Goal: Complete application form: Complete application form

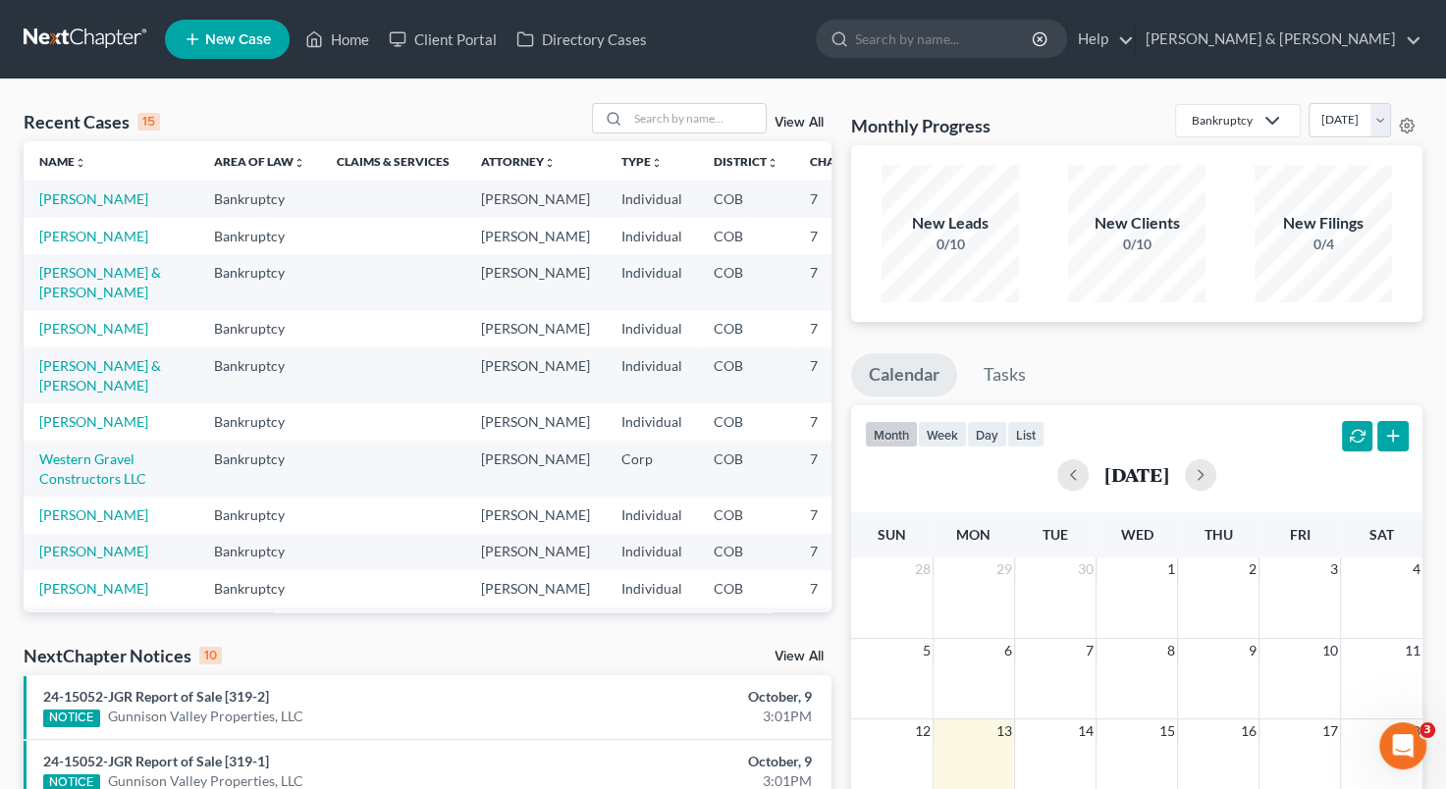
click at [224, 51] on link "New Case" at bounding box center [227, 39] width 125 height 39
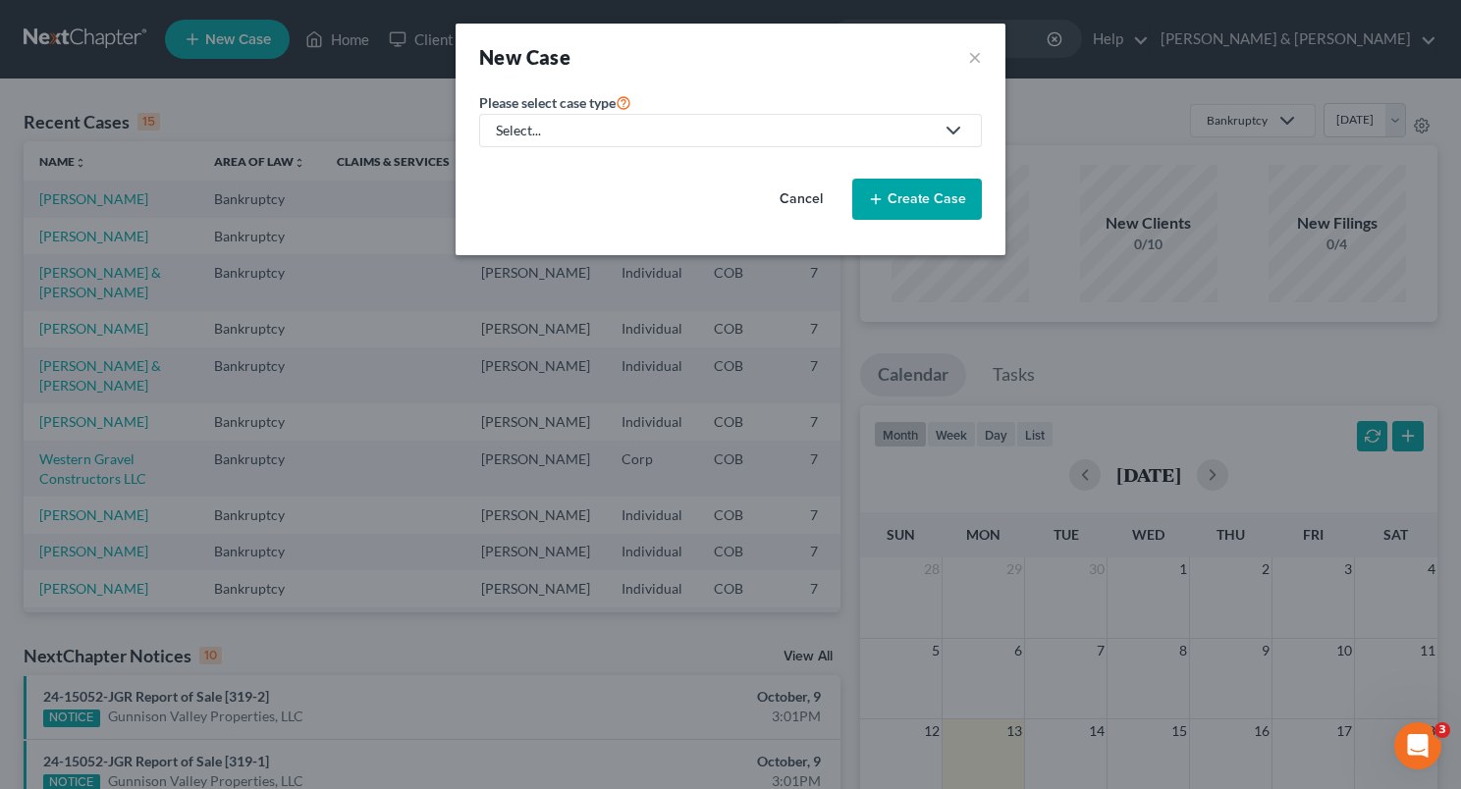
click at [957, 128] on icon at bounding box center [954, 131] width 24 height 24
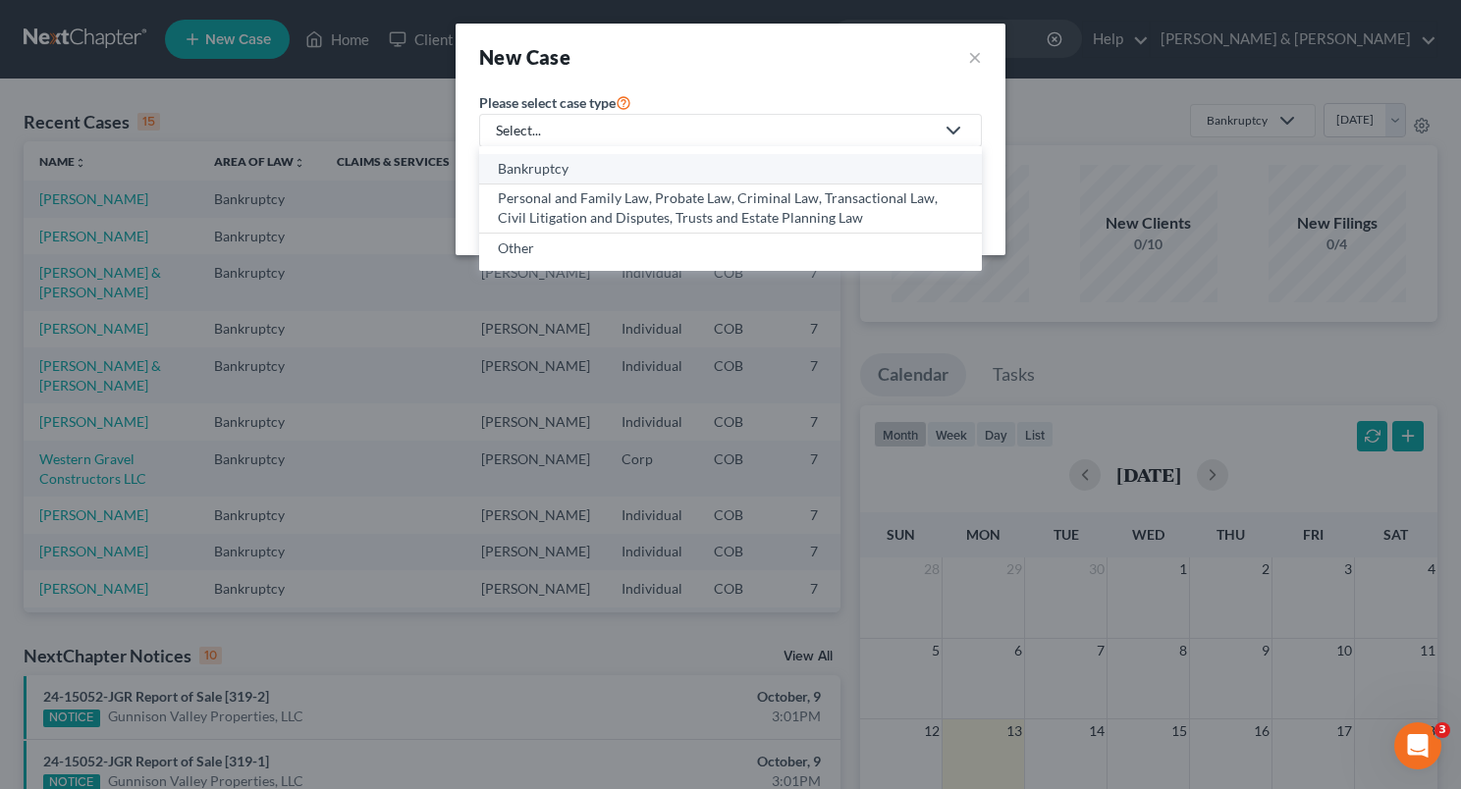
click at [717, 154] on link "Bankruptcy" at bounding box center [730, 169] width 503 height 30
select select "11"
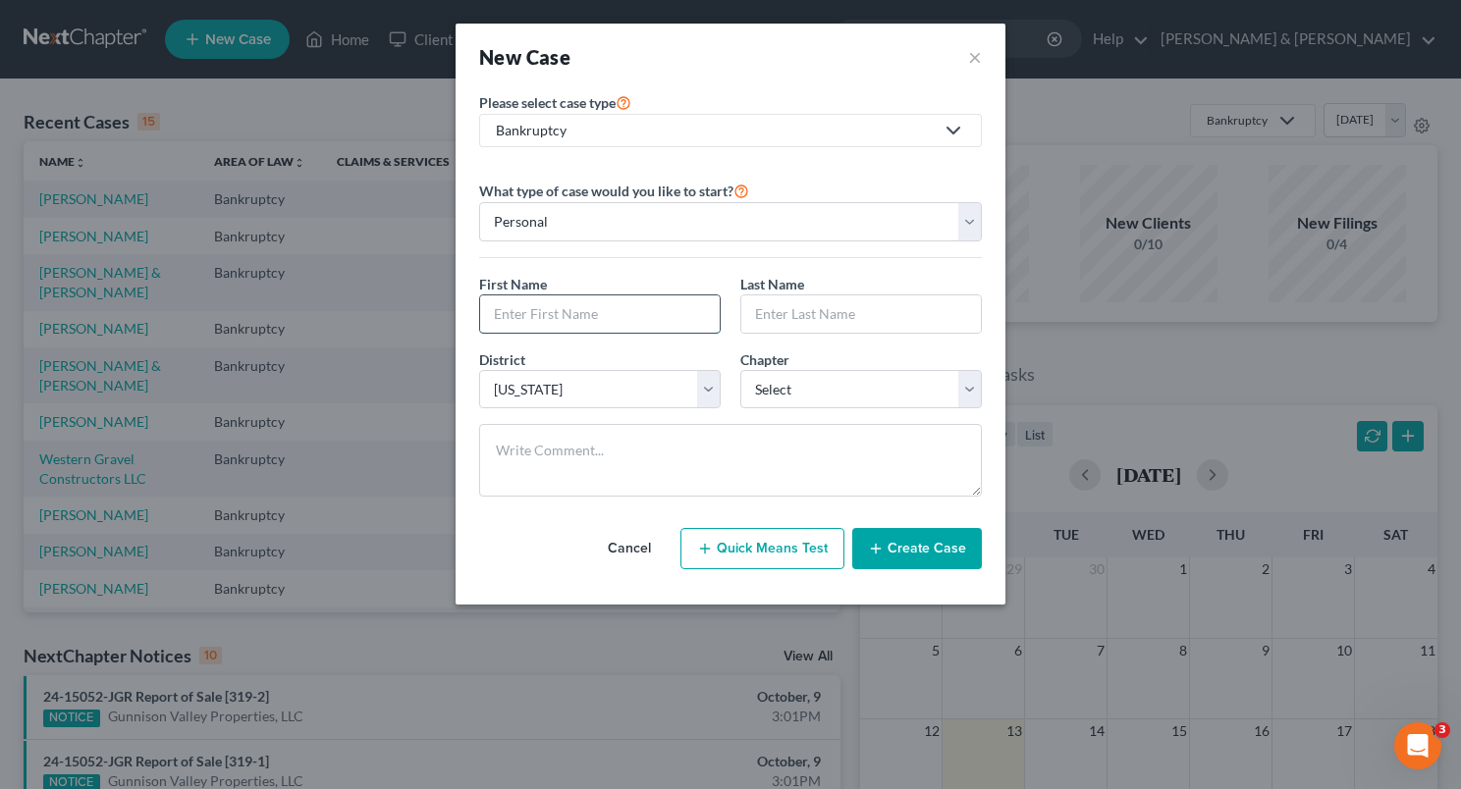
click at [577, 306] on input "text" at bounding box center [600, 314] width 240 height 37
type input "[PERSON_NAME]"
click at [788, 393] on select "Select 7 11 12 13" at bounding box center [861, 389] width 242 height 39
select select "0"
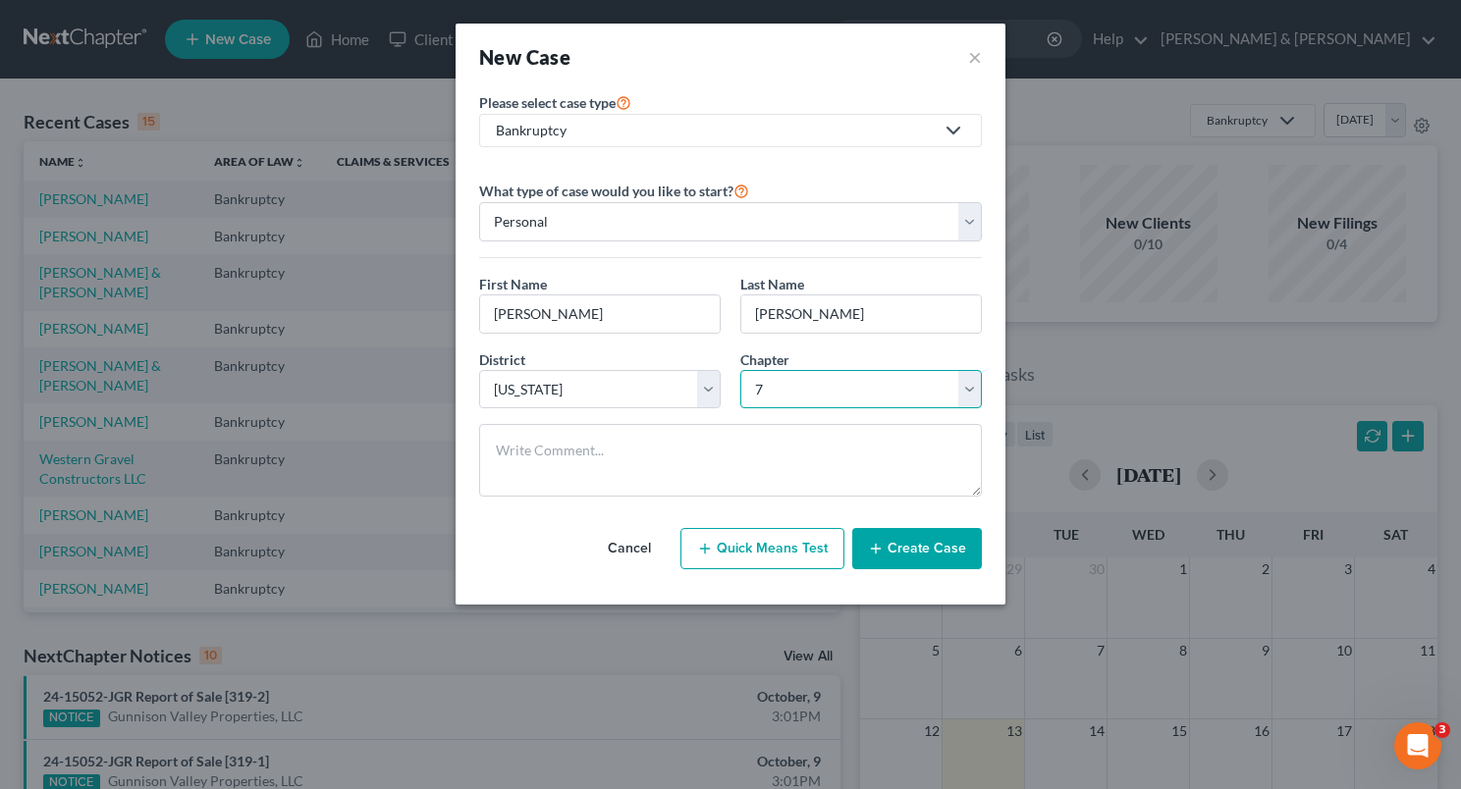
click at [740, 370] on select "Select 7 11 12 13" at bounding box center [861, 389] width 242 height 39
click at [899, 555] on button "Create Case" at bounding box center [917, 548] width 130 height 41
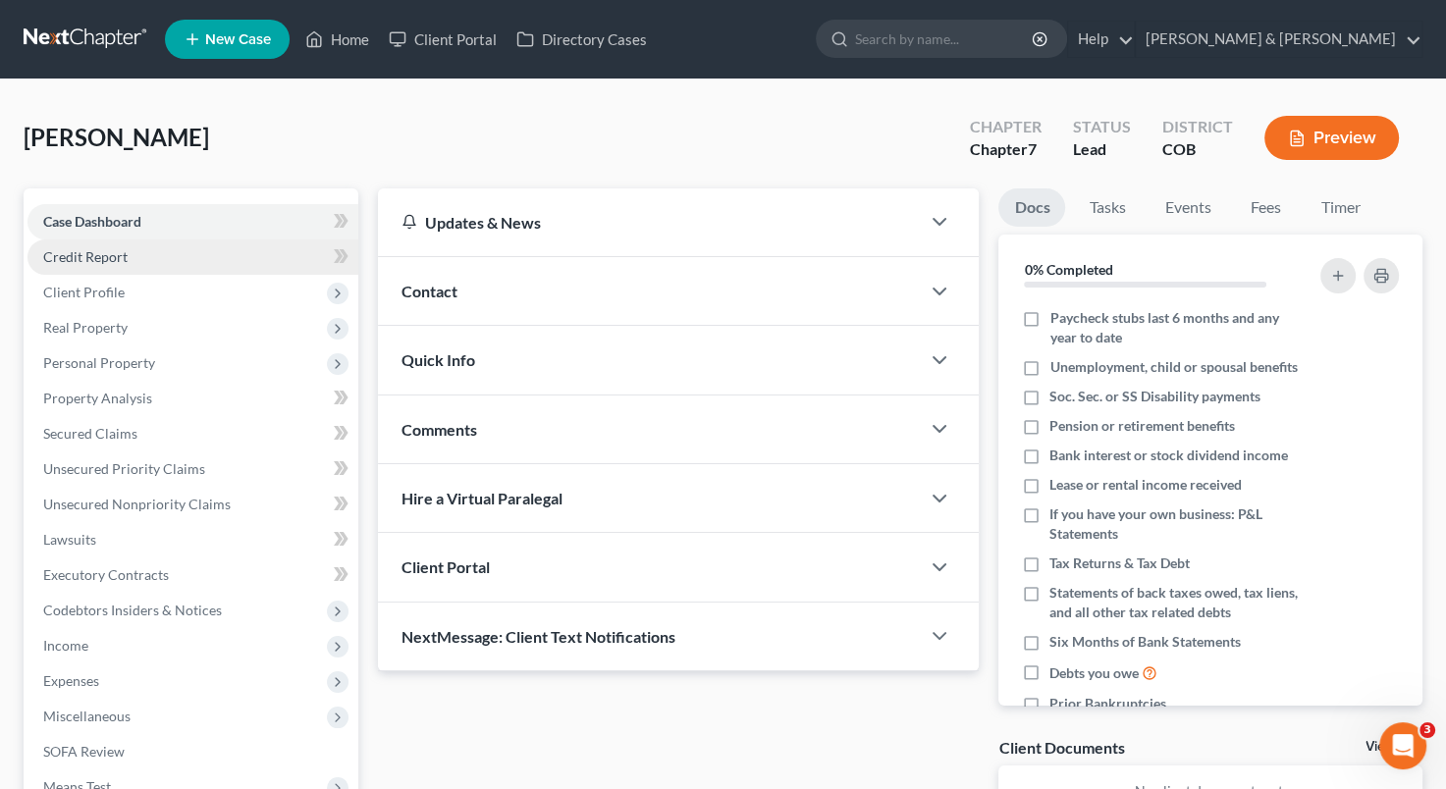
click at [184, 247] on link "Credit Report" at bounding box center [192, 257] width 331 height 35
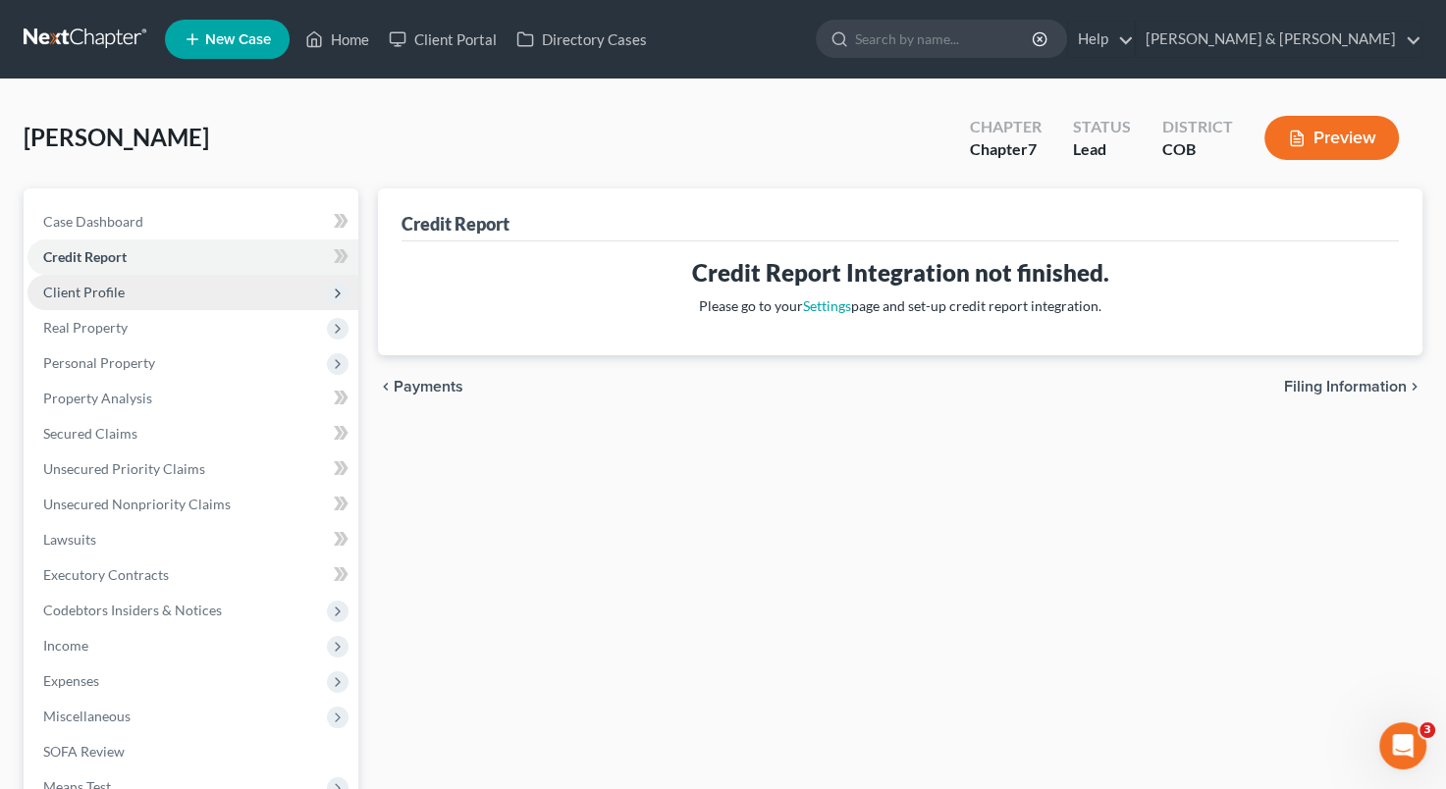
click at [169, 292] on span "Client Profile" at bounding box center [192, 292] width 331 height 35
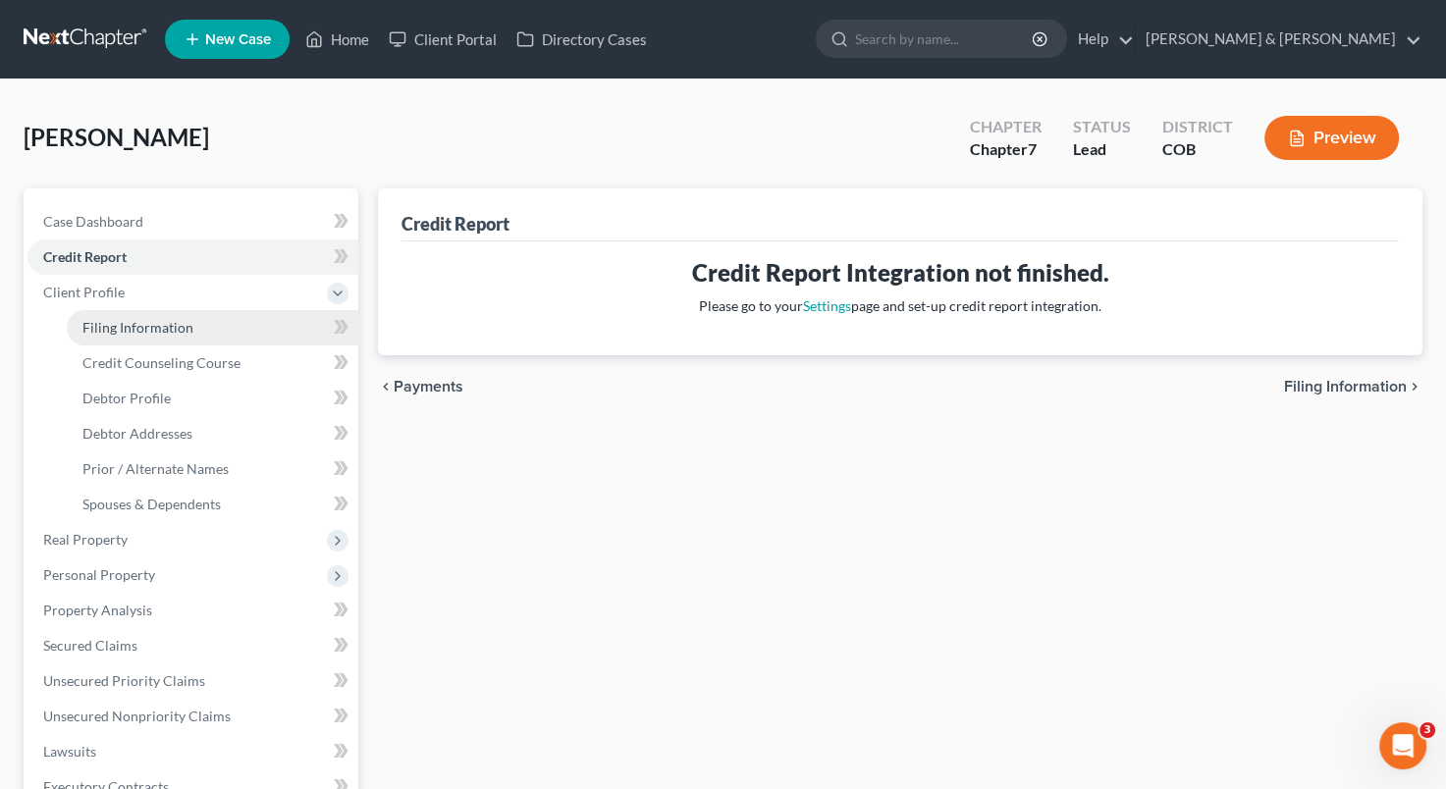
click at [160, 322] on span "Filing Information" at bounding box center [137, 327] width 111 height 17
select select "1"
select select "0"
select select "11"
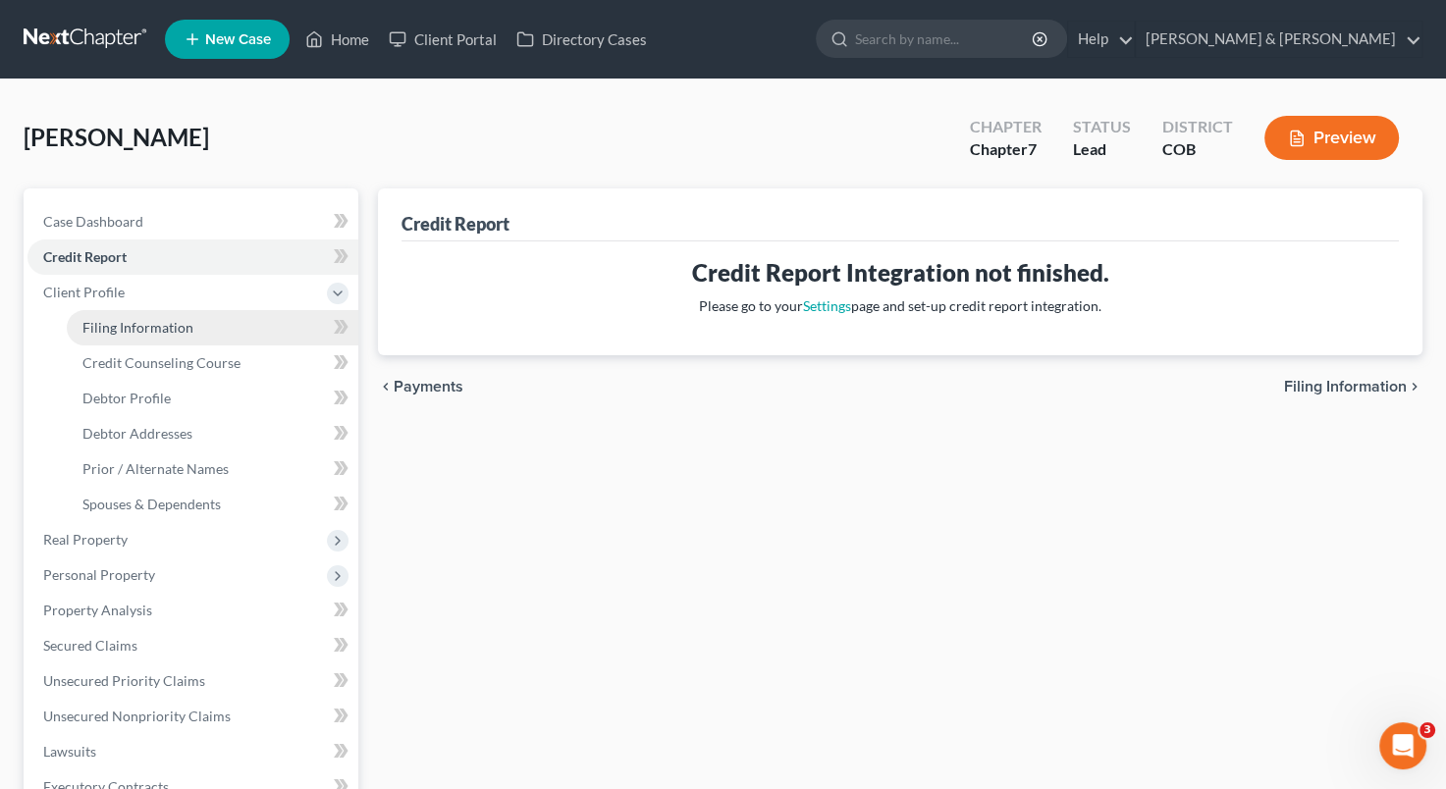
select select "5"
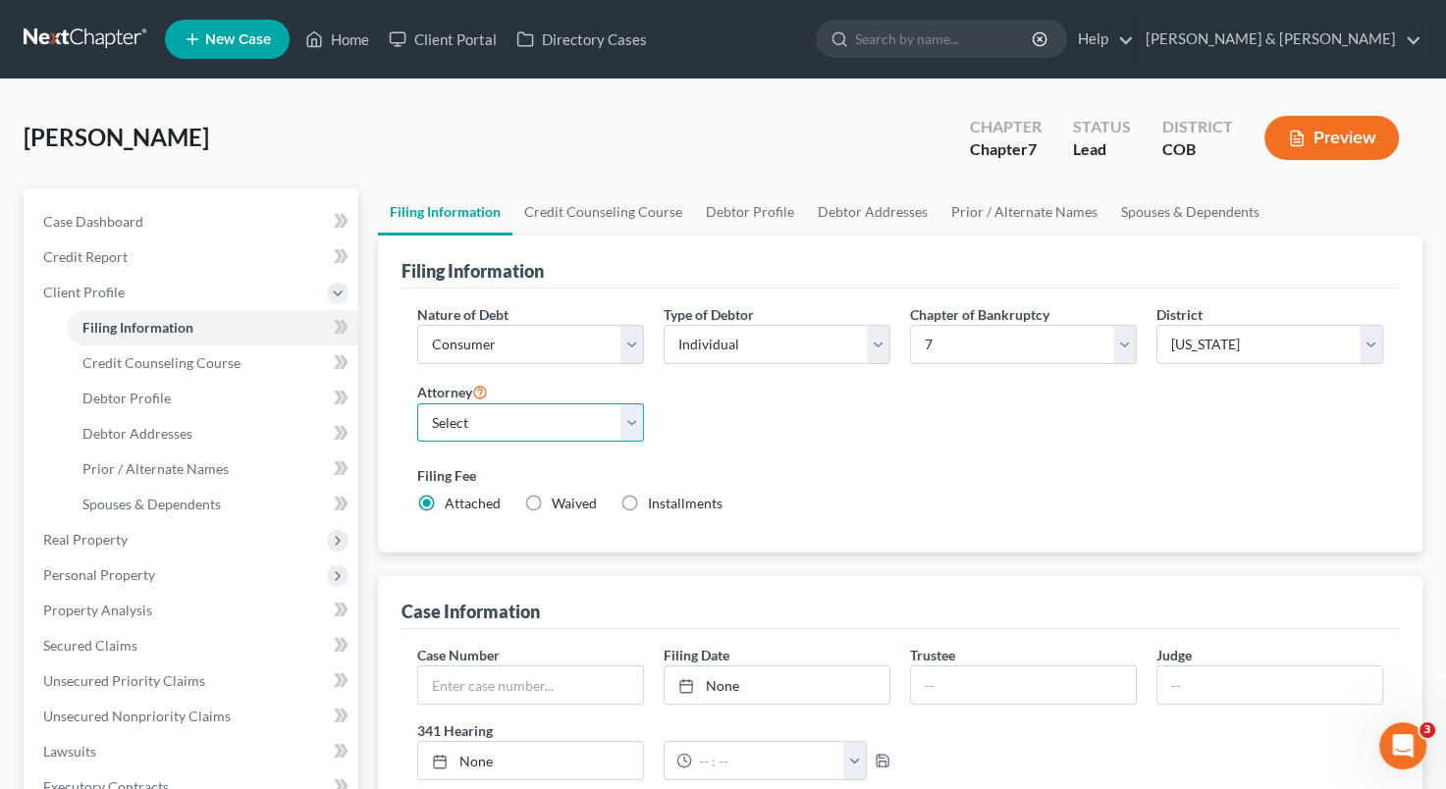
click at [624, 428] on select "Select [PERSON_NAME] - COB [PERSON_NAME] - COB [PERSON_NAME] - COB" at bounding box center [530, 423] width 227 height 39
select select "2"
click at [417, 404] on select "Select [PERSON_NAME] - COB [PERSON_NAME] - COB [PERSON_NAME] - COB" at bounding box center [530, 423] width 227 height 39
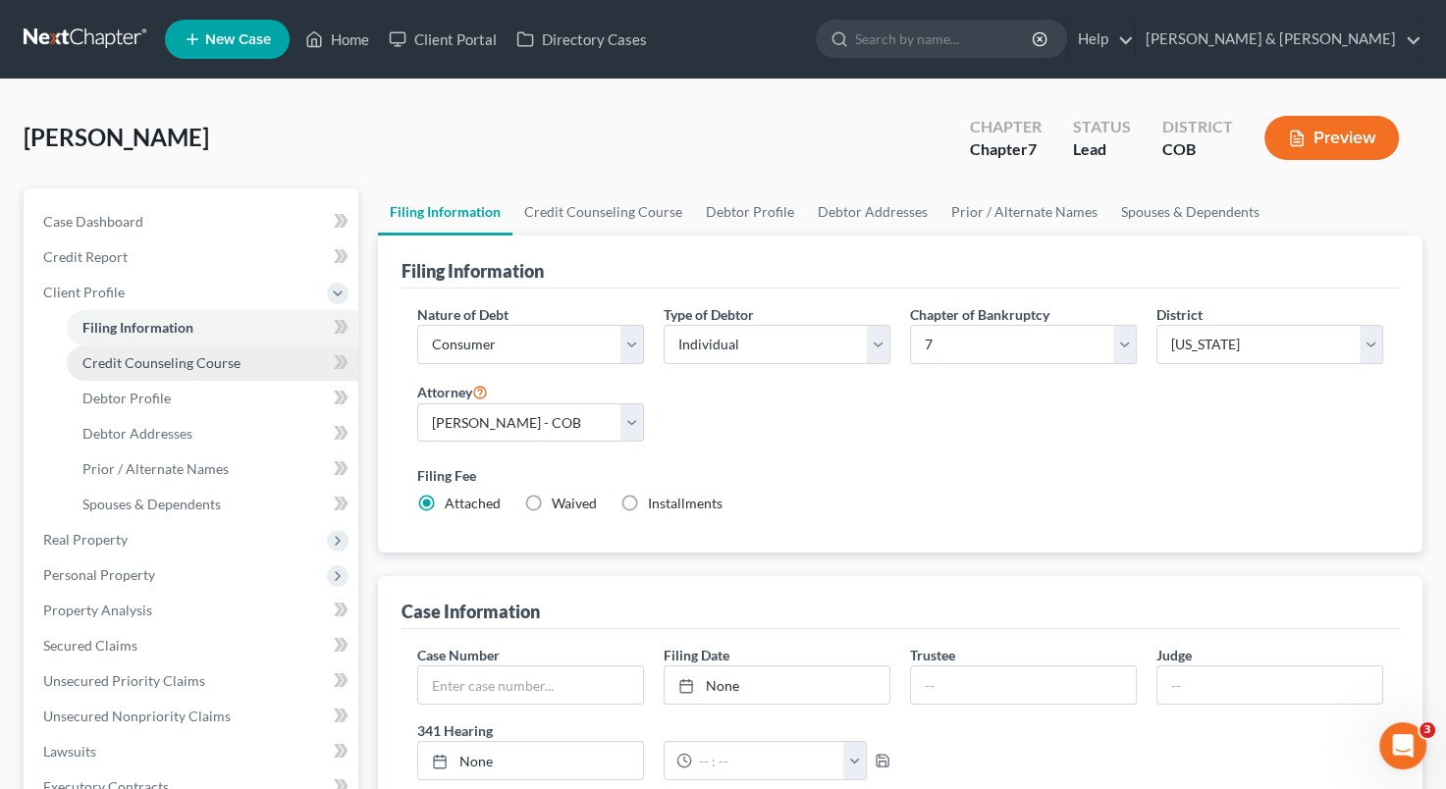
click at [159, 365] on span "Credit Counseling Course" at bounding box center [161, 362] width 158 height 17
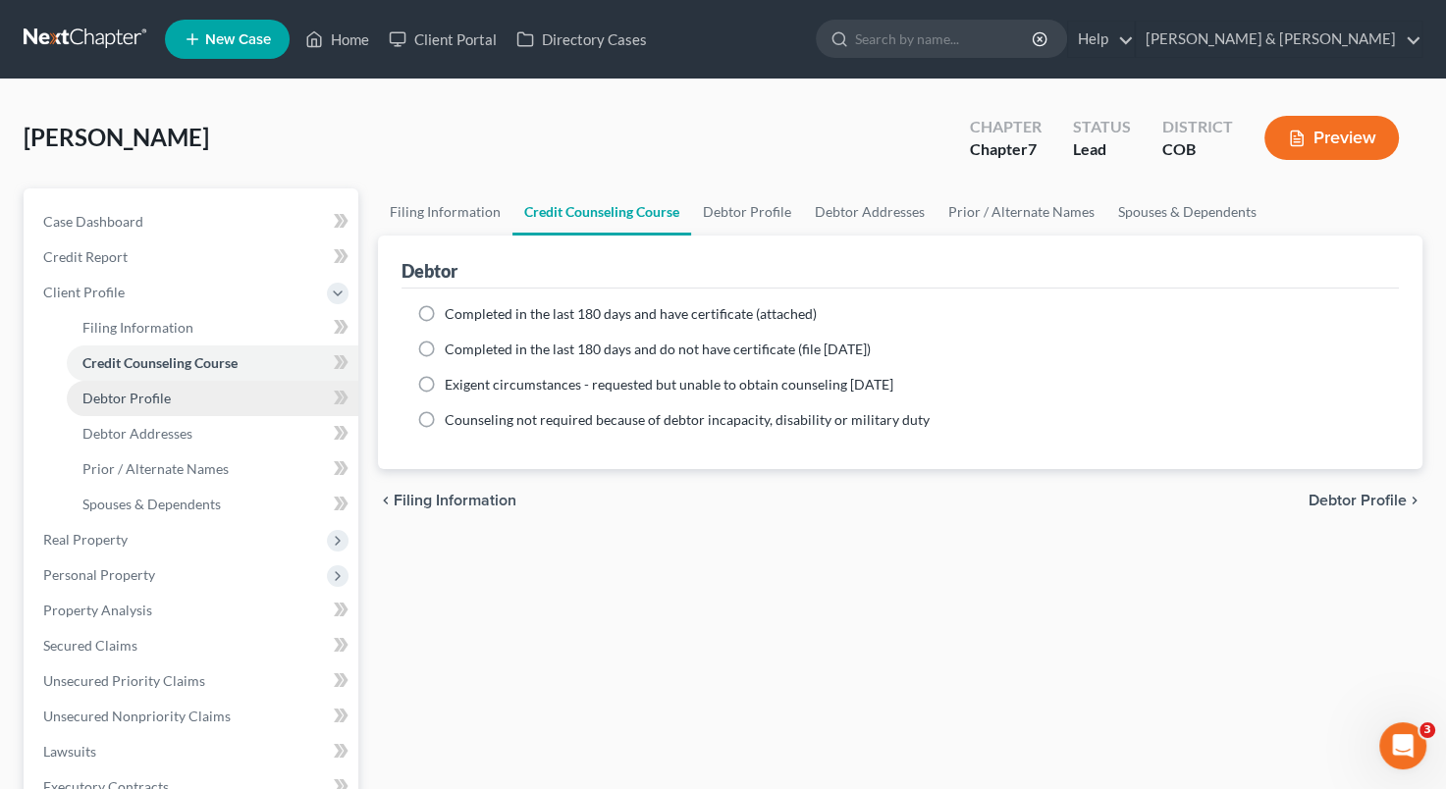
click at [164, 393] on span "Debtor Profile" at bounding box center [126, 398] width 88 height 17
select select "0"
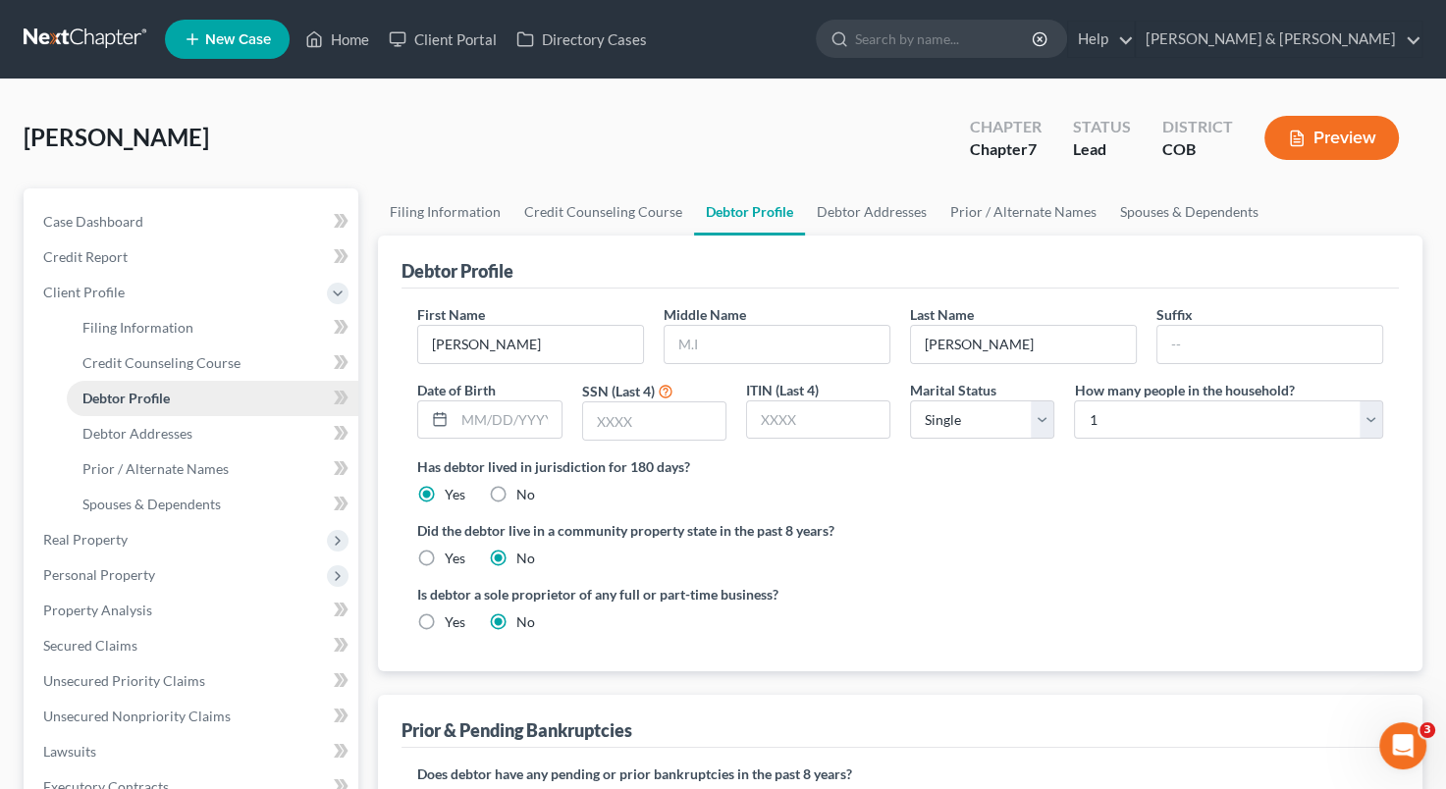
click at [164, 393] on span "Debtor Profile" at bounding box center [125, 398] width 87 height 17
click at [466, 419] on input "text" at bounding box center [508, 420] width 106 height 37
type input "[DATE]"
click at [597, 425] on input "text" at bounding box center [654, 421] width 142 height 37
type input "7045"
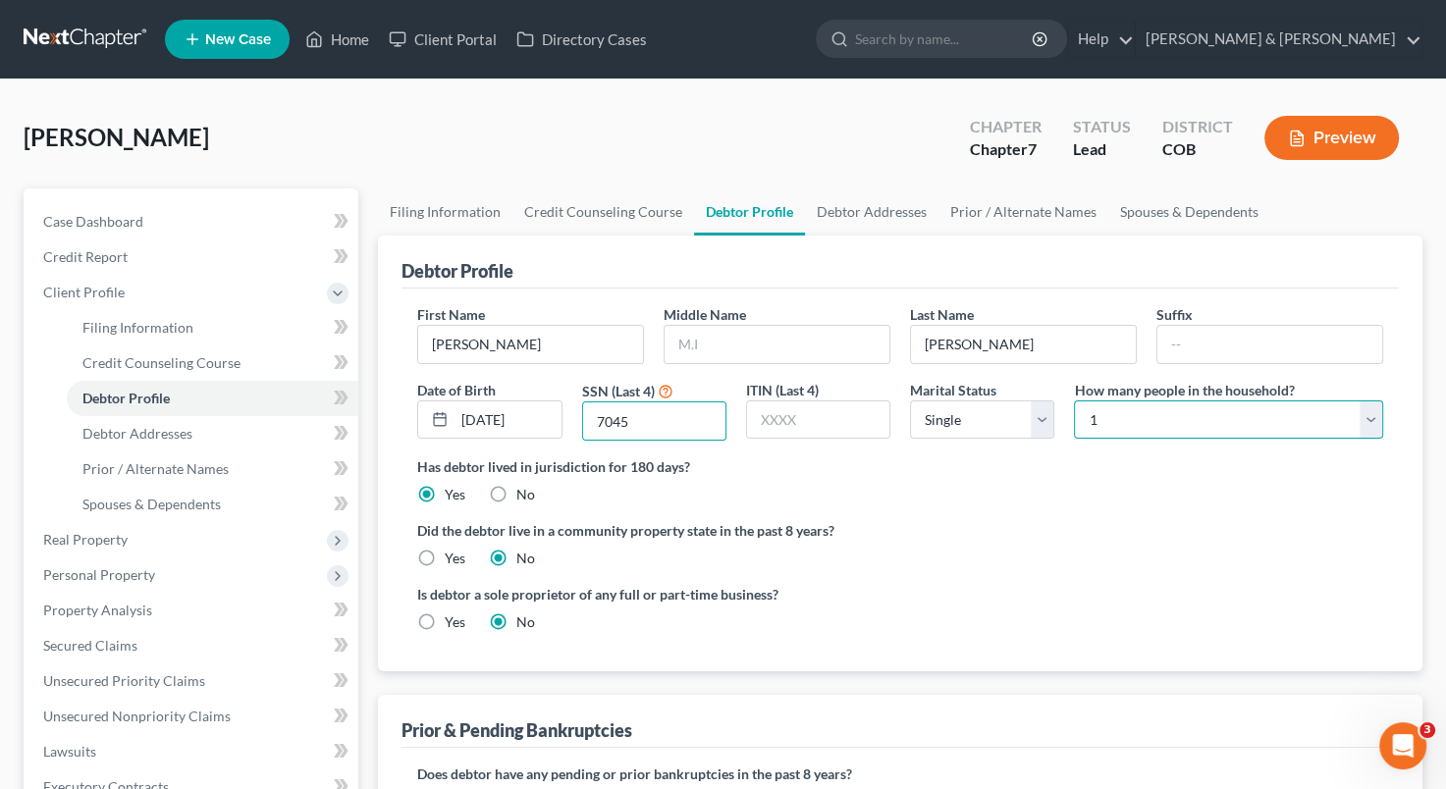
click at [1136, 419] on select "Select 1 2 3 4 5 6 7 8 9 10 11 12 13 14 15 16 17 18 19 20" at bounding box center [1228, 420] width 309 height 39
select select "1"
click at [1074, 401] on select "Select 1 2 3 4 5 6 7 8 9 10 11 12 13 14 15 16 17 18 19 20" at bounding box center [1228, 420] width 309 height 39
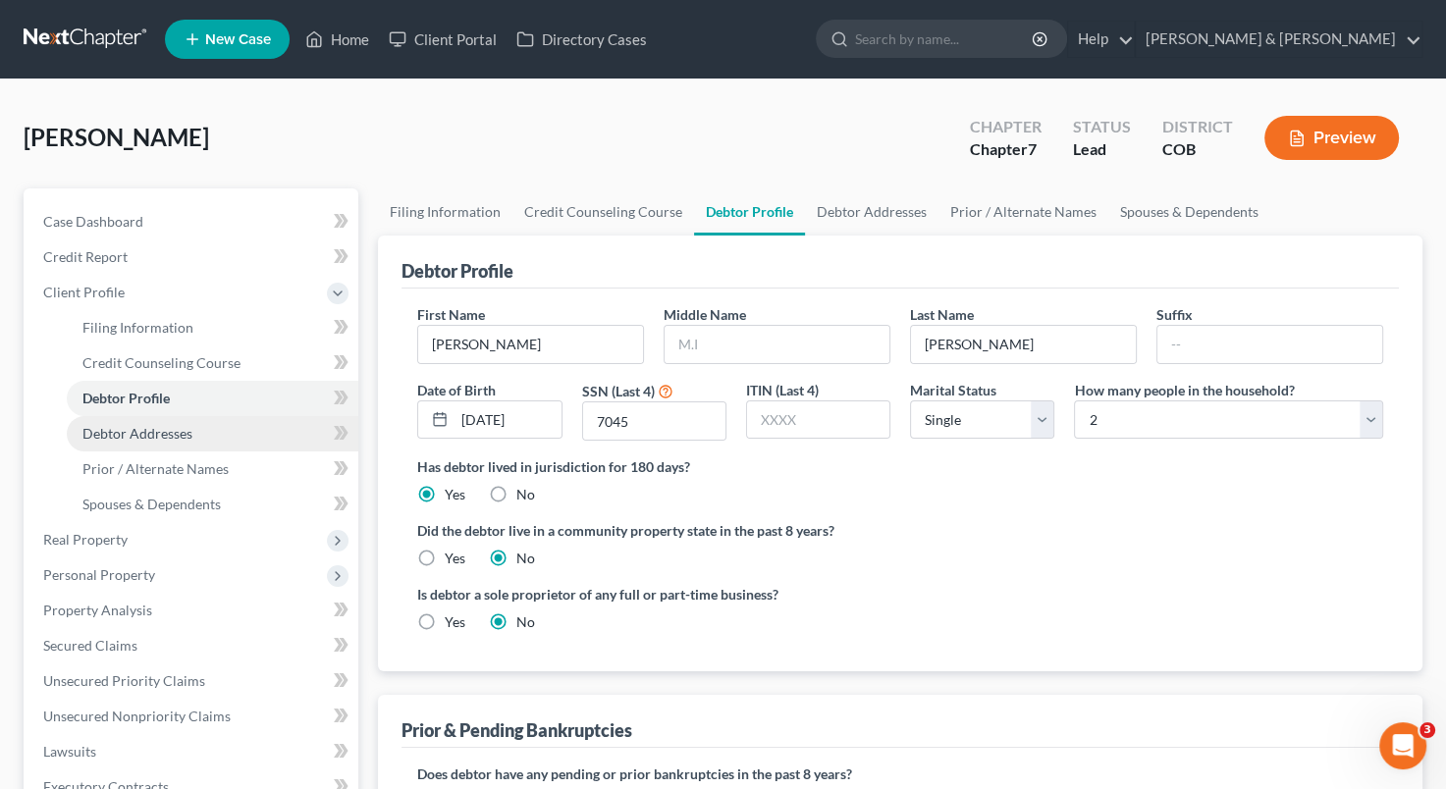
click at [190, 425] on span "Debtor Addresses" at bounding box center [137, 433] width 110 height 17
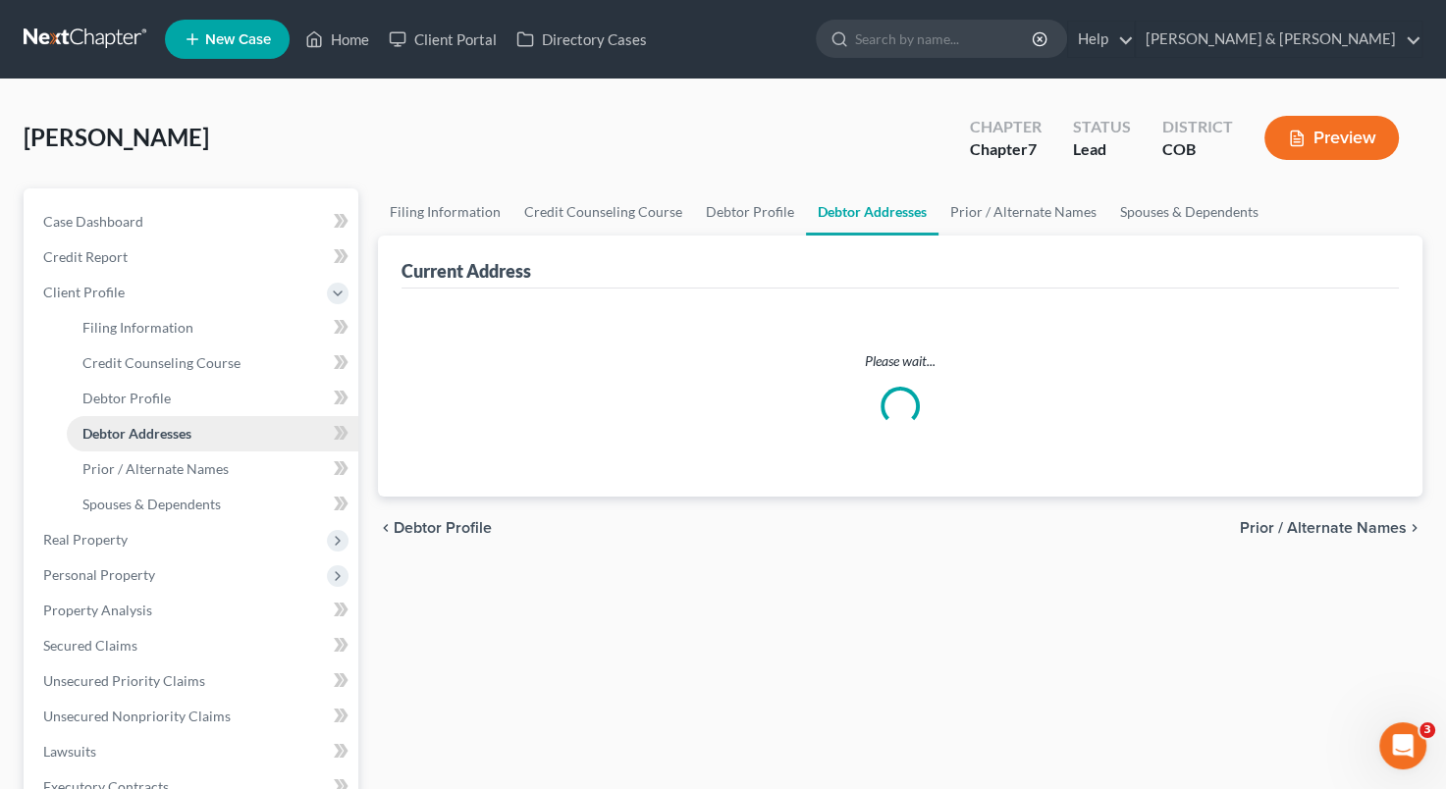
select select "0"
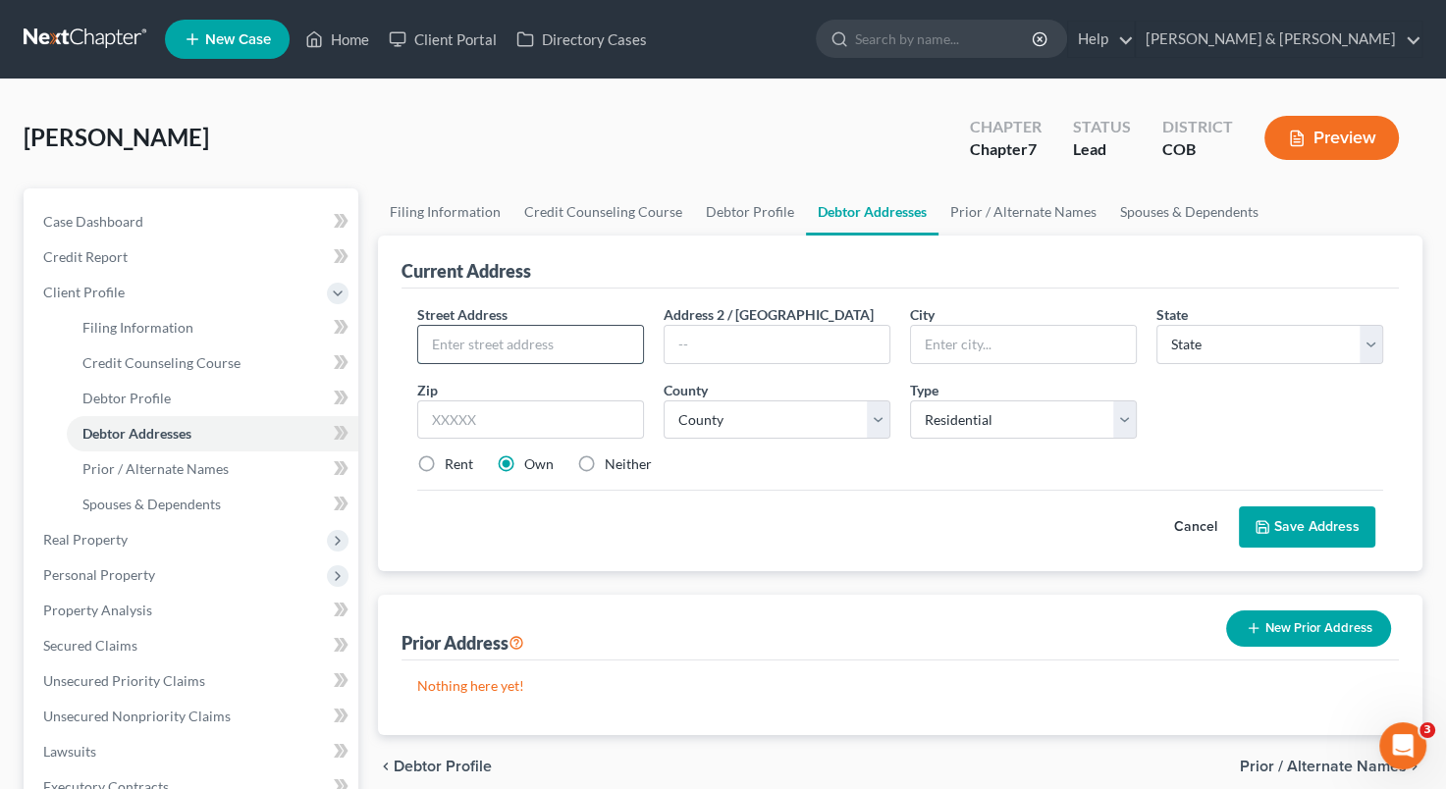
click at [467, 334] on input "text" at bounding box center [530, 344] width 225 height 37
type input "[STREET_ADDRESS]"
type input "Montrose"
select select "5"
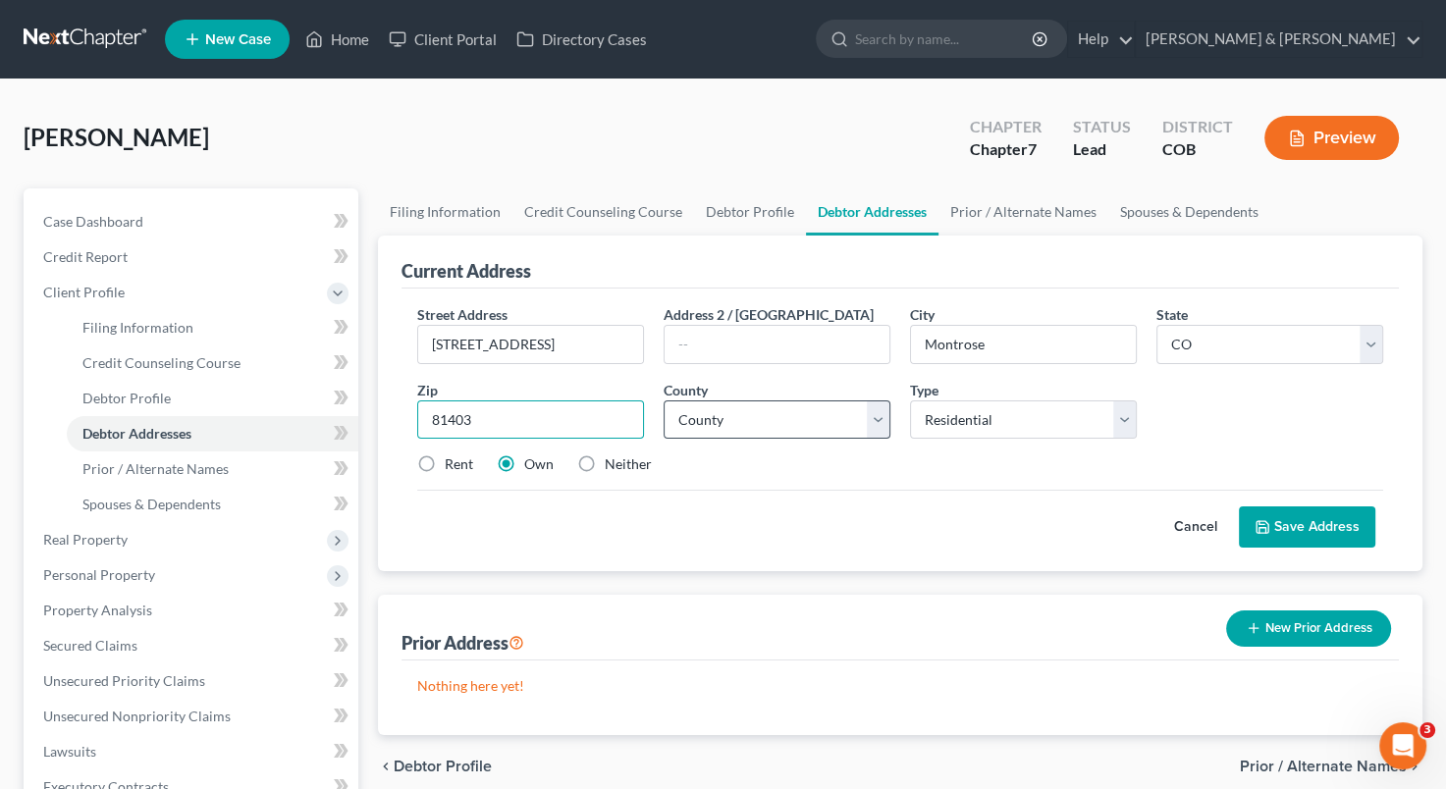
type input "81403"
click at [887, 413] on select "County [GEOGRAPHIC_DATA] [GEOGRAPHIC_DATA] [GEOGRAPHIC_DATA] [GEOGRAPHIC_DATA] …" at bounding box center [777, 420] width 227 height 39
select select "43"
click at [664, 401] on select "County [GEOGRAPHIC_DATA] [GEOGRAPHIC_DATA] [GEOGRAPHIC_DATA] [GEOGRAPHIC_DATA] …" at bounding box center [777, 420] width 227 height 39
click at [445, 466] on label "Rent" at bounding box center [459, 465] width 28 height 20
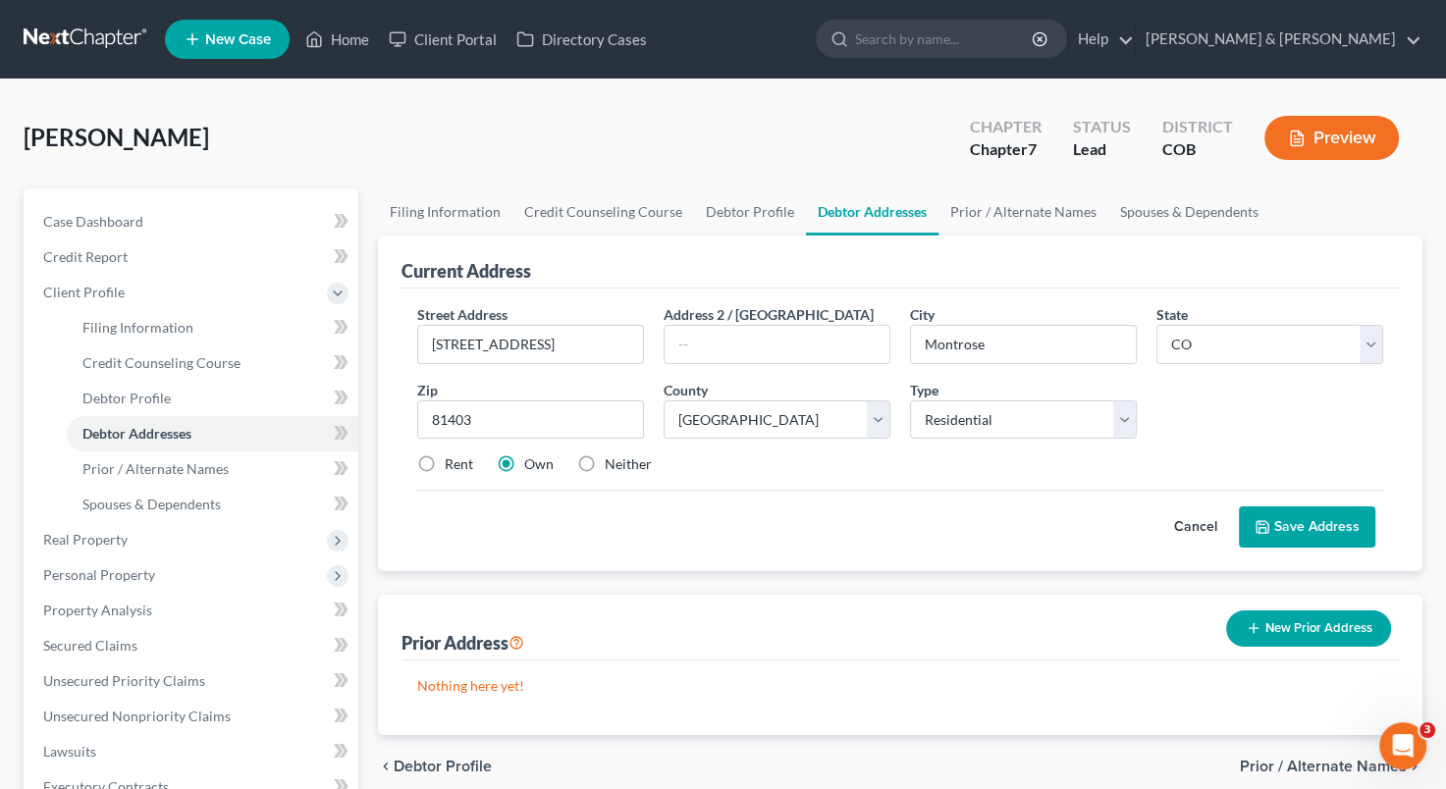
click at [453, 466] on input "Rent" at bounding box center [459, 461] width 13 height 13
radio input "true"
click at [445, 466] on label "Rent" at bounding box center [459, 465] width 28 height 20
click at [453, 466] on input "Rent" at bounding box center [459, 461] width 13 height 13
click at [1301, 523] on button "Save Address" at bounding box center [1307, 527] width 136 height 41
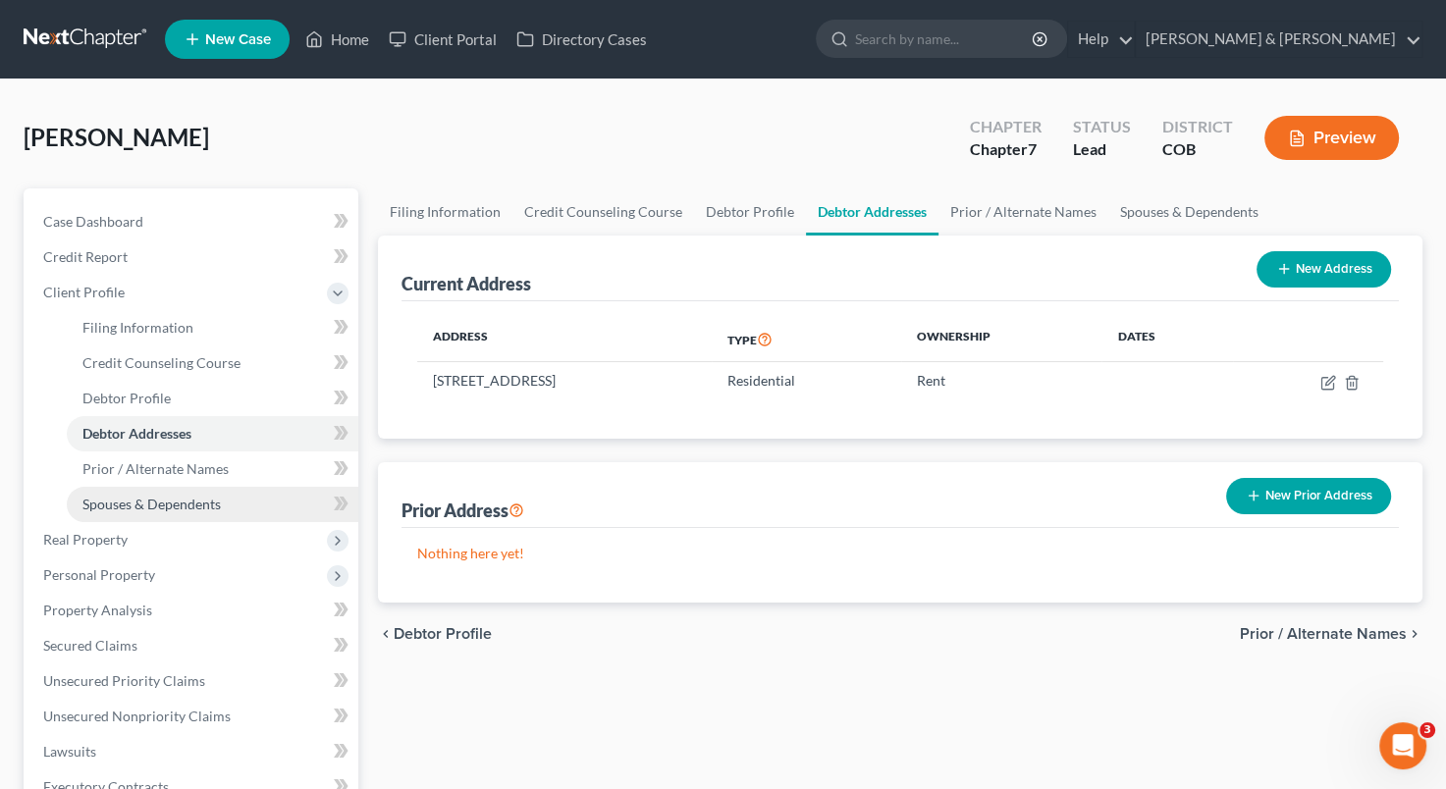
click at [204, 506] on span "Spouses & Dependents" at bounding box center [151, 504] width 138 height 17
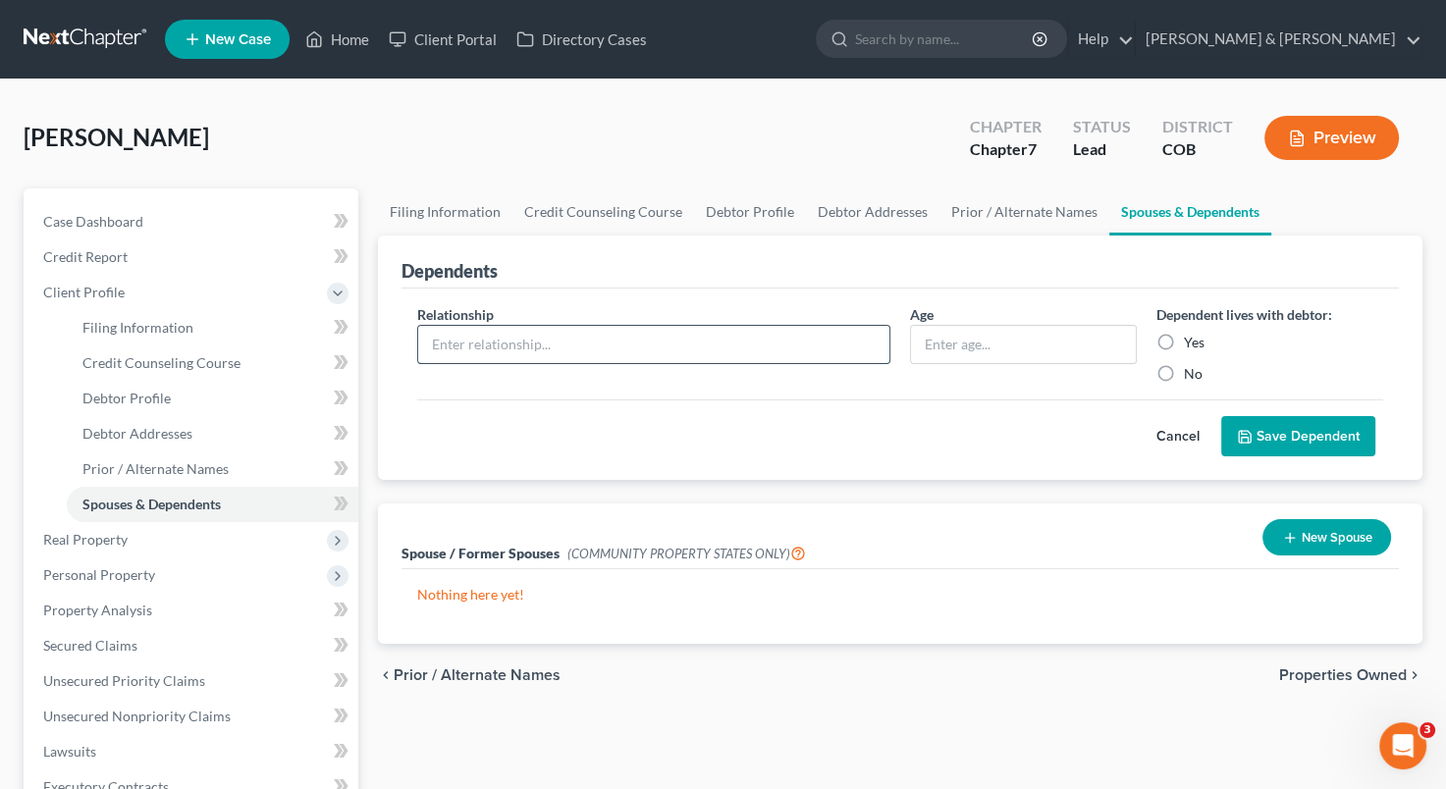
click at [528, 337] on input "text" at bounding box center [653, 344] width 471 height 37
type input "Child"
click at [928, 351] on input "text" at bounding box center [1023, 344] width 225 height 37
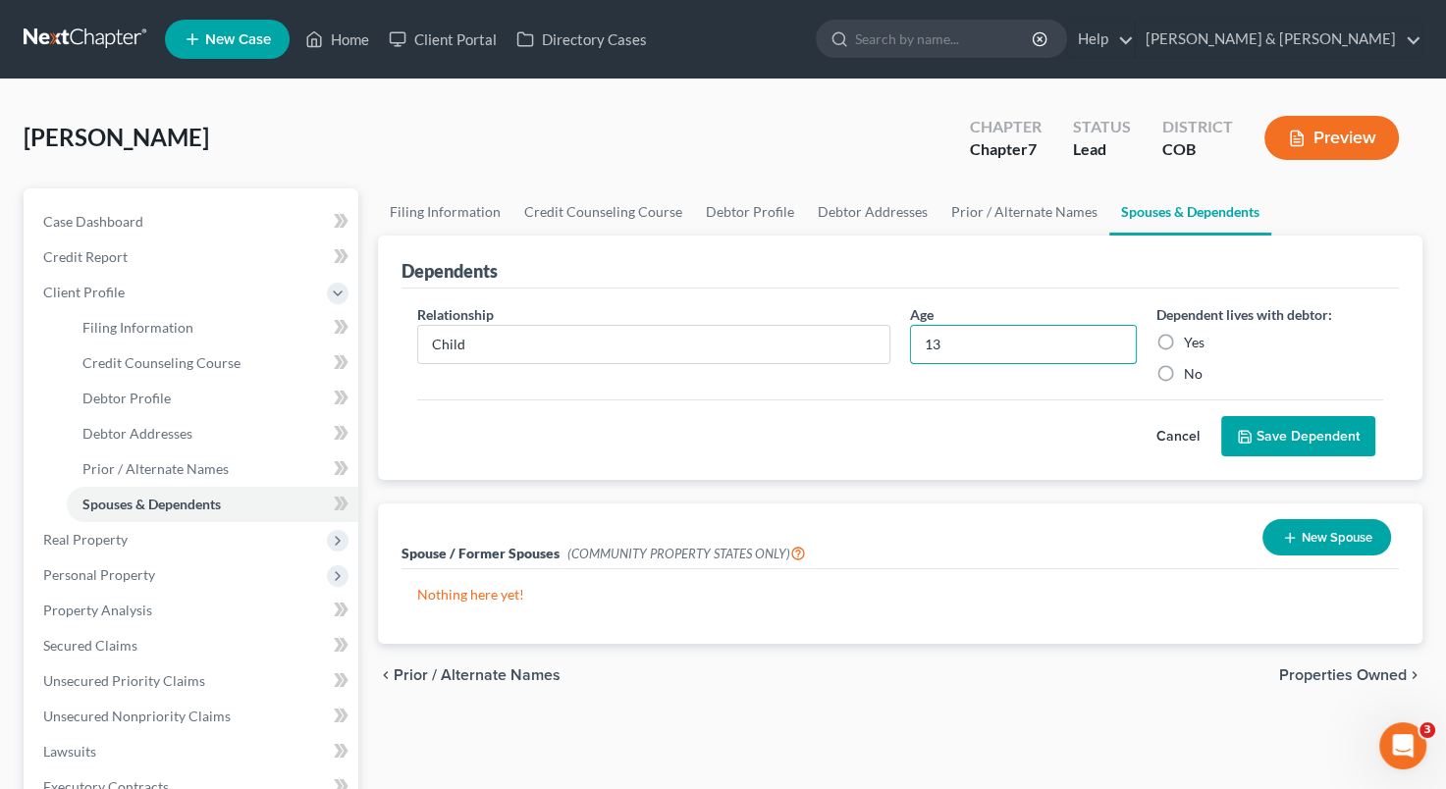
type input "13"
click at [1184, 333] on label "Yes" at bounding box center [1194, 343] width 21 height 20
click at [1192, 333] on input "Yes" at bounding box center [1198, 339] width 13 height 13
radio input "true"
click at [1184, 336] on label "Yes" at bounding box center [1194, 343] width 21 height 20
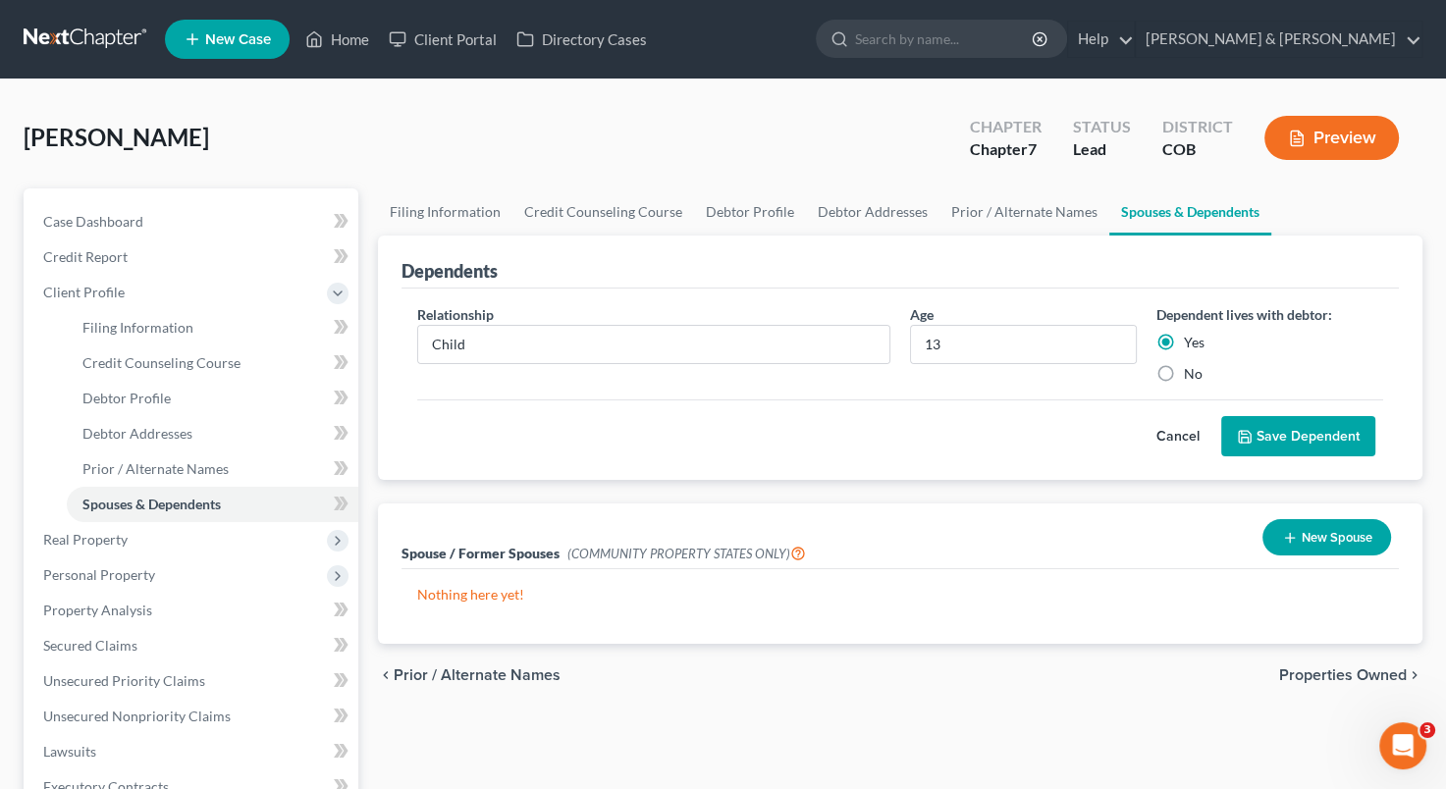
click at [1192, 336] on input "Yes" at bounding box center [1198, 339] width 13 height 13
click at [1274, 439] on button "Save Dependent" at bounding box center [1298, 436] width 154 height 41
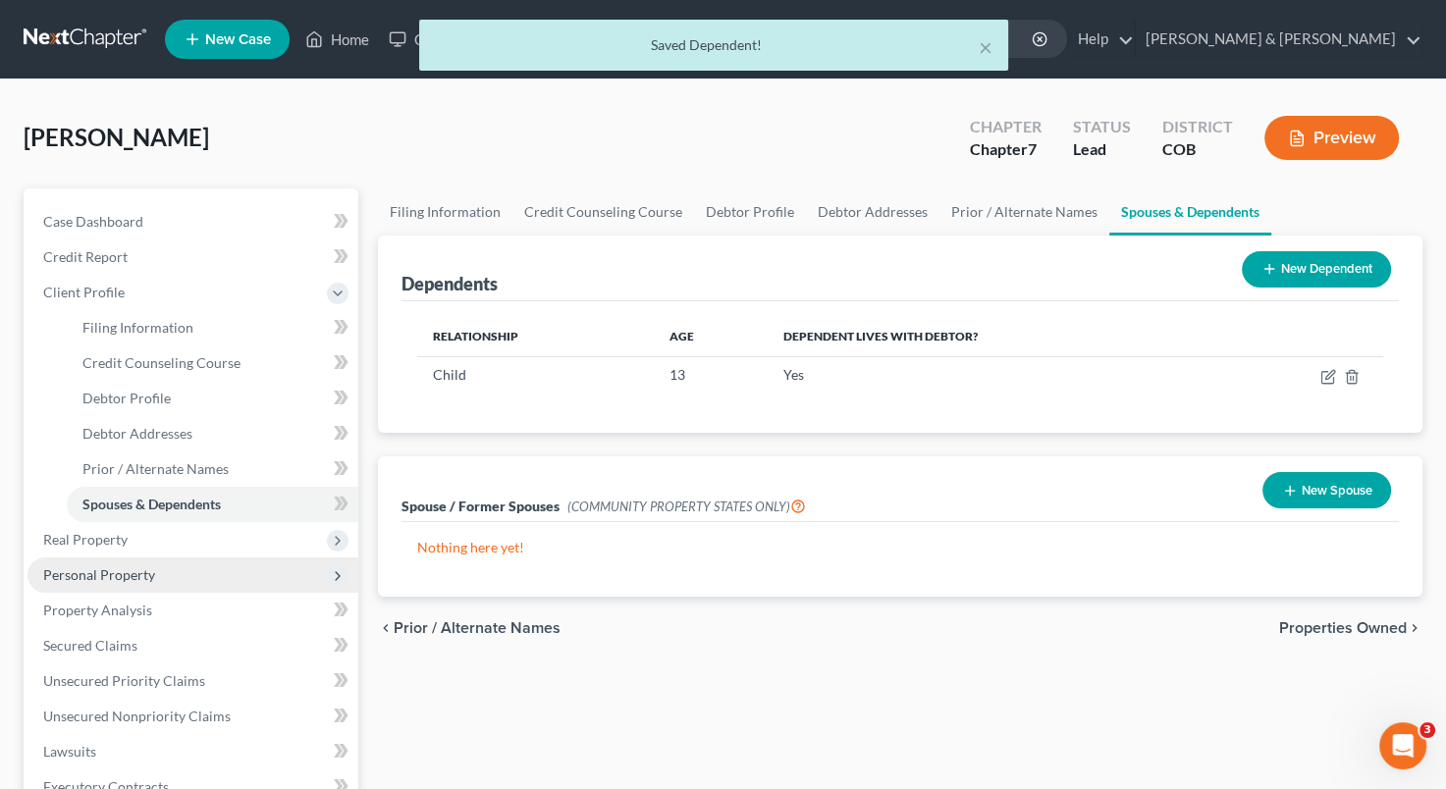
click at [235, 569] on span "Personal Property" at bounding box center [192, 575] width 331 height 35
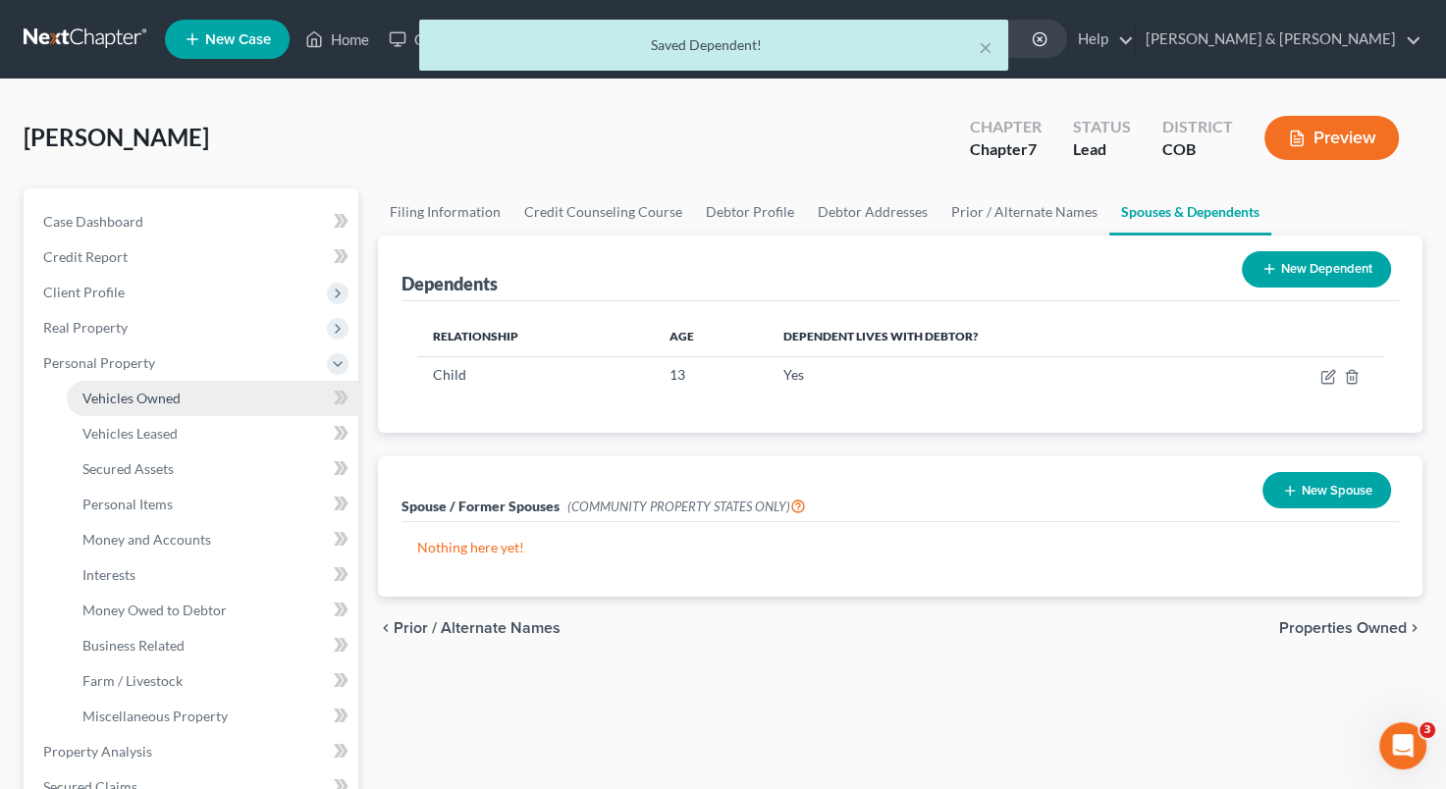
click at [195, 400] on link "Vehicles Owned" at bounding box center [213, 398] width 292 height 35
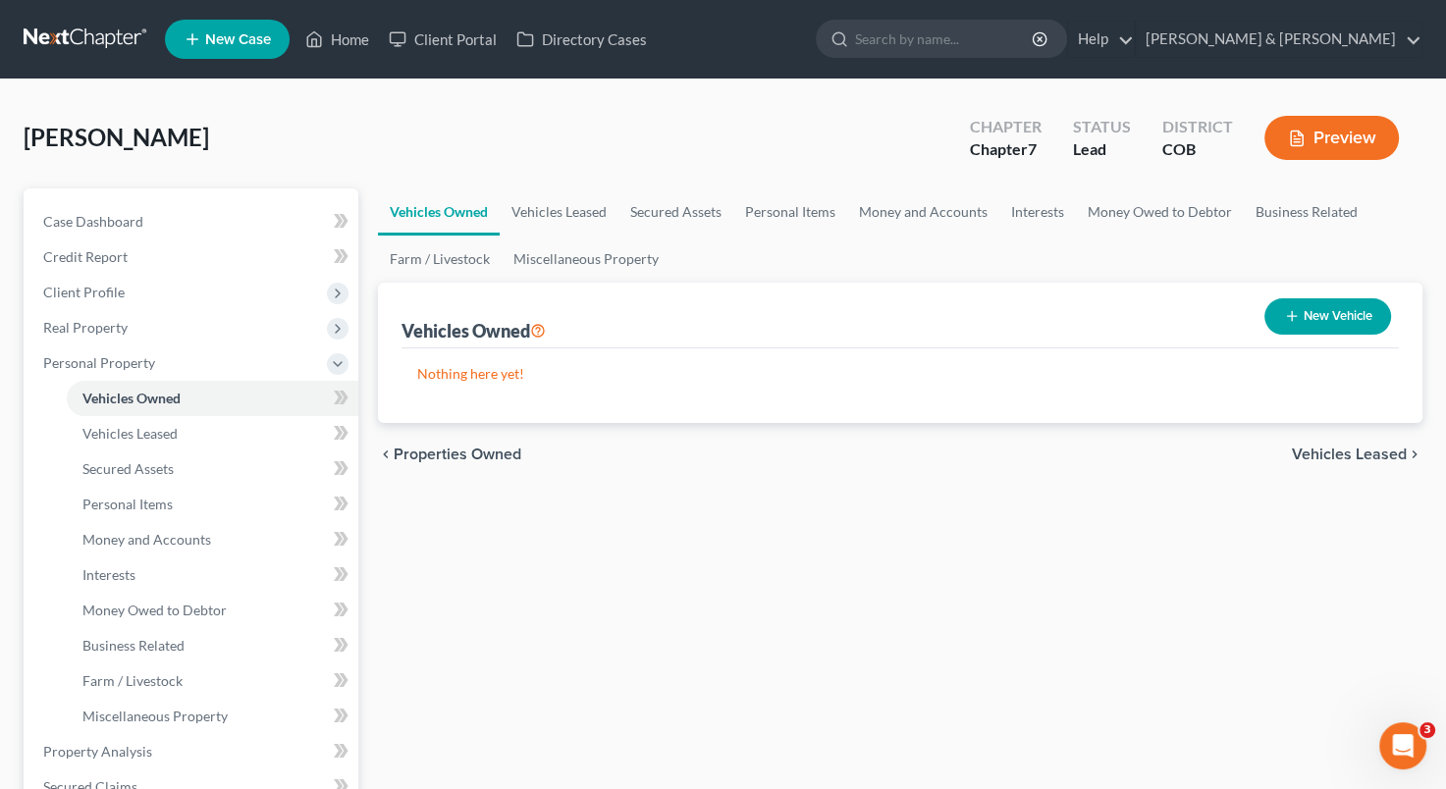
click at [1311, 314] on button "New Vehicle" at bounding box center [1328, 316] width 127 height 36
select select "0"
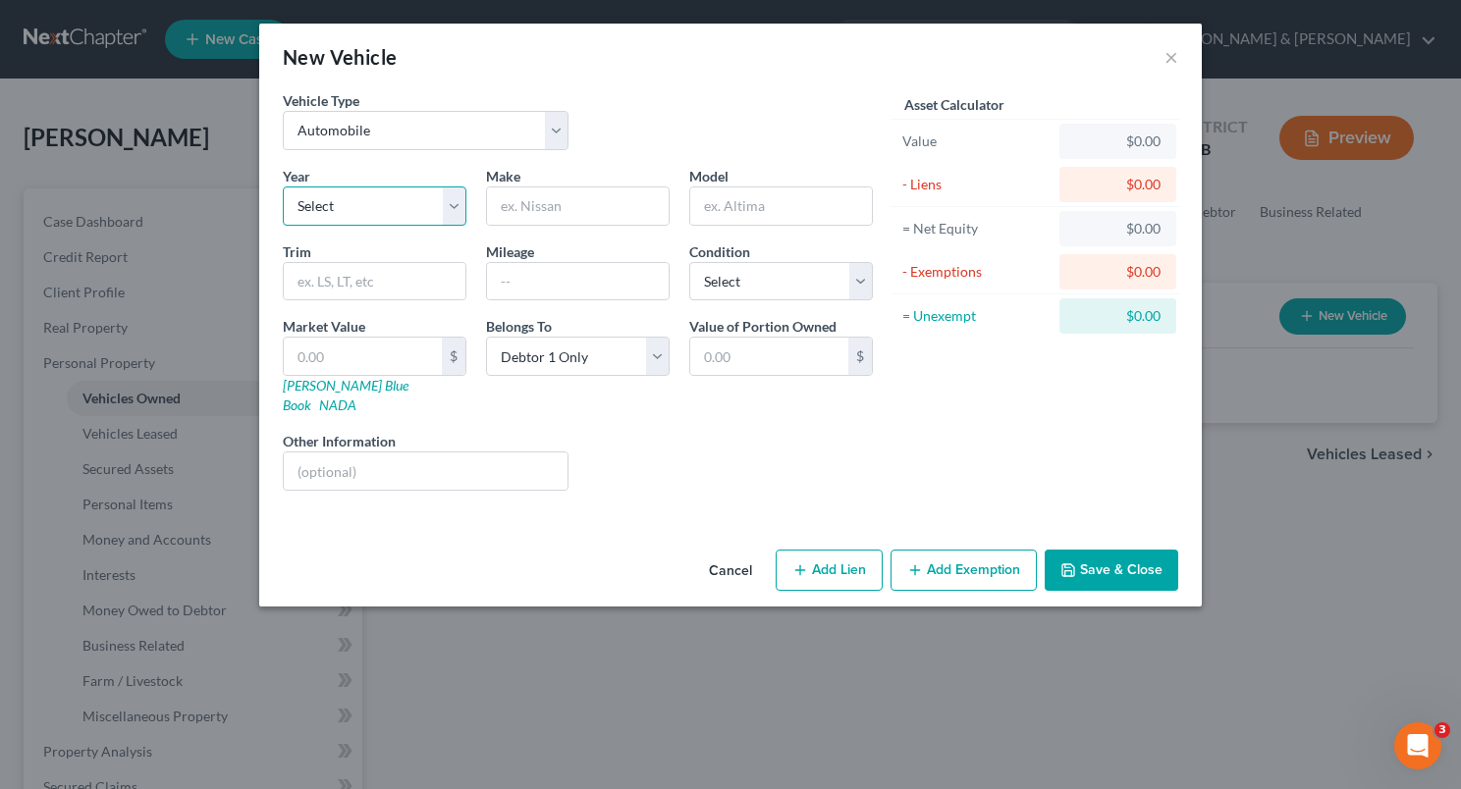
click at [458, 205] on select "Select 2026 2025 2024 2023 2022 2021 2020 2019 2018 2017 2016 2015 2014 2013 20…" at bounding box center [375, 206] width 184 height 39
click at [456, 212] on select "Select 2026 2025 2024 2023 2022 2021 2020 2019 2018 2017 2016 2015 2014 2013 20…" at bounding box center [375, 206] width 184 height 39
click at [451, 208] on select "Select 2026 2025 2024 2023 2022 2021 2020 2019 2018 2017 2016 2015 2014 2013 20…" at bounding box center [375, 206] width 184 height 39
select select "10"
click at [283, 187] on select "Select 2026 2025 2024 2023 2022 2021 2020 2019 2018 2017 2016 2015 2014 2013 20…" at bounding box center [375, 206] width 184 height 39
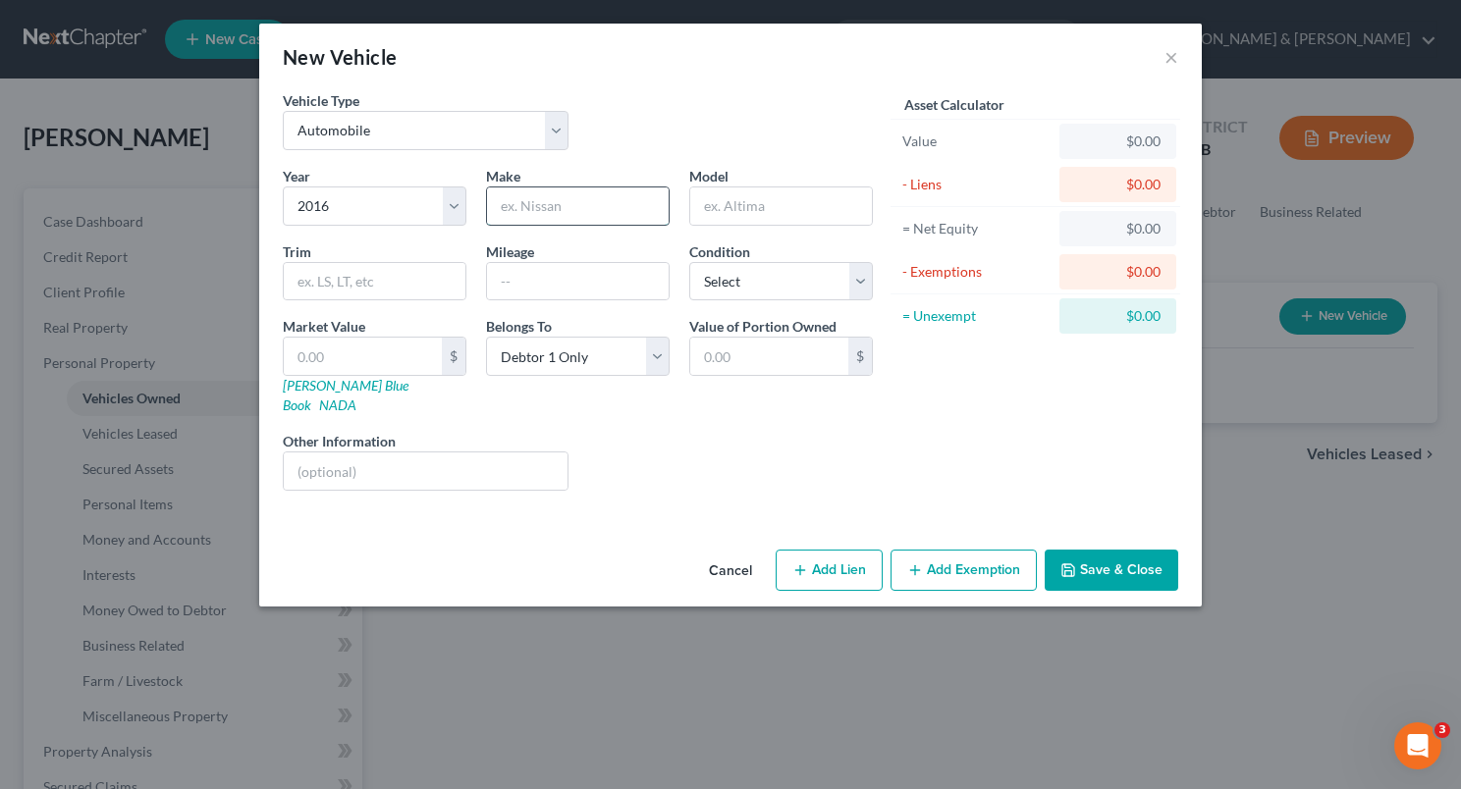
click at [519, 216] on input "text" at bounding box center [578, 206] width 182 height 37
type input "Chevrolet"
click at [712, 210] on input "text" at bounding box center [781, 206] width 182 height 37
type input "Silverado"
type input "1500"
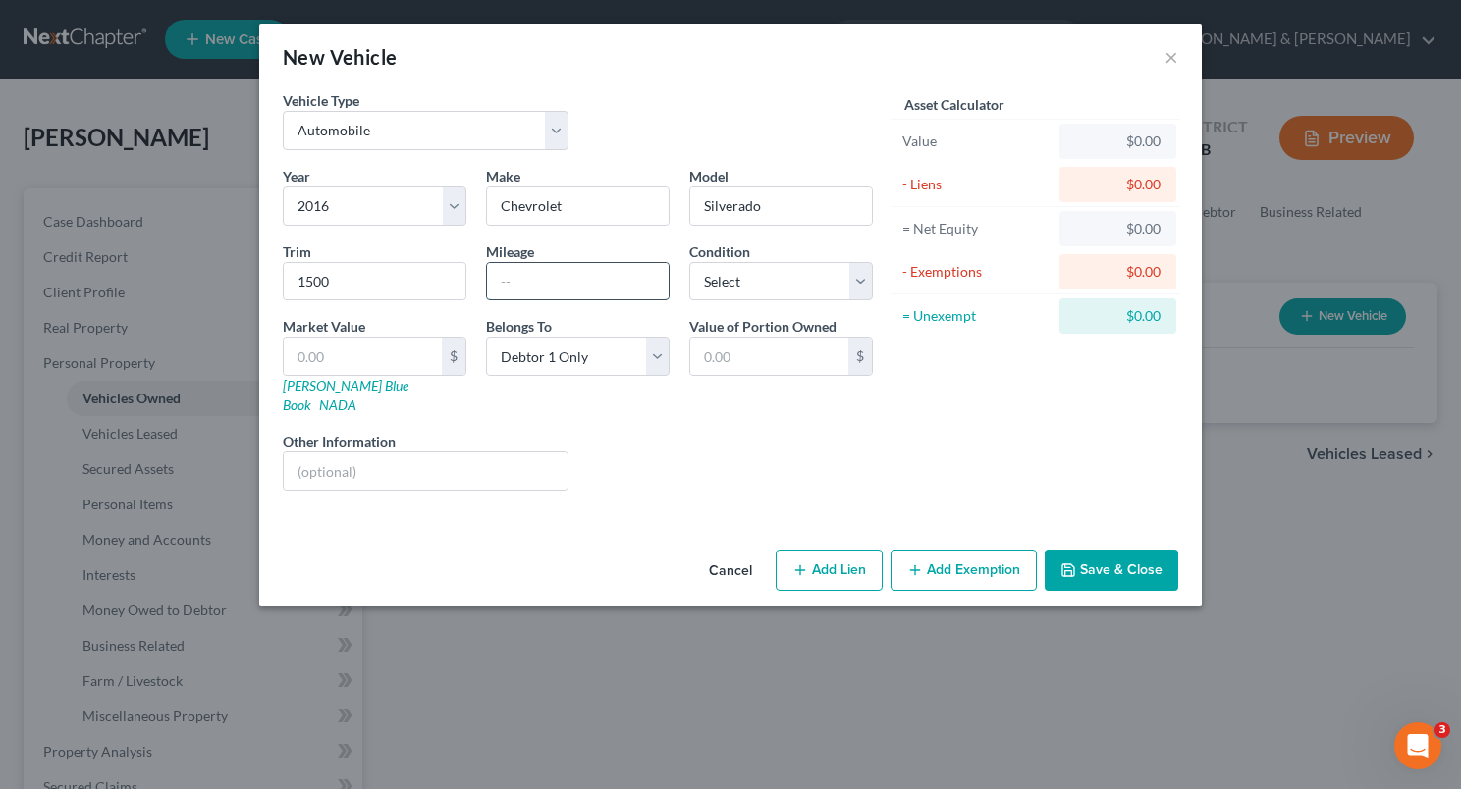
click at [615, 278] on input "text" at bounding box center [578, 281] width 182 height 37
type input "183000"
click at [794, 271] on select "Select Excellent Very Good Good Fair Poor" at bounding box center [781, 281] width 184 height 39
select select "3"
click at [689, 262] on select "Select Excellent Very Good Good Fair Poor" at bounding box center [781, 281] width 184 height 39
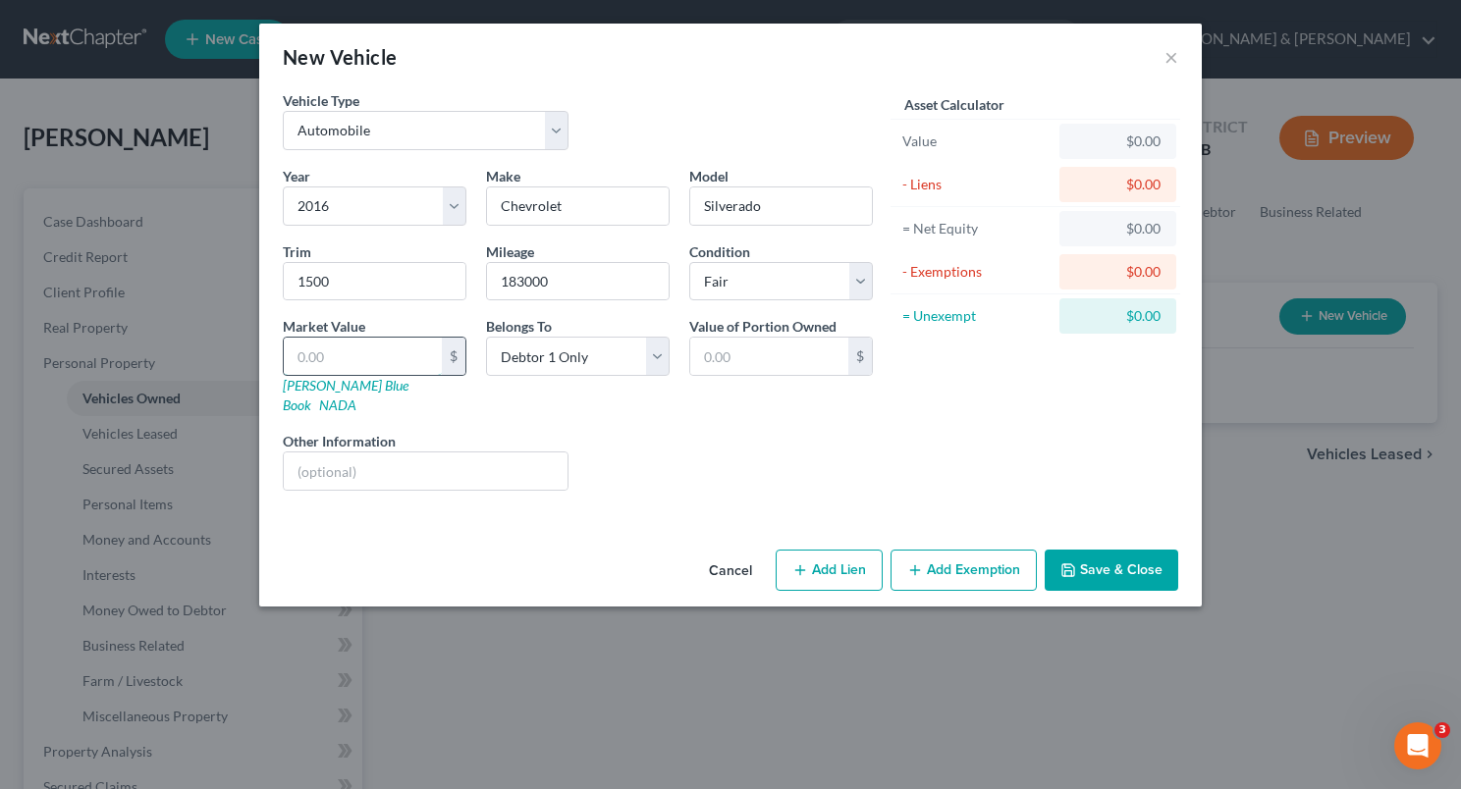
click at [361, 353] on input "text" at bounding box center [363, 356] width 158 height 37
type input "1"
type input "1.00"
type input "10"
type input "10.00"
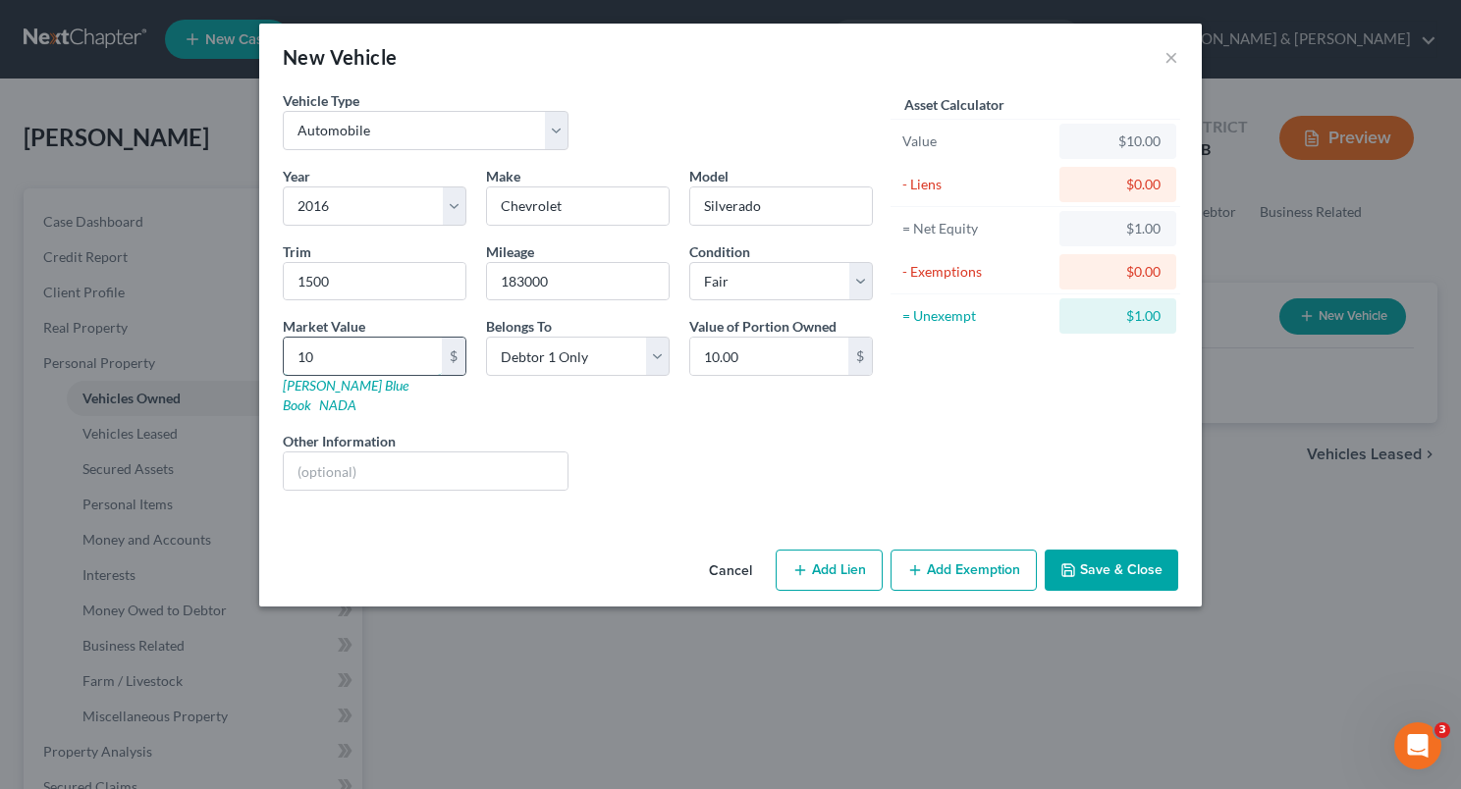
type input "100"
type input "100.00"
type input "1000"
type input "1,000.00"
type input "1,0000"
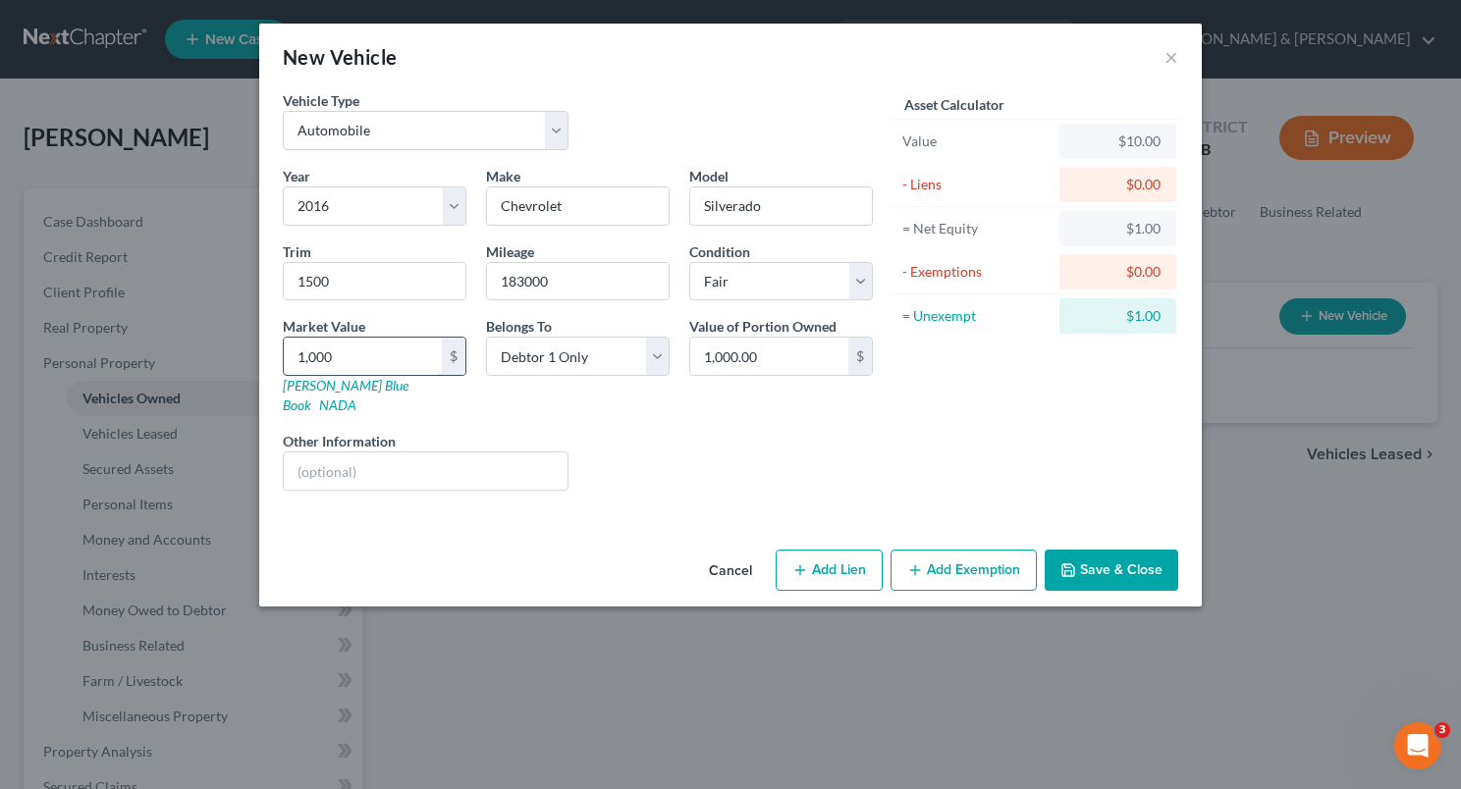
type input "10,000.00"
type input "10,000"
click at [970, 550] on button "Add Exemption" at bounding box center [964, 570] width 146 height 41
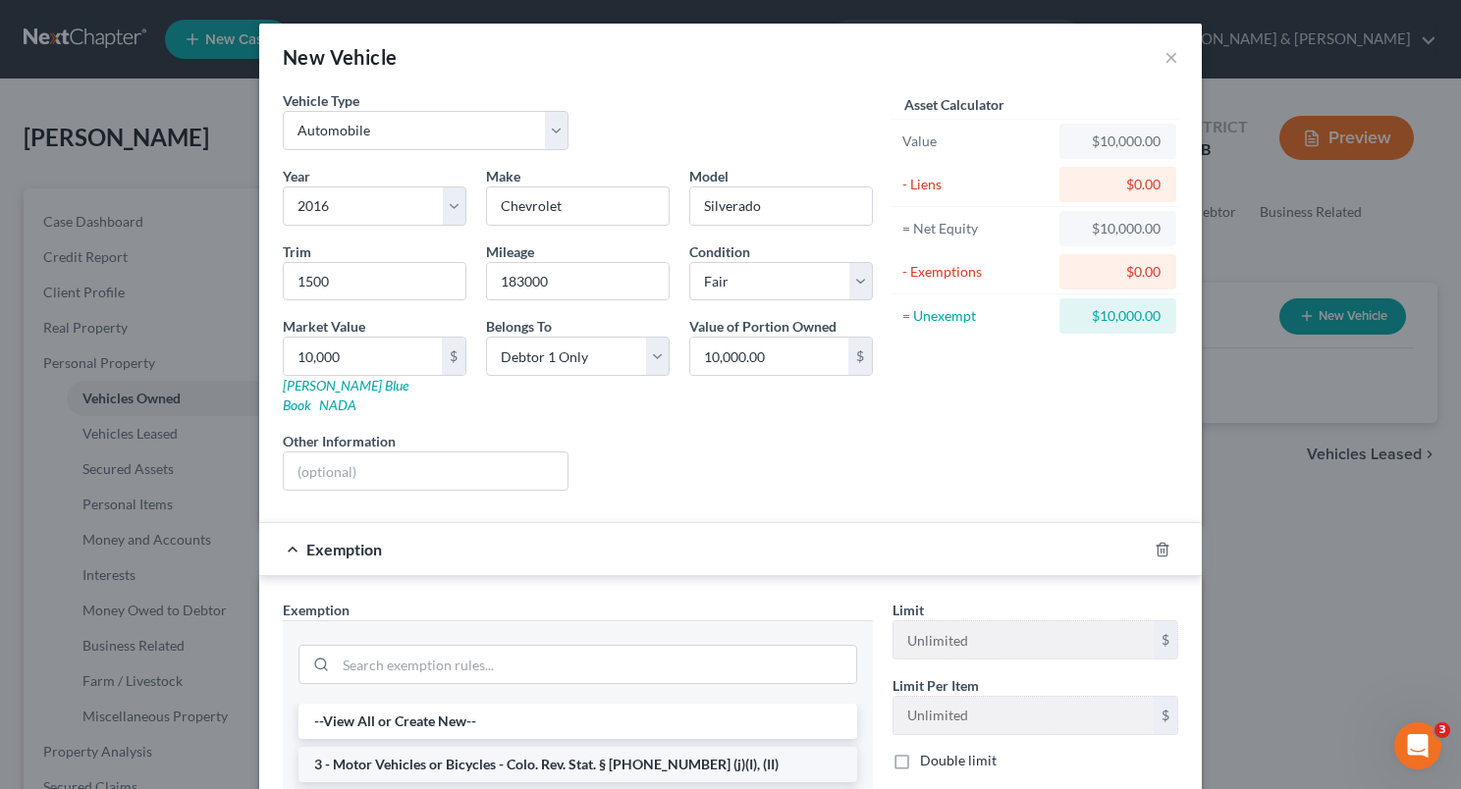
click at [625, 756] on li "3 - Motor Vehicles or Bicycles - Colo. Rev. Stat. § [PHONE_NUMBER] (j)(I), (II)" at bounding box center [577, 764] width 559 height 35
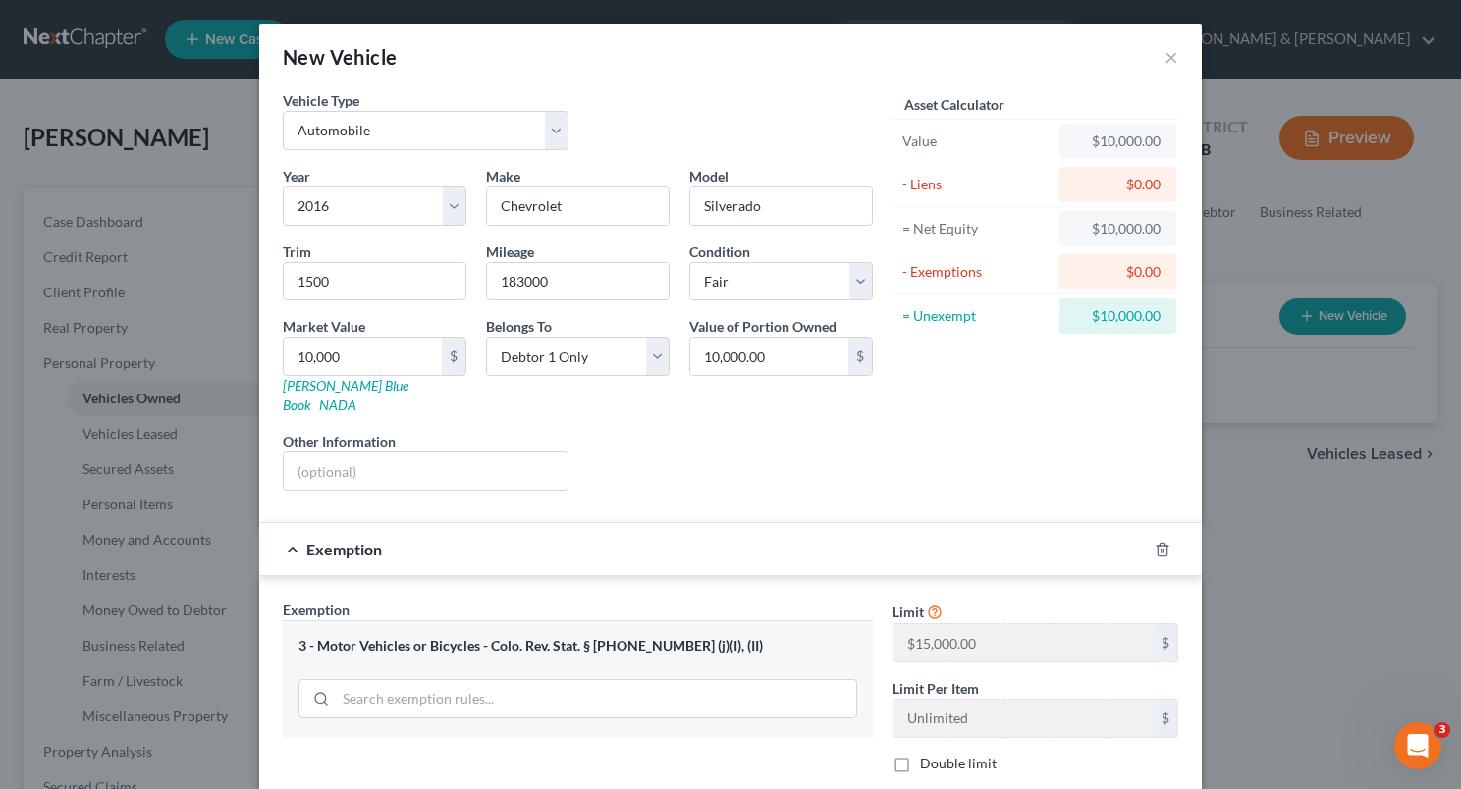
scroll to position [121, 0]
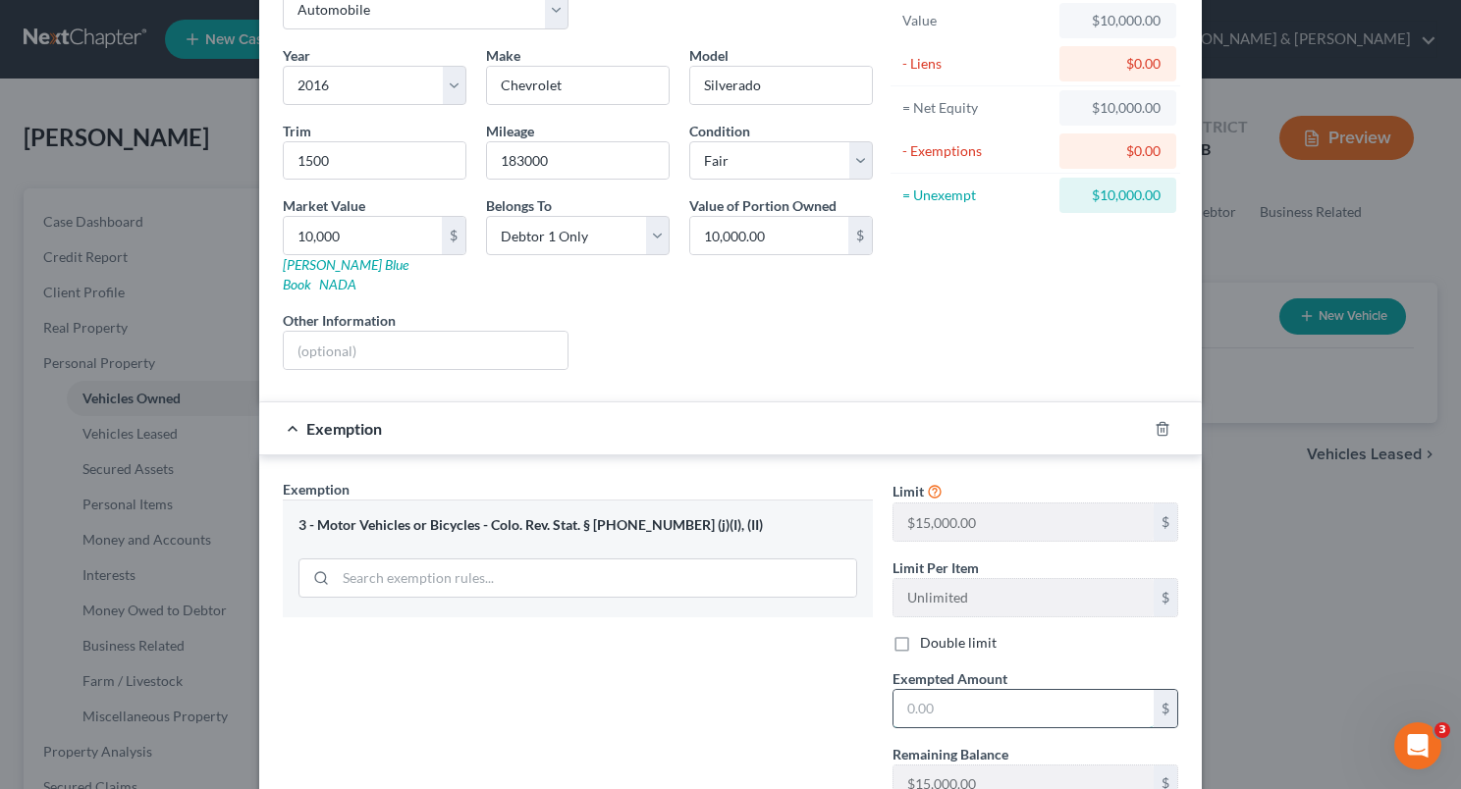
click at [979, 690] on input "text" at bounding box center [1023, 708] width 260 height 37
type input "10,000"
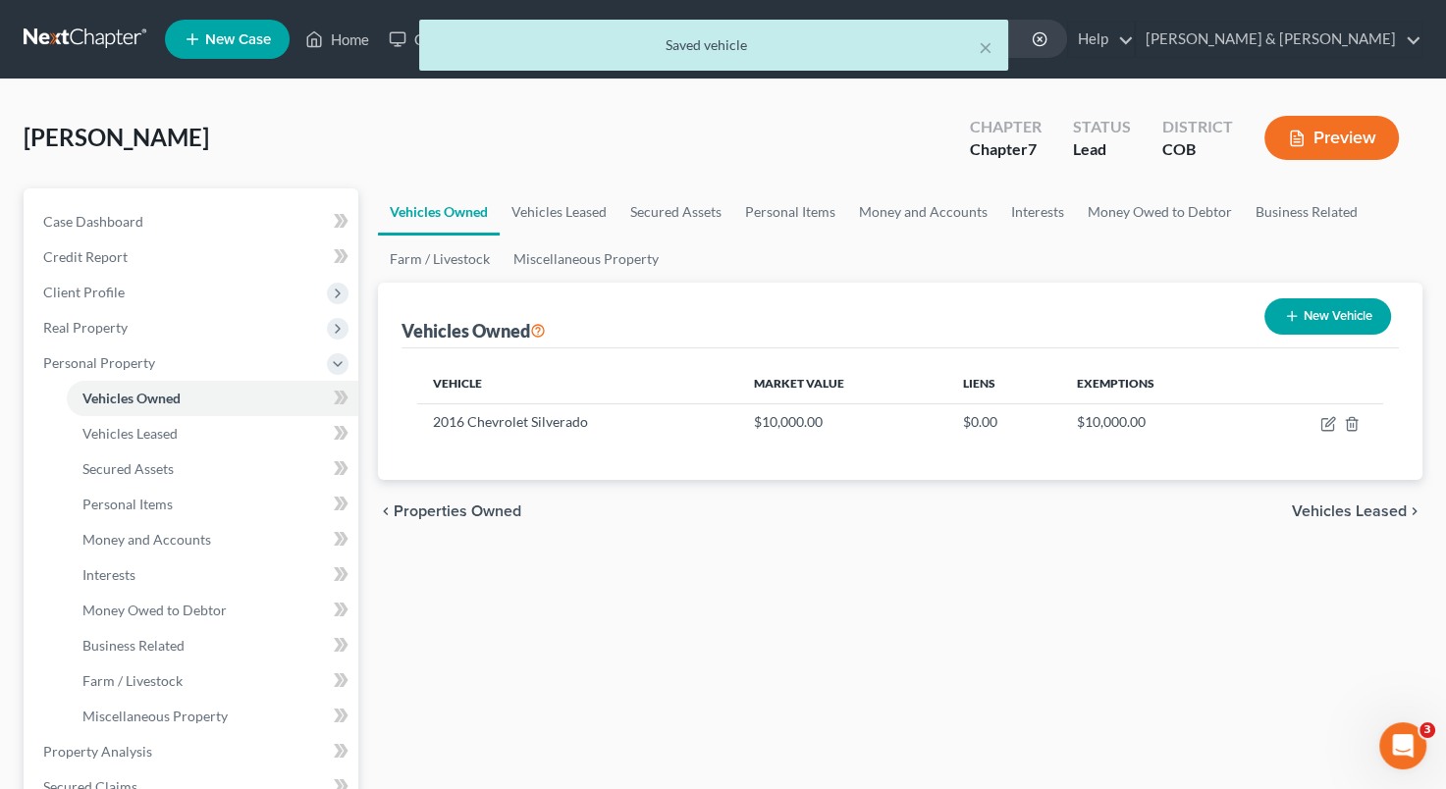
click at [1311, 313] on button "New Vehicle" at bounding box center [1328, 316] width 127 height 36
select select "0"
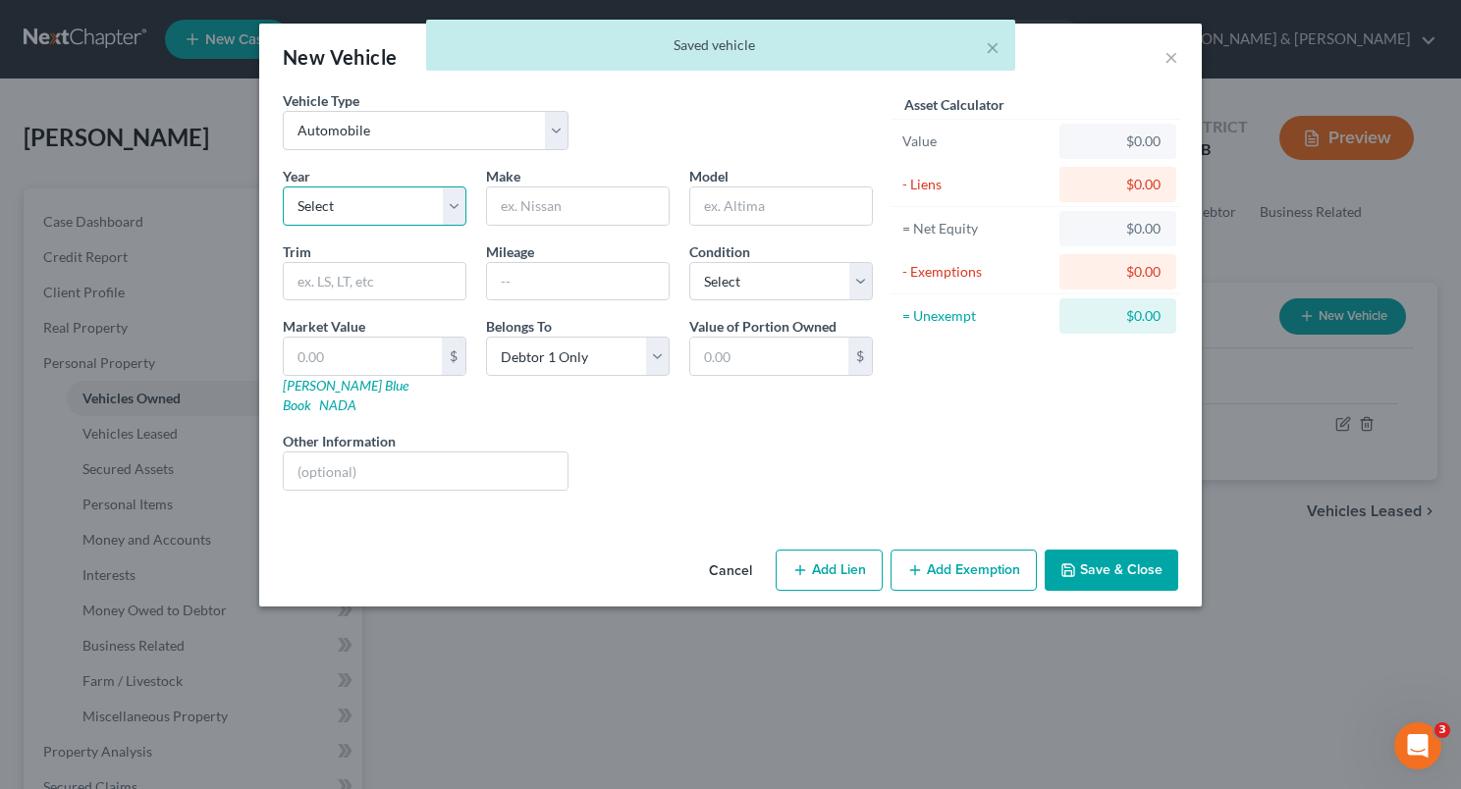
click at [460, 206] on select "Select 2026 2025 2024 2023 2022 2021 2020 2019 2018 2017 2016 2015 2014 2013 20…" at bounding box center [375, 206] width 184 height 39
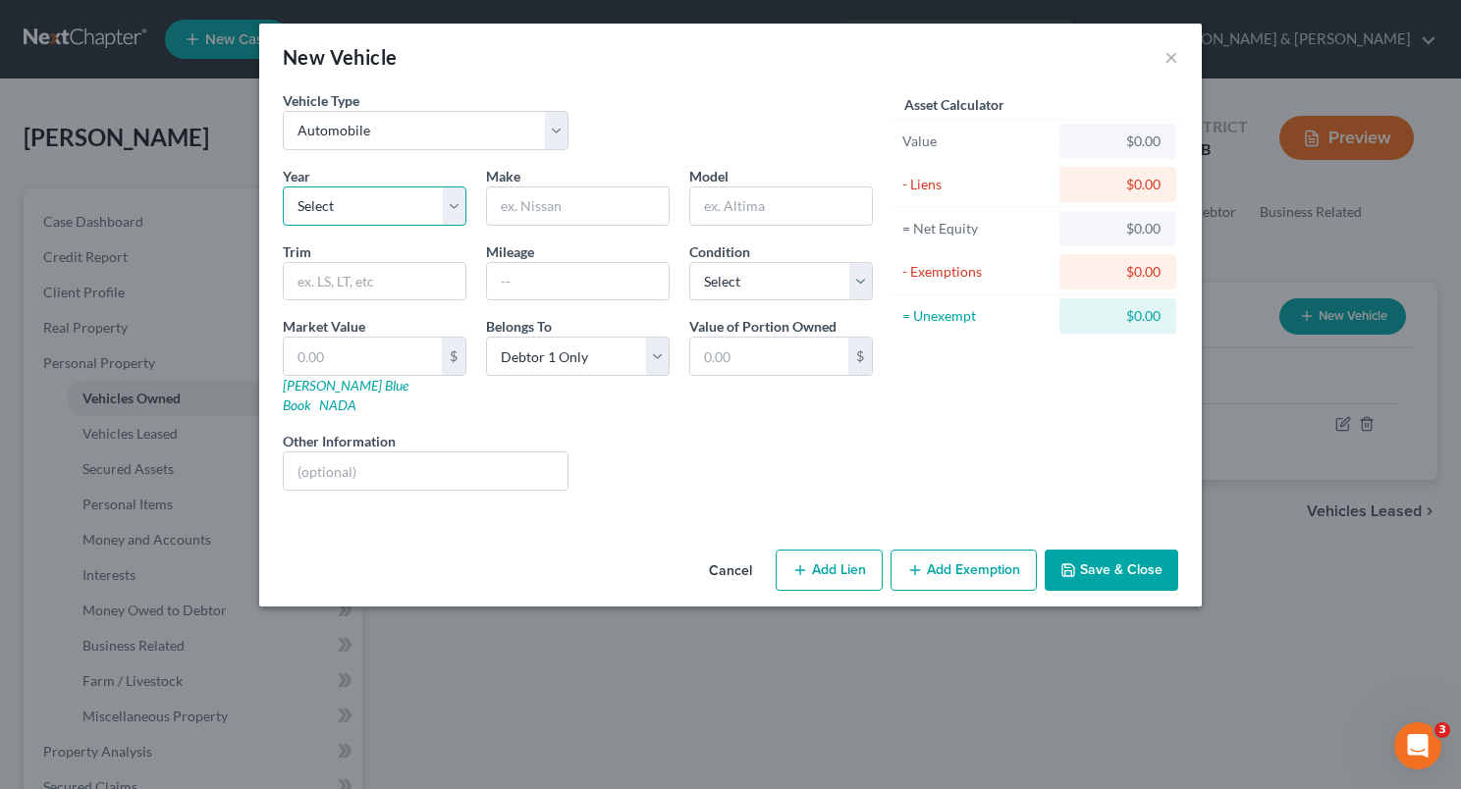
click at [460, 206] on select "Select 2026 2025 2024 2023 2022 2021 2020 2019 2018 2017 2016 2015 2014 2013 20…" at bounding box center [375, 206] width 184 height 39
click at [447, 199] on select "Select 2026 2025 2024 2023 2022 2021 2020 2019 2018 2017 2016 2015 2014 2013 20…" at bounding box center [375, 206] width 184 height 39
select select "10"
click at [283, 187] on select "Select 2026 2025 2024 2023 2022 2021 2020 2019 2018 2017 2016 2015 2014 2013 20…" at bounding box center [375, 206] width 184 height 39
click at [514, 206] on input "text" at bounding box center [578, 206] width 182 height 37
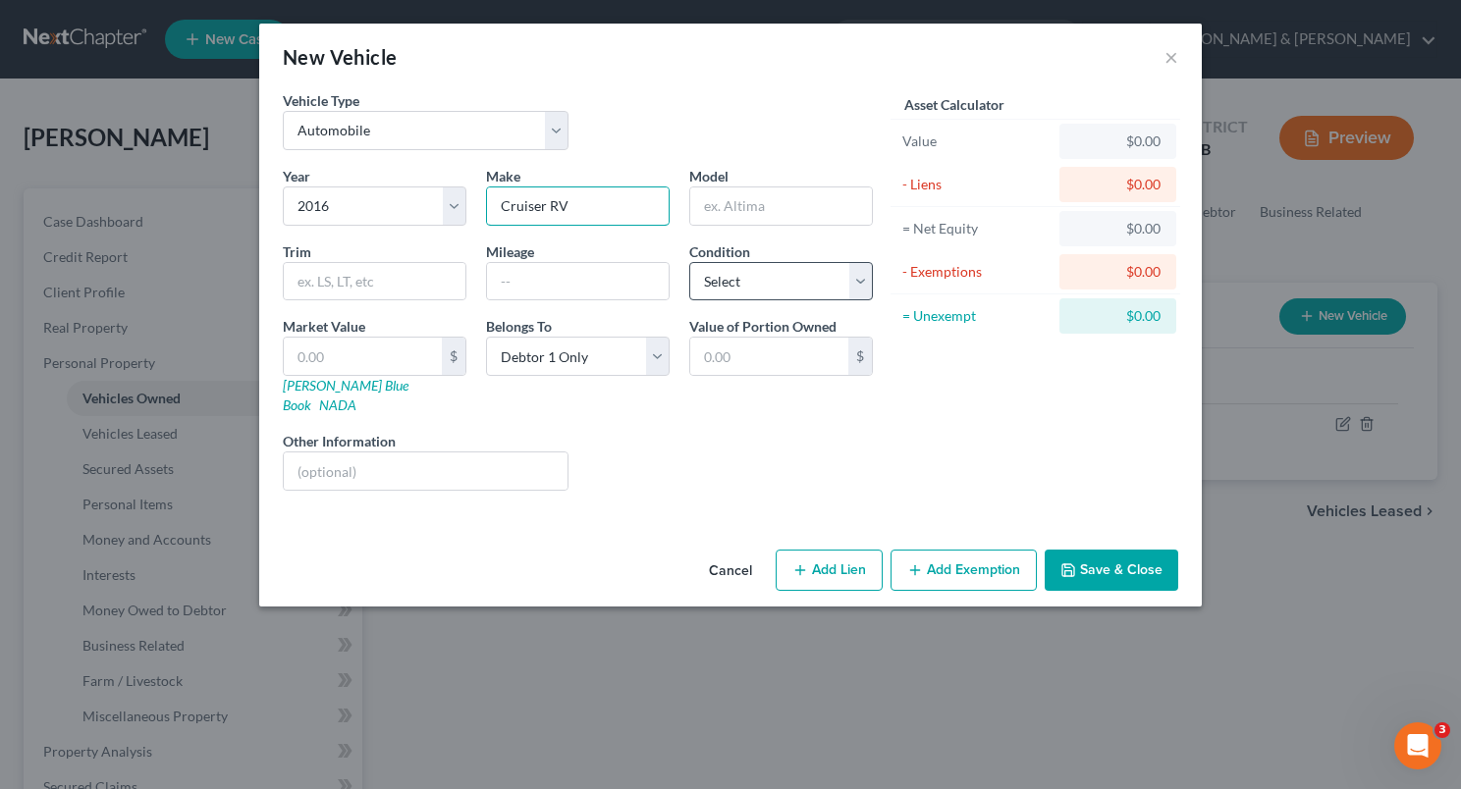
type input "Cruiser RV"
click at [860, 270] on select "Select Excellent Very Good Good Fair Poor" at bounding box center [781, 281] width 184 height 39
select select "3"
click at [689, 262] on select "Select Excellent Very Good Good Fair Poor" at bounding box center [781, 281] width 184 height 39
click at [376, 347] on input "text" at bounding box center [363, 356] width 158 height 37
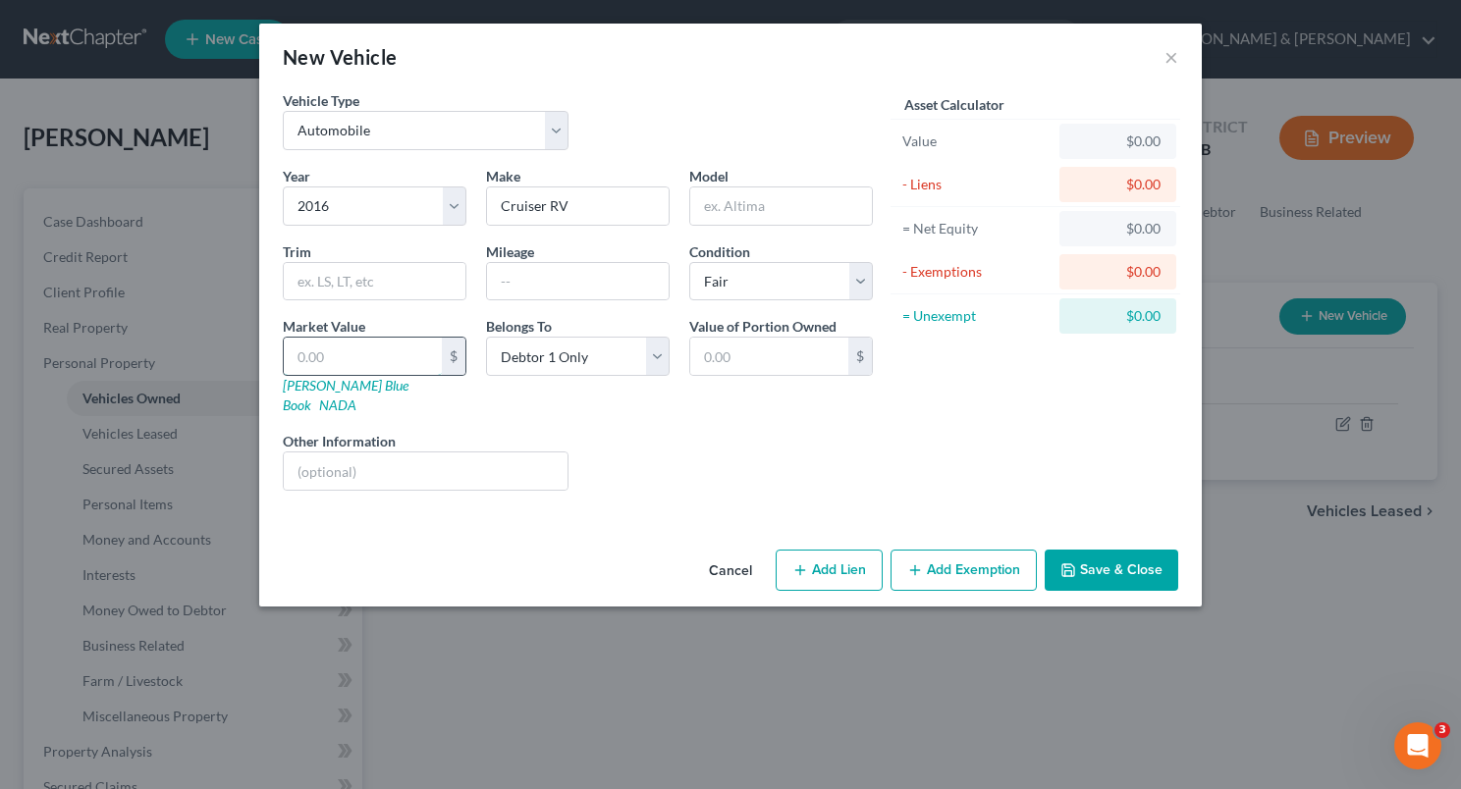
click at [378, 350] on input "text" at bounding box center [363, 356] width 158 height 37
type input "1"
type input "1.00"
type input "11"
type input "11.00"
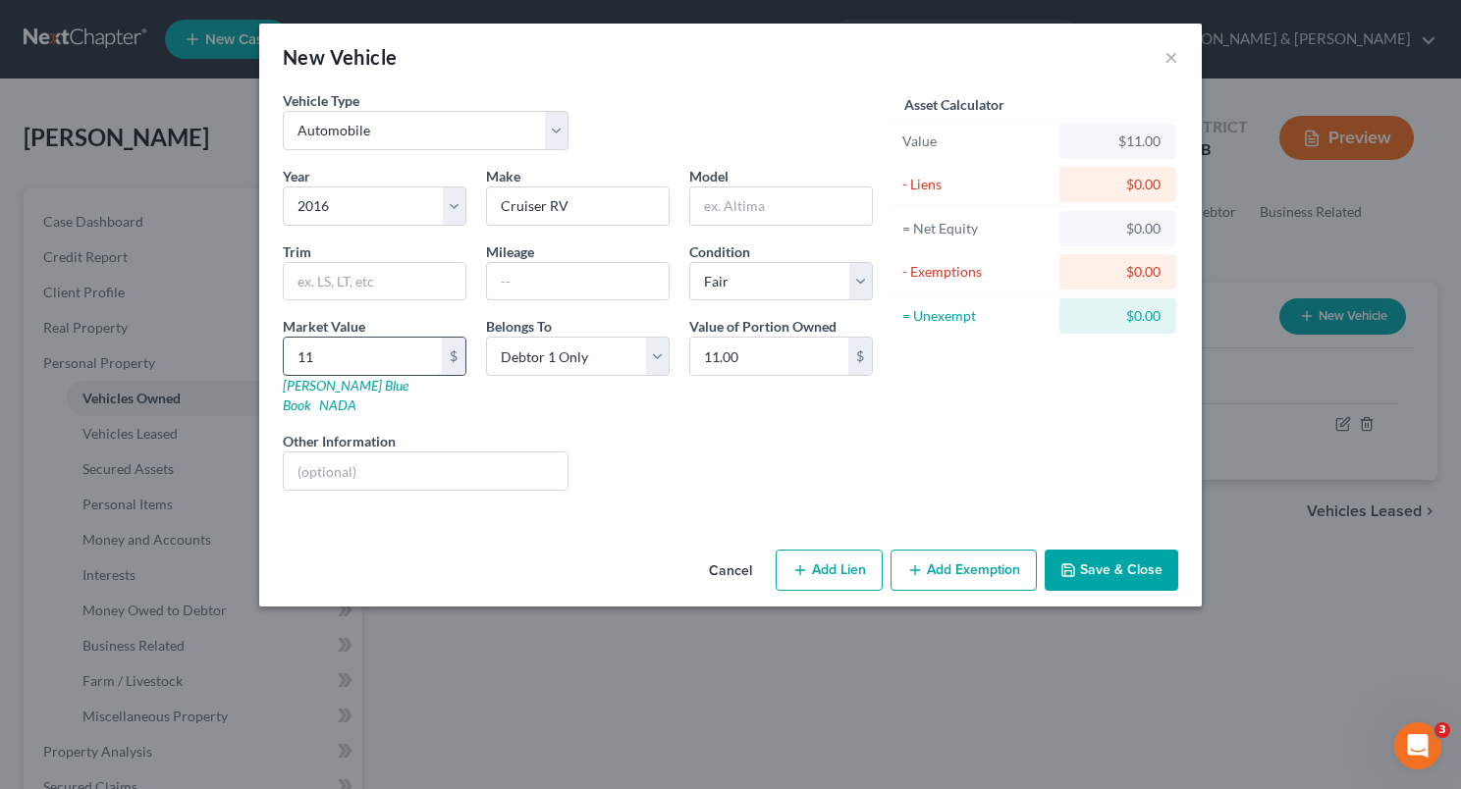
type input "115"
type input "115.00"
type input "1150"
type input "1,150.00"
type input "1,1500"
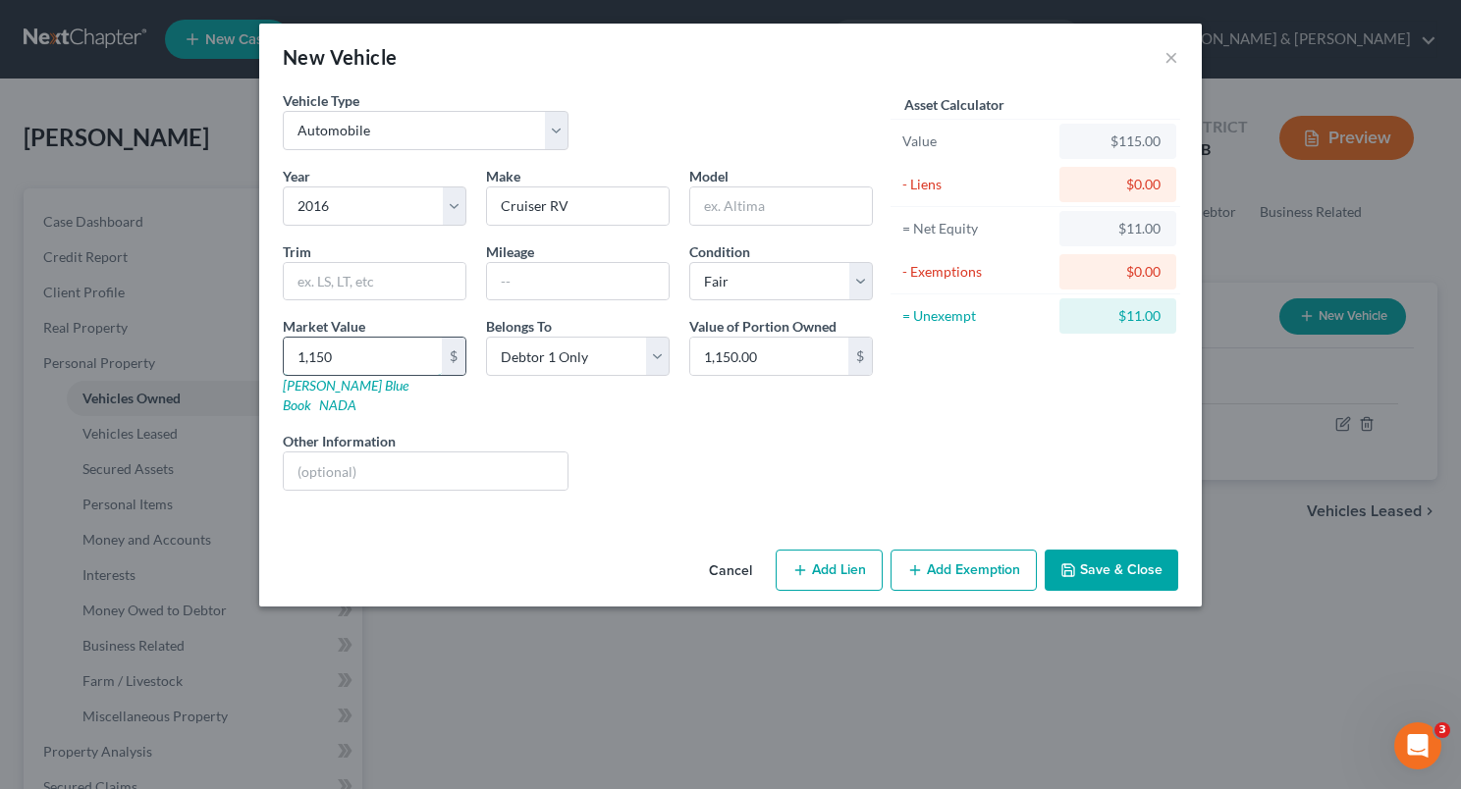
type input "11,500.00"
type input "11,500"
click at [837, 550] on button "Add Lien" at bounding box center [829, 570] width 107 height 41
select select "0"
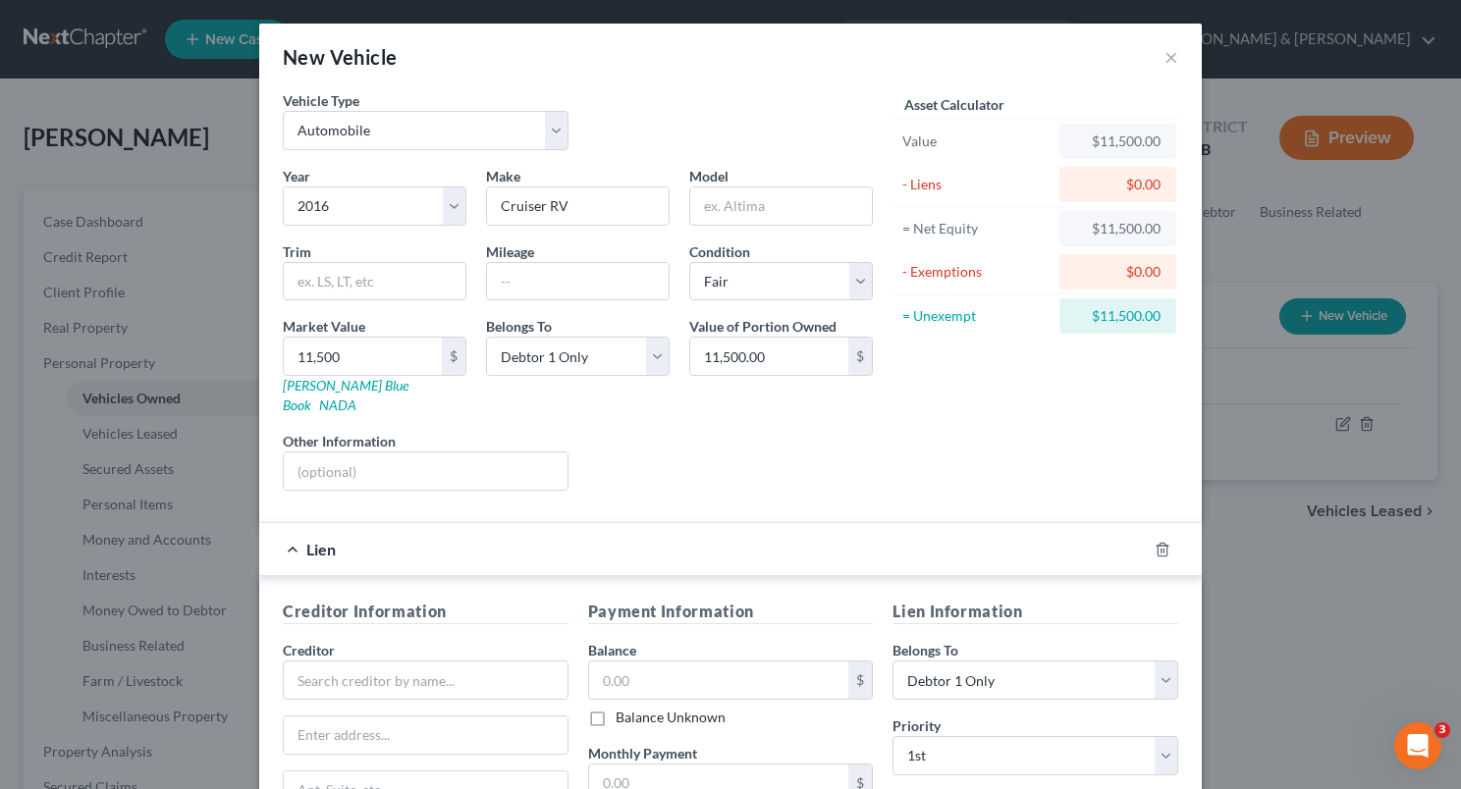
click at [1059, 424] on div "Asset Calculator Value $11,500.00 - Liens $0.00 = Net Equity $11,500.00 - Exemp…" at bounding box center [1035, 298] width 305 height 416
click at [1163, 534] on div at bounding box center [1174, 549] width 55 height 31
click at [1155, 542] on icon "button" at bounding box center [1163, 550] width 16 height 16
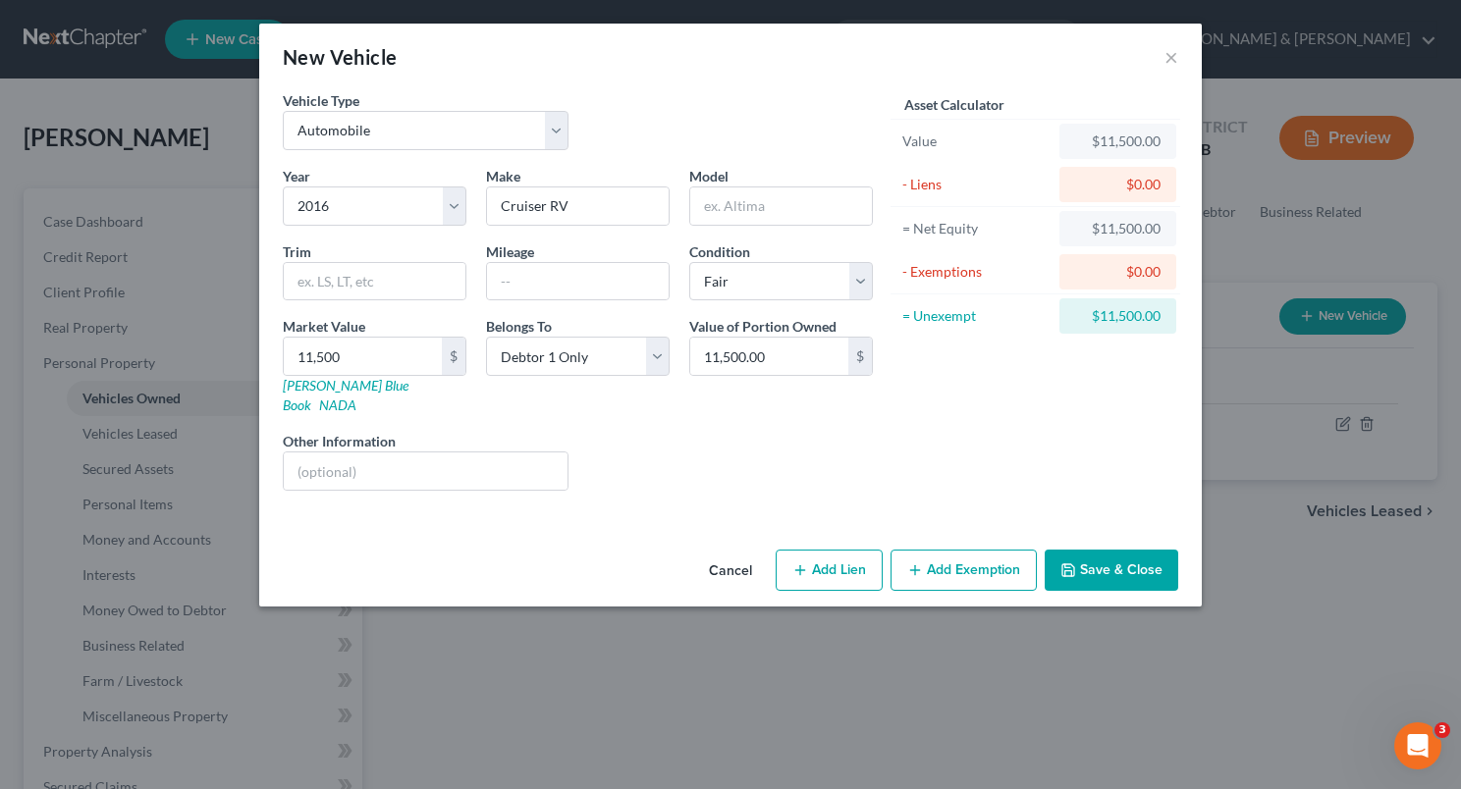
click at [1106, 554] on button "Save & Close" at bounding box center [1112, 570] width 134 height 41
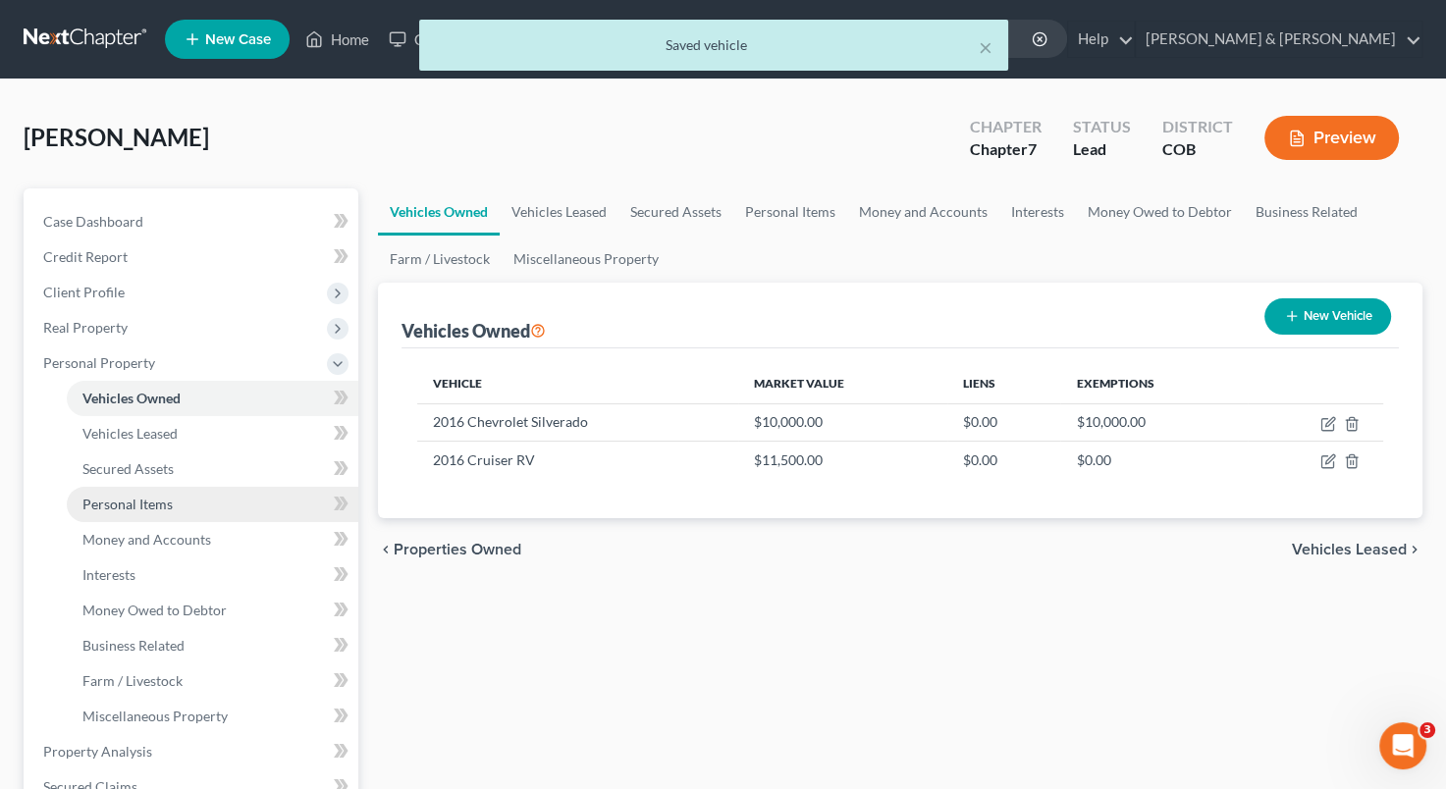
click at [205, 495] on link "Personal Items" at bounding box center [213, 504] width 292 height 35
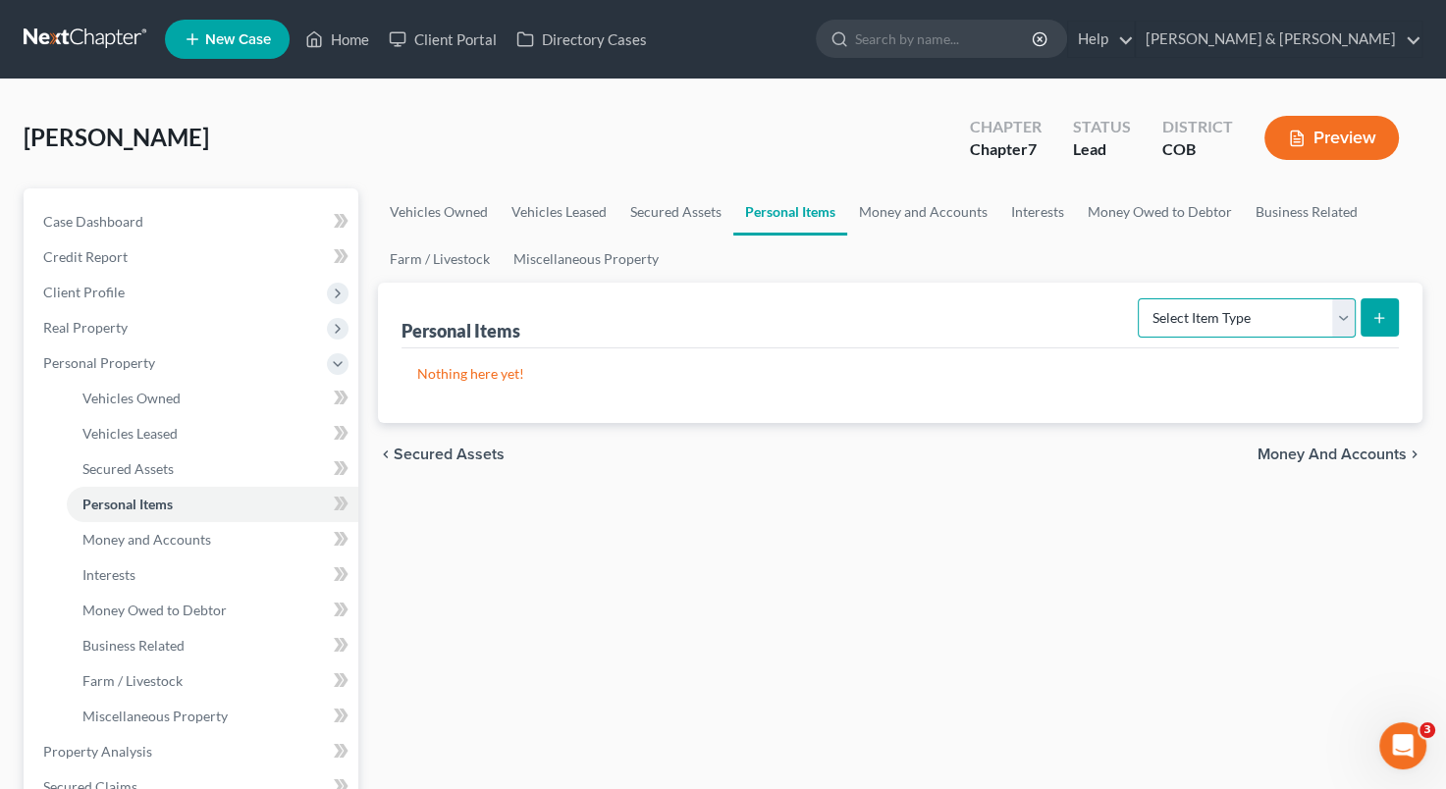
click at [1347, 324] on select "Select Item Type Clothing Collectibles Of Value Electronics Firearms Household …" at bounding box center [1247, 317] width 218 height 39
select select "clothing"
click at [1140, 298] on select "Select Item Type Clothing Collectibles Of Value Electronics Firearms Household …" at bounding box center [1247, 317] width 218 height 39
click at [1372, 318] on icon "submit" at bounding box center [1380, 318] width 16 height 16
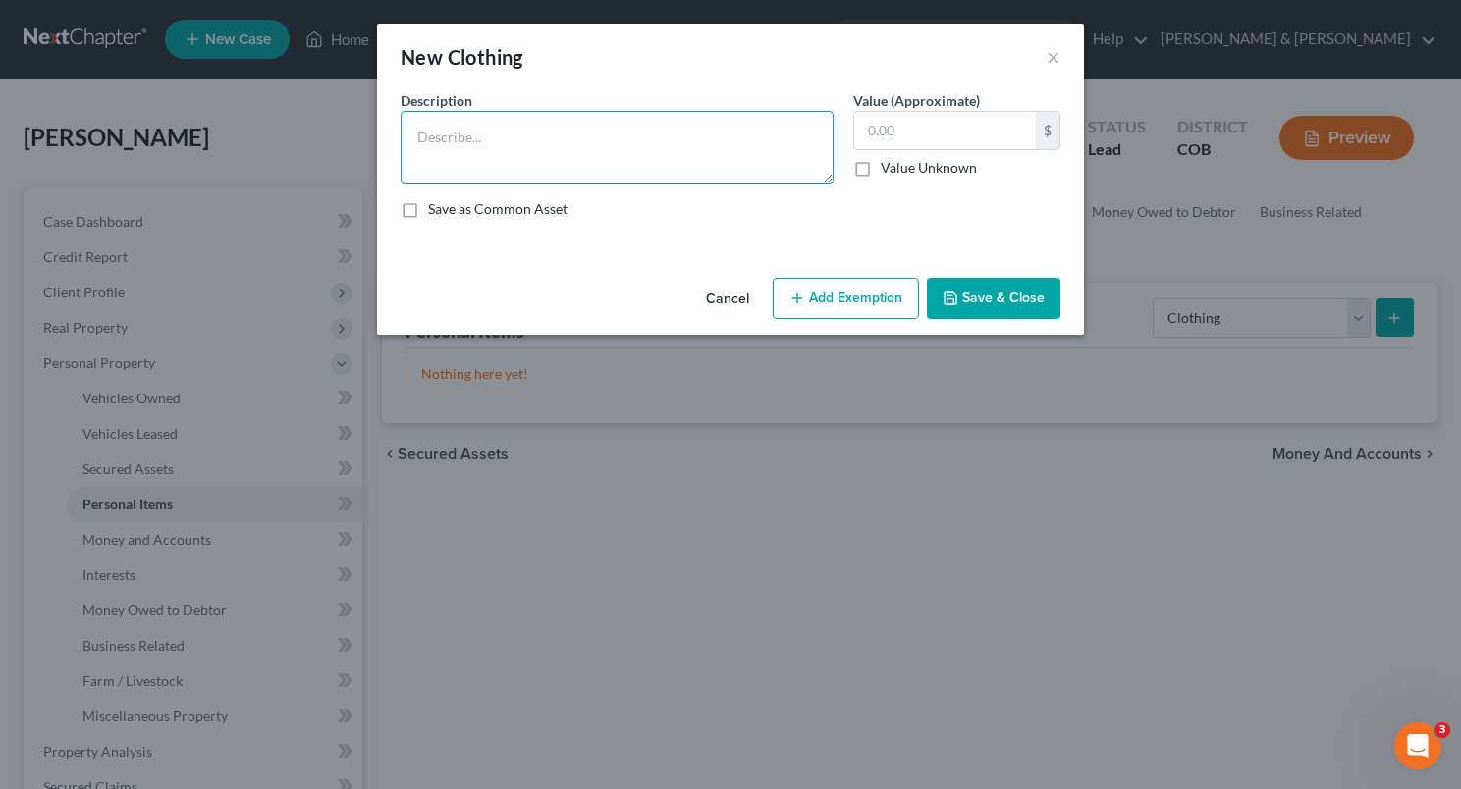
click at [623, 134] on textarea at bounding box center [617, 147] width 433 height 73
type textarea "Clothing"
type input "700"
click at [852, 289] on button "Add Exemption" at bounding box center [846, 298] width 146 height 41
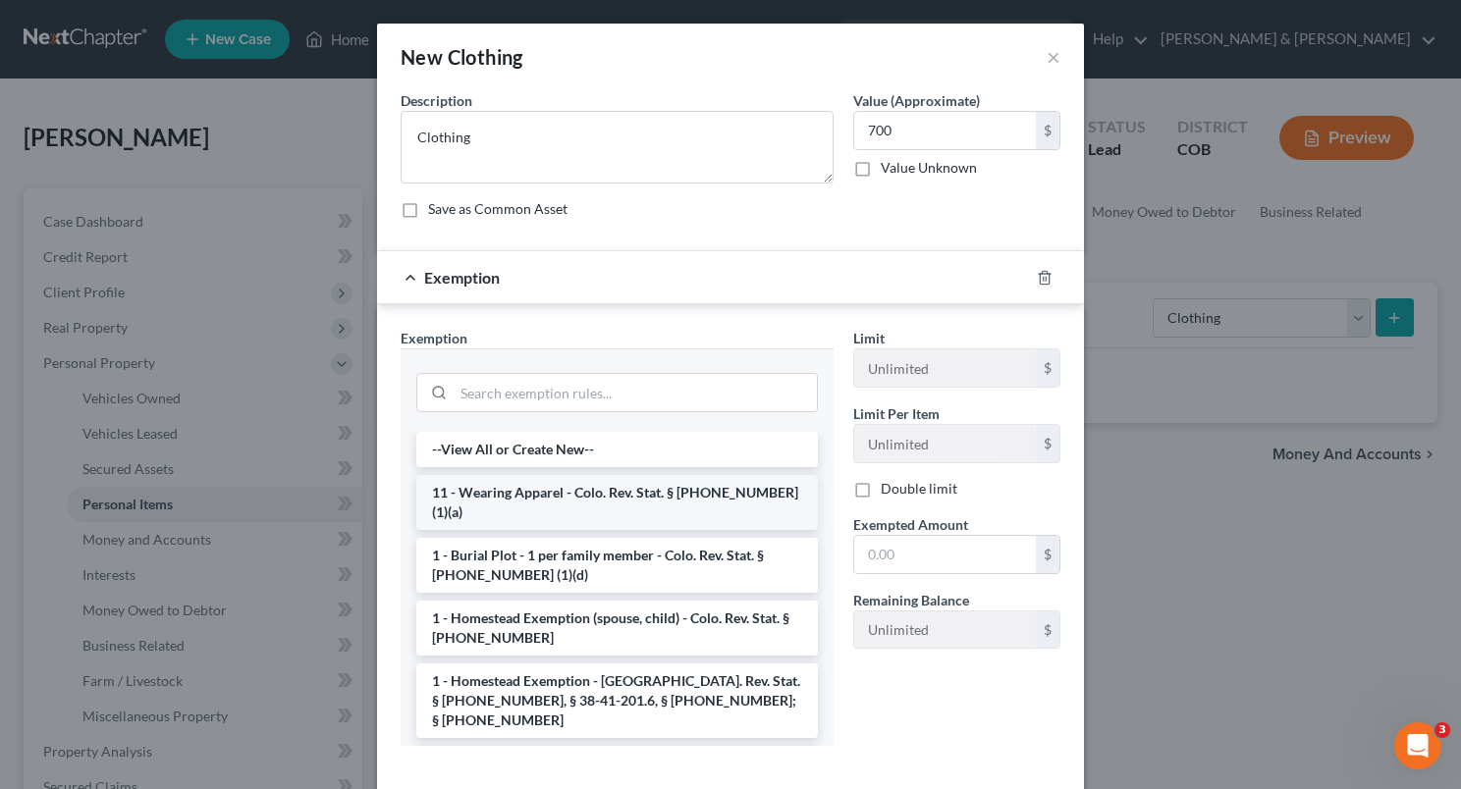
click at [664, 505] on li "11 - Wearing Apparel - Colo. Rev. Stat. § [PHONE_NUMBER] (1)(a)" at bounding box center [617, 502] width 402 height 55
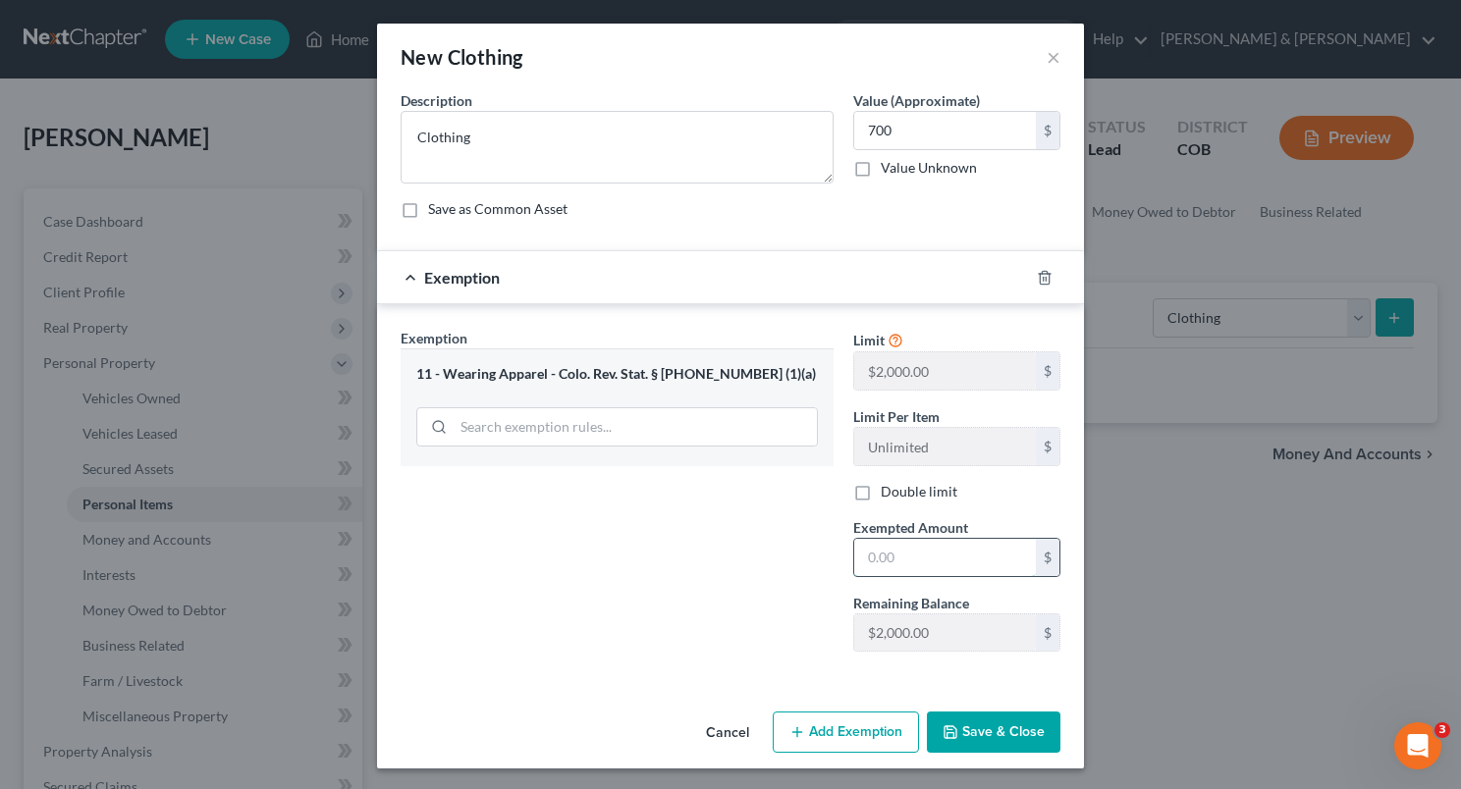
click at [856, 562] on input "text" at bounding box center [945, 557] width 182 height 37
type input "700"
click at [957, 741] on button "Save & Close" at bounding box center [994, 732] width 134 height 41
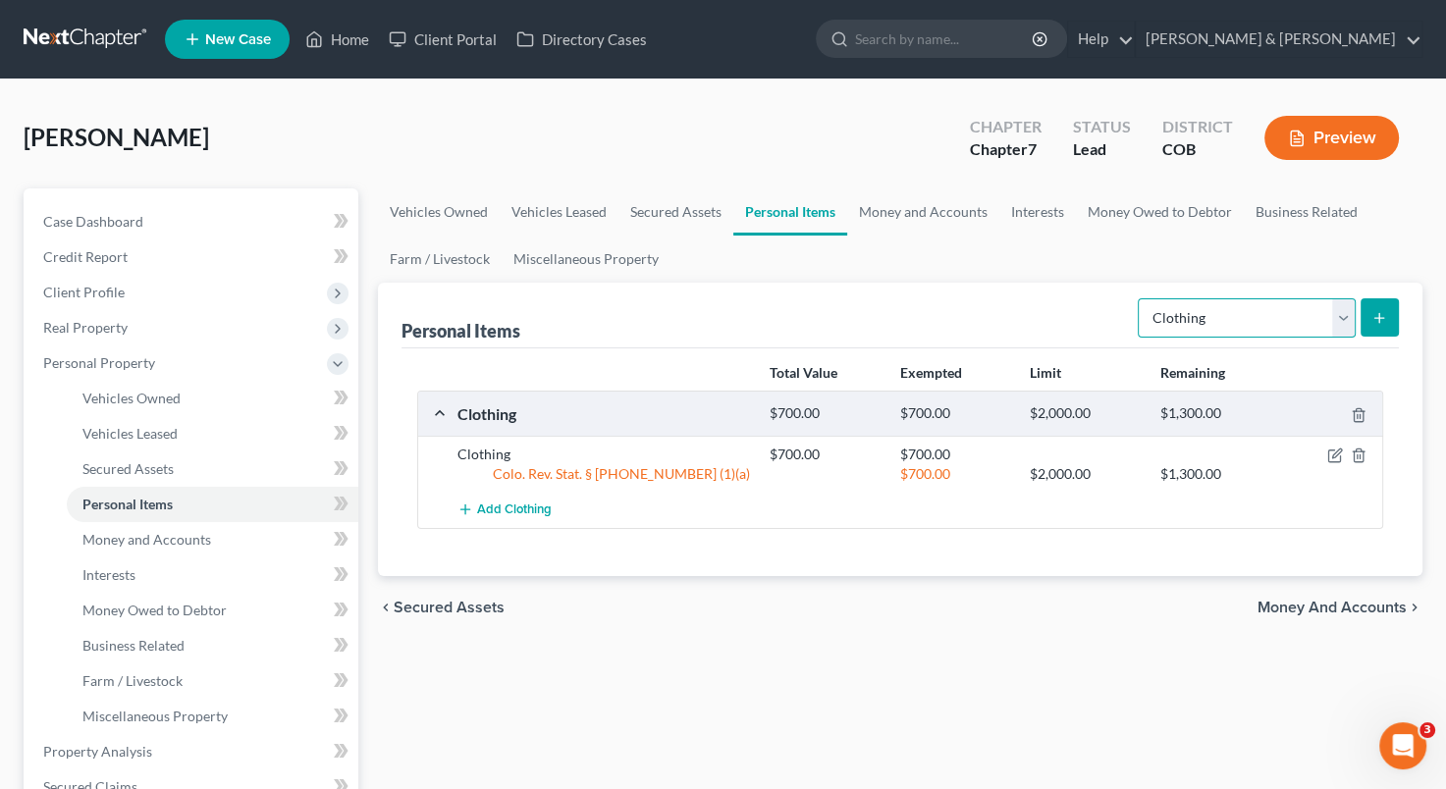
click at [1340, 311] on select "Select Item Type Clothing Collectibles Of Value Electronics Firearms Household …" at bounding box center [1247, 317] width 218 height 39
select select "electronics"
click at [1140, 298] on select "Select Item Type Clothing Collectibles Of Value Electronics Firearms Household …" at bounding box center [1247, 317] width 218 height 39
click at [1373, 310] on icon "submit" at bounding box center [1380, 318] width 16 height 16
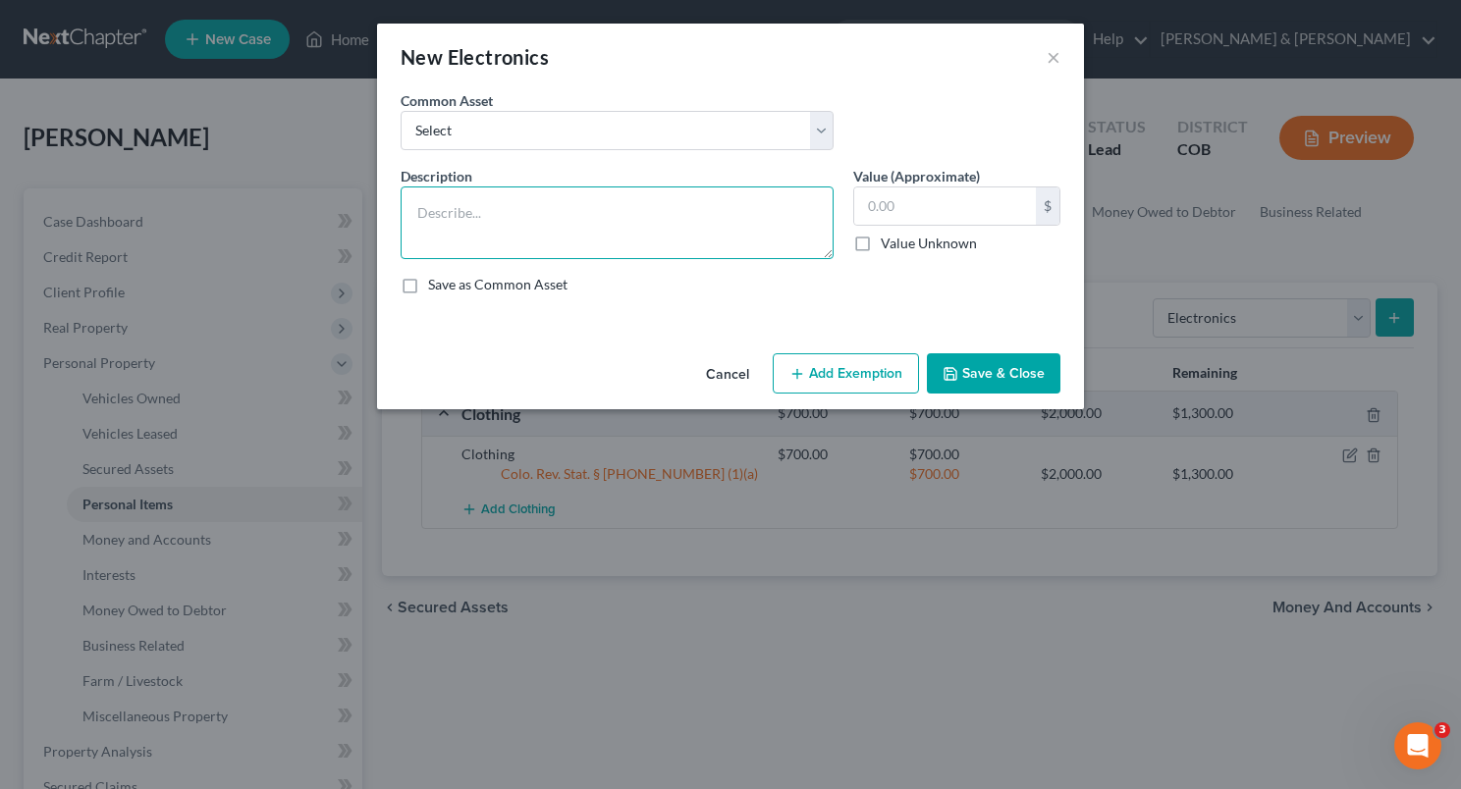
click at [517, 207] on textarea at bounding box center [617, 223] width 433 height 73
type textarea "Televisions (2), cell phones (2)"
click at [864, 200] on input "text" at bounding box center [945, 206] width 182 height 37
type input "1"
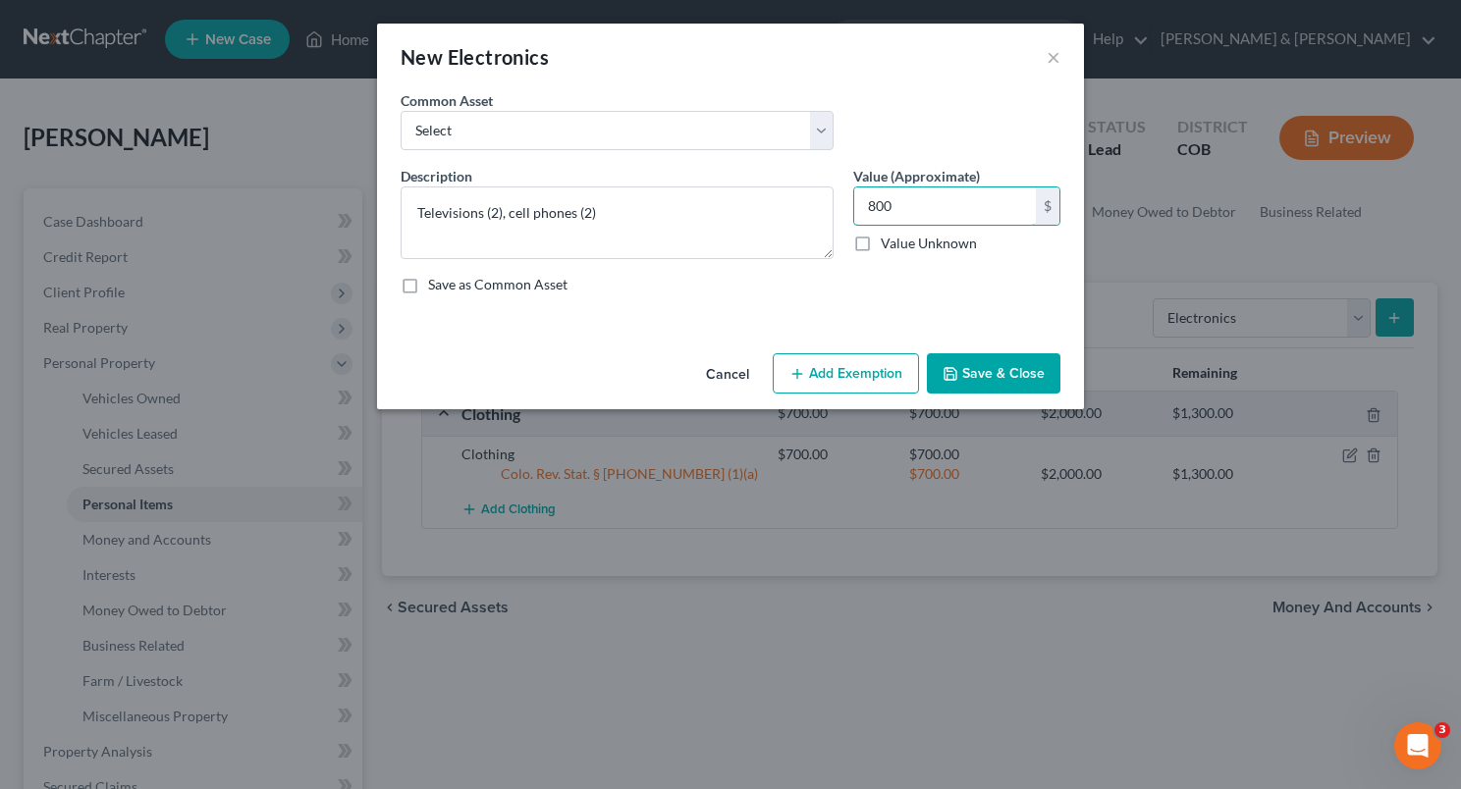
type input "800"
click at [837, 382] on button "Add Exemption" at bounding box center [846, 373] width 146 height 41
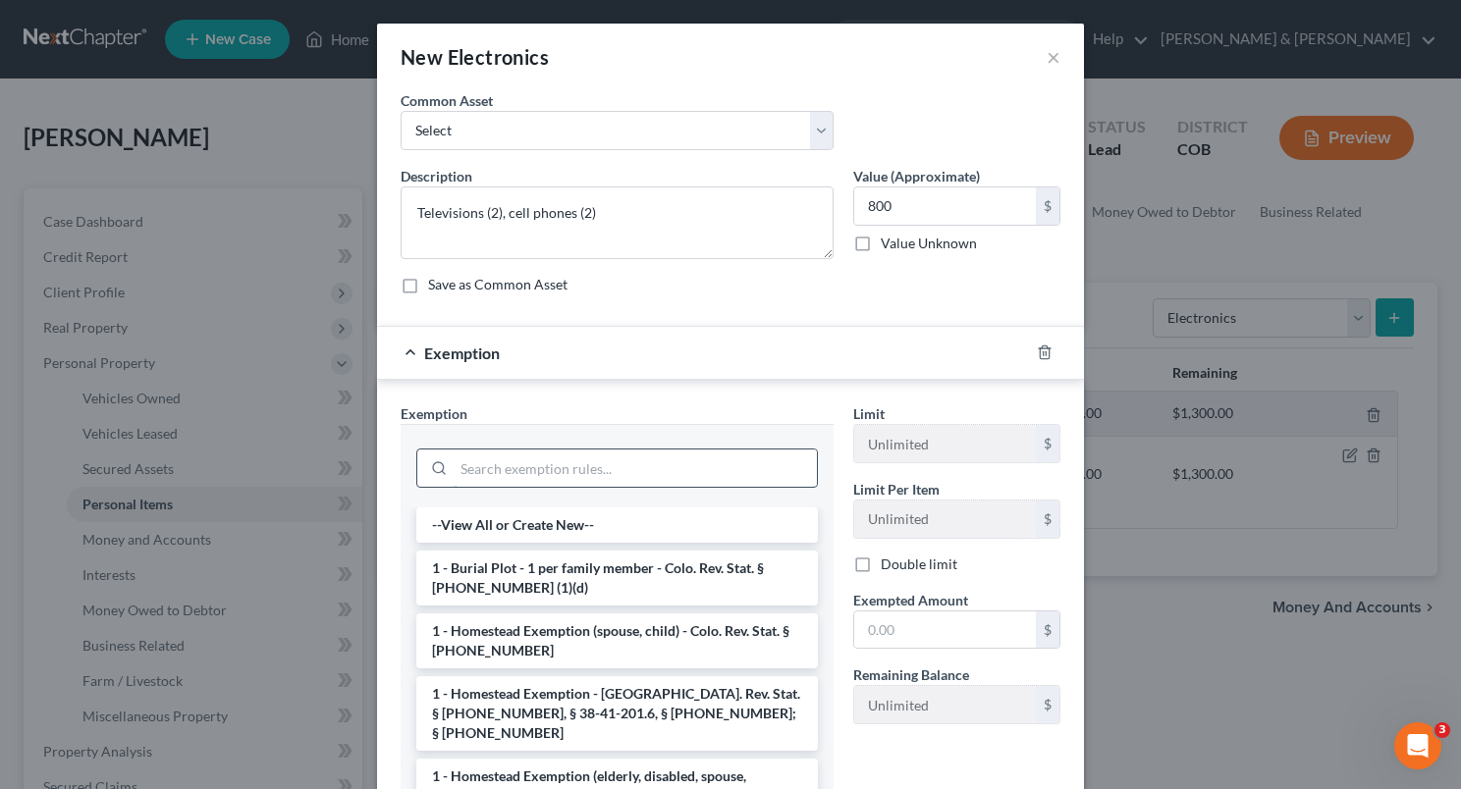
click at [664, 475] on input "search" at bounding box center [635, 468] width 363 height 37
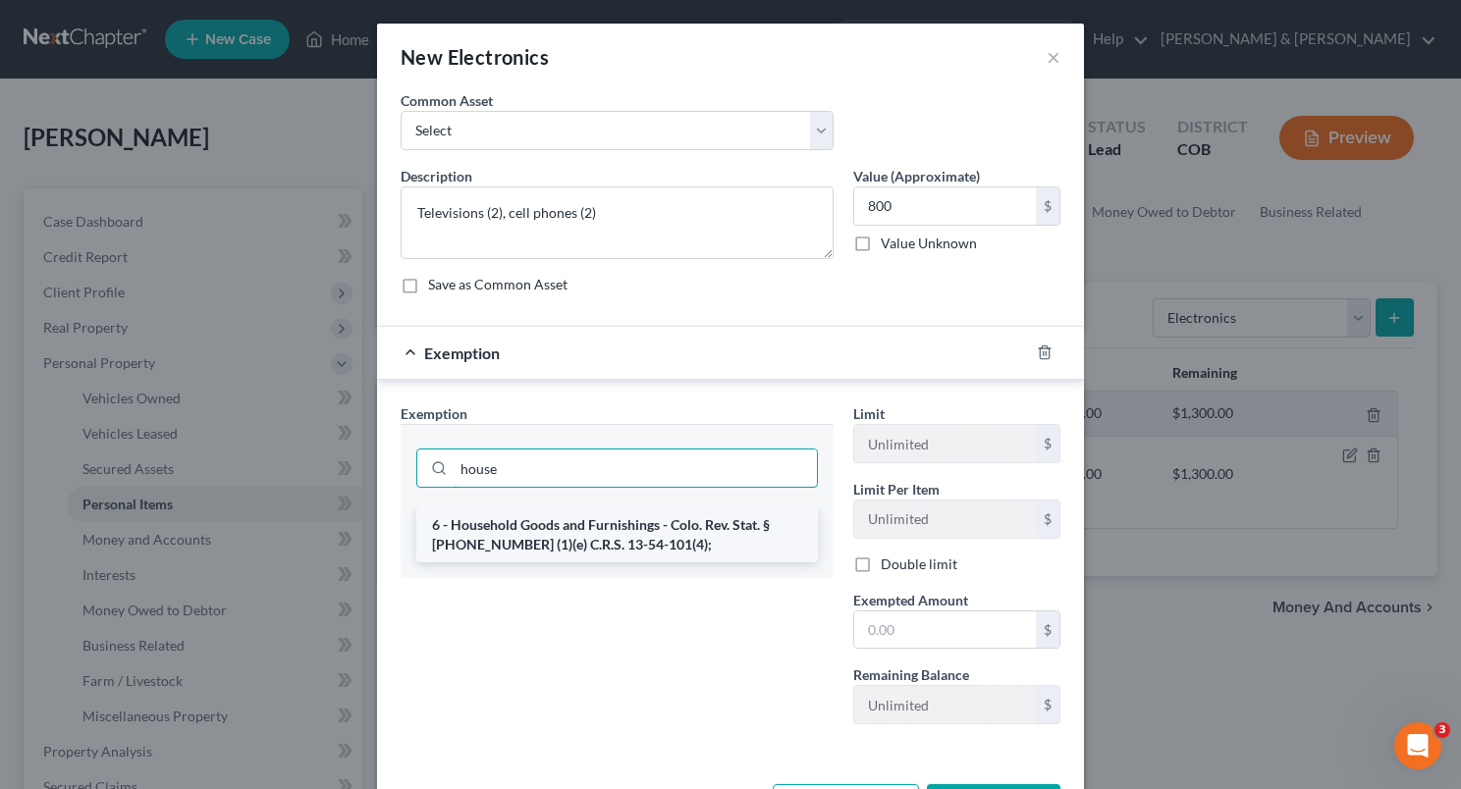
type input "house"
click at [662, 519] on li "6 - Household Goods and Furnishings - Colo. Rev. Stat. § [PHONE_NUMBER] (1)(e) …" at bounding box center [617, 535] width 402 height 55
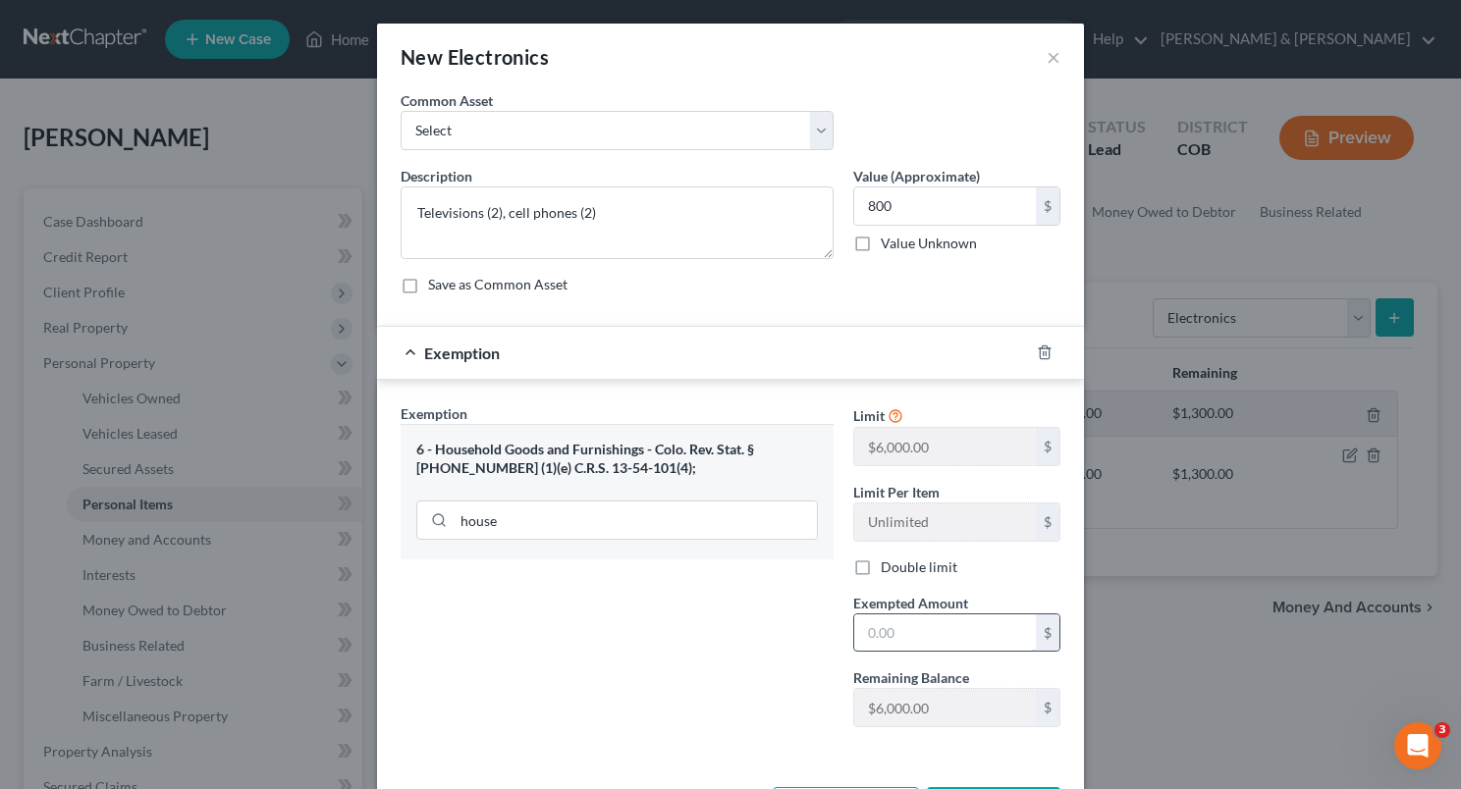
click at [865, 632] on input "text" at bounding box center [945, 633] width 182 height 37
type input "800"
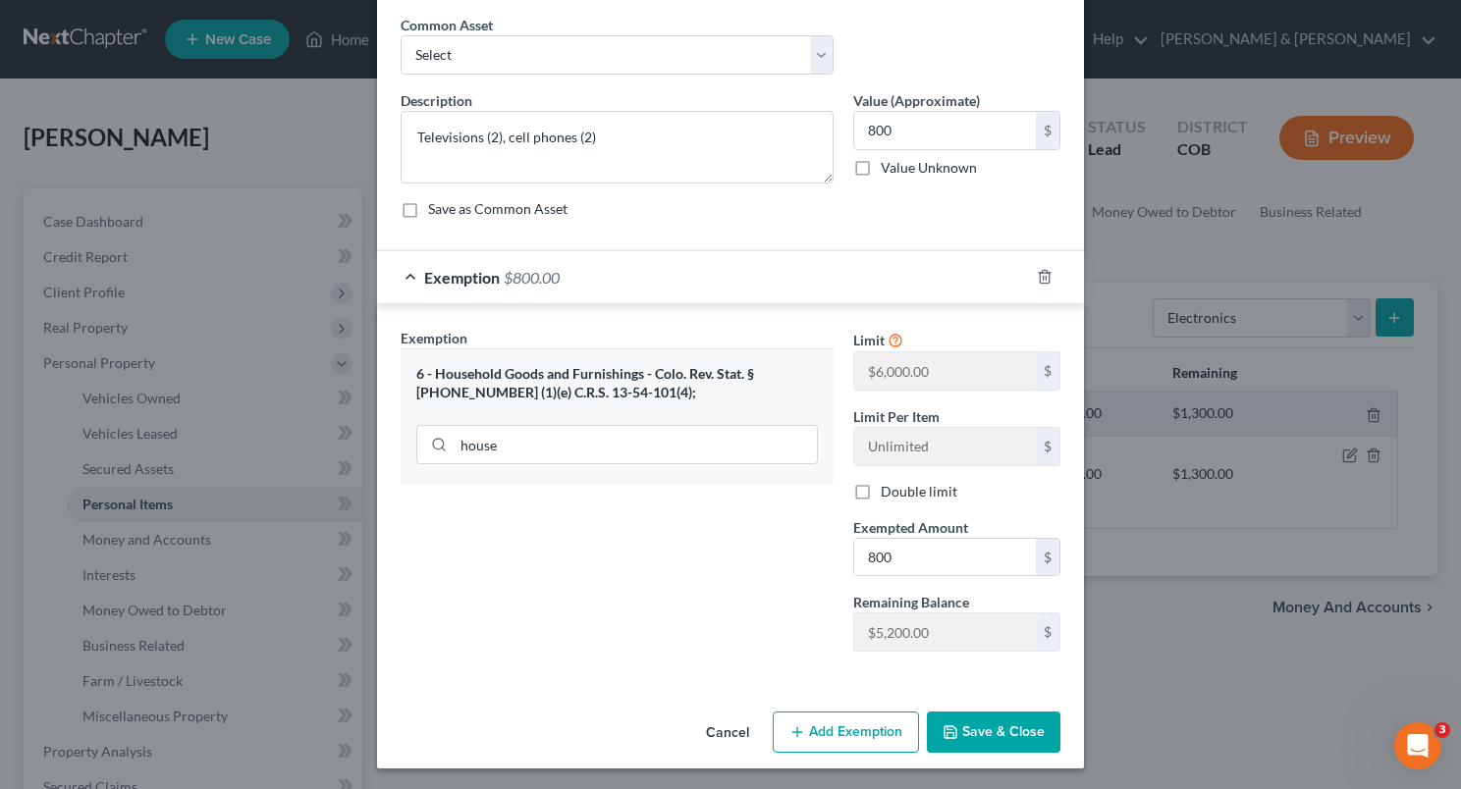
drag, startPoint x: 1001, startPoint y: 724, endPoint x: 974, endPoint y: 649, distance: 79.2
click at [974, 649] on div "New Electronics × An exemption set must first be selected from the Filing Infor…" at bounding box center [730, 358] width 707 height 821
click at [839, 727] on button "Add Exemption" at bounding box center [846, 732] width 146 height 41
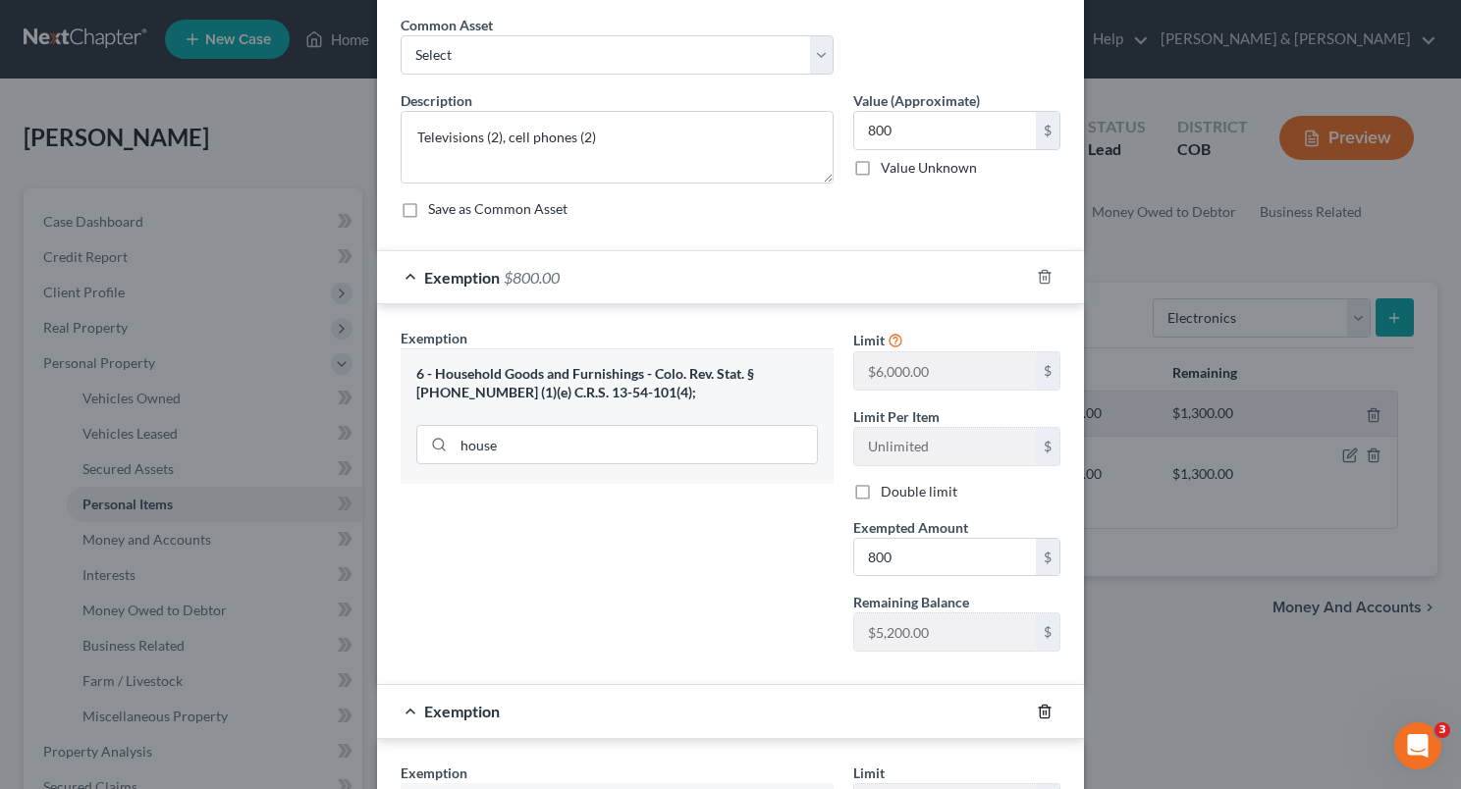
click at [1040, 710] on icon "button" at bounding box center [1045, 712] width 16 height 16
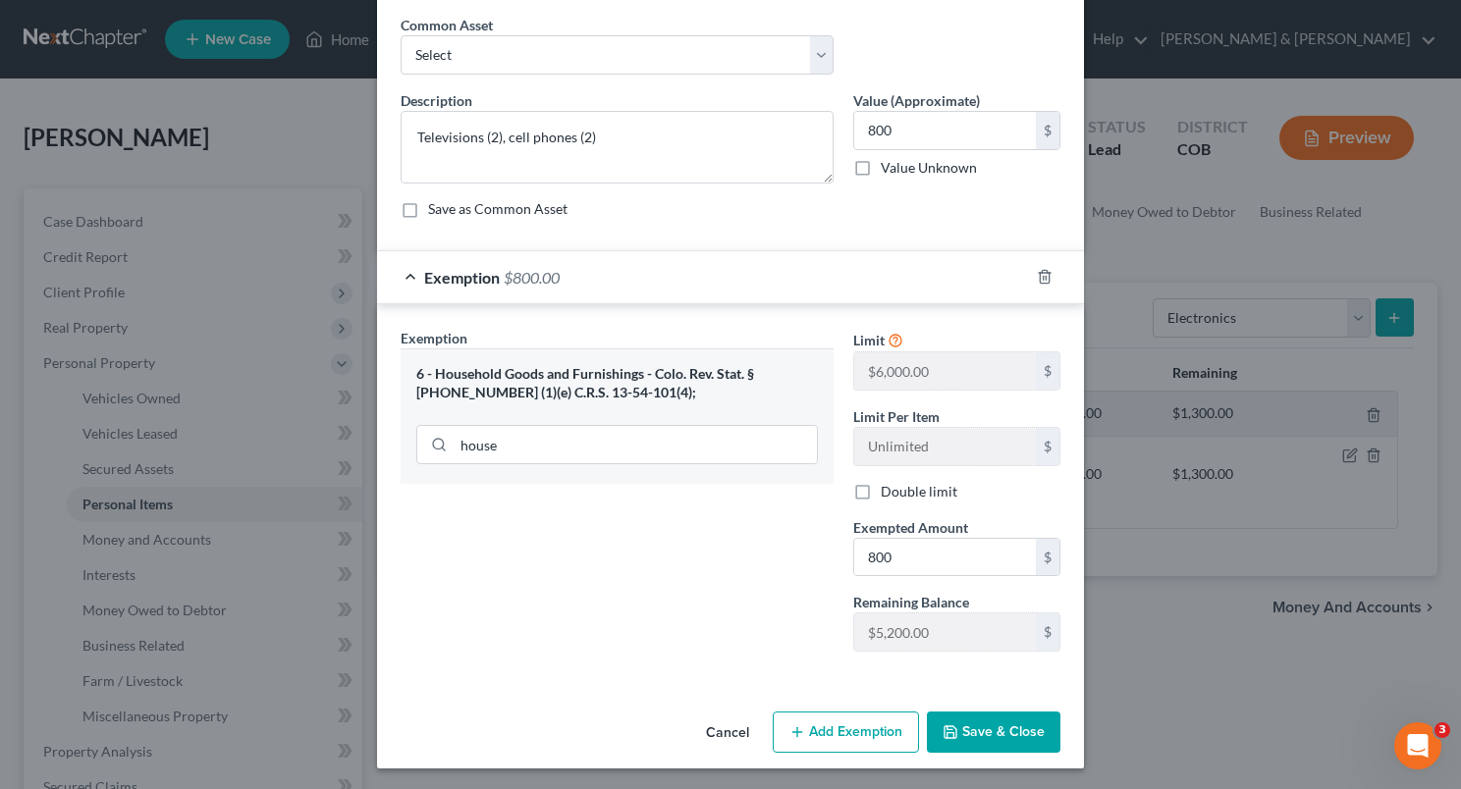
click at [1007, 714] on button "Save & Close" at bounding box center [994, 732] width 134 height 41
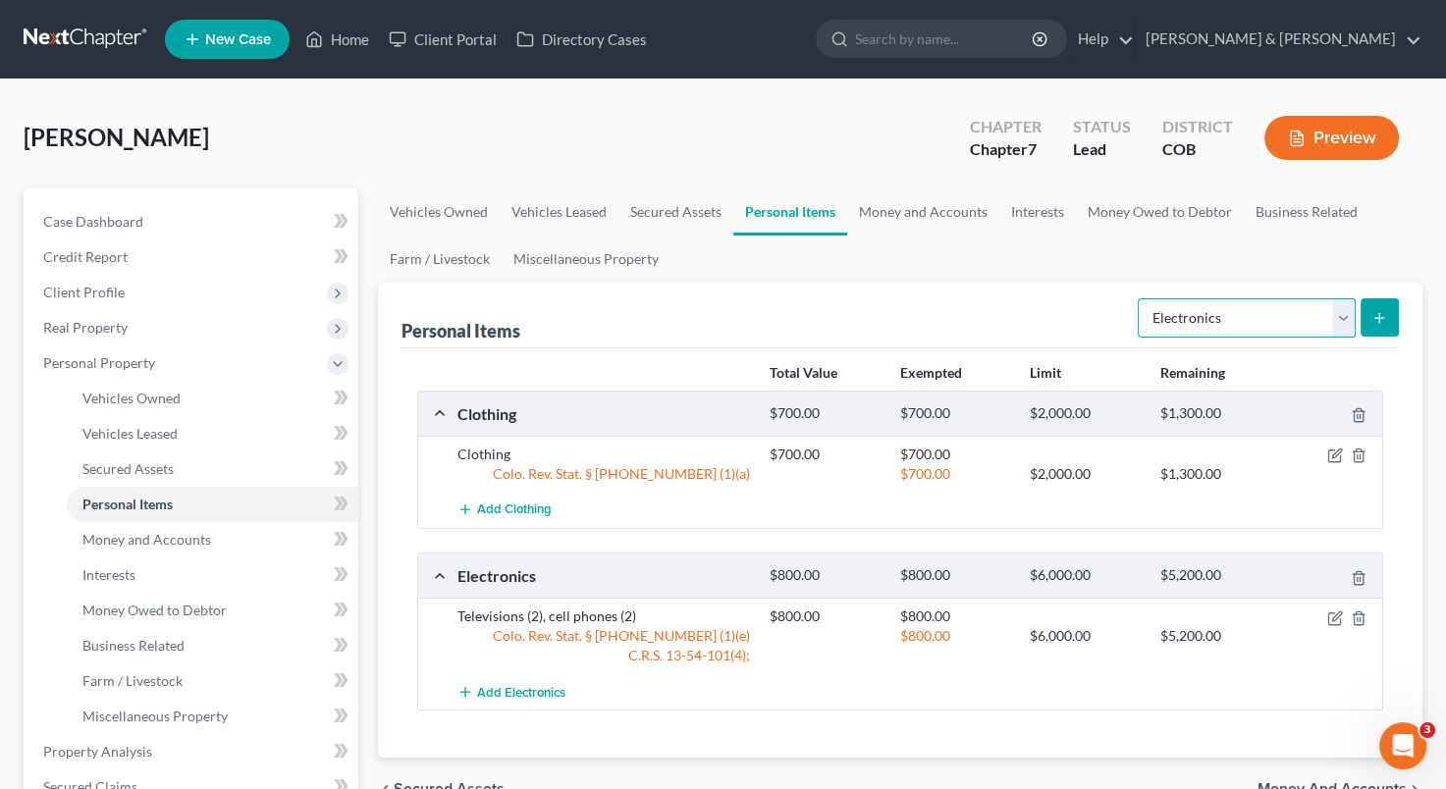
click at [1337, 315] on select "Select Item Type Clothing Collectibles Of Value Electronics Firearms Household …" at bounding box center [1247, 317] width 218 height 39
select select "household_goods"
click at [1140, 298] on select "Select Item Type Clothing Collectibles Of Value Electronics Firearms Household …" at bounding box center [1247, 317] width 218 height 39
click at [1382, 318] on icon "submit" at bounding box center [1380, 318] width 16 height 16
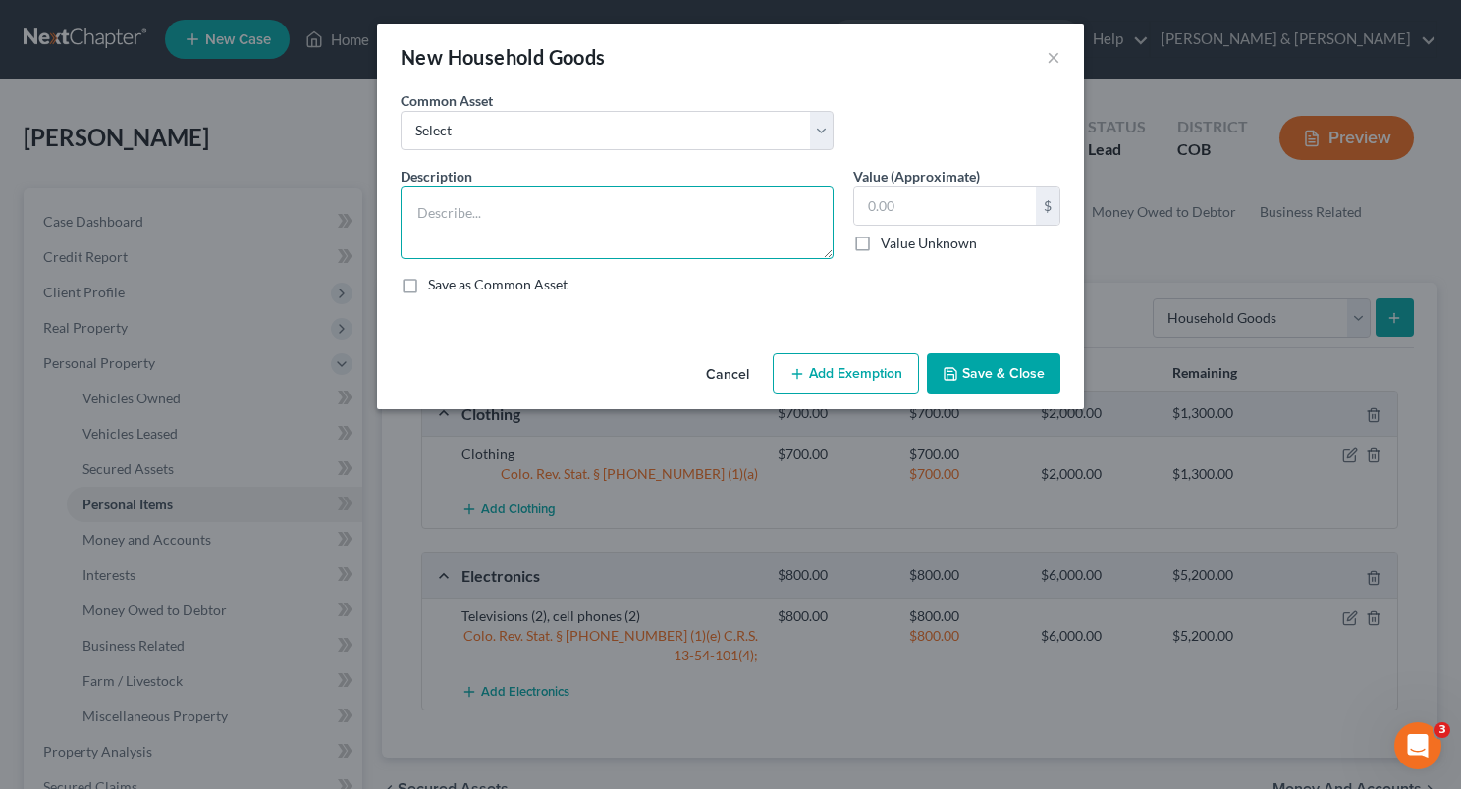
click at [507, 208] on textarea at bounding box center [617, 223] width 433 height 73
type textarea "D"
type textarea "Household furniture"
click at [892, 210] on input "text" at bounding box center [945, 206] width 182 height 37
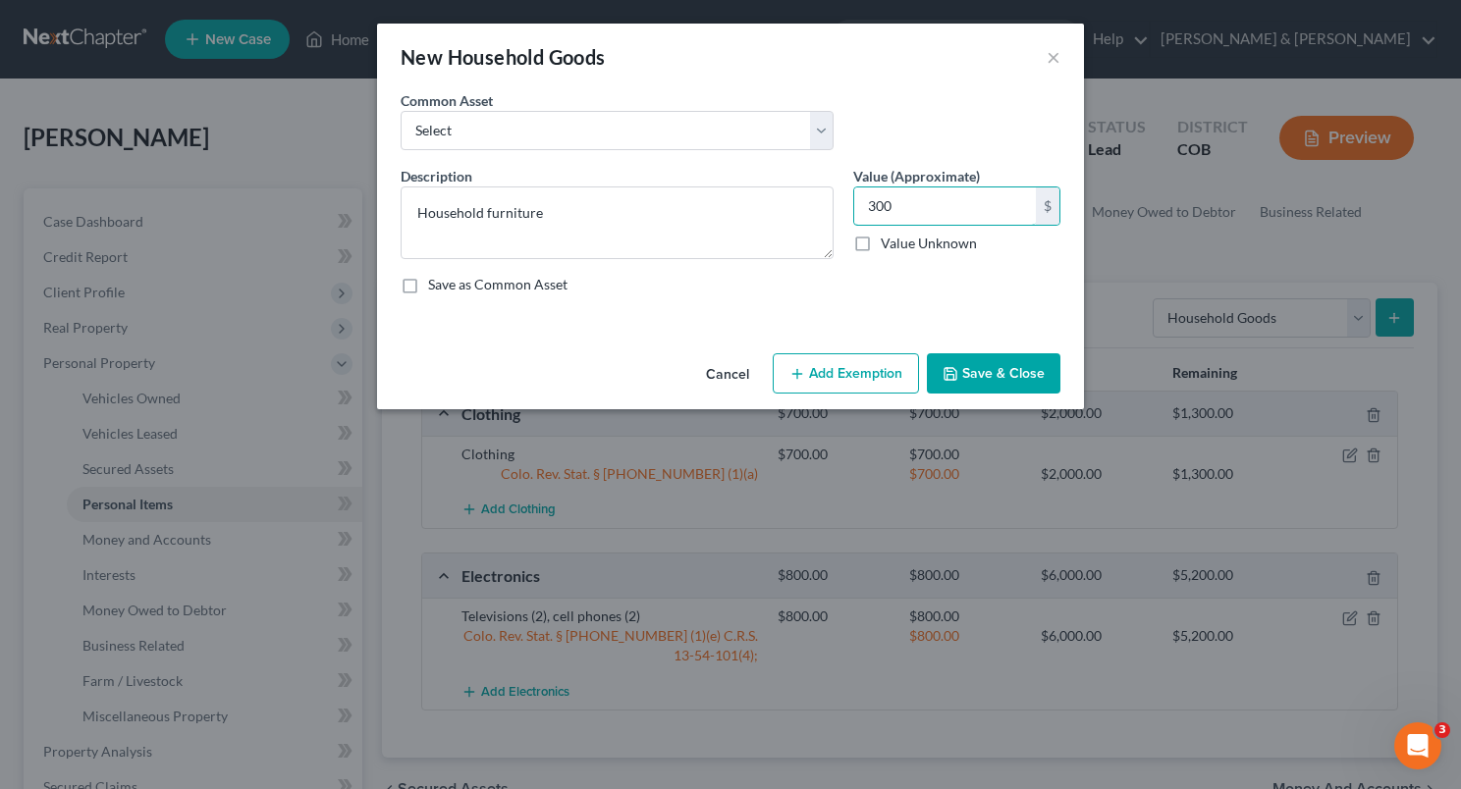
type input "300"
click at [872, 369] on button "Add Exemption" at bounding box center [846, 373] width 146 height 41
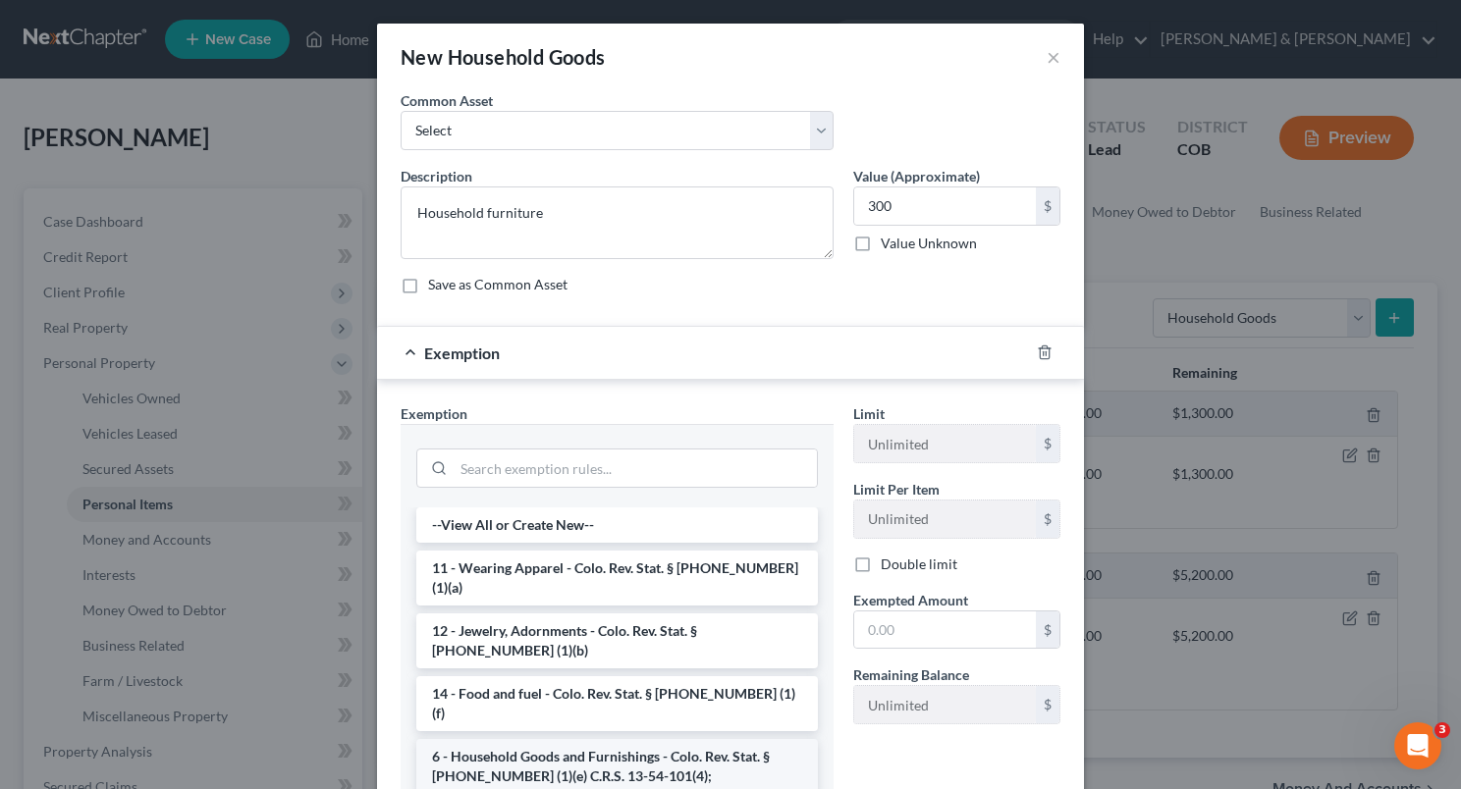
click at [633, 739] on li "6 - Household Goods and Furnishings - Colo. Rev. Stat. § [PHONE_NUMBER] (1)(e) …" at bounding box center [617, 766] width 402 height 55
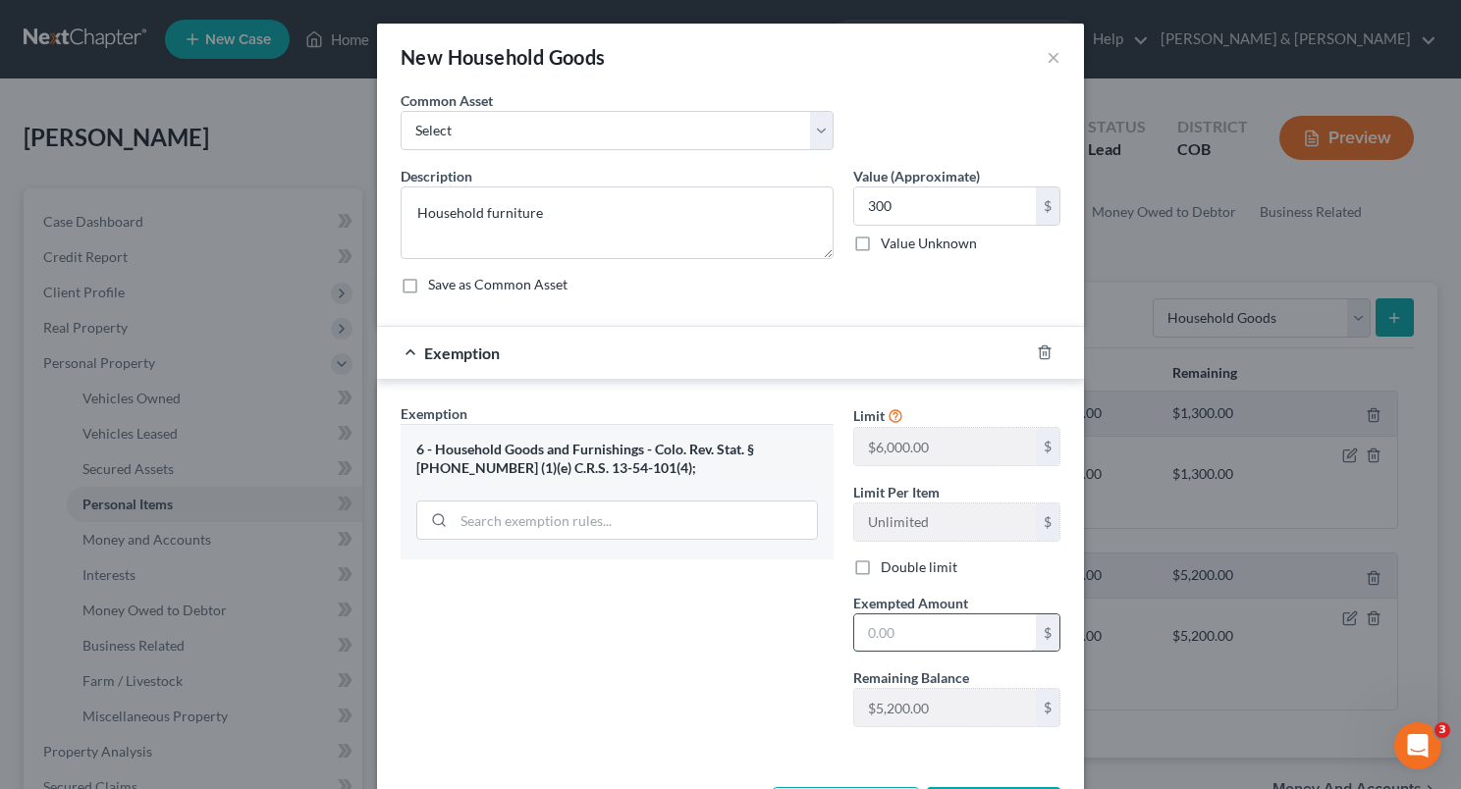
click at [874, 640] on input "text" at bounding box center [945, 633] width 182 height 37
type input "300"
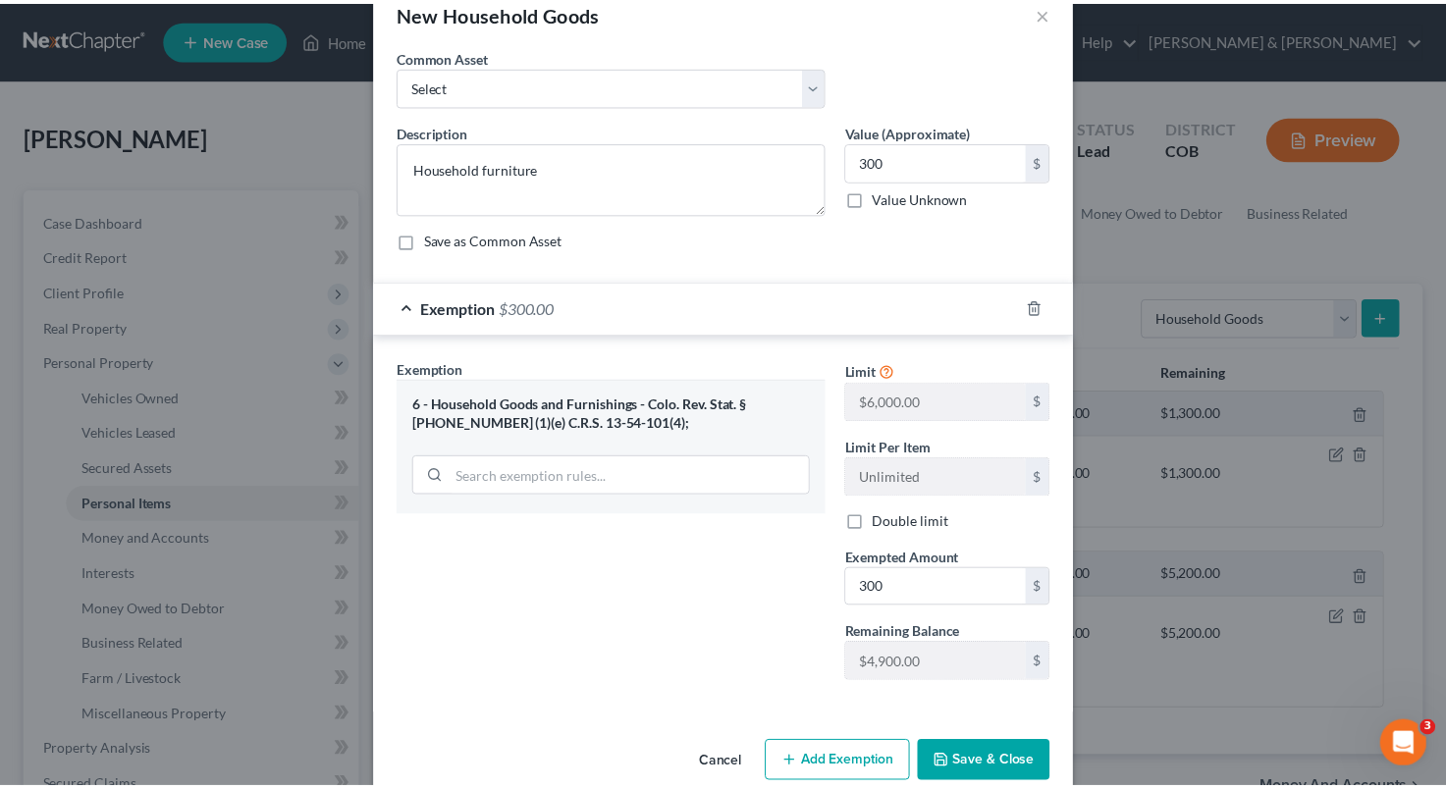
scroll to position [47, 0]
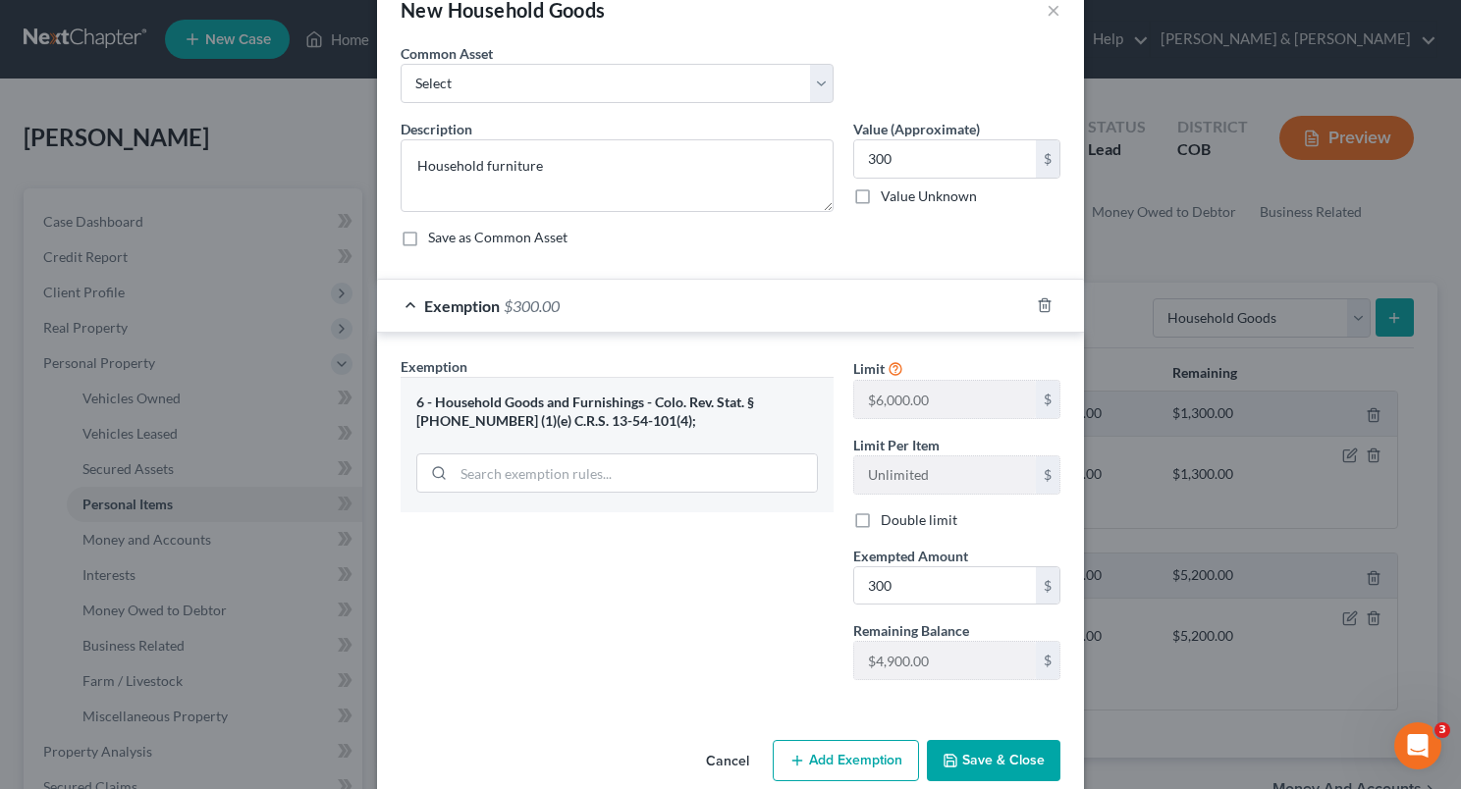
click at [997, 744] on button "Save & Close" at bounding box center [994, 760] width 134 height 41
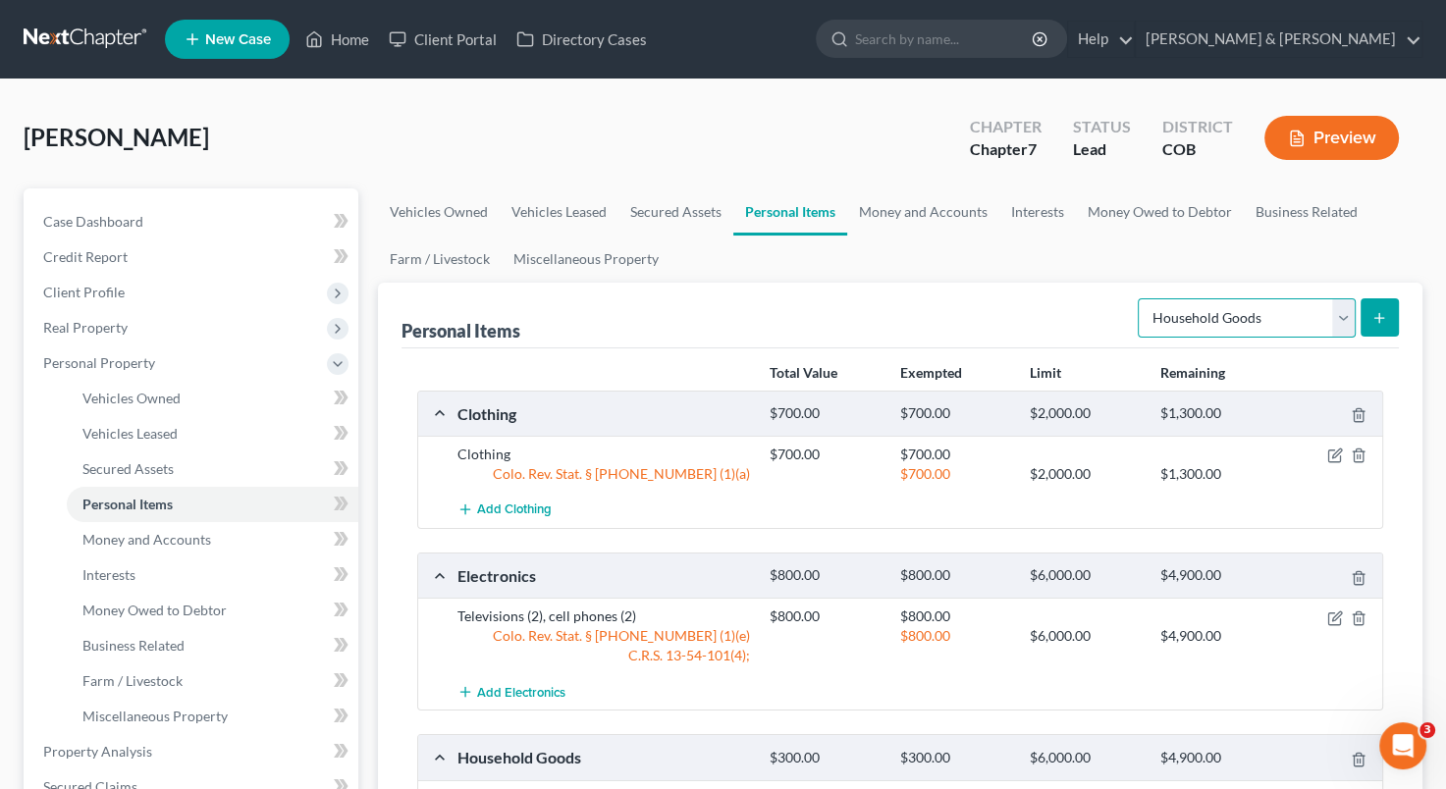
click at [1335, 309] on select "Select Item Type Clothing Collectibles Of Value Electronics Firearms Household …" at bounding box center [1247, 317] width 218 height 39
click at [1040, 322] on div "Personal Items Select Item Type Clothing Collectibles Of Value Electronics Fire…" at bounding box center [901, 316] width 998 height 66
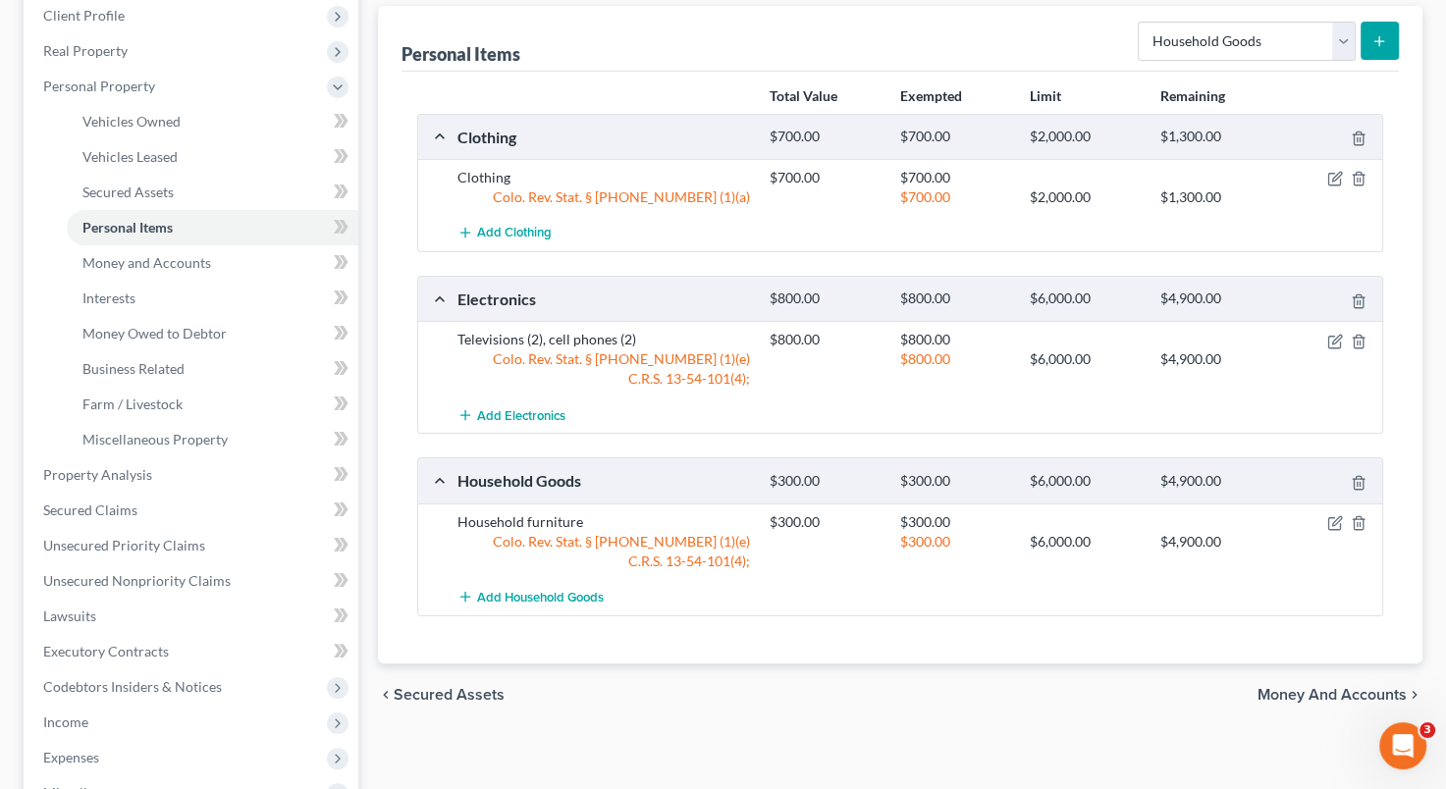
scroll to position [280, 0]
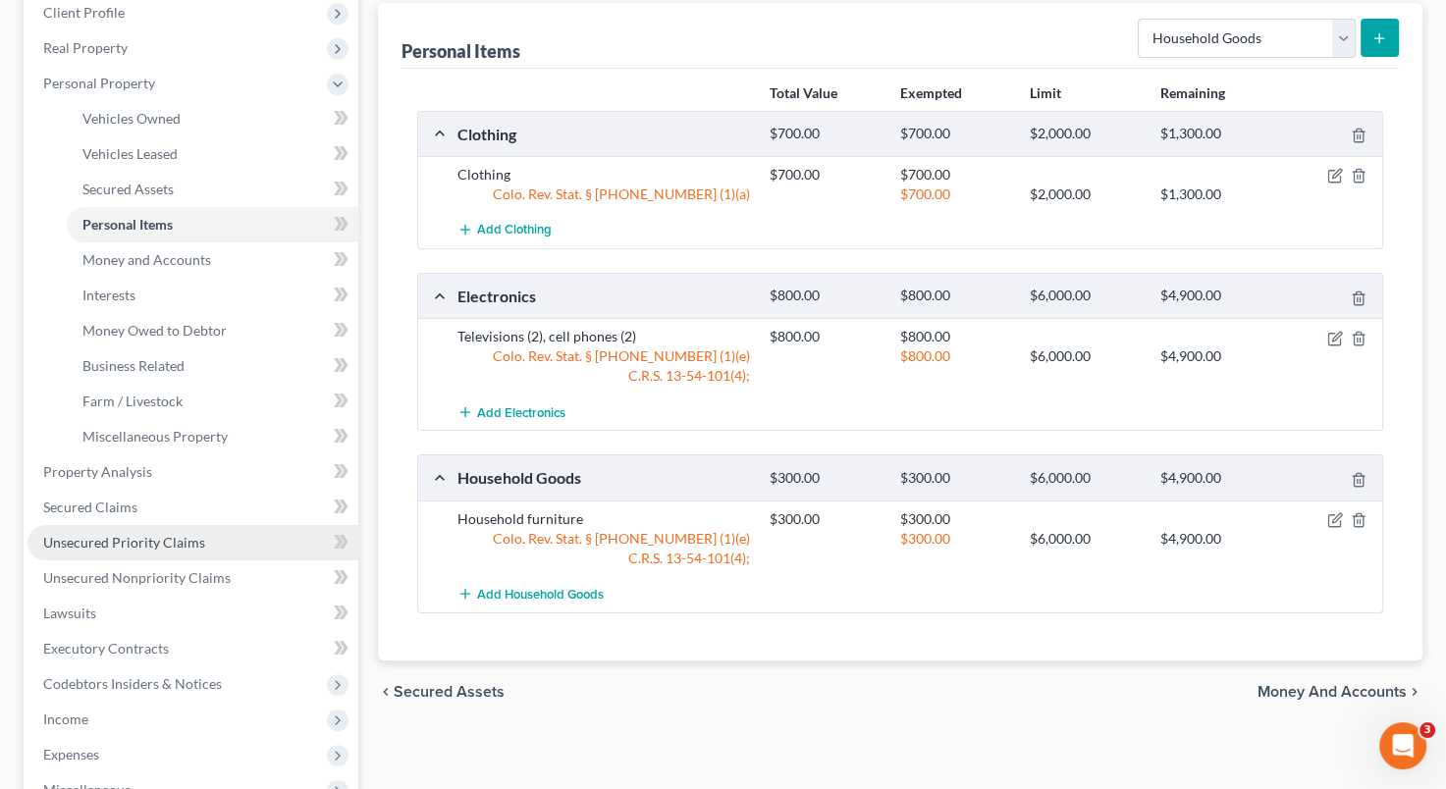
drag, startPoint x: 267, startPoint y: 538, endPoint x: 197, endPoint y: 550, distance: 70.7
click at [197, 550] on link "Unsecured Priority Claims" at bounding box center [192, 542] width 331 height 35
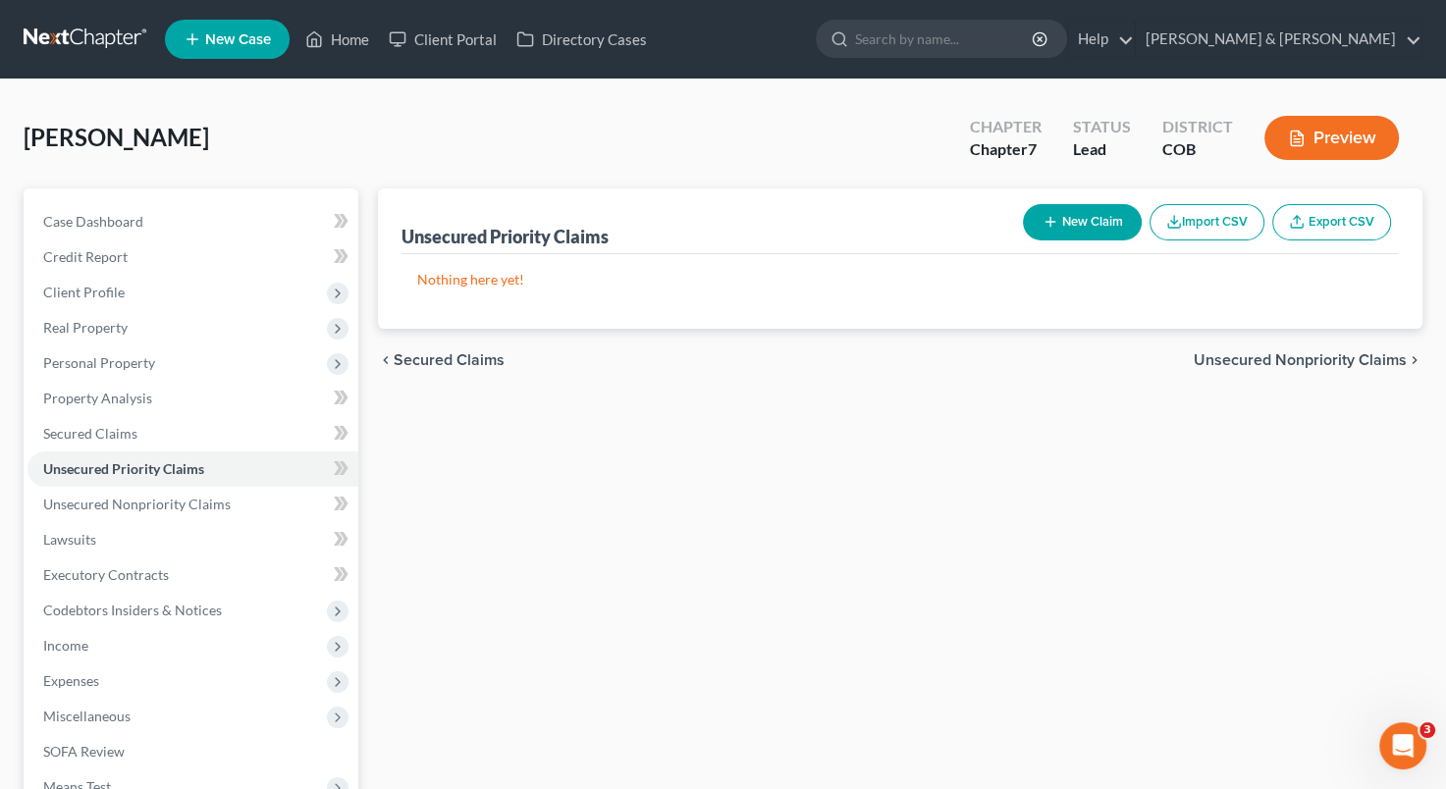
click at [1069, 218] on button "New Claim" at bounding box center [1082, 222] width 119 height 36
select select "0"
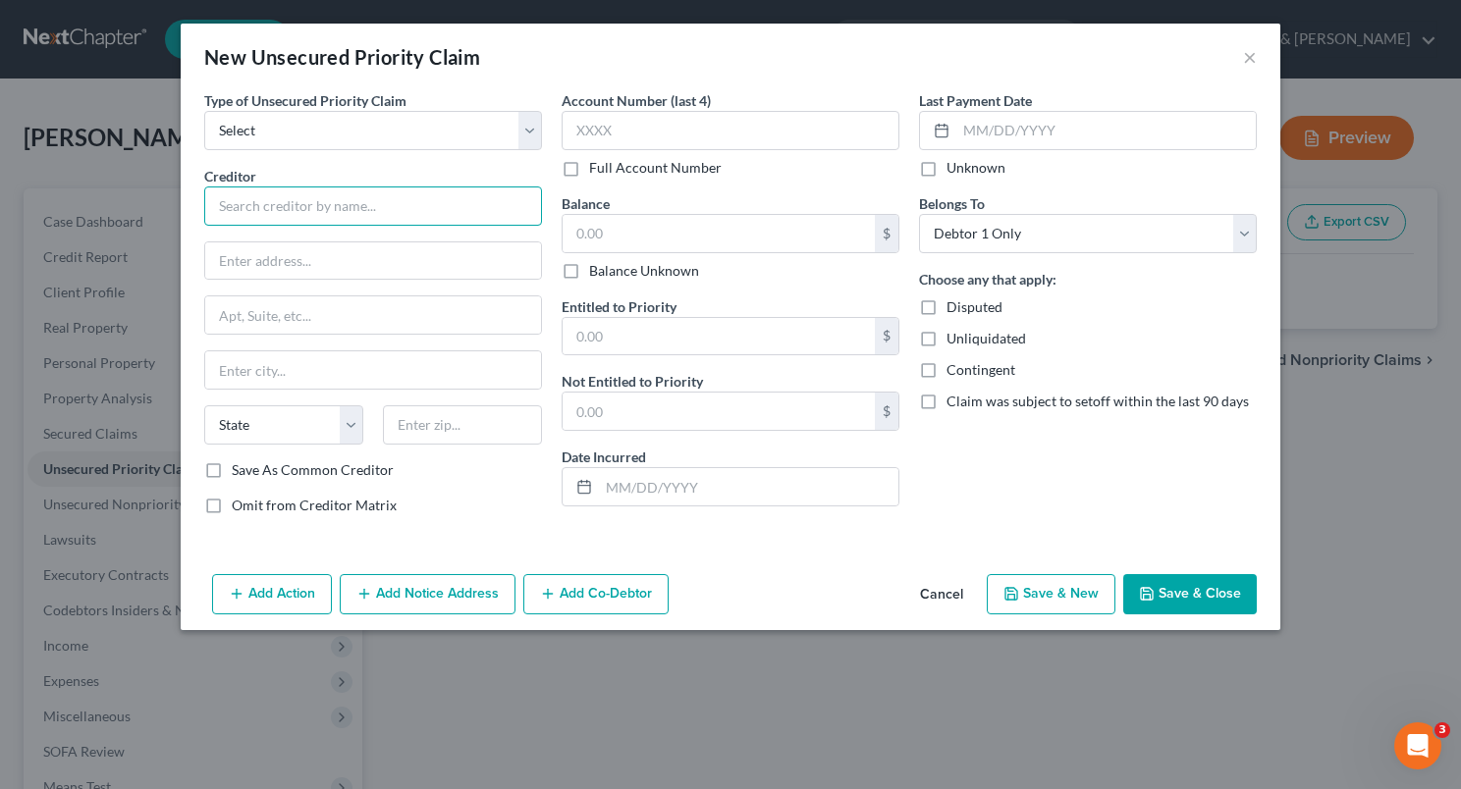
click at [351, 217] on input "text" at bounding box center [373, 206] width 338 height 39
click at [354, 263] on input "text" at bounding box center [373, 261] width 336 height 37
click at [366, 222] on input "Internal Revenue Service" at bounding box center [373, 206] width 338 height 39
click at [405, 195] on input "Internal Revenue Service" at bounding box center [373, 206] width 338 height 39
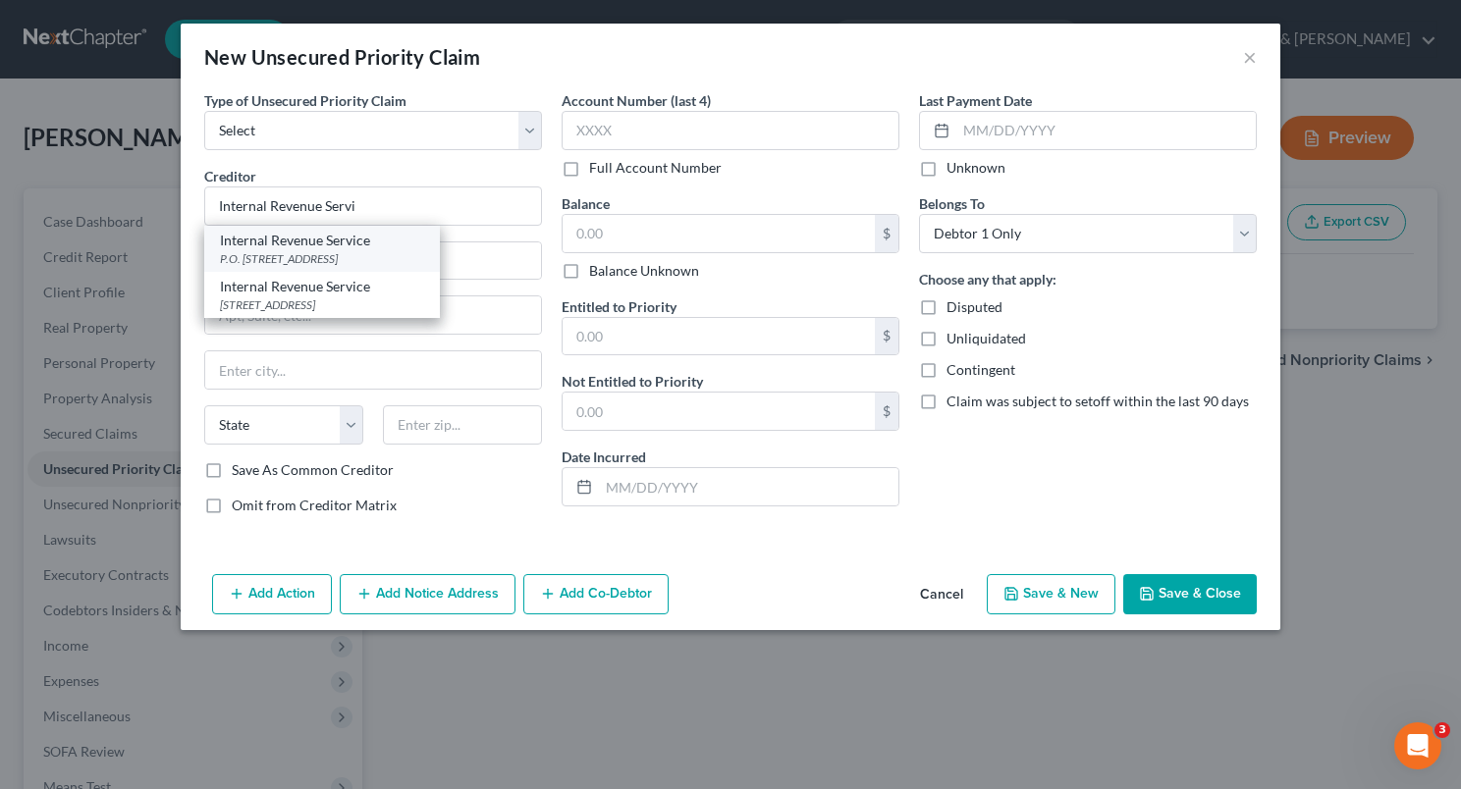
click at [350, 251] on div "P.O. [STREET_ADDRESS]" at bounding box center [322, 258] width 204 height 17
type input "Internal Revenue Service"
type input "P.O. Box 7346"
type input "[GEOGRAPHIC_DATA]"
select select "39"
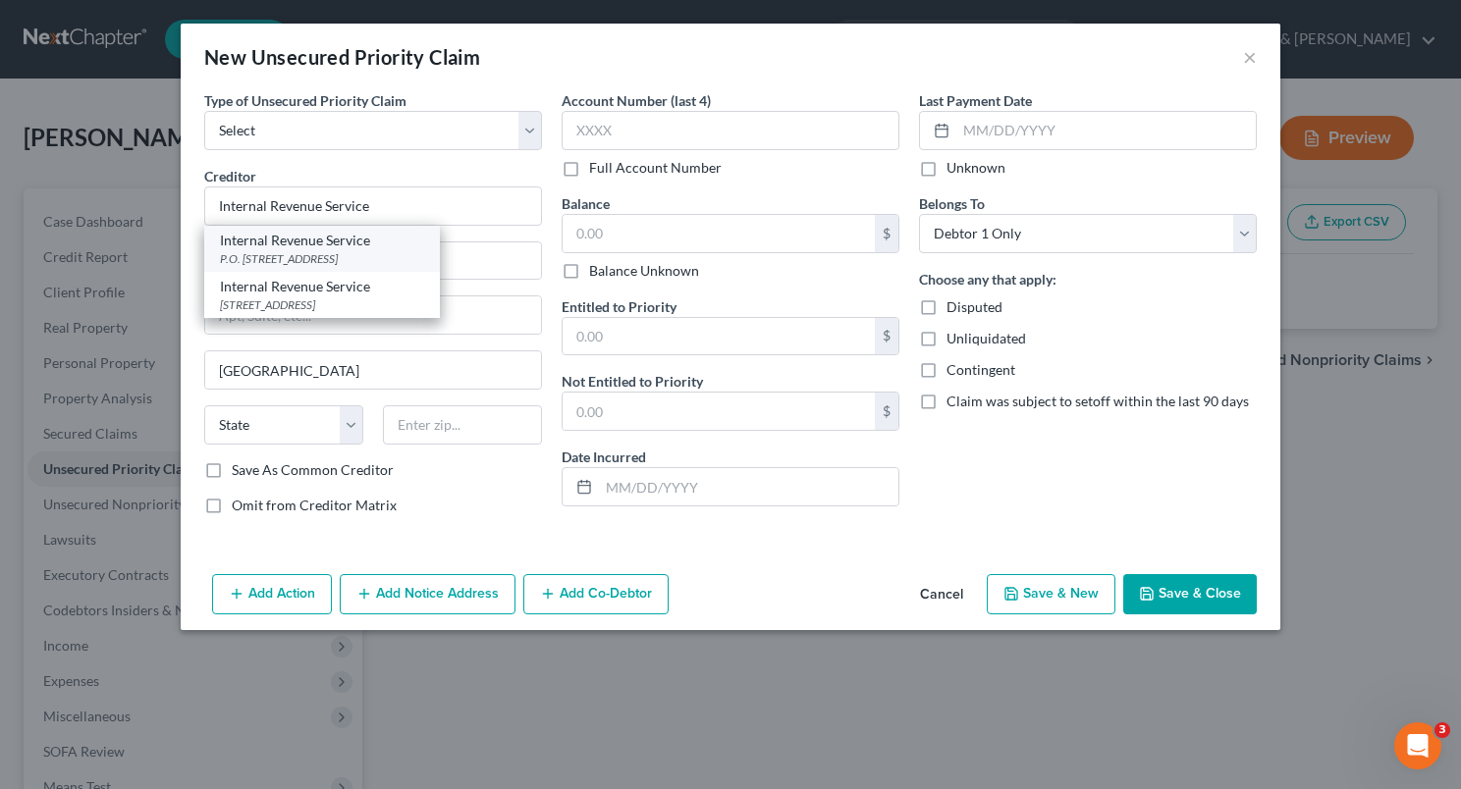
type input "19101"
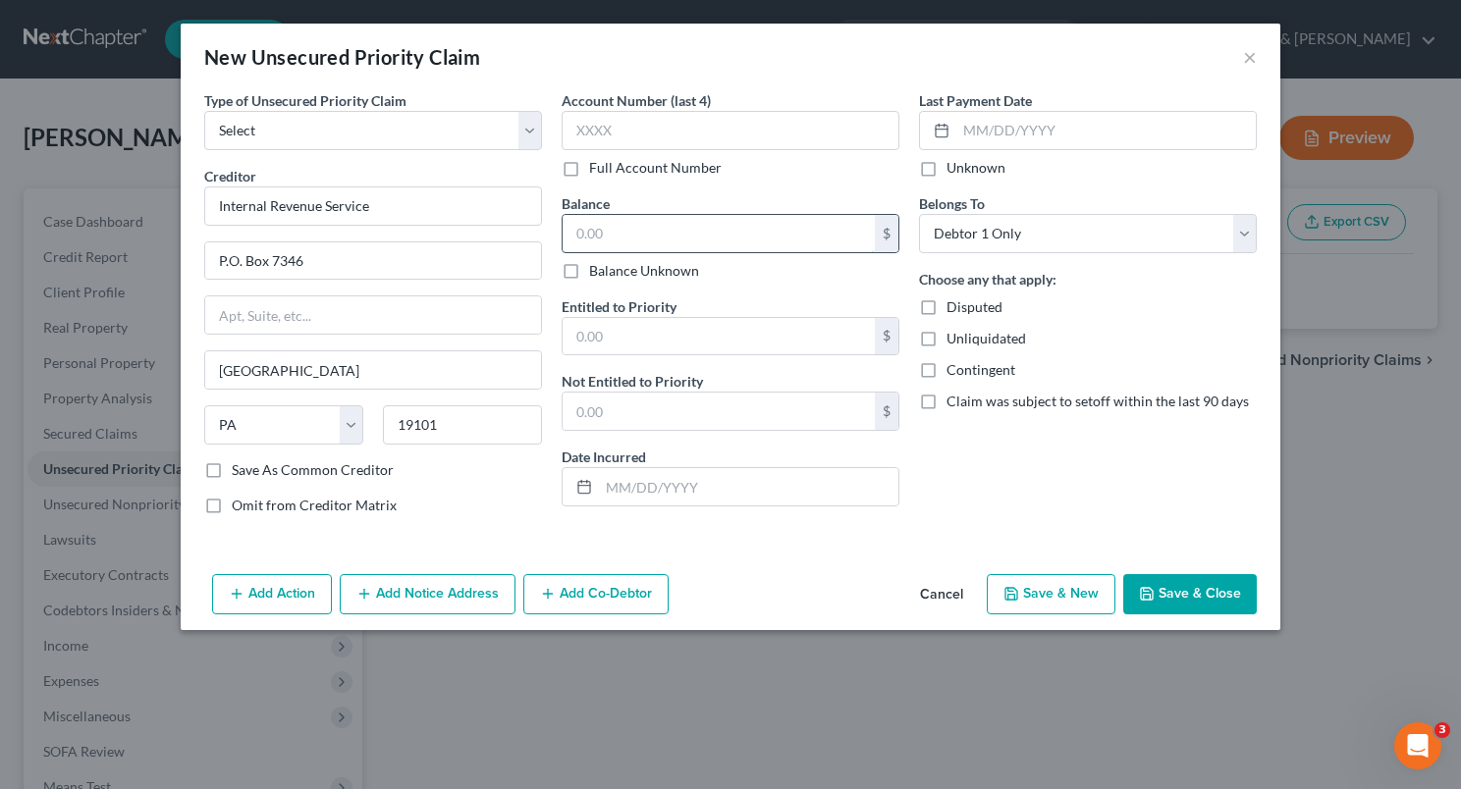
click at [576, 237] on input "text" at bounding box center [719, 233] width 312 height 37
type input "1,500"
click at [896, 335] on div "$" at bounding box center [887, 336] width 24 height 37
click at [888, 338] on div "$" at bounding box center [887, 336] width 24 height 37
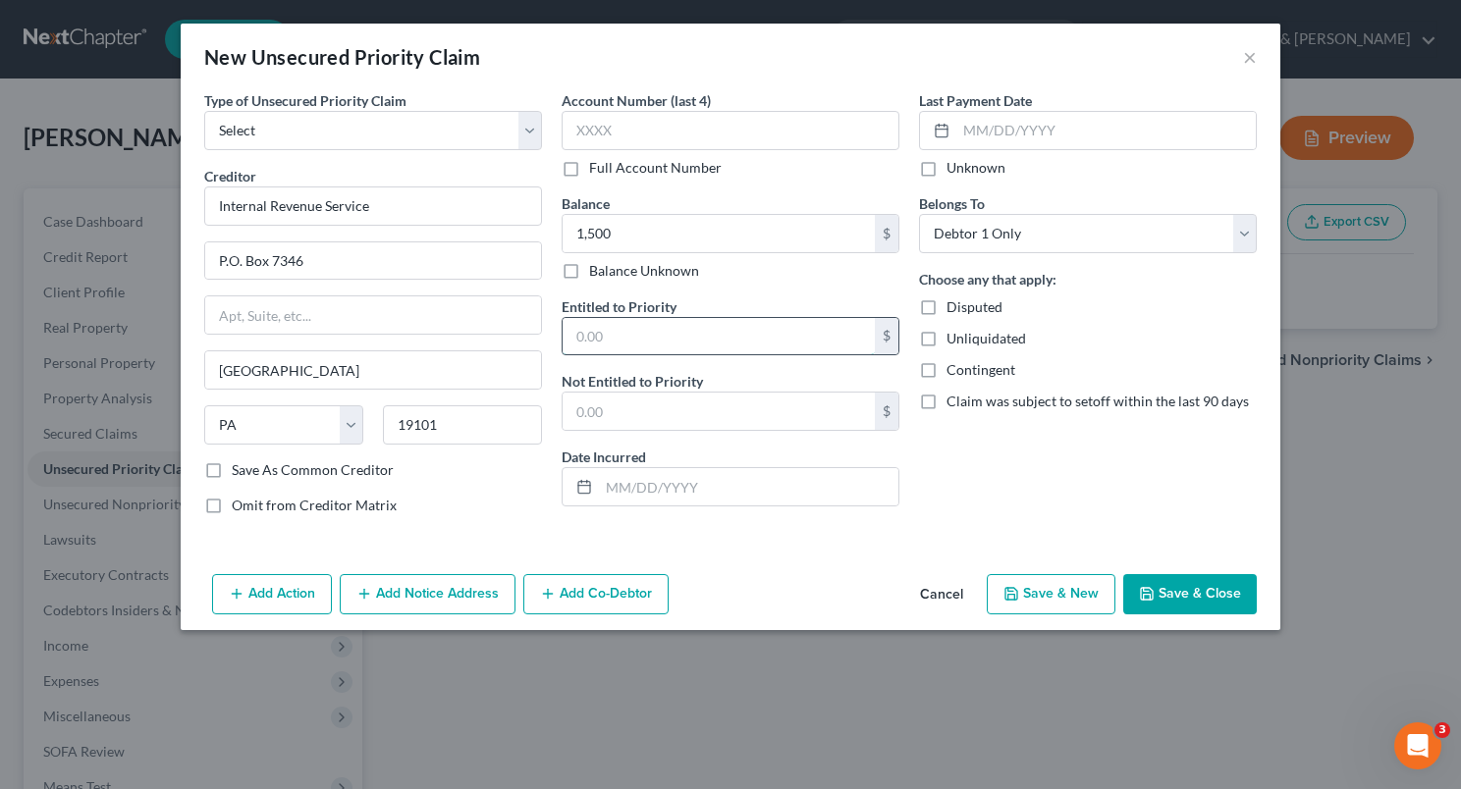
click at [699, 343] on input "text" at bounding box center [719, 336] width 312 height 37
type input "1,500"
click at [1178, 586] on button "Save & Close" at bounding box center [1190, 594] width 134 height 41
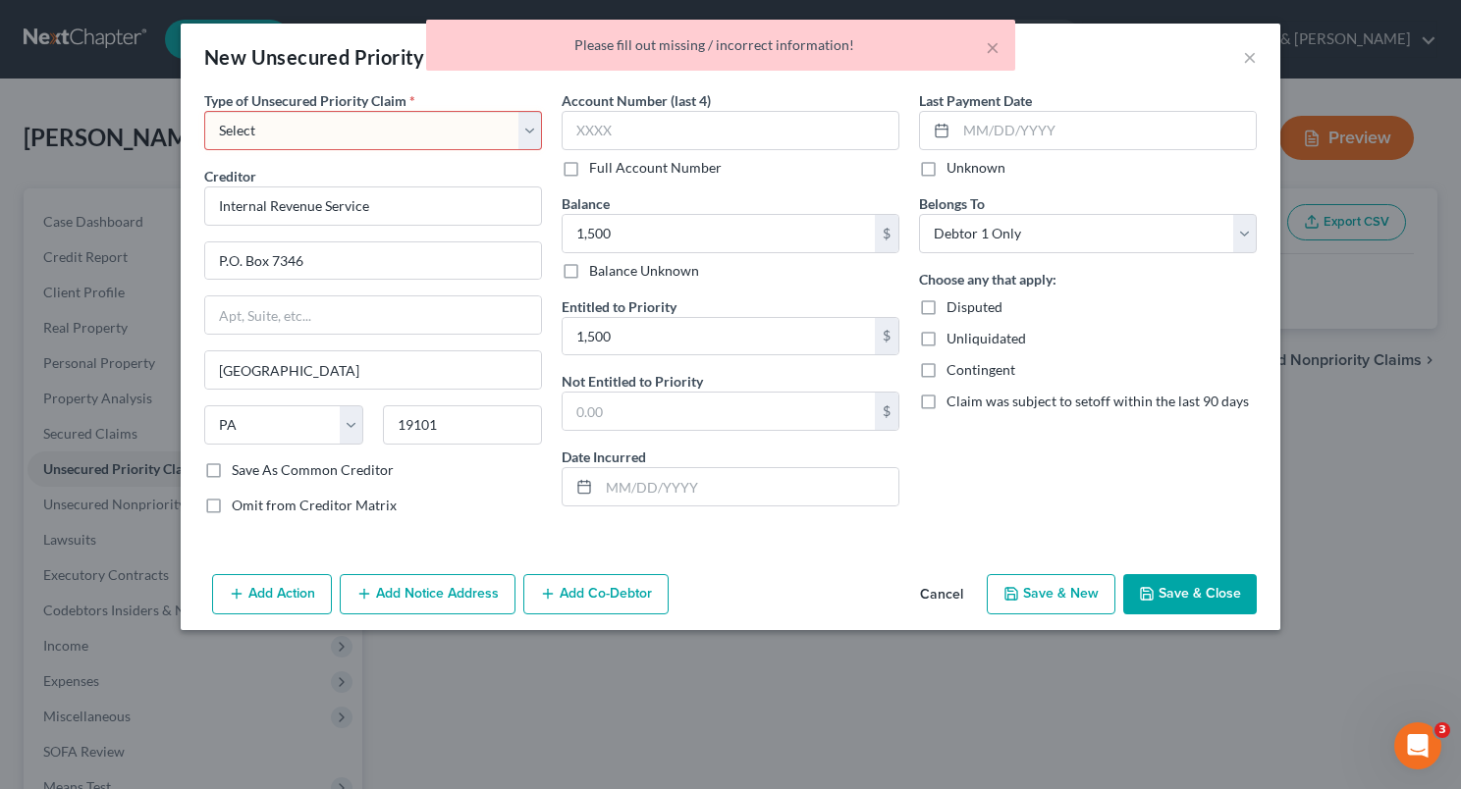
click at [530, 137] on select "Select Taxes & Other Government Units Domestic Support Obligations Extensions o…" at bounding box center [373, 130] width 338 height 39
select select "0"
click at [204, 111] on select "Select Taxes & Other Government Units Domestic Support Obligations Extensions o…" at bounding box center [373, 130] width 338 height 39
select select "39"
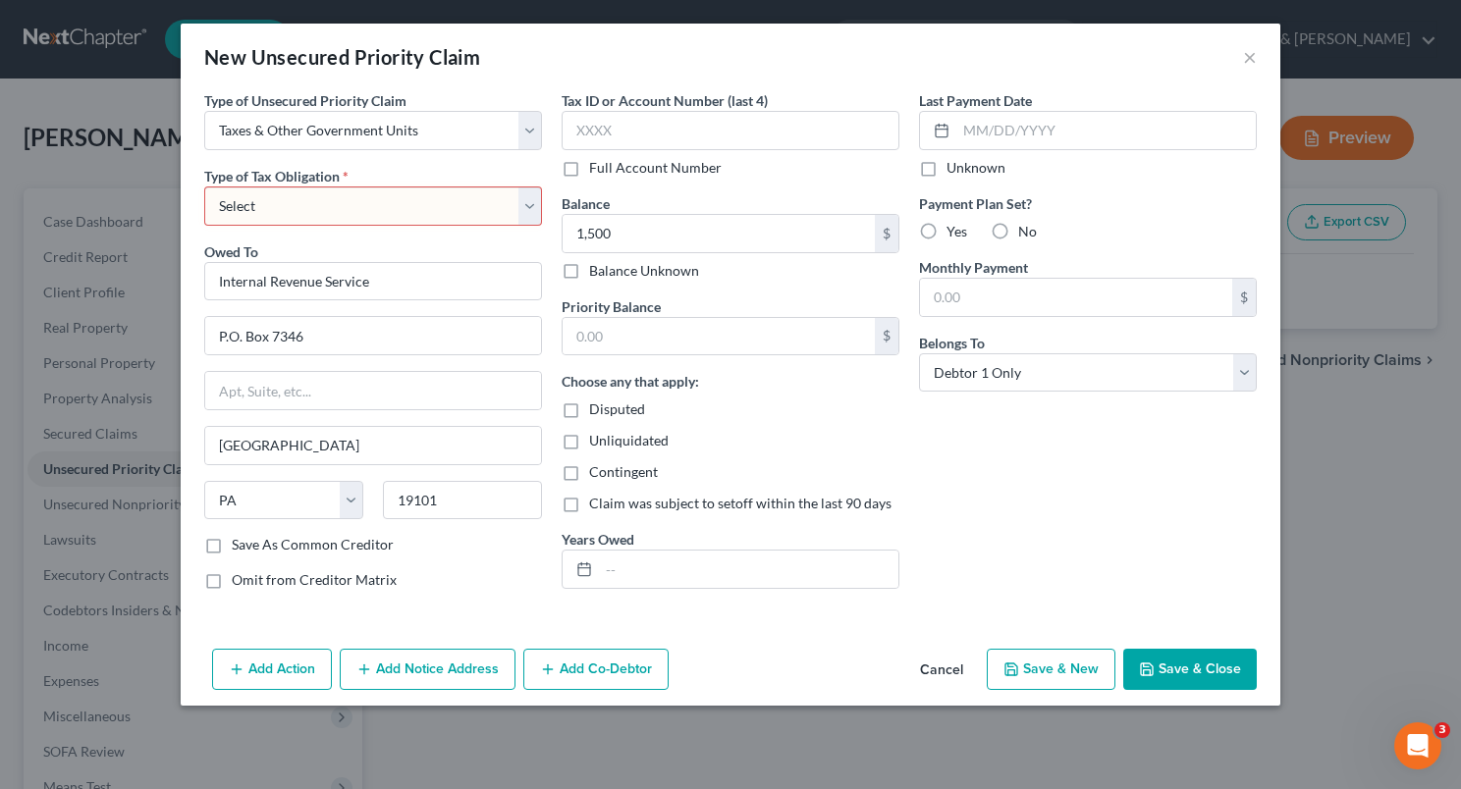
click at [534, 204] on select "Select Federal City State Franchise Tax Board Other" at bounding box center [373, 206] width 338 height 39
select select "0"
click at [204, 187] on select "Select Federal City State Franchise Tax Board Other" at bounding box center [373, 206] width 338 height 39
click at [1199, 668] on button "Save & Close" at bounding box center [1190, 669] width 134 height 41
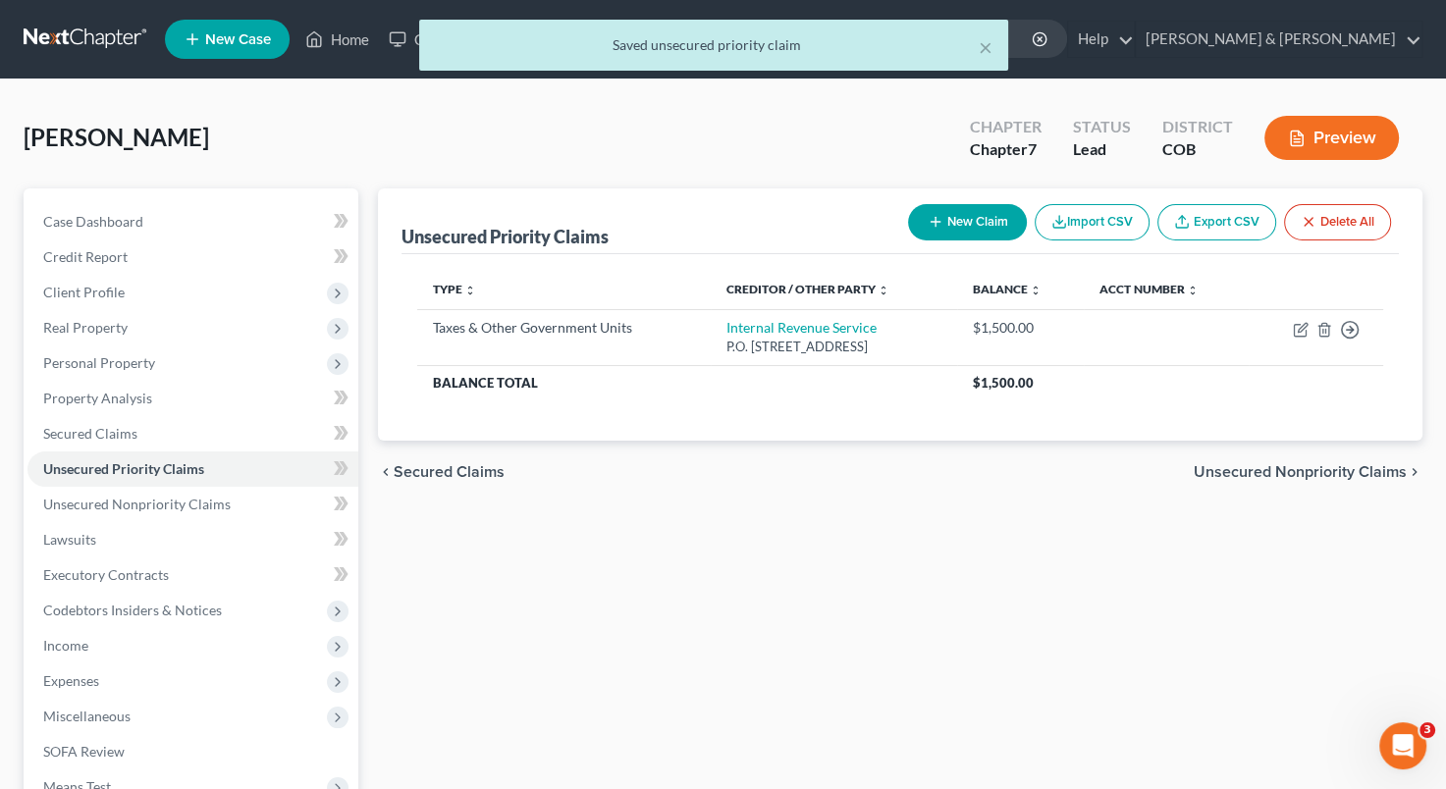
click at [958, 232] on button "New Claim" at bounding box center [967, 222] width 119 height 36
select select "0"
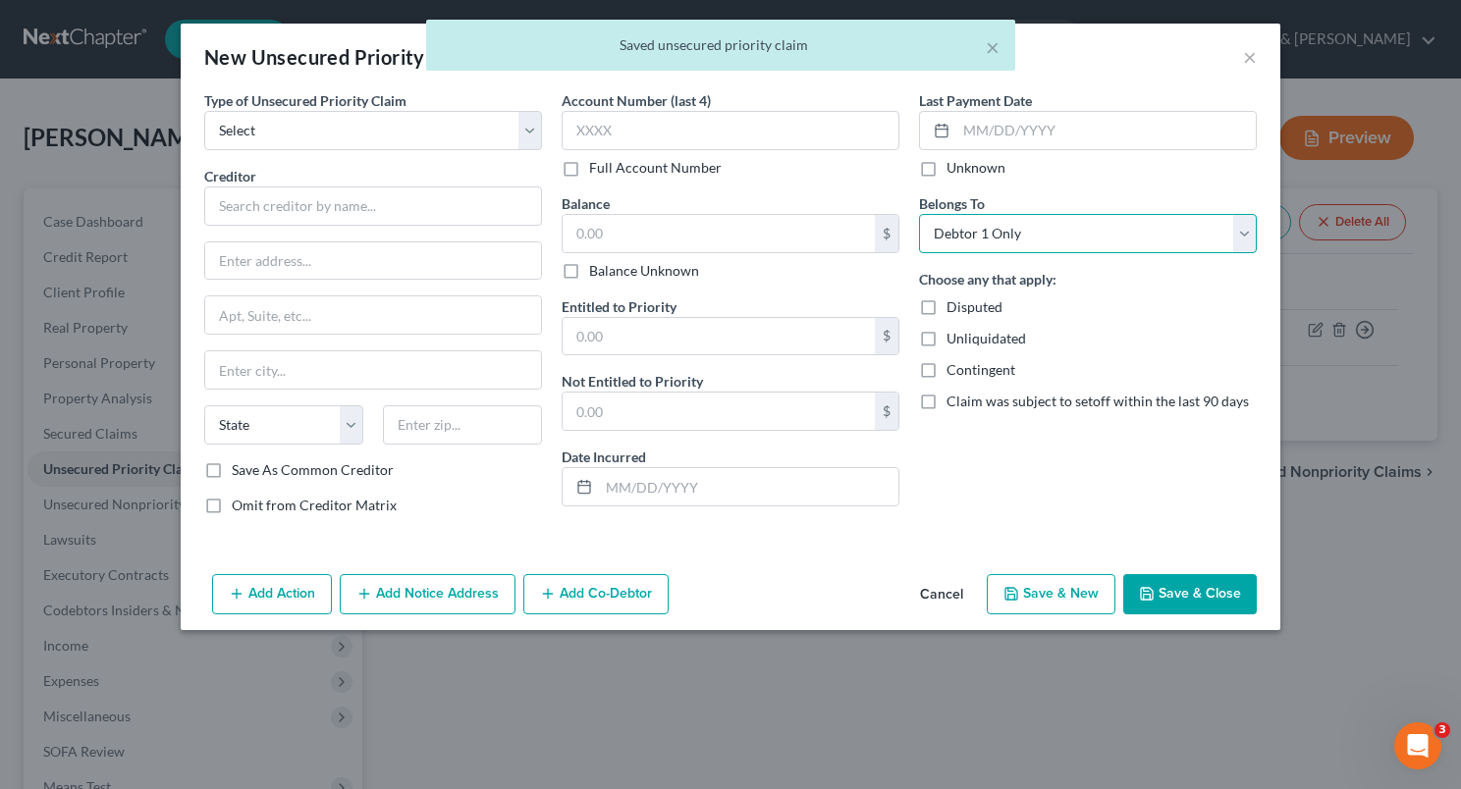
click at [958, 232] on select "Select Debtor 1 Only Debtor 2 Only Debtor 1 And Debtor 2 Only At Least One Of T…" at bounding box center [1088, 233] width 338 height 39
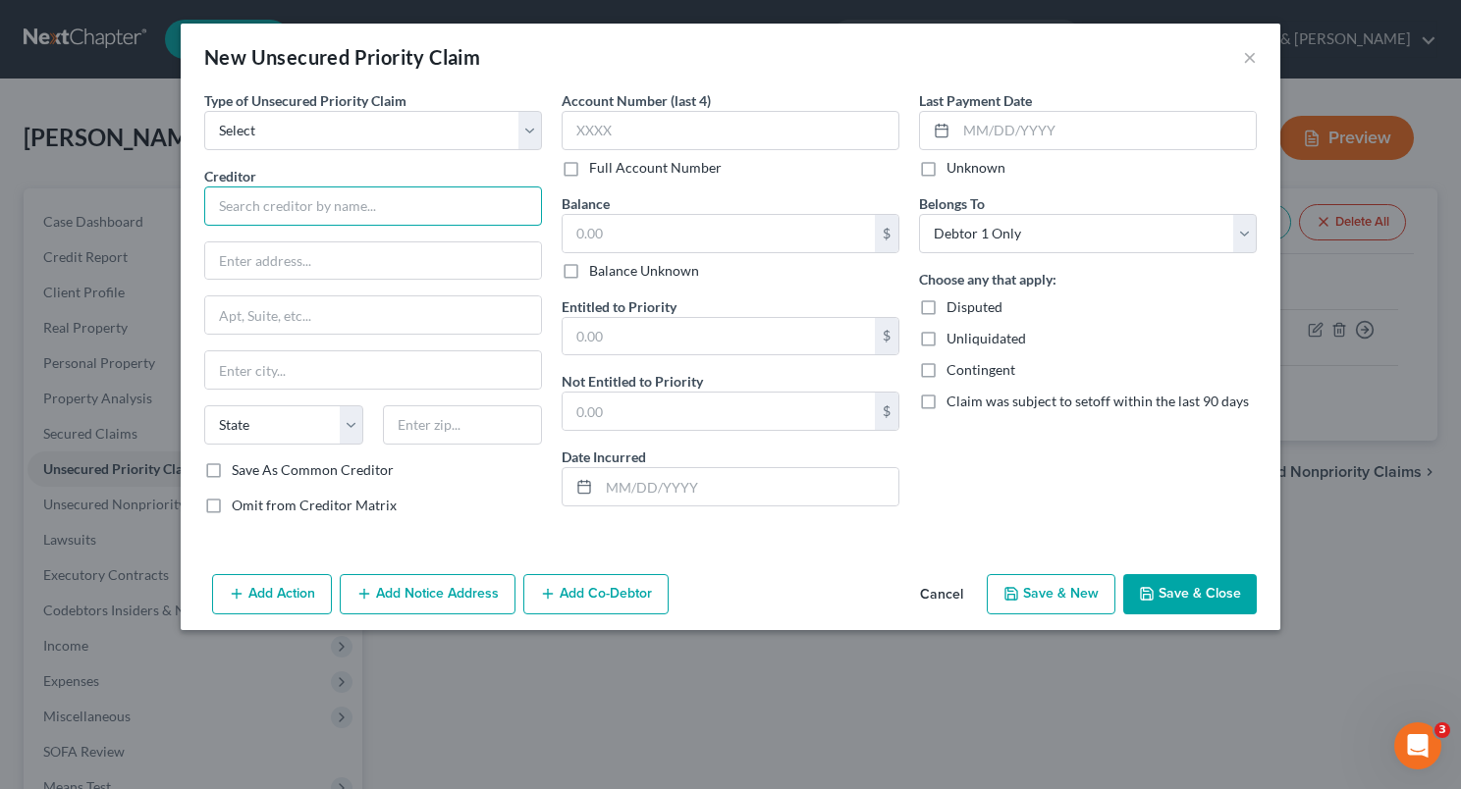
click at [461, 199] on input "text" at bounding box center [373, 206] width 338 height 39
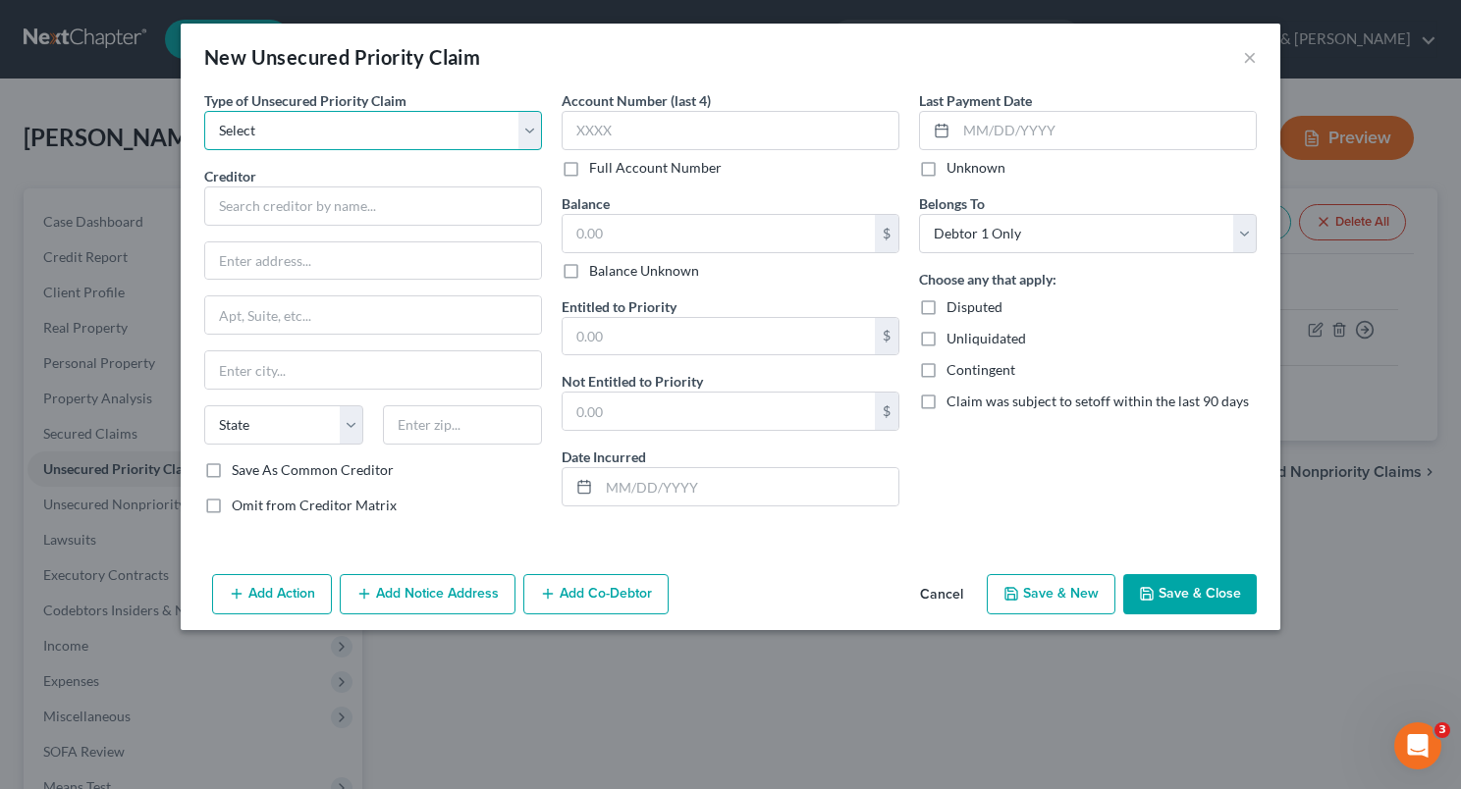
click at [530, 138] on select "Select Taxes & Other Government Units Domestic Support Obligations Extensions o…" at bounding box center [373, 130] width 338 height 39
select select "0"
click at [204, 111] on select "Select Taxes & Other Government Units Domestic Support Obligations Extensions o…" at bounding box center [373, 130] width 338 height 39
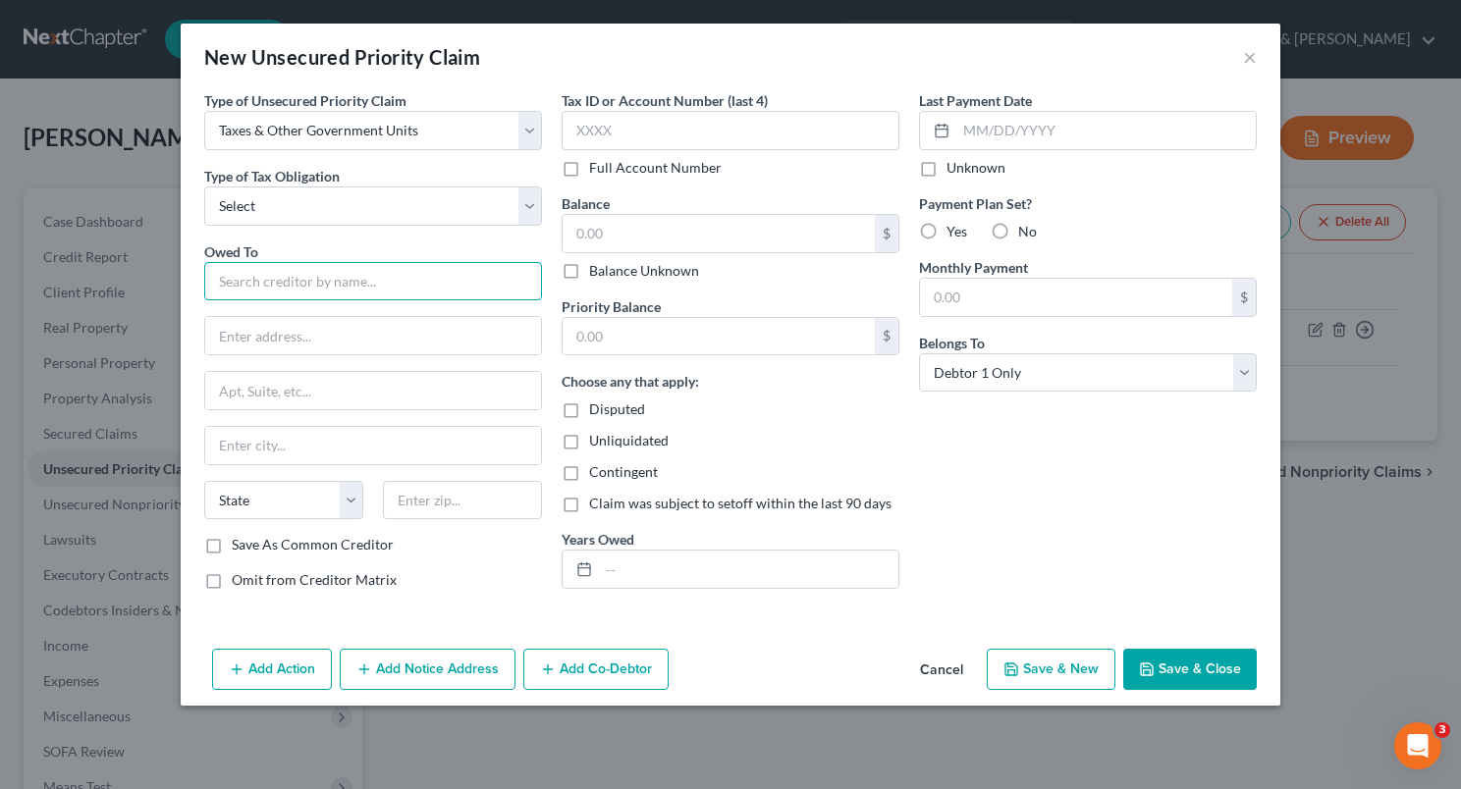
click at [346, 276] on input "text" at bounding box center [373, 281] width 338 height 39
type input "[US_STATE] Department of Revenue"
click at [1174, 661] on button "Save & Close" at bounding box center [1190, 669] width 134 height 41
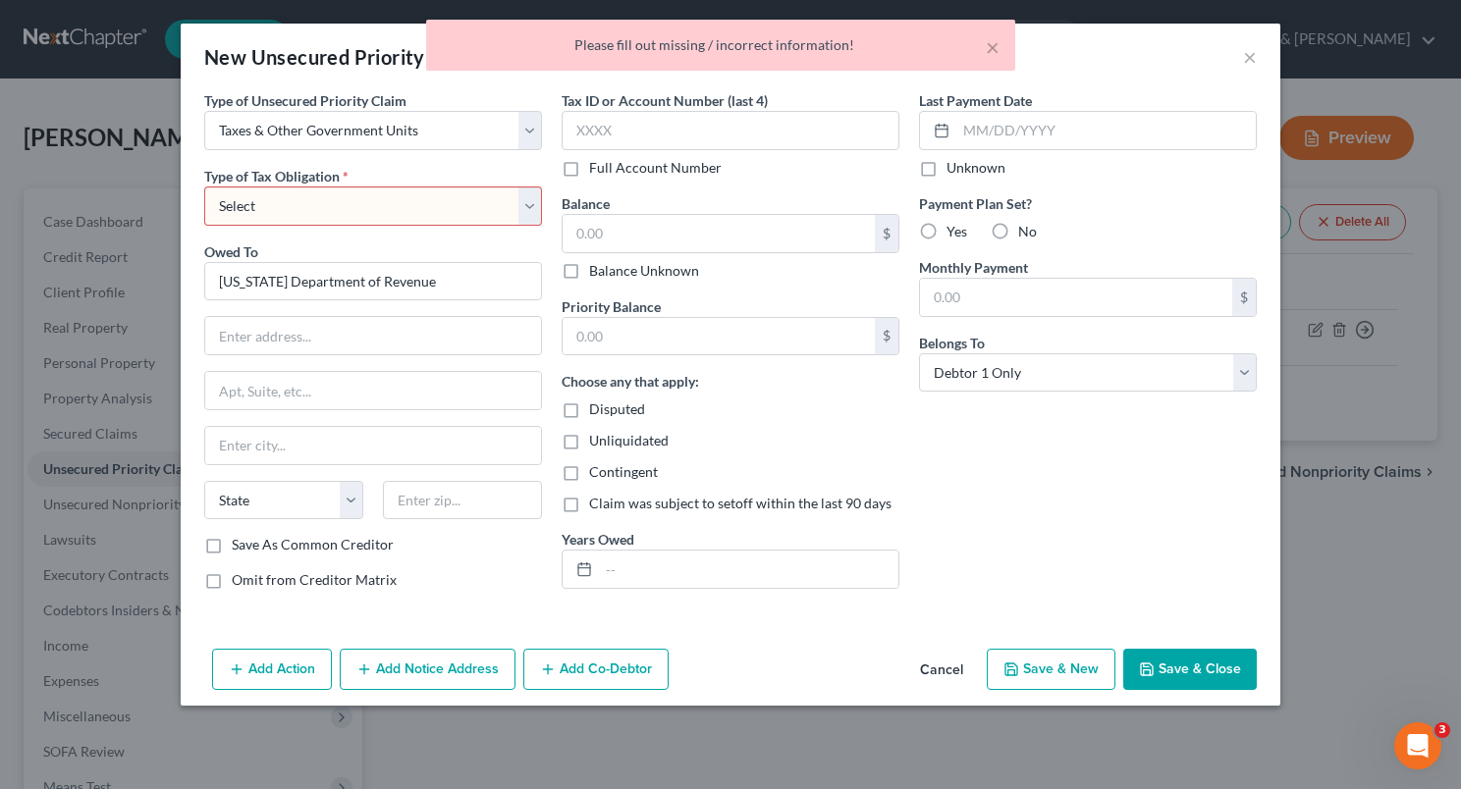
click at [531, 213] on select "Select Federal City State Franchise Tax Board Other" at bounding box center [373, 206] width 338 height 39
select select "2"
click at [204, 187] on select "Select Federal City State Franchise Tax Board Other" at bounding box center [373, 206] width 338 height 39
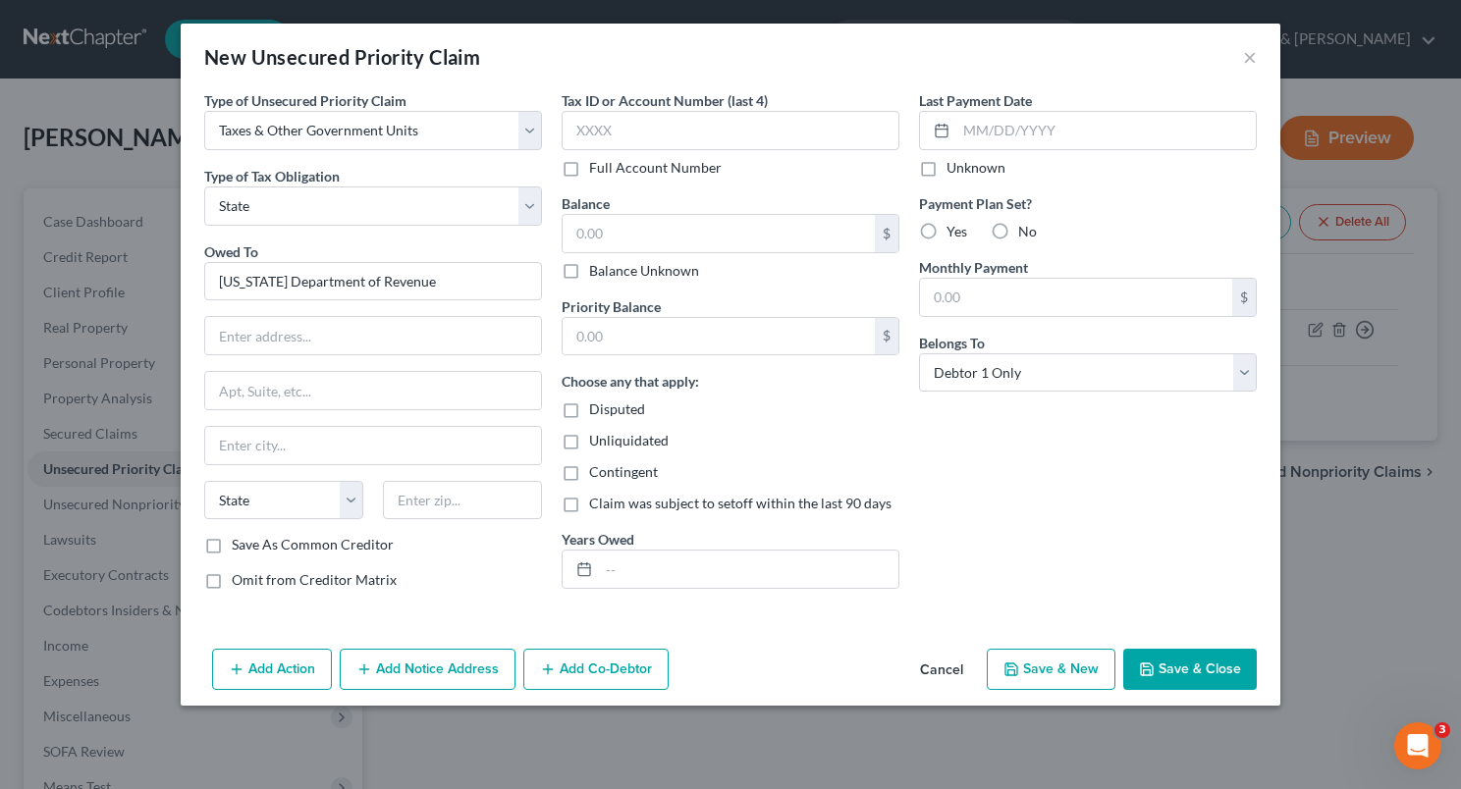
click at [1164, 668] on button "Save & Close" at bounding box center [1190, 669] width 134 height 41
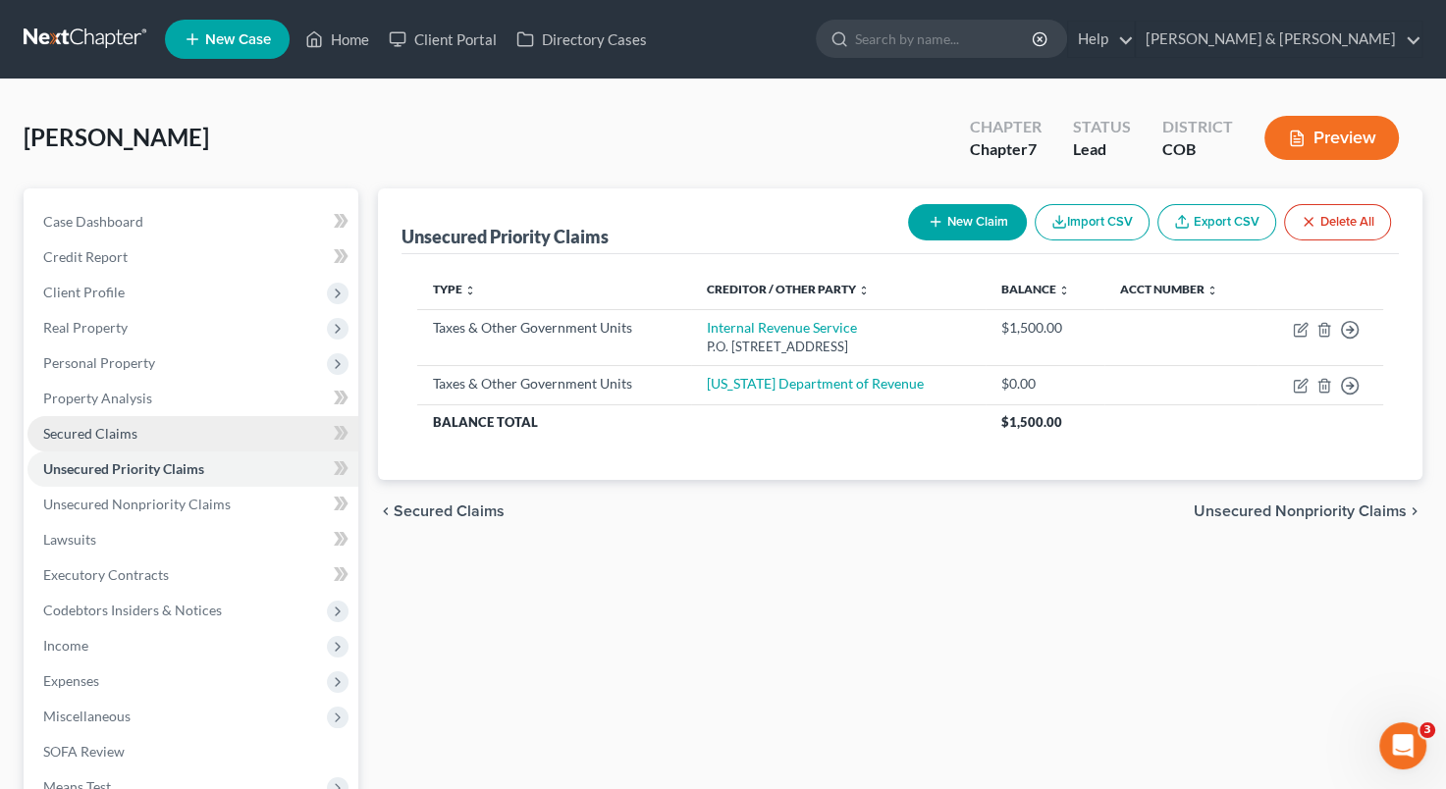
click at [211, 433] on link "Secured Claims" at bounding box center [192, 433] width 331 height 35
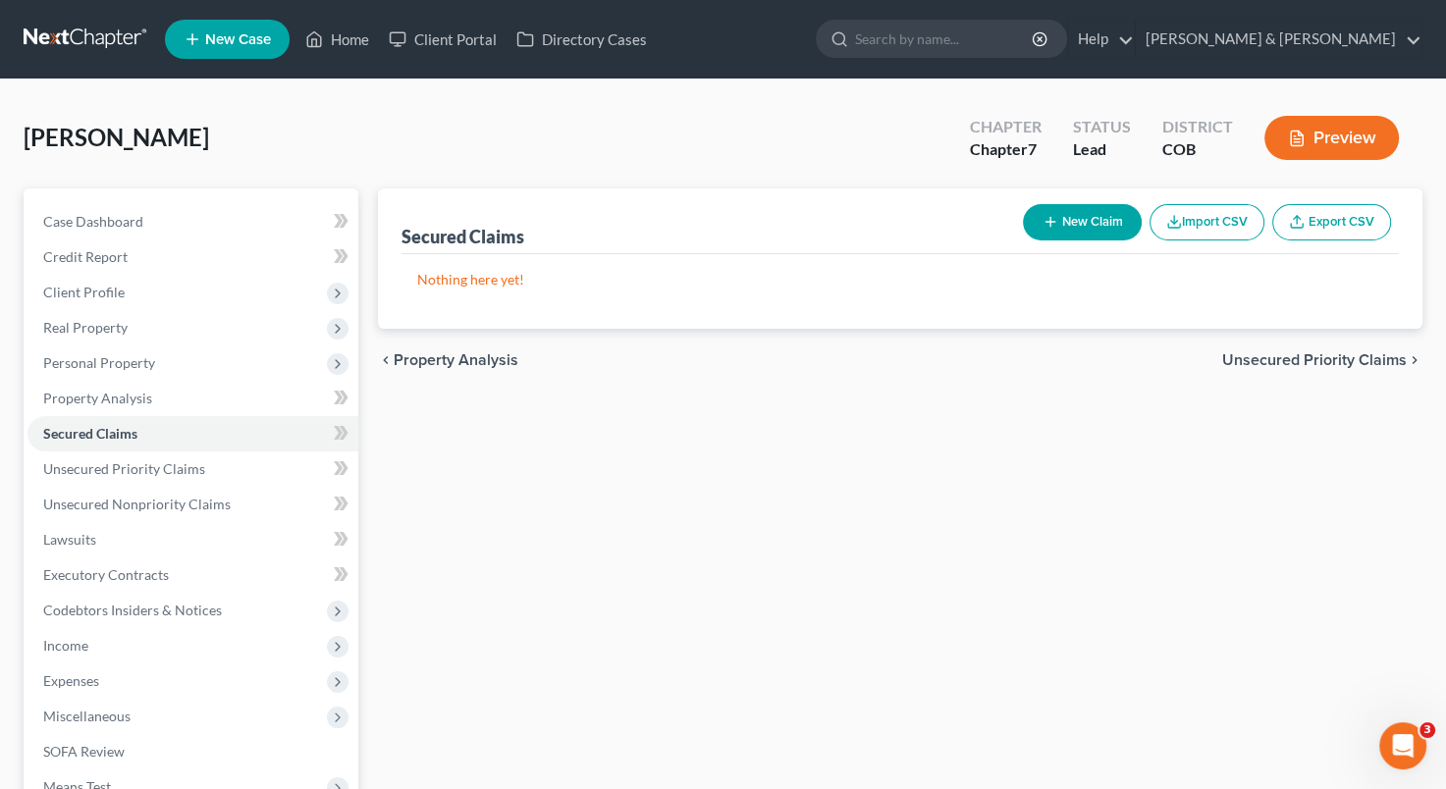
click at [1066, 220] on button "New Claim" at bounding box center [1082, 222] width 119 height 36
select select "0"
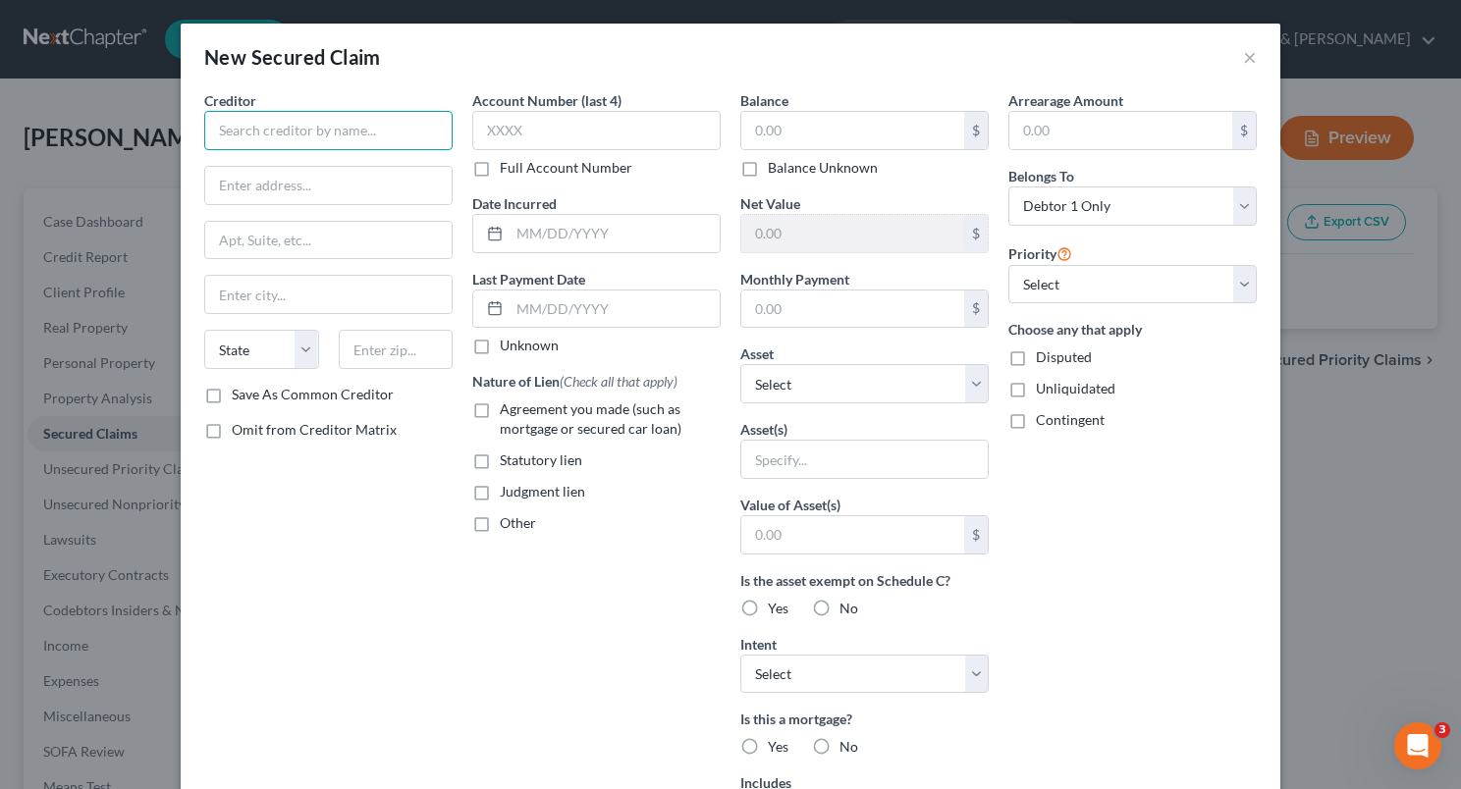
click at [302, 121] on input "text" at bounding box center [328, 130] width 248 height 39
type input "America First FCU"
click at [770, 134] on input "text" at bounding box center [852, 130] width 223 height 37
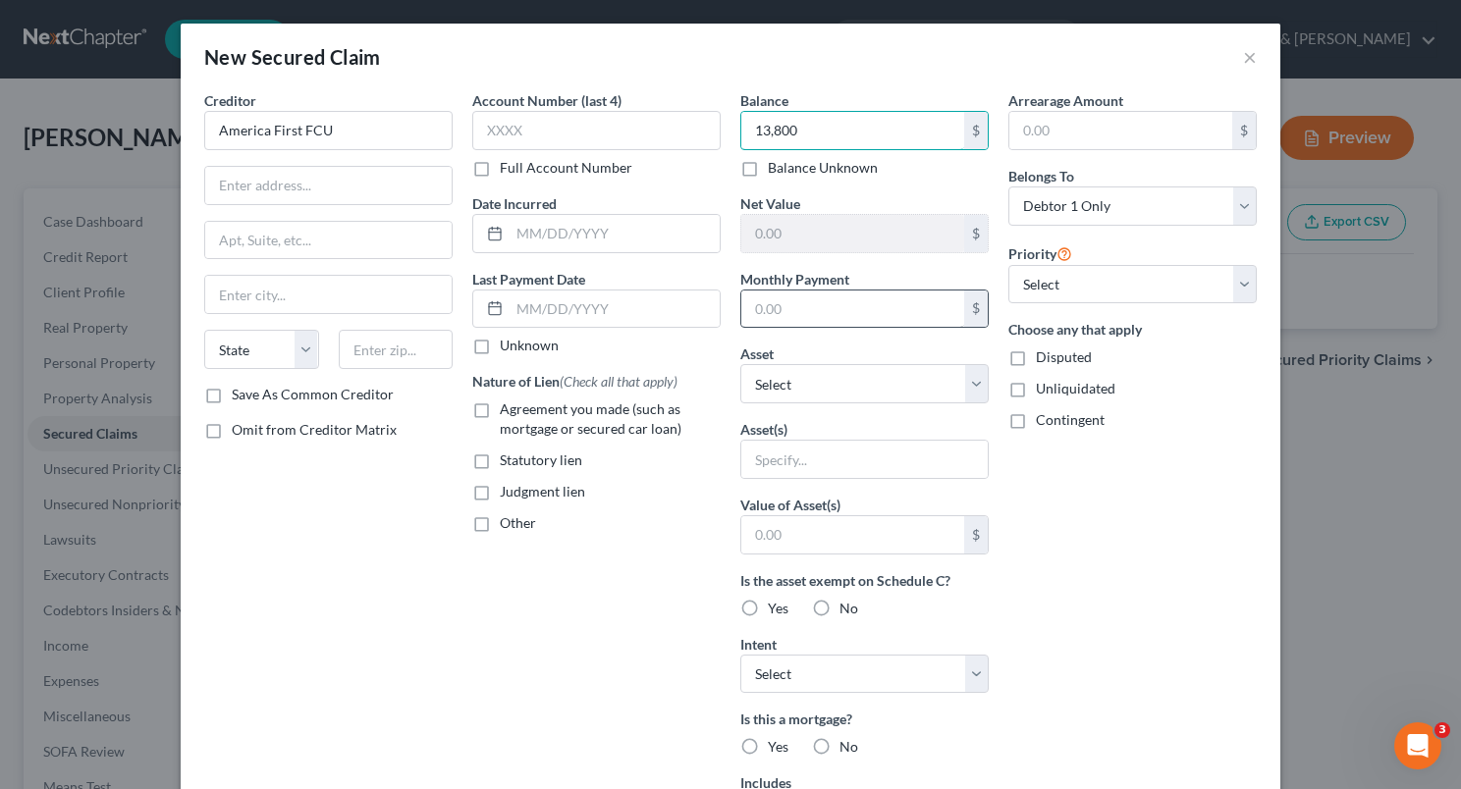
type input "13,800"
click at [876, 306] on input "text" at bounding box center [852, 309] width 223 height 37
type input "280"
click at [1239, 279] on select "Select 1st 2nd 3rd 4th 5th 6th 7th 8th 9th 10th 11th 12th 13th 14th 15th 16th 1…" at bounding box center [1132, 284] width 248 height 39
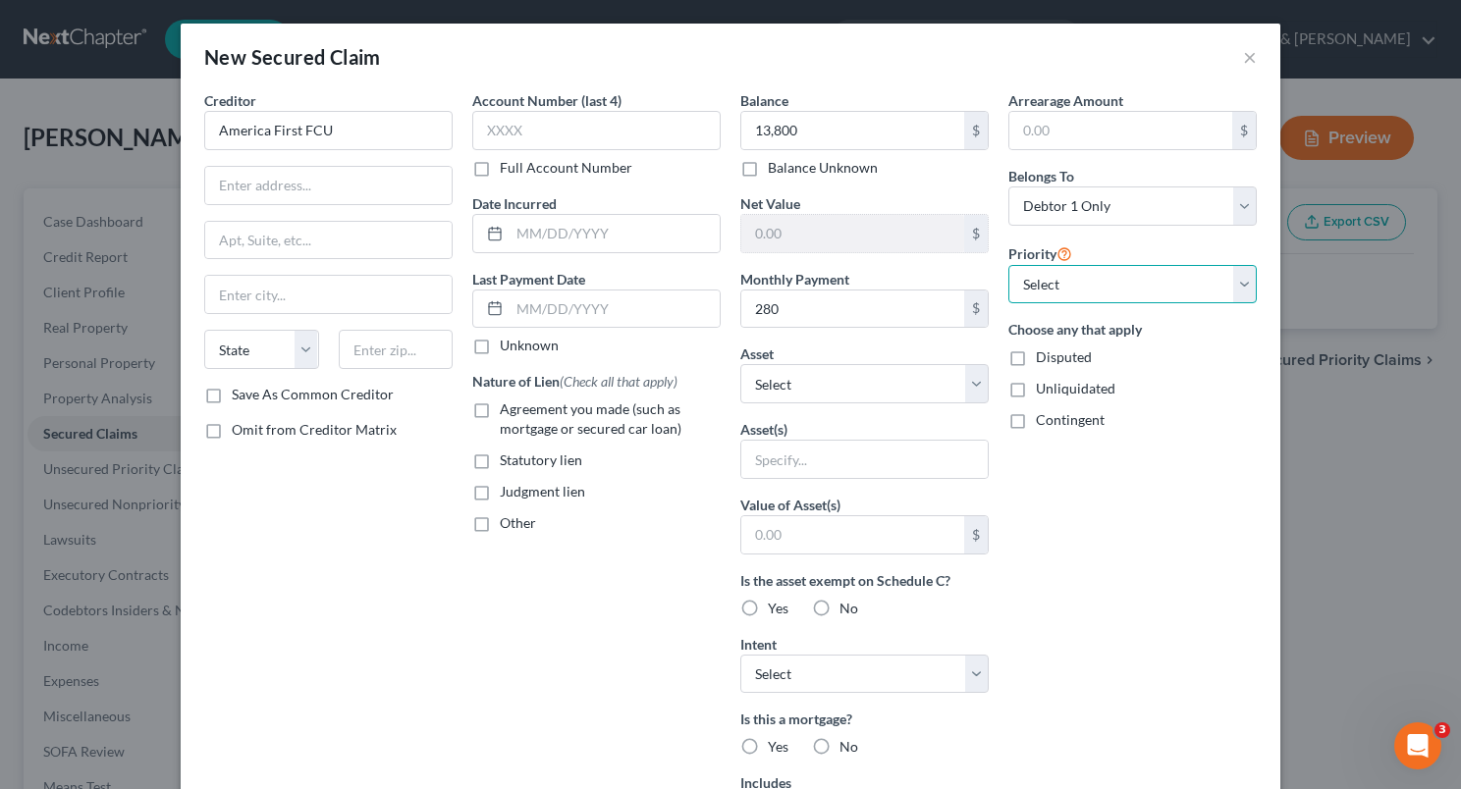
select select "0"
click at [1008, 265] on select "Select 1st 2nd 3rd 4th 5th 6th 7th 8th 9th 10th 11th 12th 13th 14th 15th 16th 1…" at bounding box center [1132, 284] width 248 height 39
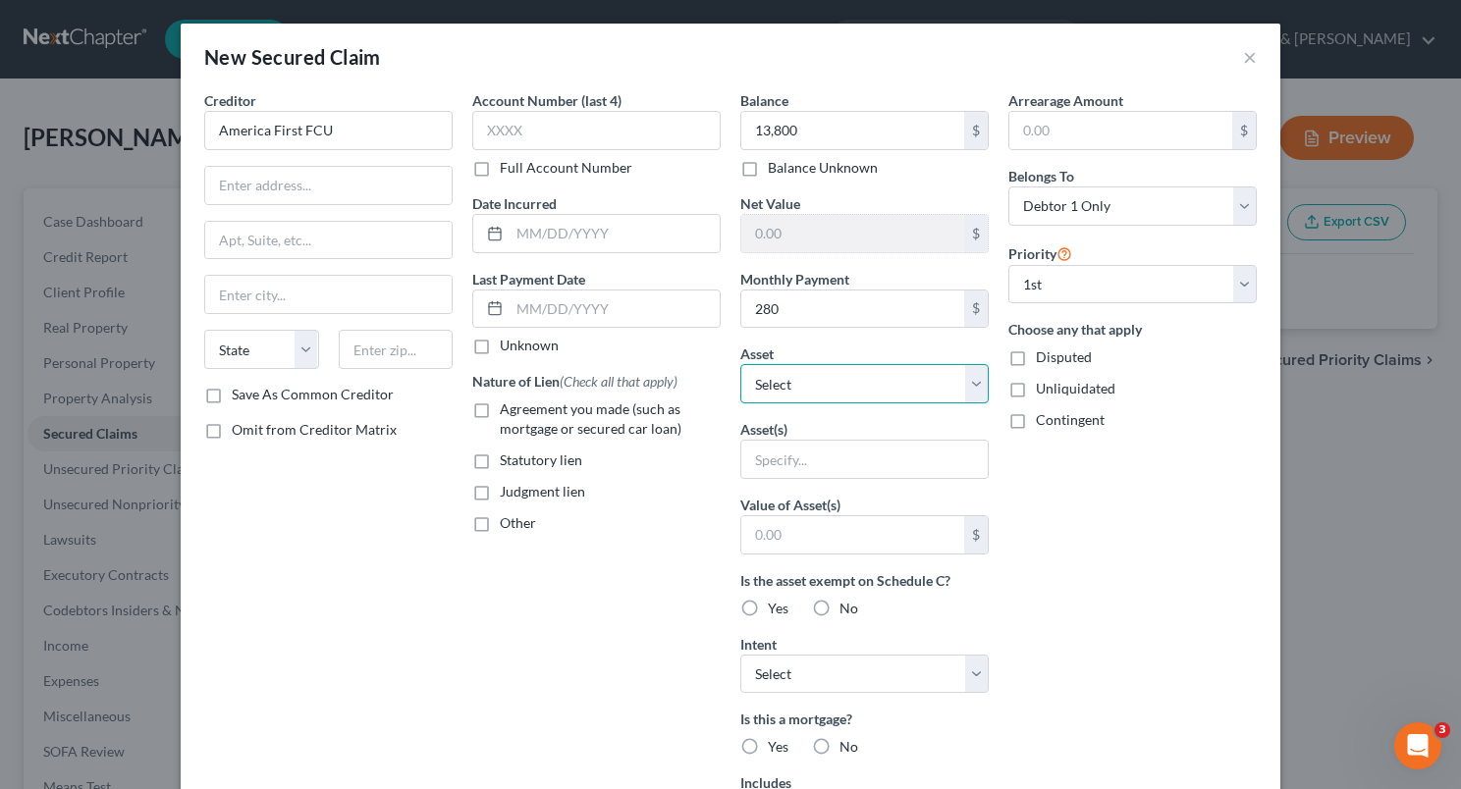
click at [962, 389] on select "Select Other Multiple Assets Clothing - Clothing - $700.0 Electronics - Televis…" at bounding box center [864, 383] width 248 height 39
select select "5"
click at [740, 364] on select "Select Other Multiple Assets Clothing - Clothing - $700.0 Electronics - Televis…" at bounding box center [864, 383] width 248 height 39
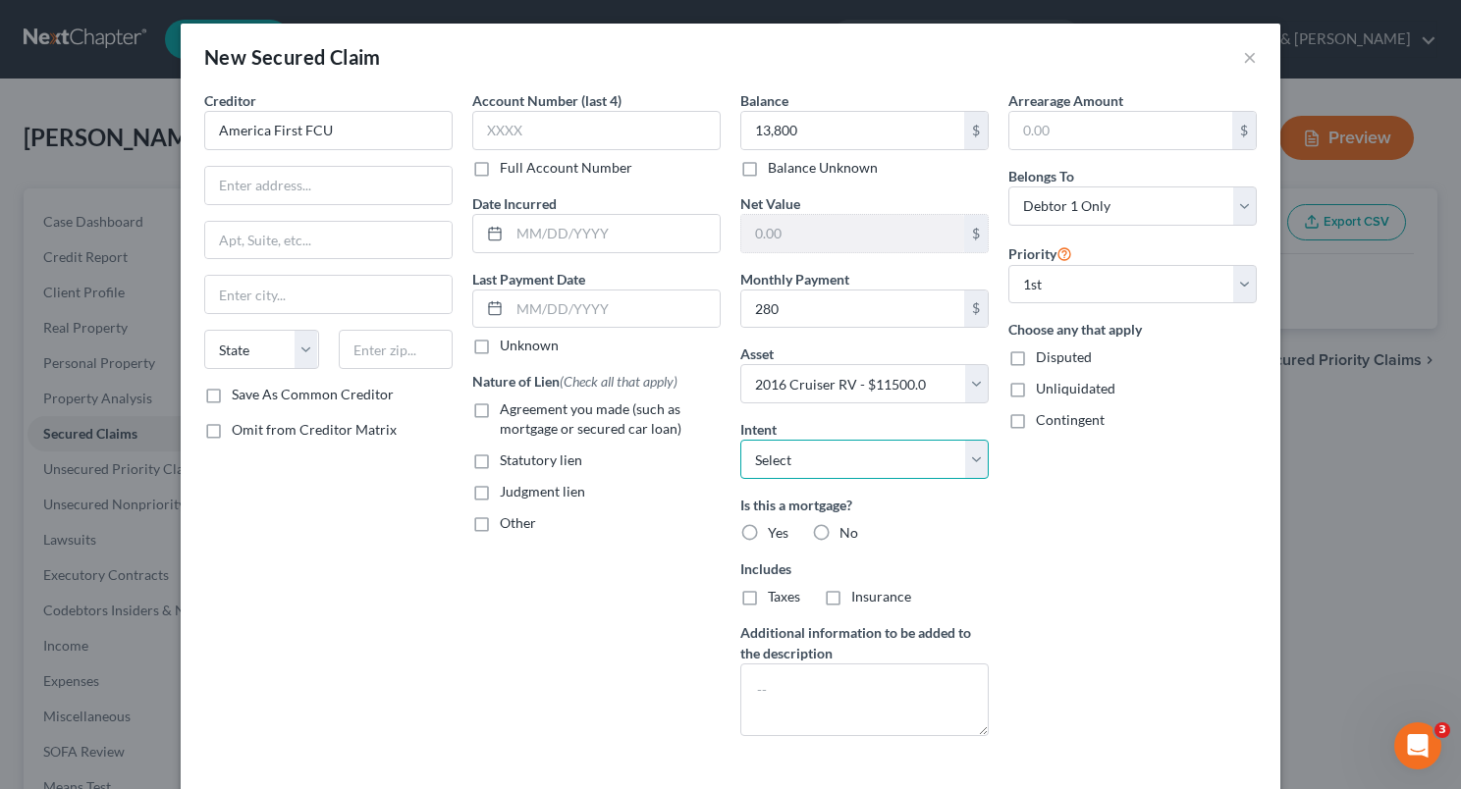
click at [967, 464] on select "Select Surrender Redeem Reaffirm Avoid Other" at bounding box center [864, 459] width 248 height 39
click at [740, 440] on select "Select Surrender Redeem Reaffirm Avoid Other" at bounding box center [864, 459] width 248 height 39
click at [839, 529] on label "No" at bounding box center [848, 533] width 19 height 20
click at [847, 529] on input "No" at bounding box center [853, 529] width 13 height 13
radio input "true"
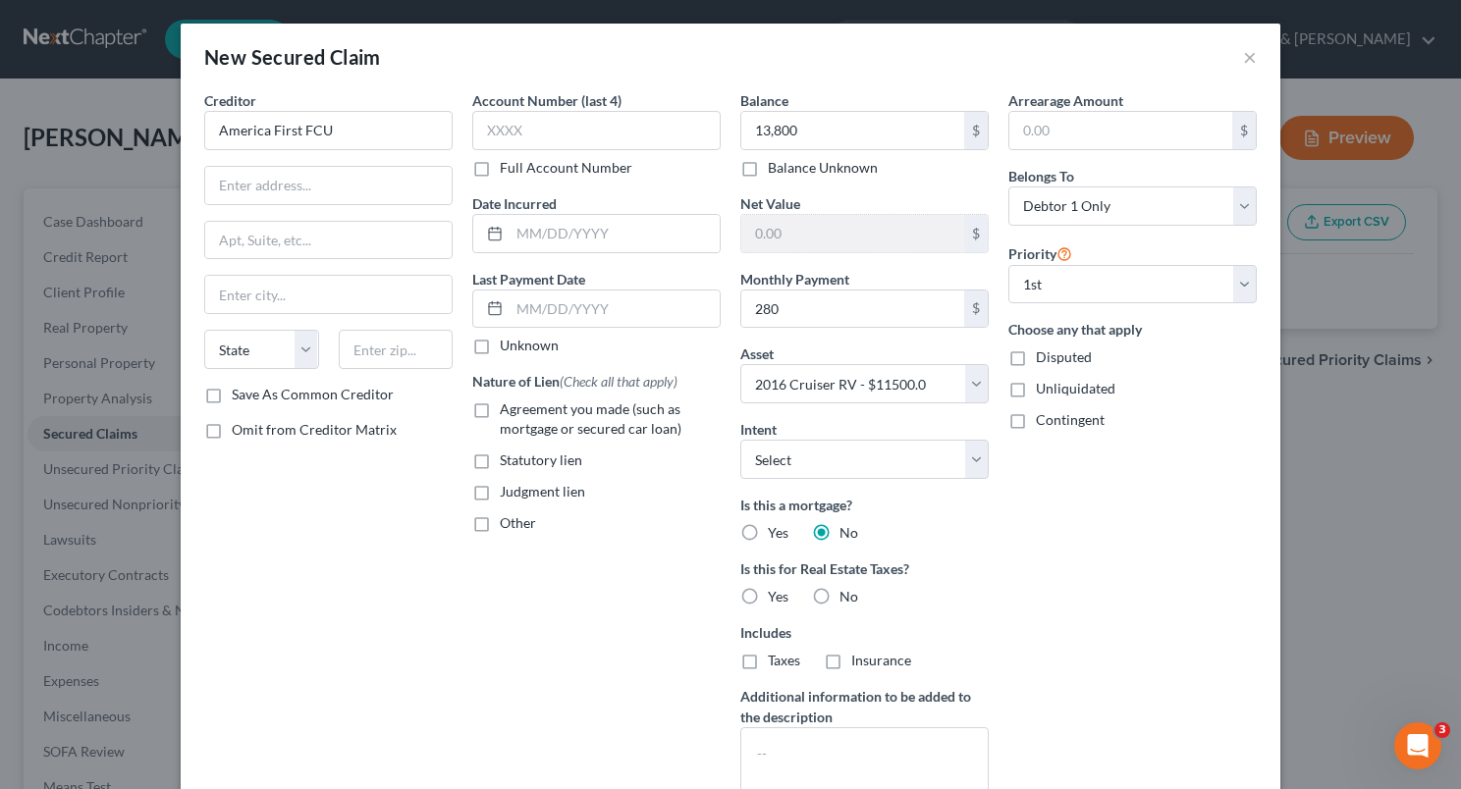
click at [839, 593] on label "No" at bounding box center [848, 597] width 19 height 20
click at [847, 593] on input "No" at bounding box center [853, 593] width 13 height 13
radio input "true"
click at [500, 405] on label "Agreement you made (such as mortgage or secured car loan)" at bounding box center [610, 419] width 221 height 39
click at [508, 405] on input "Agreement you made (such as mortgage or secured car loan)" at bounding box center [514, 406] width 13 height 13
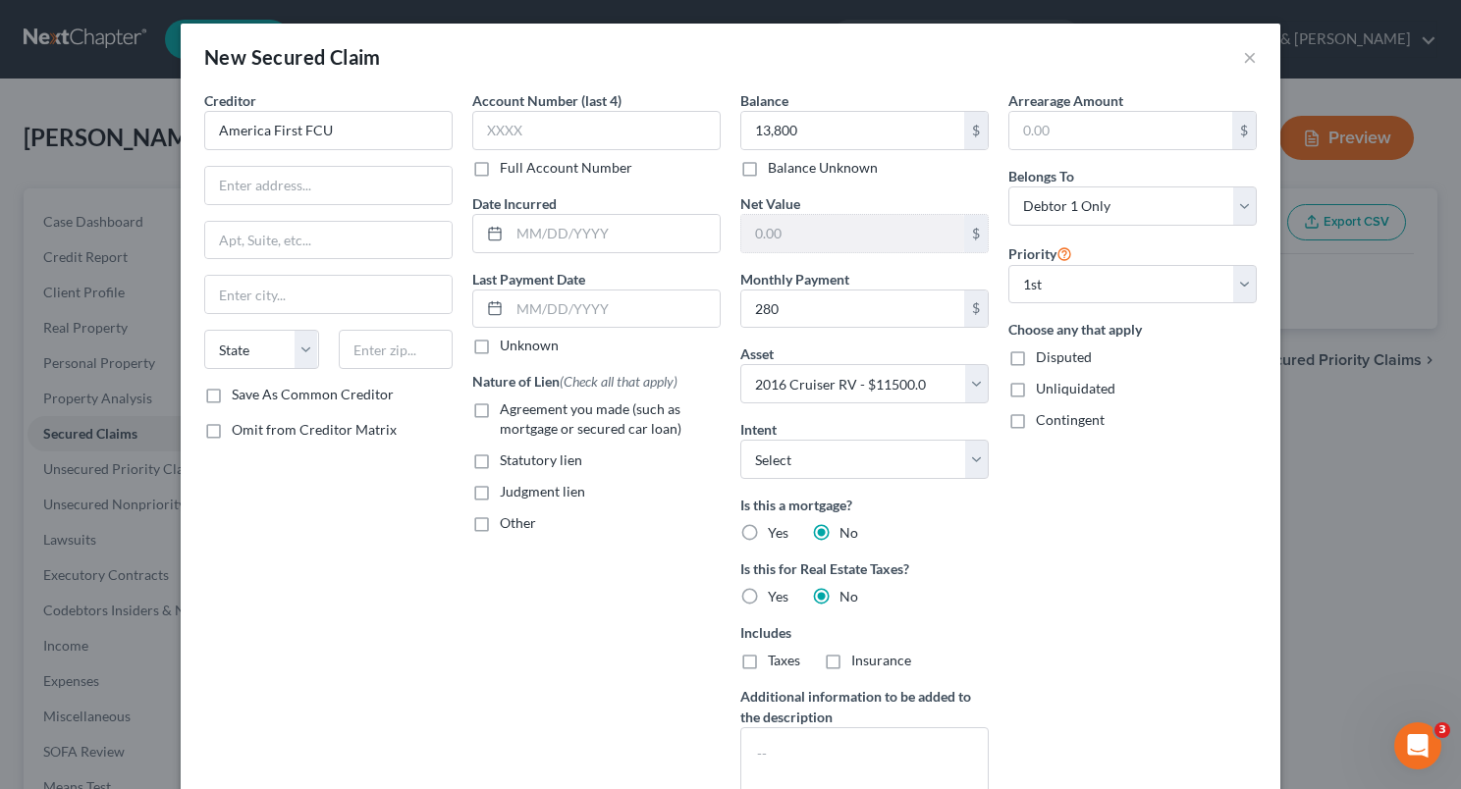
checkbox input "true"
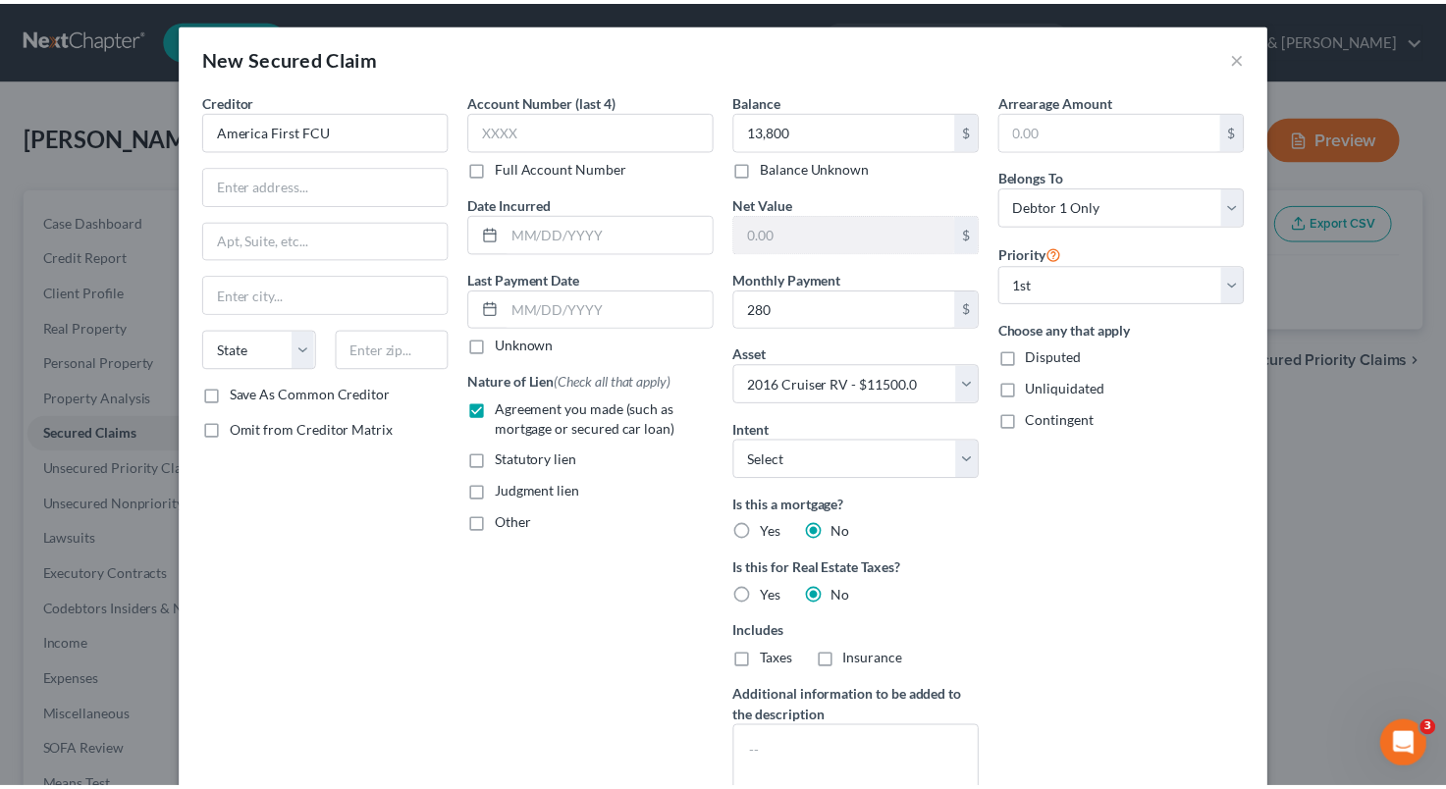
scroll to position [121, 0]
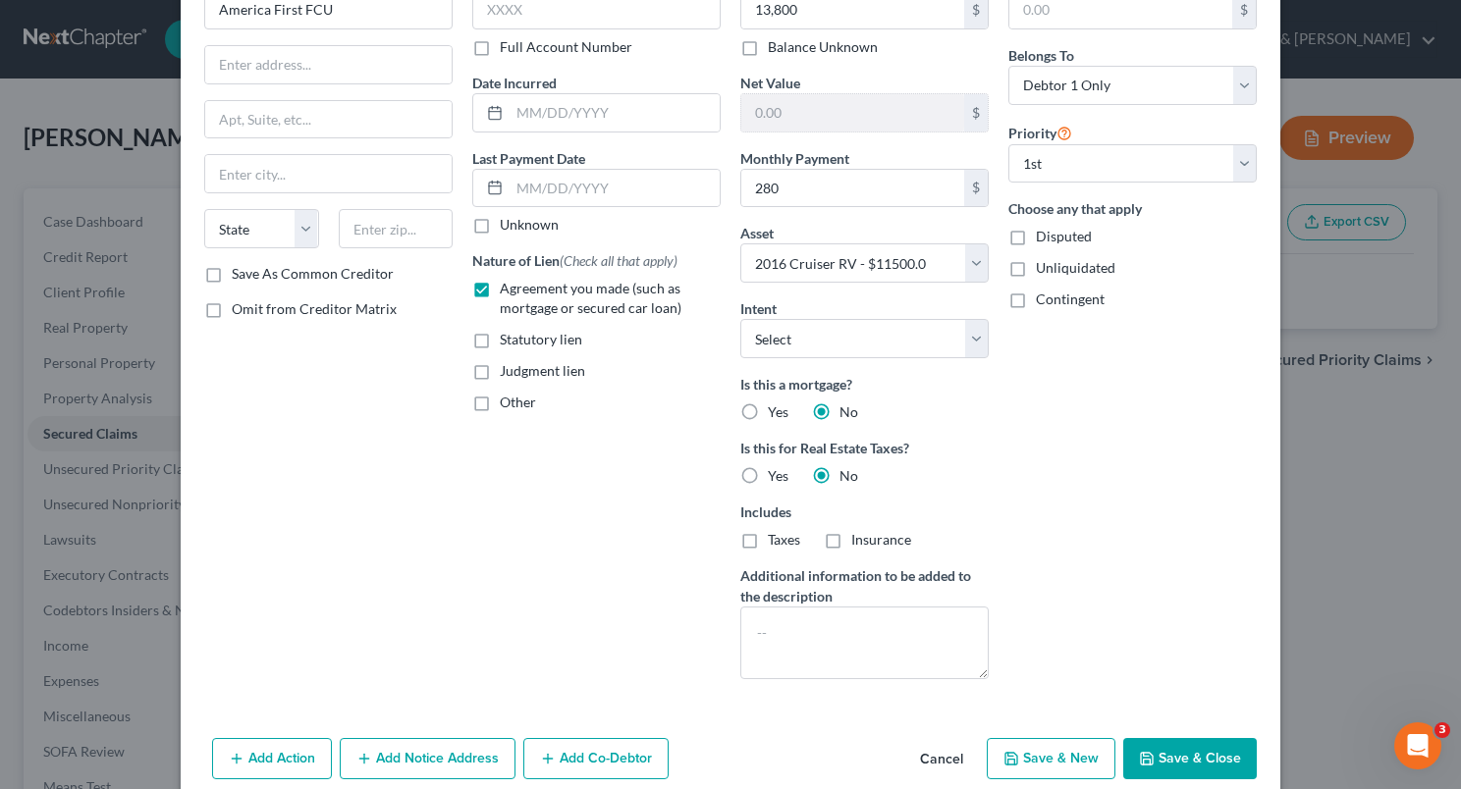
click at [1180, 751] on button "Save & Close" at bounding box center [1190, 758] width 134 height 41
select select
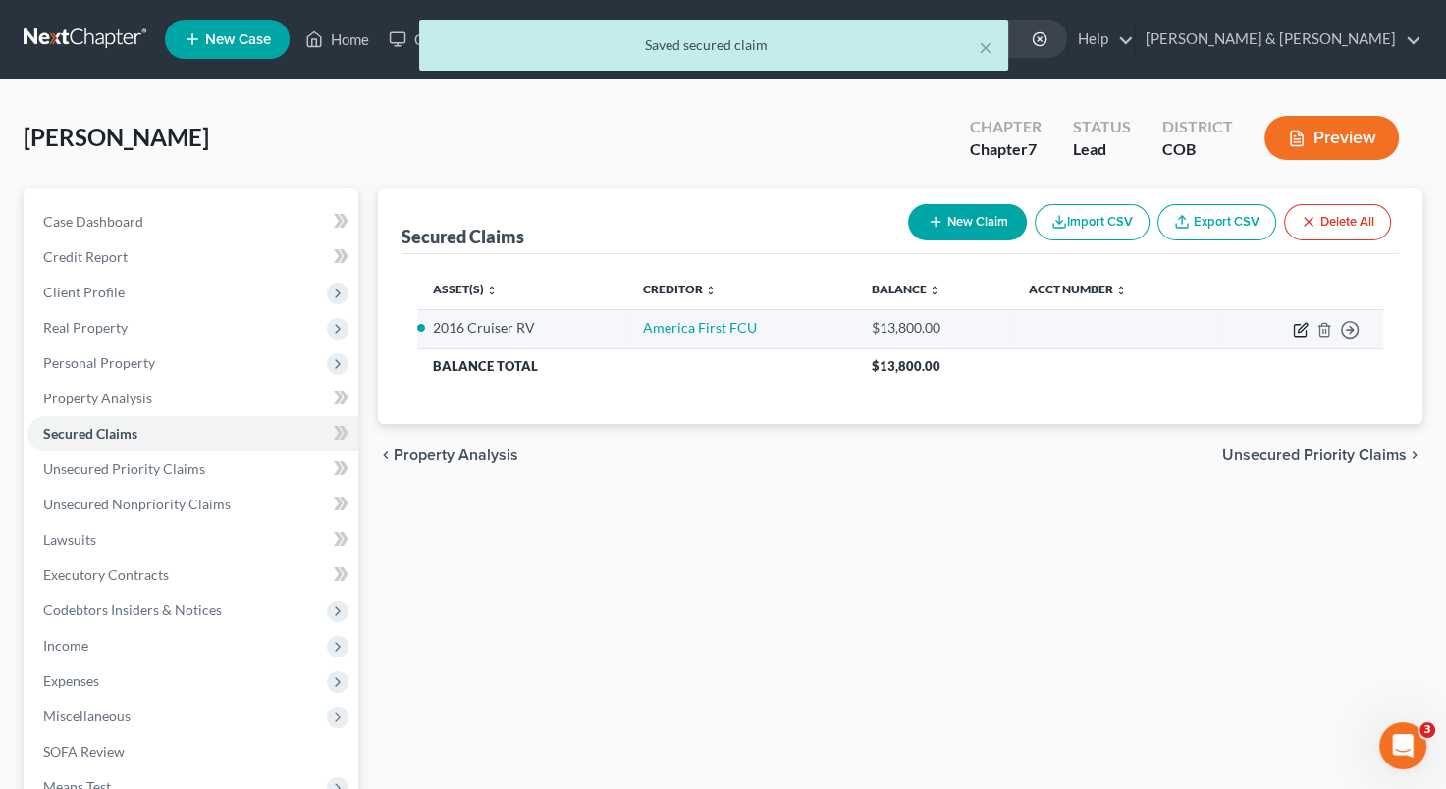
click at [1297, 333] on icon "button" at bounding box center [1301, 330] width 16 height 16
select select "0"
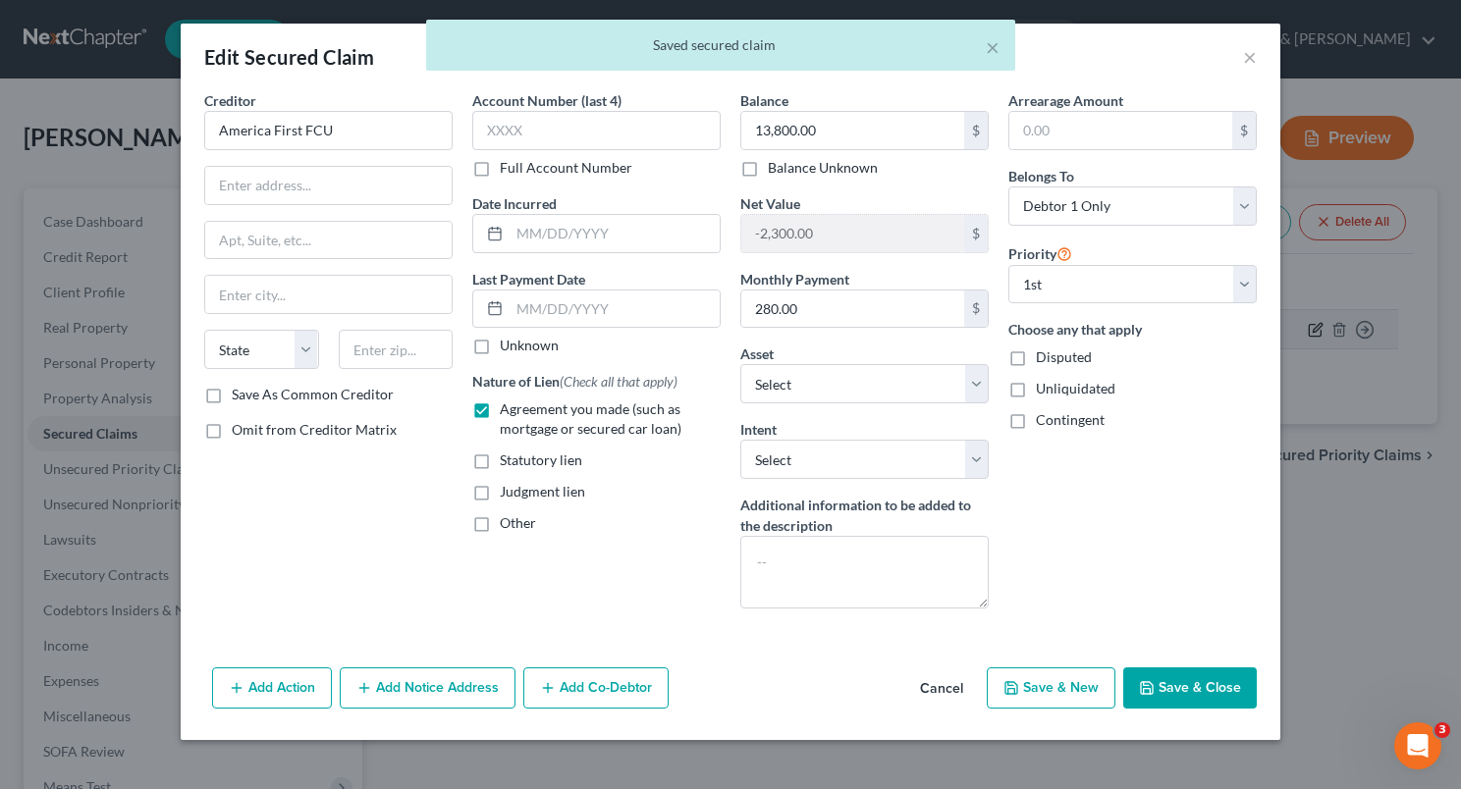
click at [1297, 333] on div "Edit Secured Claim × Creditor * America First FCU State [US_STATE] AK AR AZ CA …" at bounding box center [730, 394] width 1461 height 789
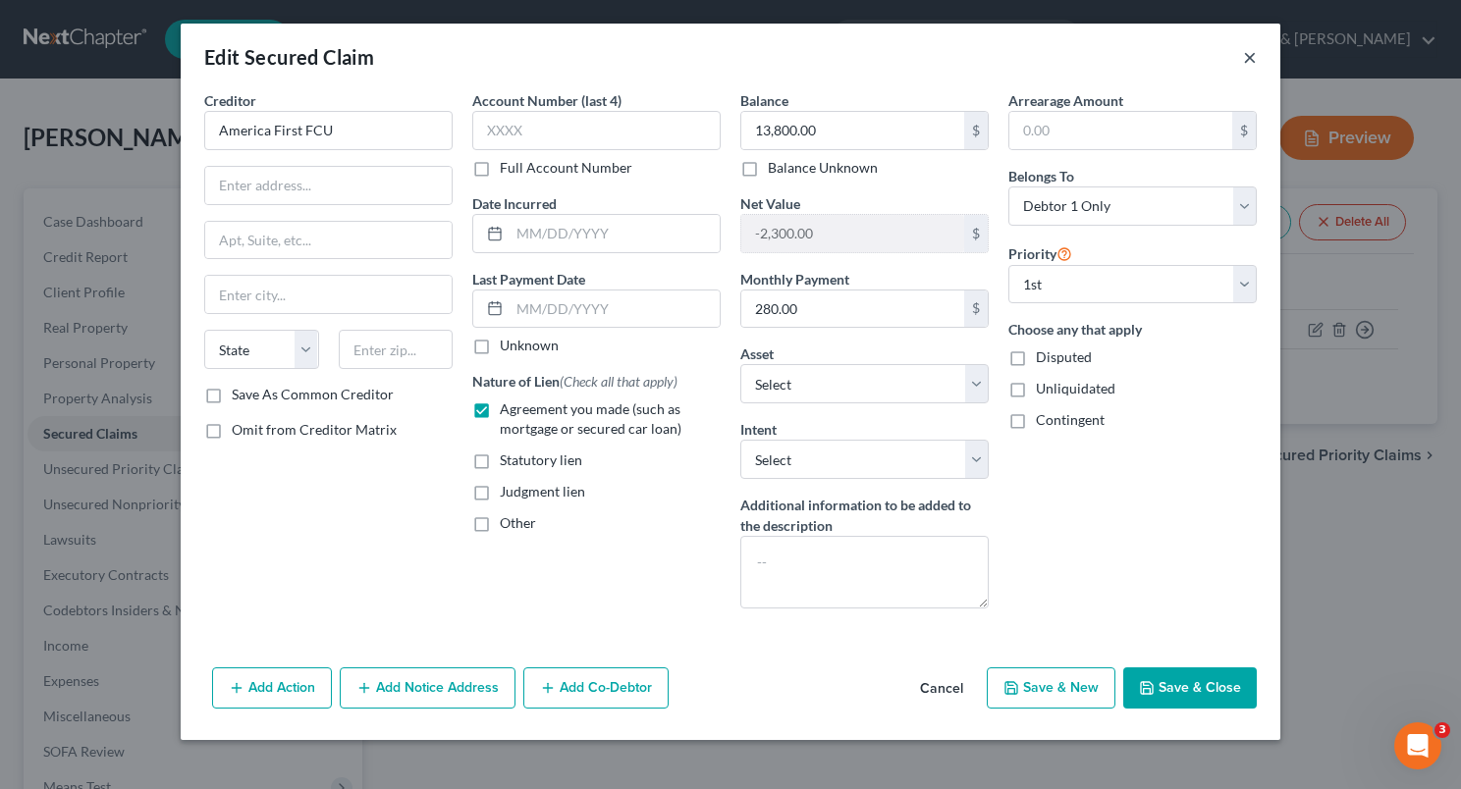
click at [1251, 63] on button "×" at bounding box center [1250, 57] width 14 height 24
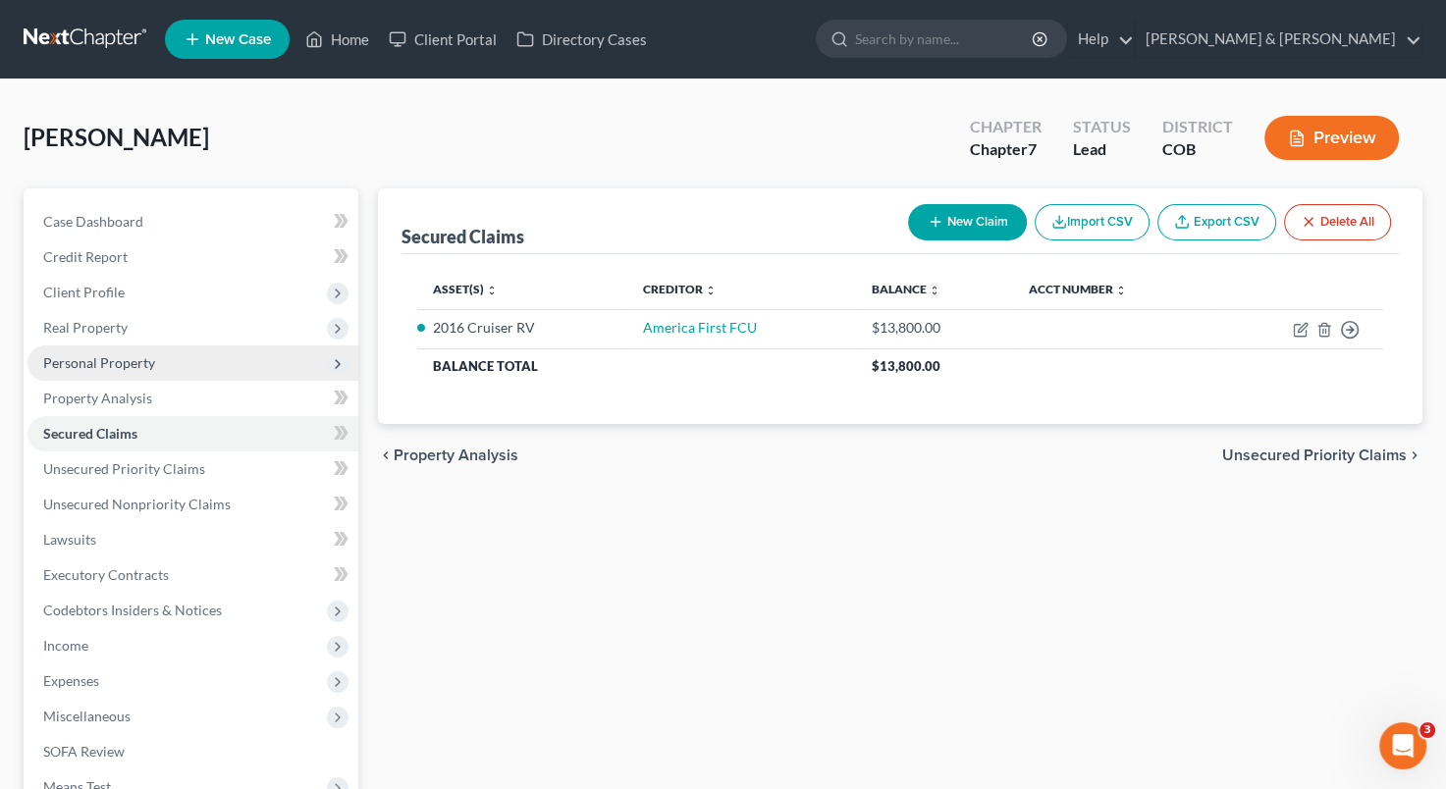
click at [199, 361] on span "Personal Property" at bounding box center [192, 363] width 331 height 35
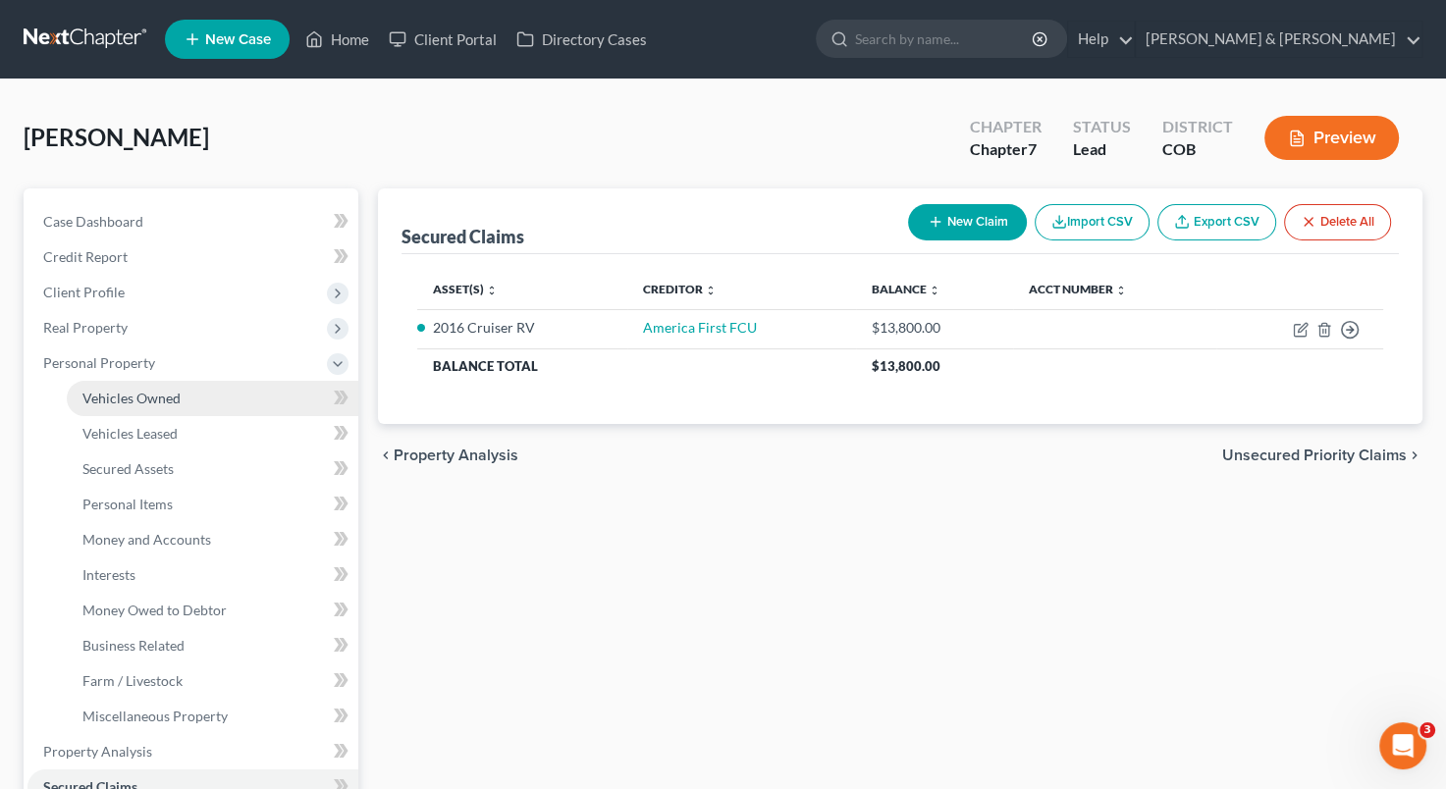
click at [183, 393] on link "Vehicles Owned" at bounding box center [213, 398] width 292 height 35
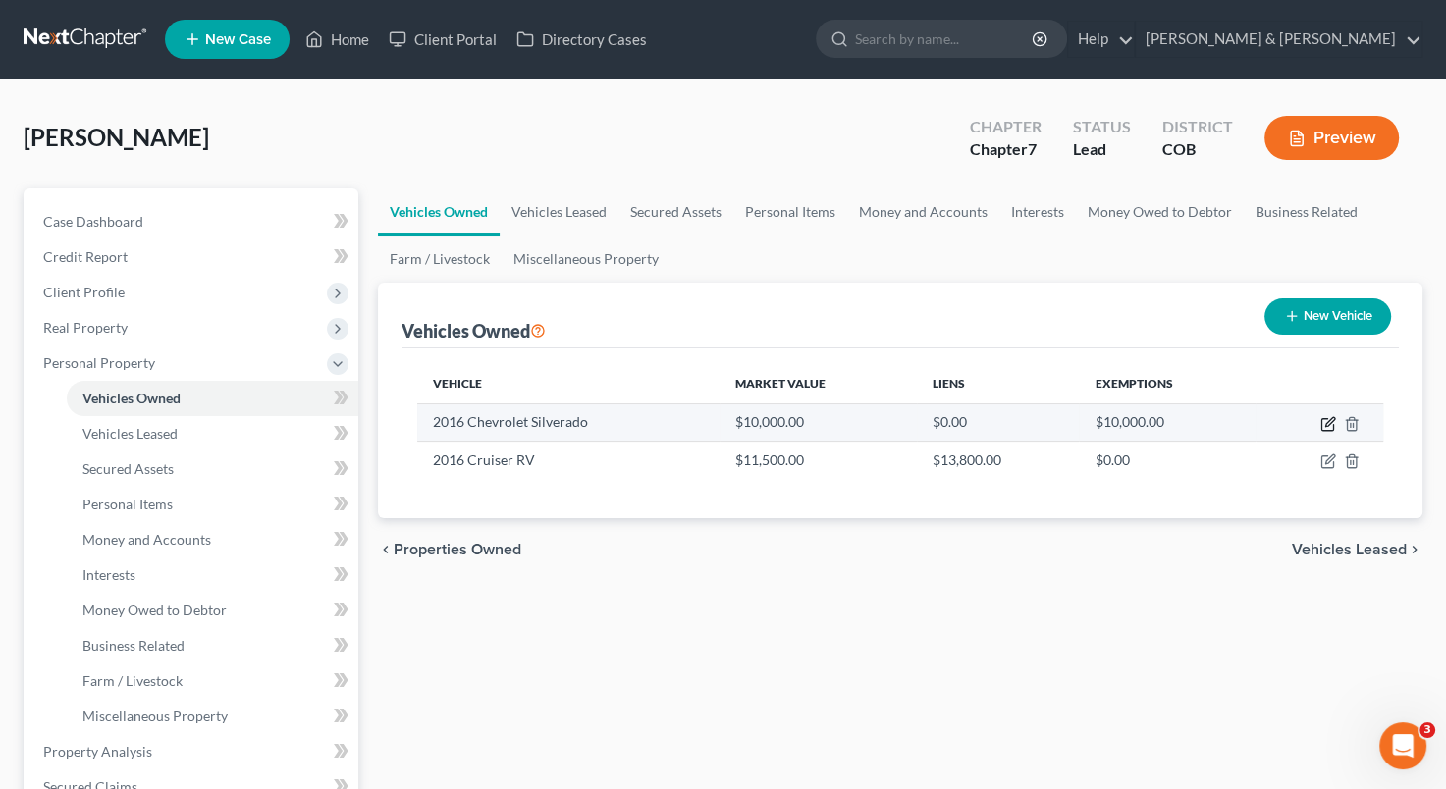
click at [1327, 419] on icon "button" at bounding box center [1329, 424] width 16 height 16
select select "0"
select select "10"
select select "3"
select select "0"
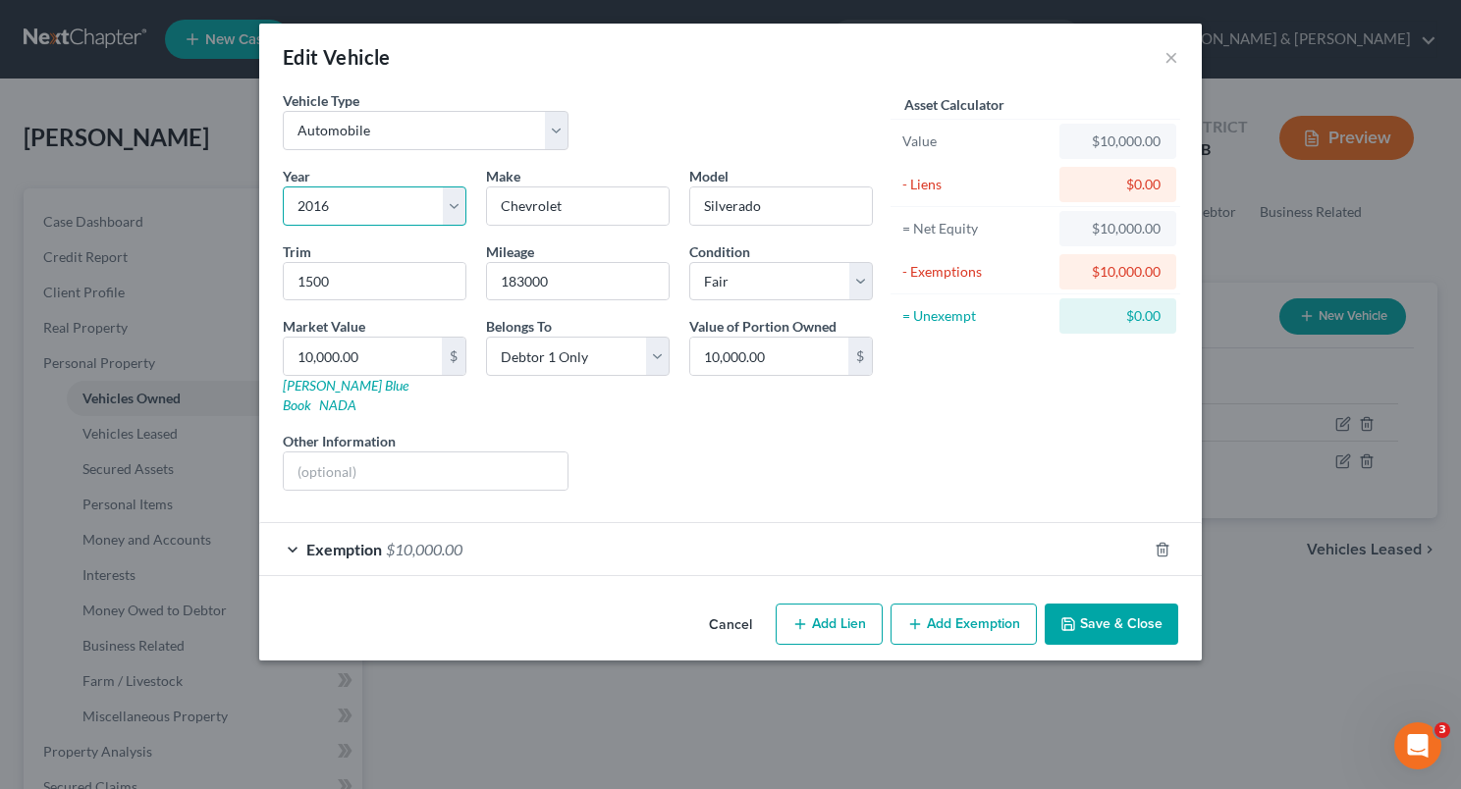
click at [457, 204] on select "Select 2026 2025 2024 2023 2022 2021 2020 2019 2018 2017 2016 2015 2014 2013 20…" at bounding box center [375, 206] width 184 height 39
select select "19"
click at [283, 187] on select "Select 2026 2025 2024 2023 2022 2021 2020 2019 2018 2017 2016 2015 2014 2013 20…" at bounding box center [375, 206] width 184 height 39
click at [1104, 604] on button "Save & Close" at bounding box center [1112, 624] width 134 height 41
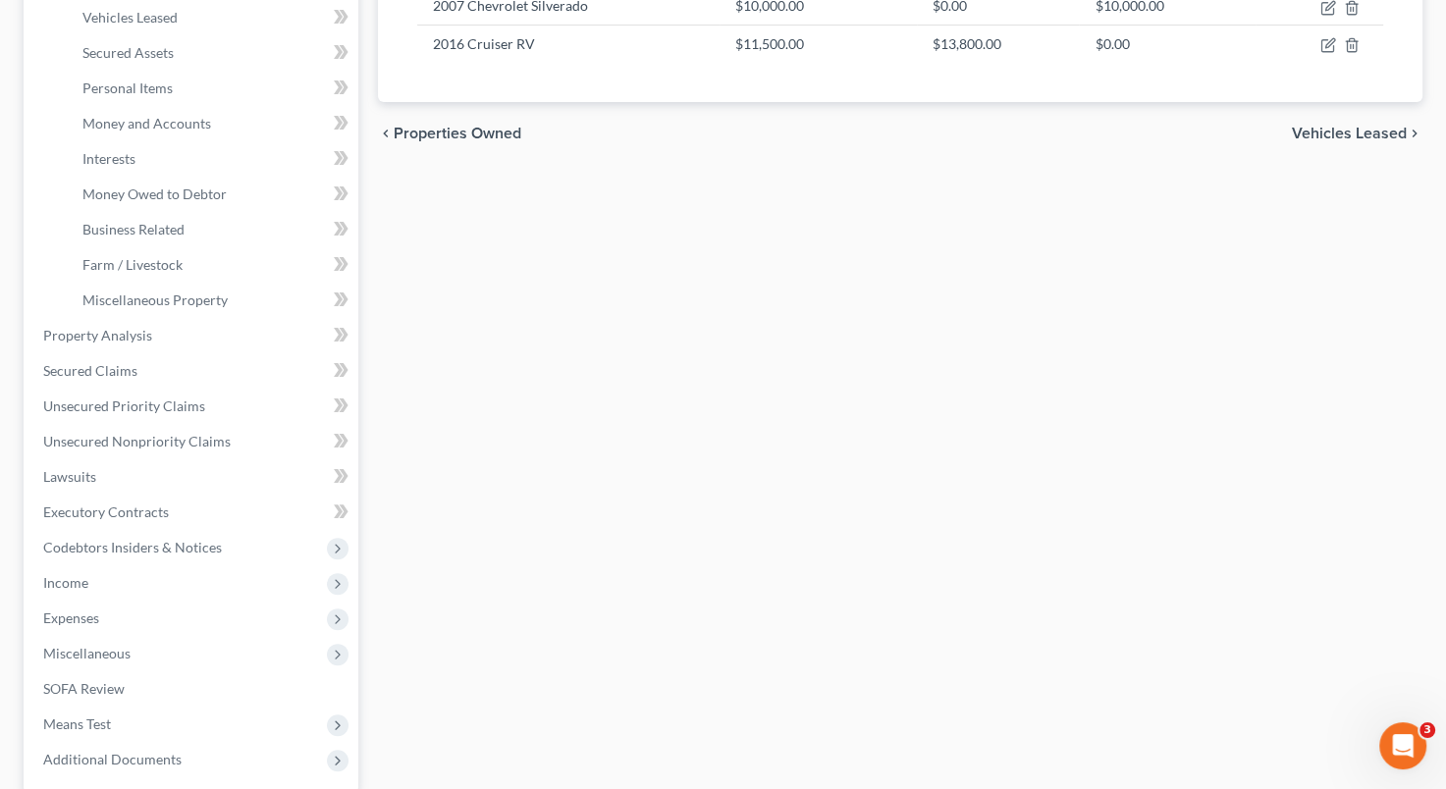
scroll to position [440, 0]
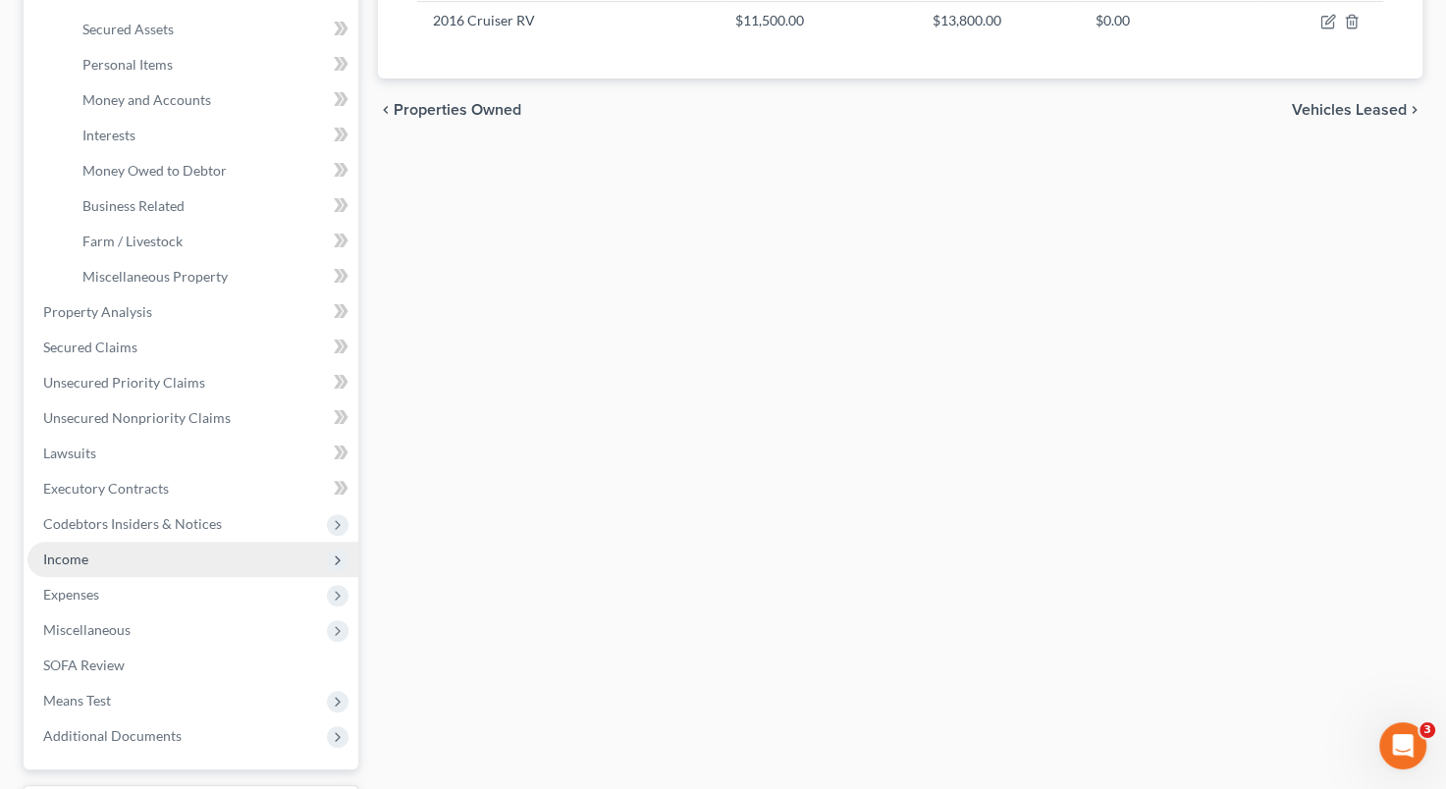
click at [196, 558] on span "Income" at bounding box center [192, 559] width 331 height 35
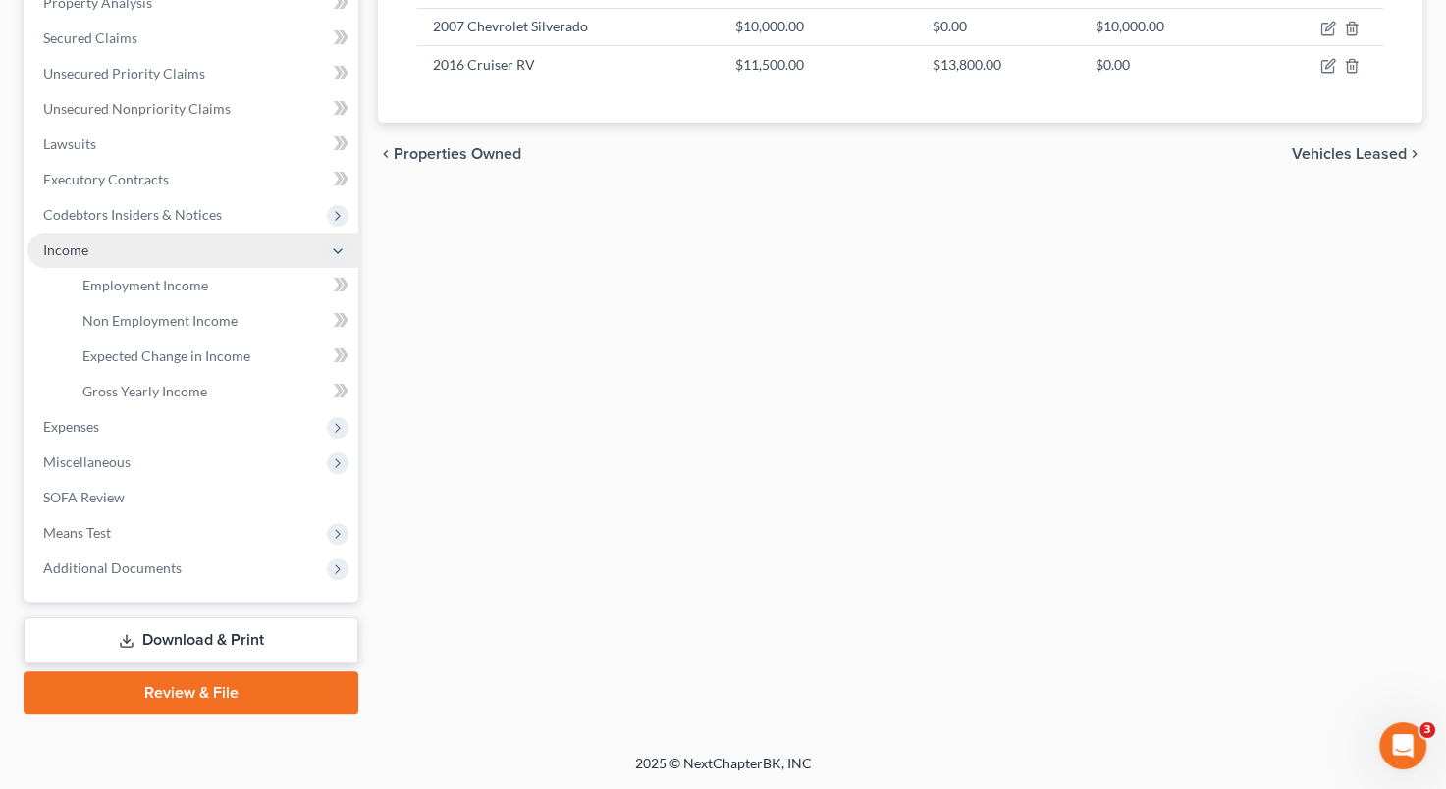
scroll to position [394, 0]
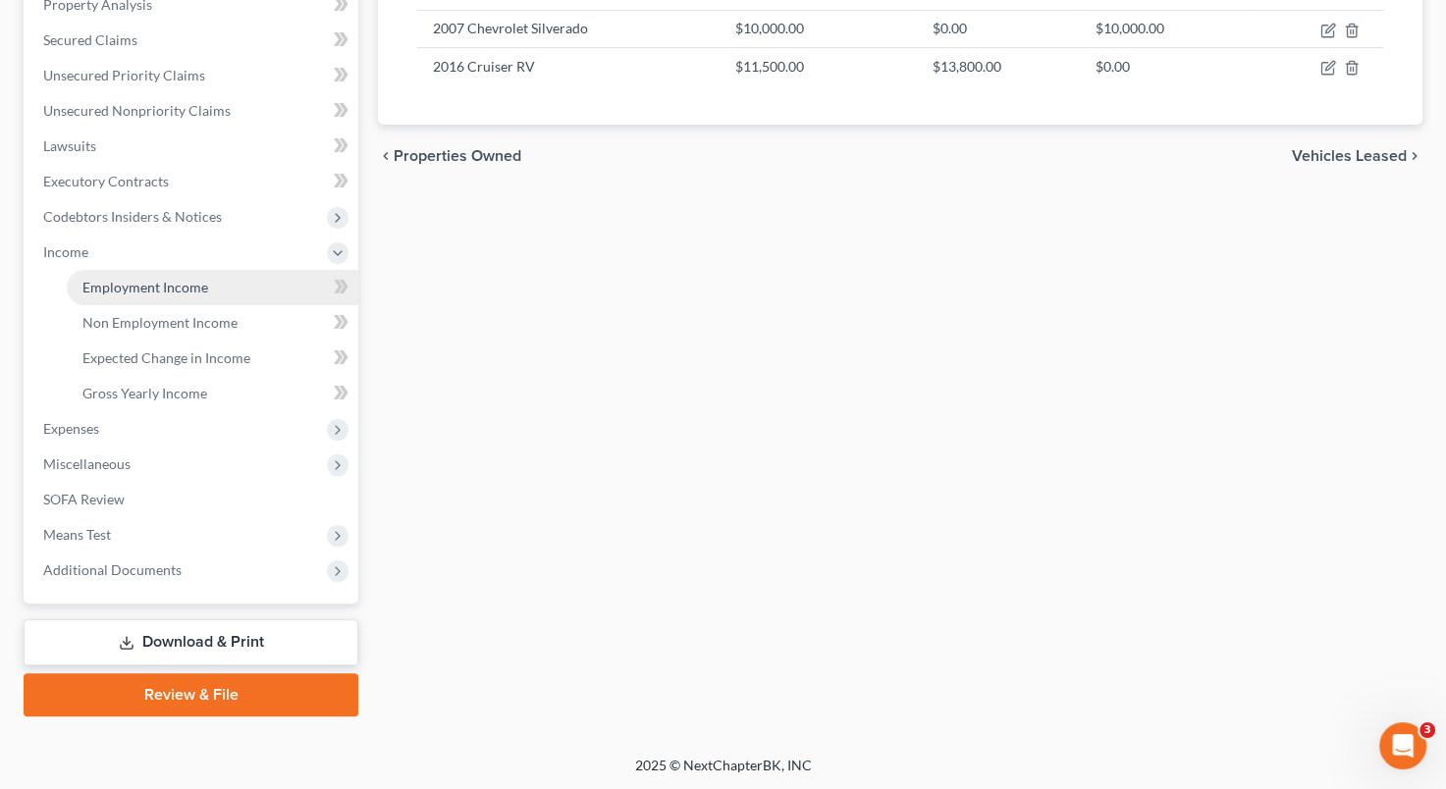
click at [168, 298] on link "Employment Income" at bounding box center [213, 287] width 292 height 35
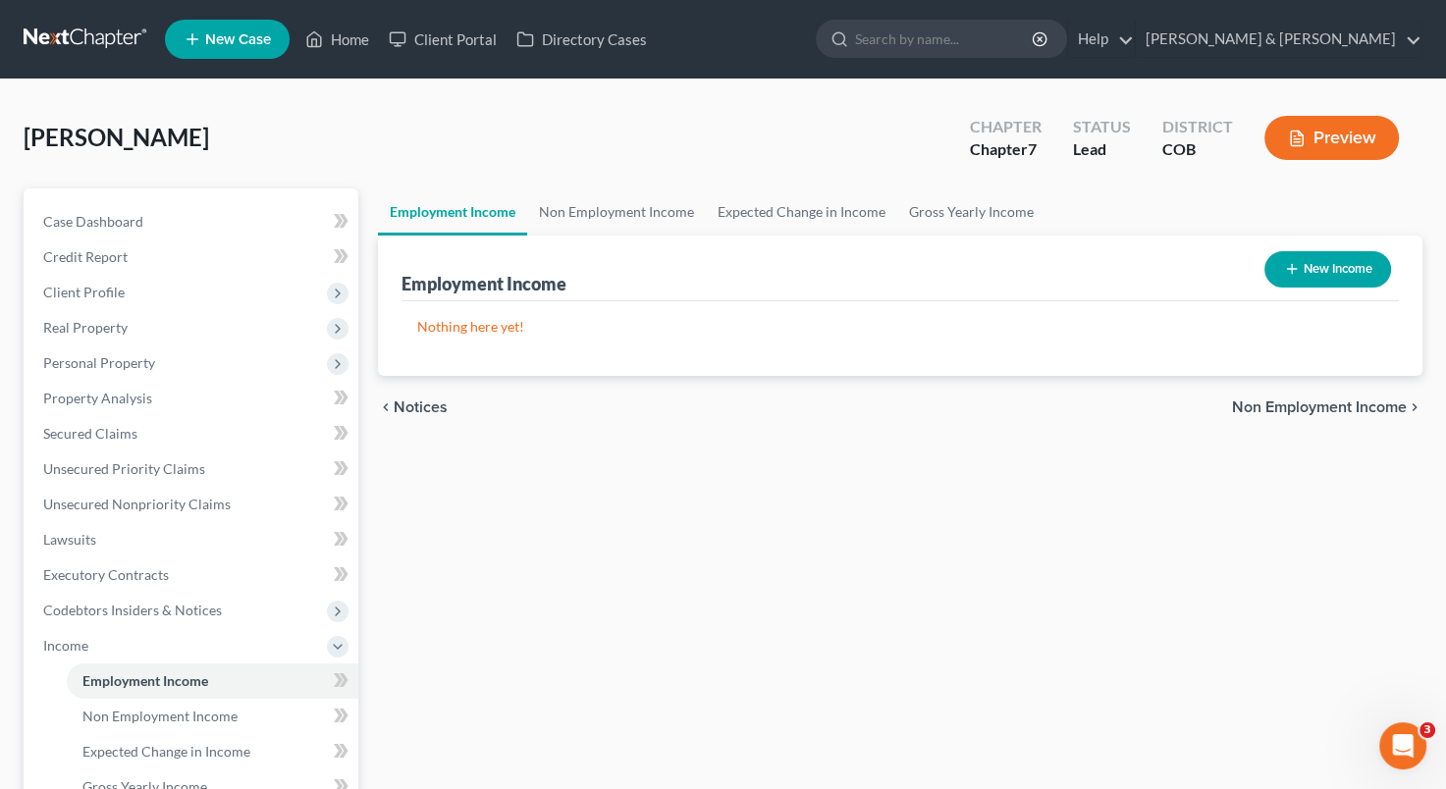
click at [1301, 263] on button "New Income" at bounding box center [1328, 269] width 127 height 36
select select "0"
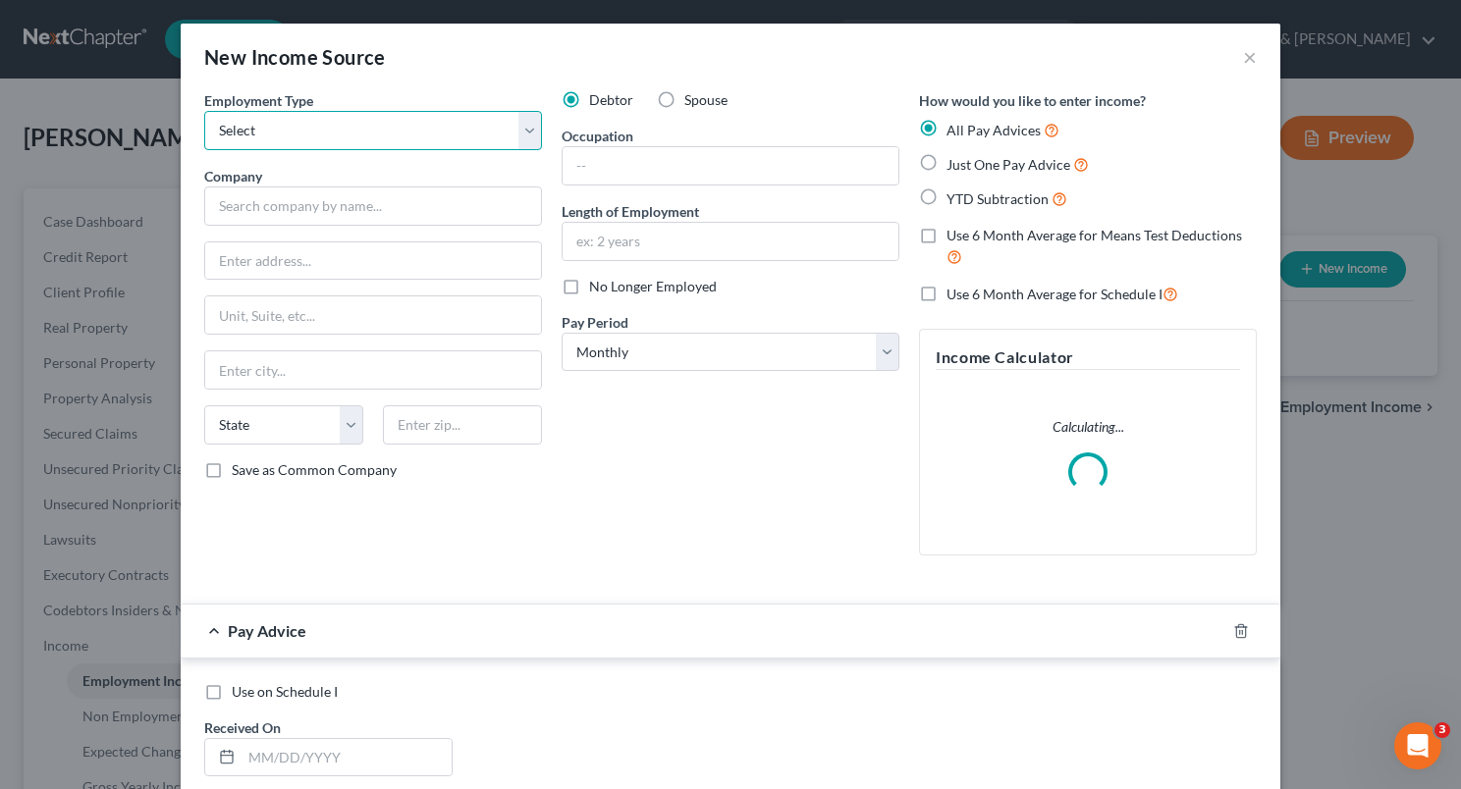
click at [520, 124] on select "Select Full or [DEMOGRAPHIC_DATA] Employment Self Employment" at bounding box center [373, 130] width 338 height 39
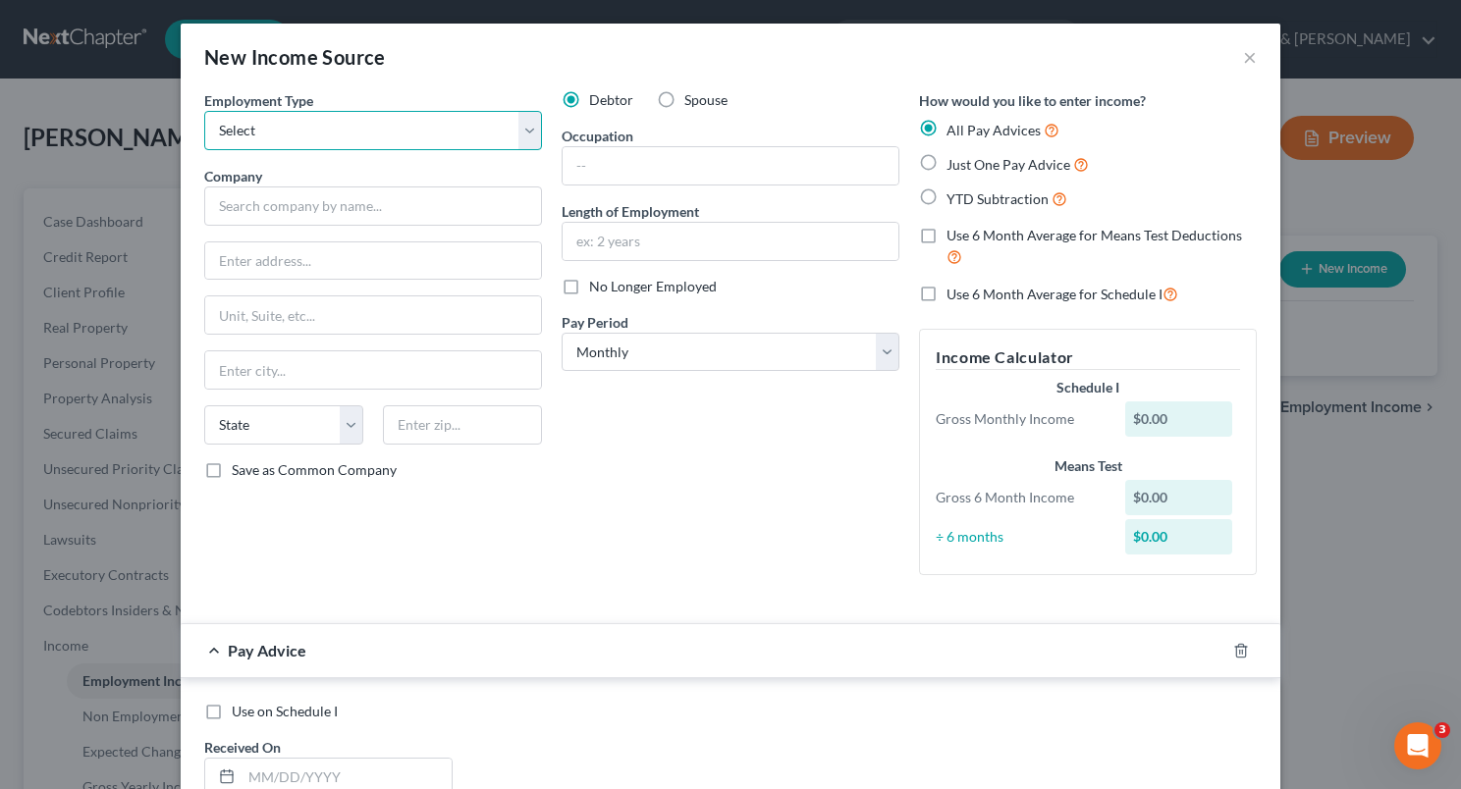
select select "0"
click at [204, 111] on select "Select Full or [DEMOGRAPHIC_DATA] Employment Self Employment" at bounding box center [373, 130] width 338 height 39
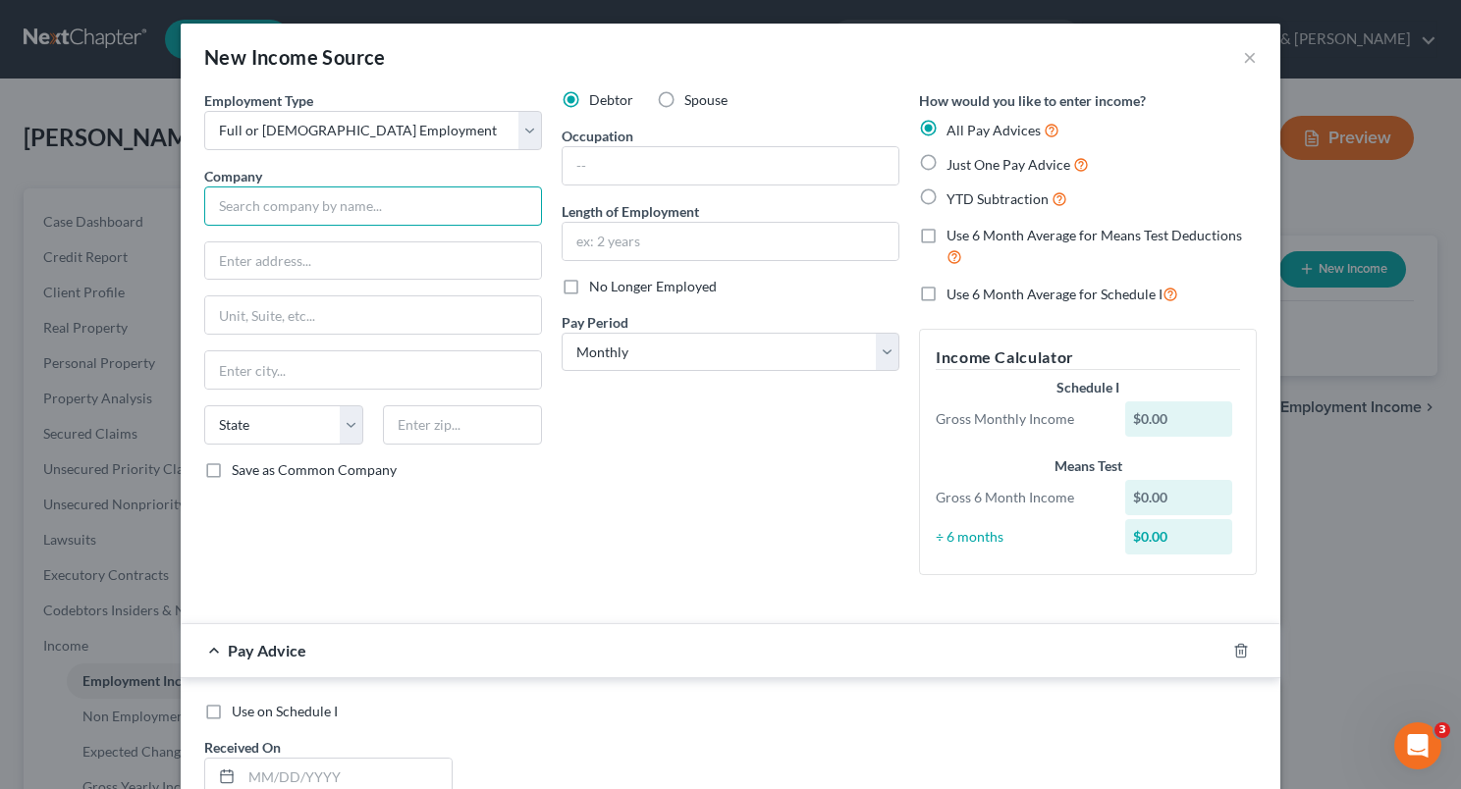
click at [411, 194] on input "text" at bounding box center [373, 206] width 338 height 39
type input "Exceptional Stays"
type input "[STREET_ADDRESS][US_STATE] A"
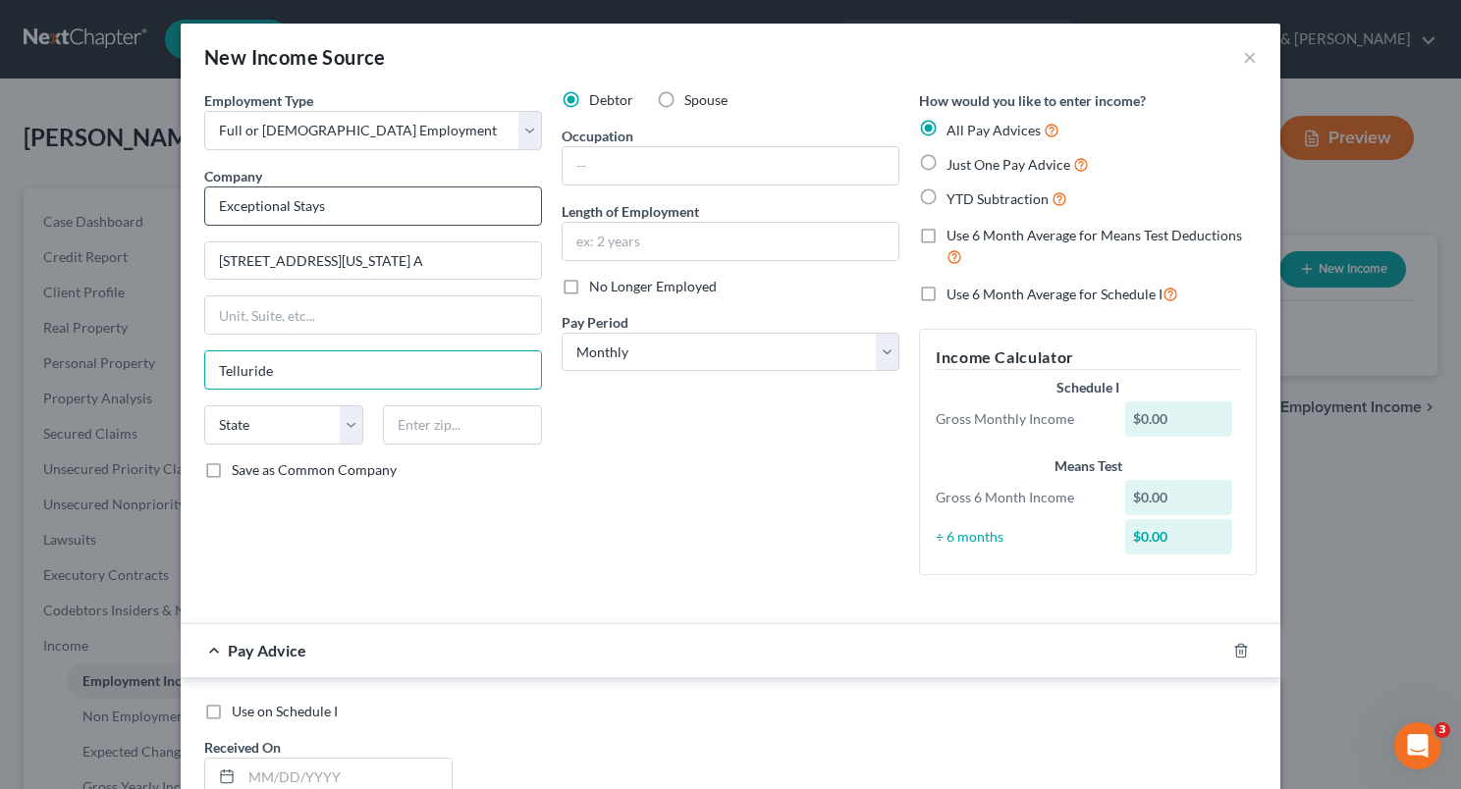
type input "Telluride"
select select "5"
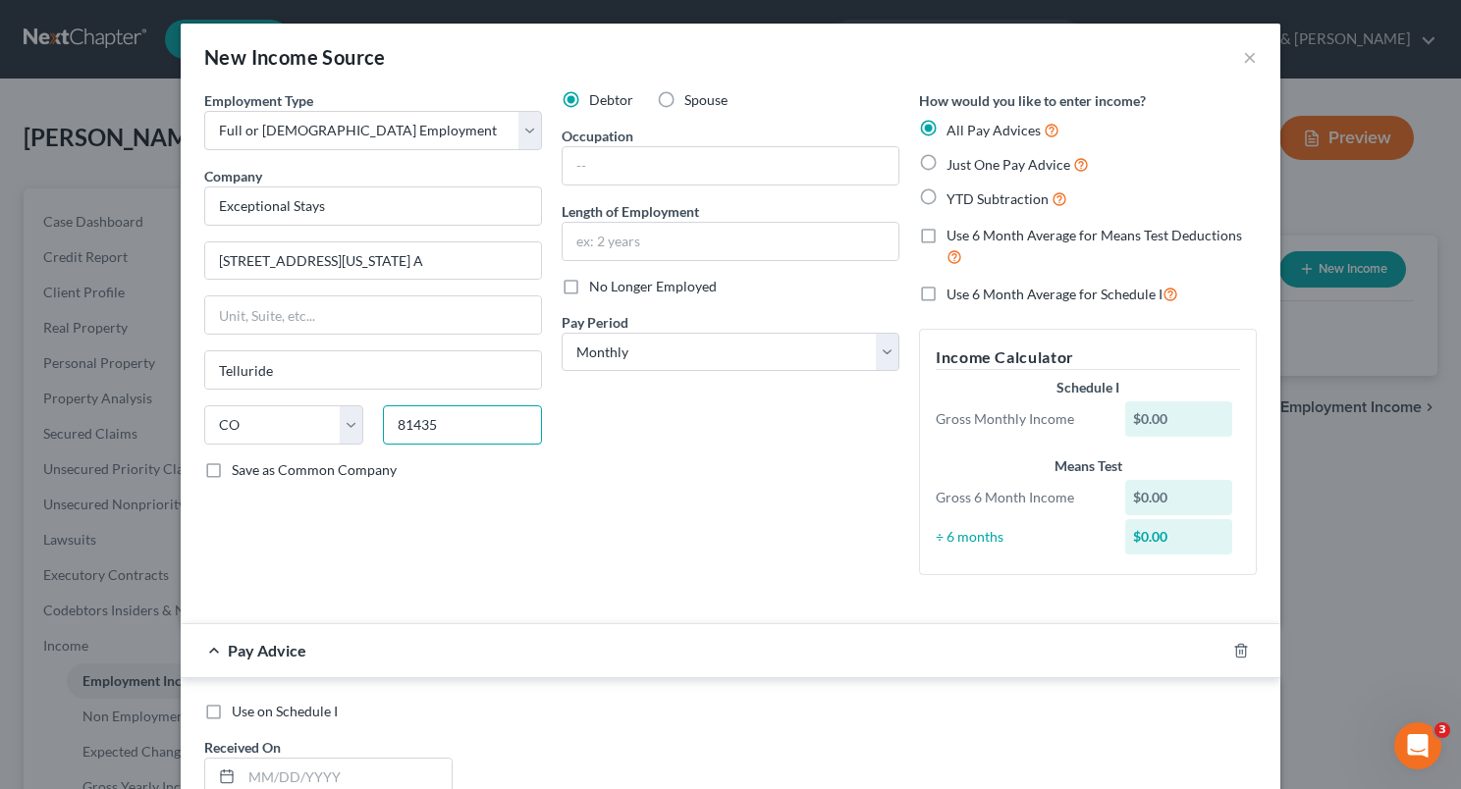
type input "81435"
click at [232, 467] on label "Save as Common Company" at bounding box center [314, 470] width 165 height 20
click at [240, 467] on input "Save as Common Company" at bounding box center [246, 466] width 13 height 13
checkbox input "true"
click at [585, 174] on input "text" at bounding box center [731, 165] width 336 height 37
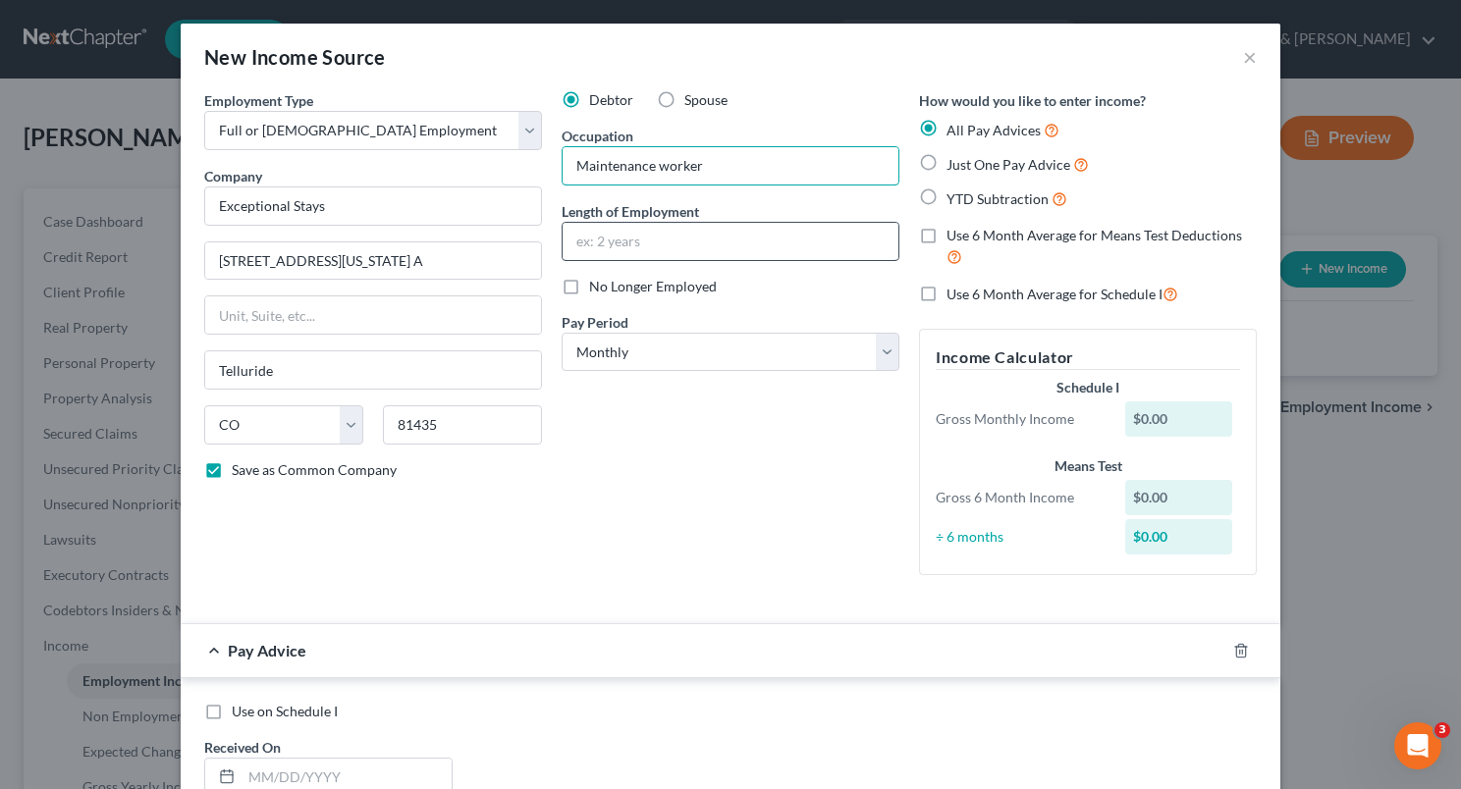
type input "Maintenance worker"
click at [596, 231] on input "text" at bounding box center [731, 241] width 336 height 37
type input "1 year"
click at [686, 344] on select "Select Monthly Twice Monthly Every Other Week Weekly" at bounding box center [731, 352] width 338 height 39
select select "2"
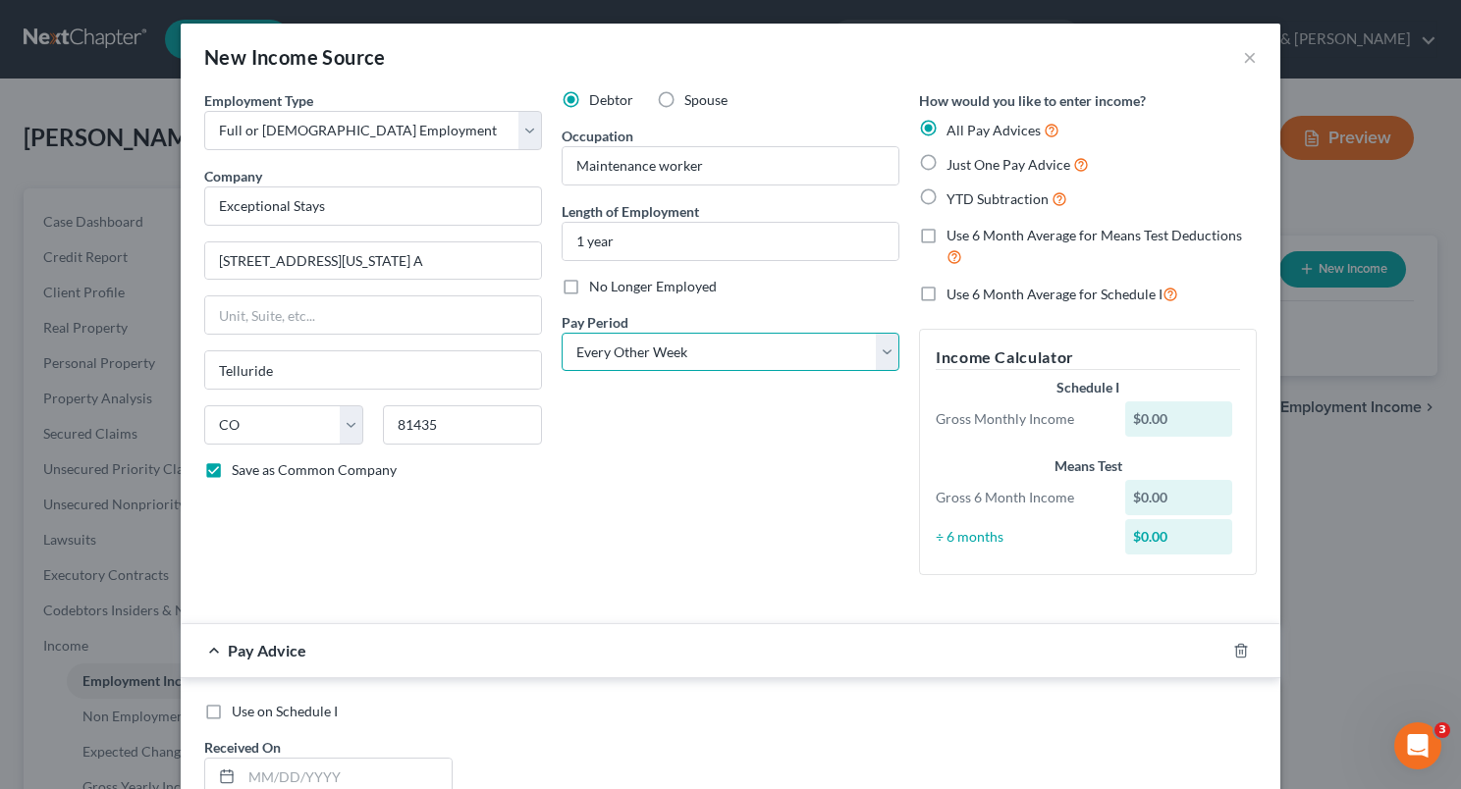
click at [562, 333] on select "Select Monthly Twice Monthly Every Other Week Weekly" at bounding box center [731, 352] width 338 height 39
click at [947, 197] on label "YTD Subtraction" at bounding box center [1007, 199] width 121 height 23
click at [954, 197] on input "YTD Subtraction" at bounding box center [960, 194] width 13 height 13
radio input "true"
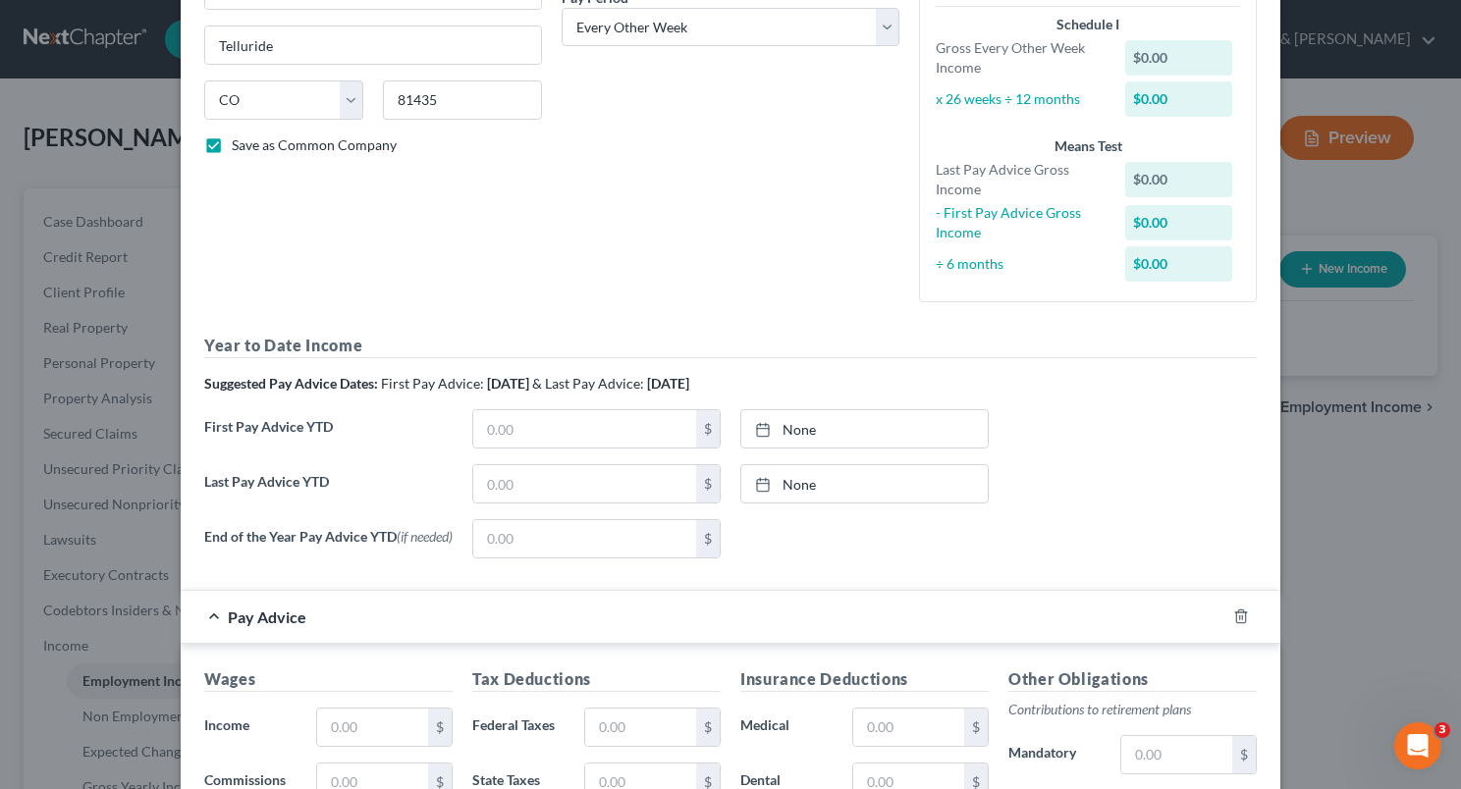
scroll to position [326, 0]
click at [541, 427] on input "text" at bounding box center [584, 427] width 223 height 37
type input "0"
click at [490, 483] on input "text" at bounding box center [584, 482] width 223 height 37
type input "50,387"
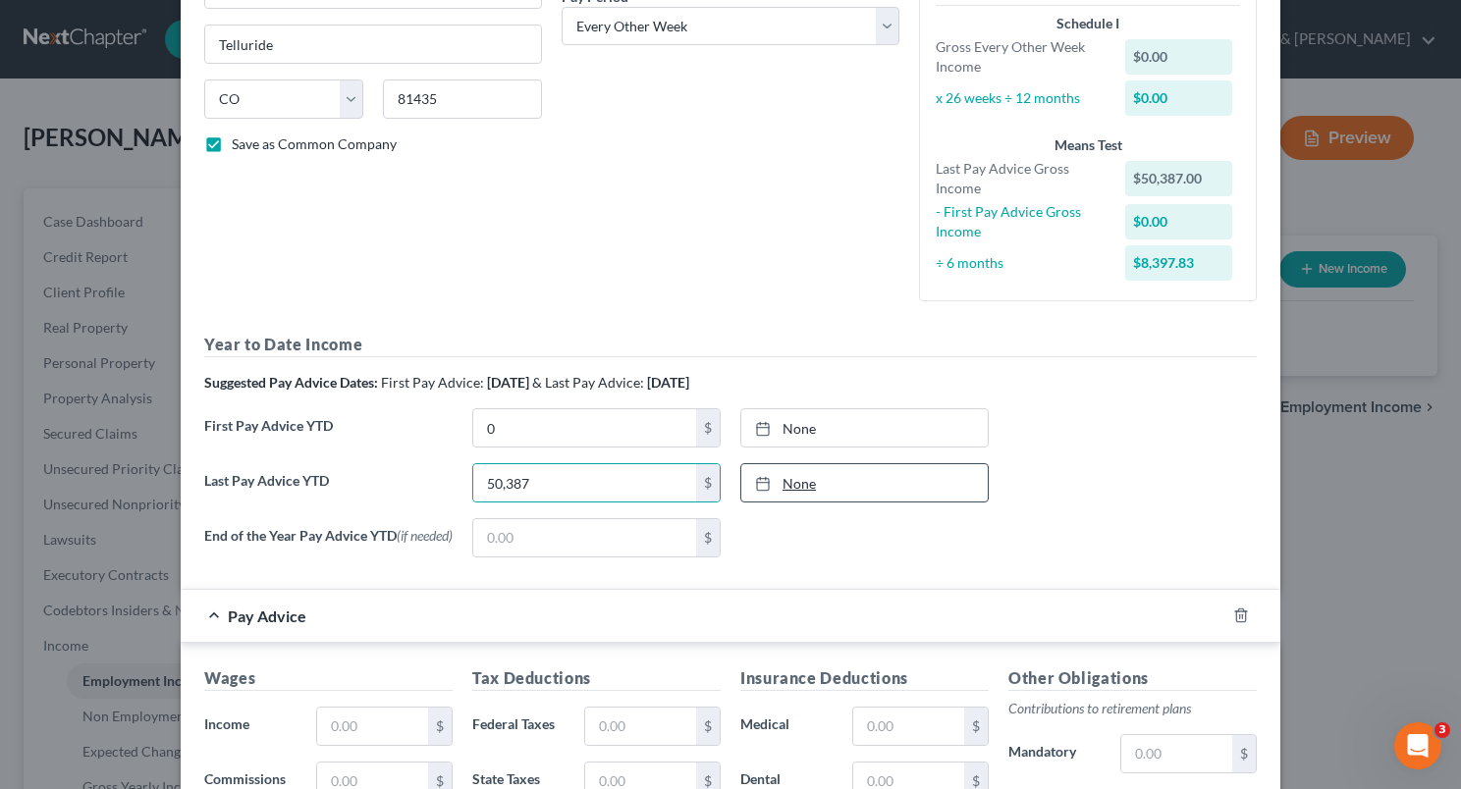
type input "[DATE]"
click at [905, 483] on link "None" at bounding box center [864, 482] width 246 height 37
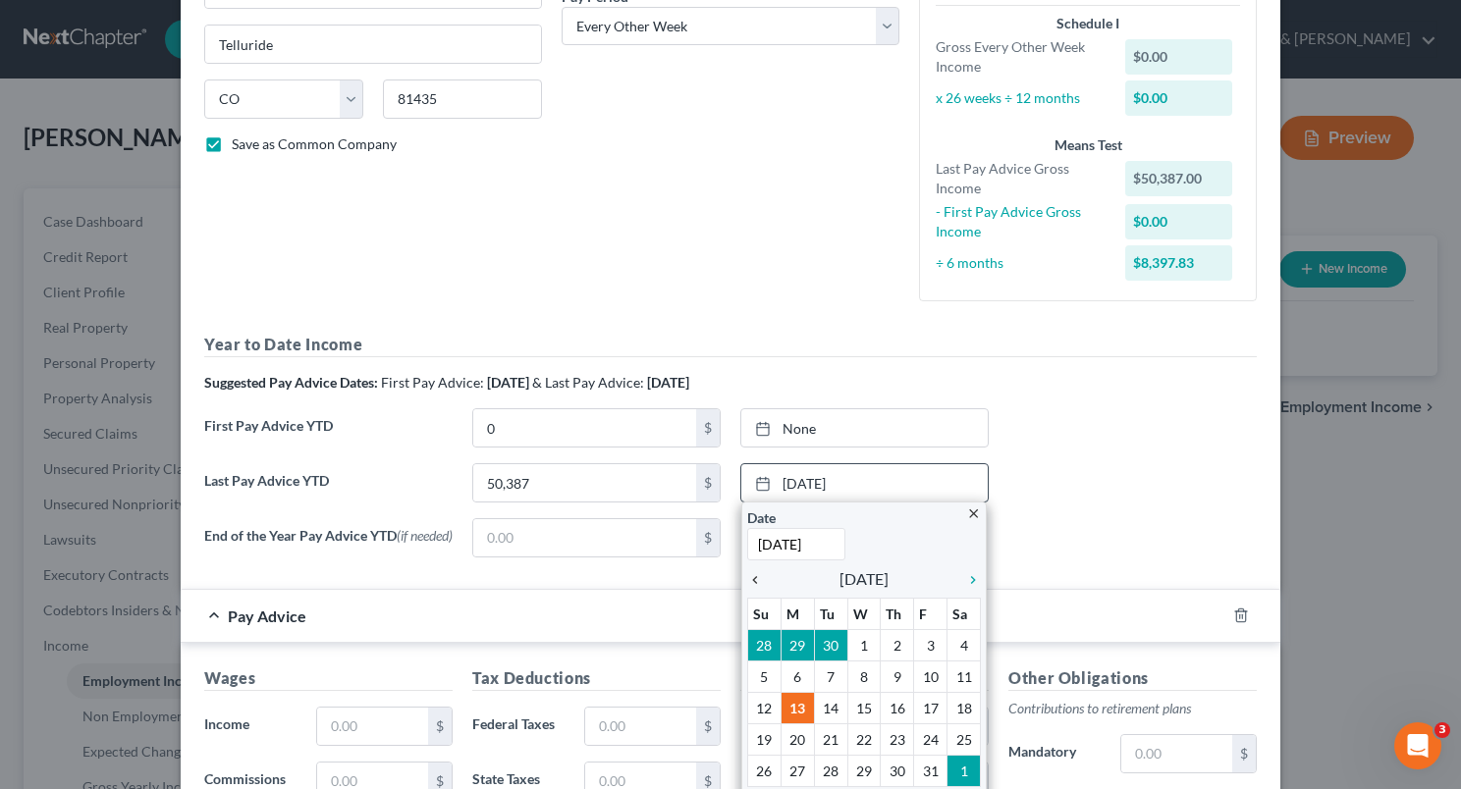
click at [754, 573] on icon "chevron_left" at bounding box center [760, 580] width 26 height 16
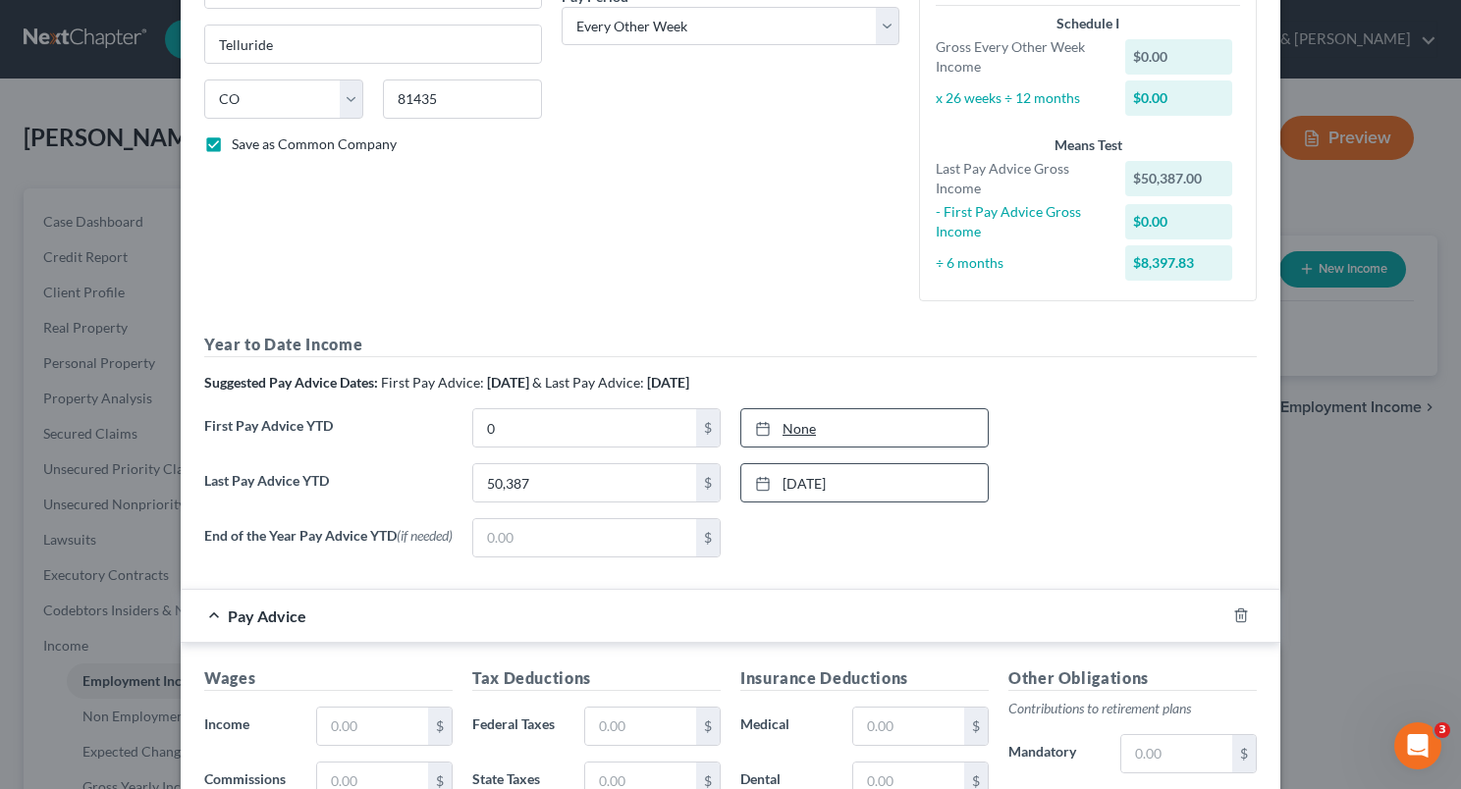
type input "[DATE]"
click at [949, 416] on link "None" at bounding box center [864, 427] width 246 height 37
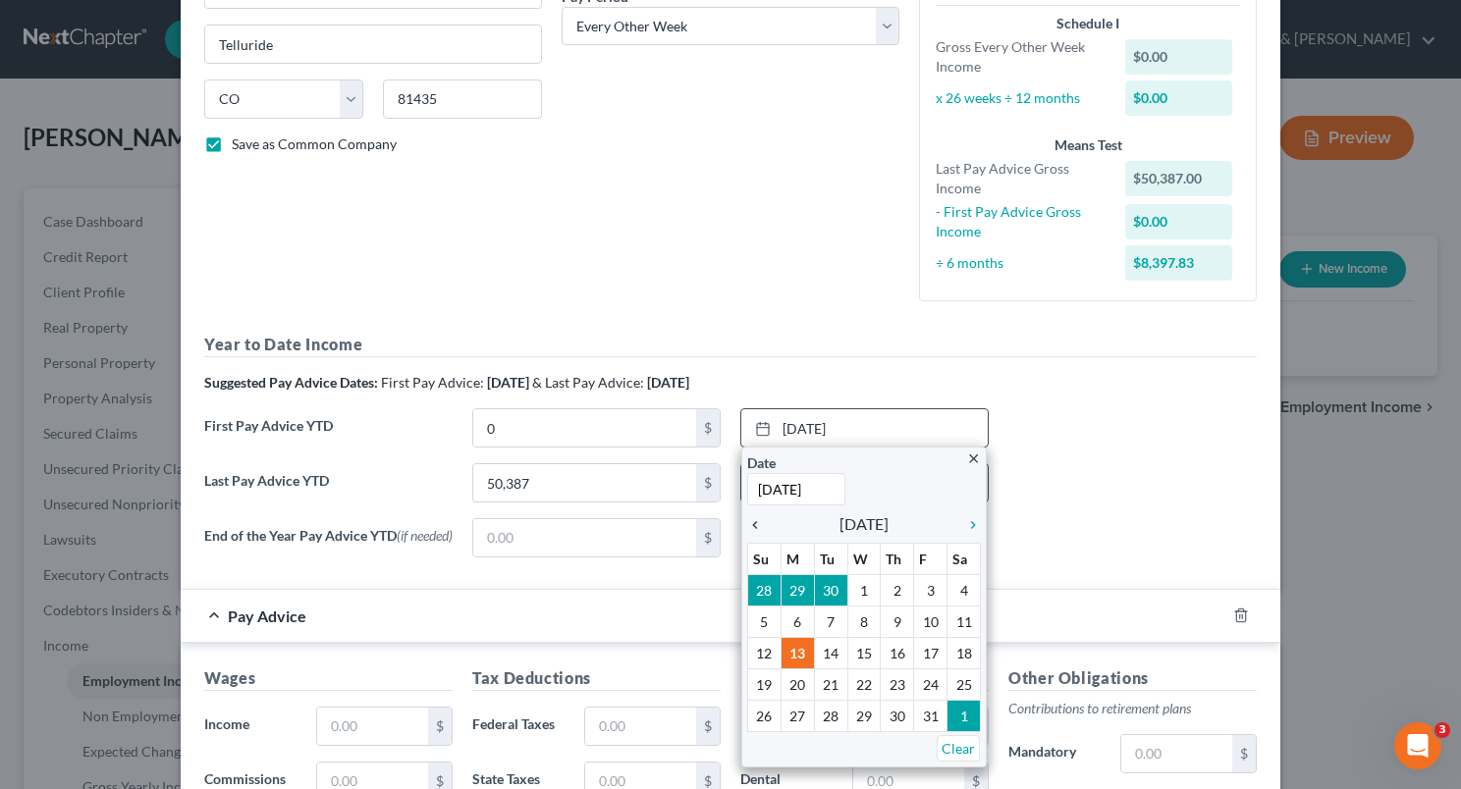
click at [747, 521] on icon "chevron_left" at bounding box center [760, 525] width 26 height 16
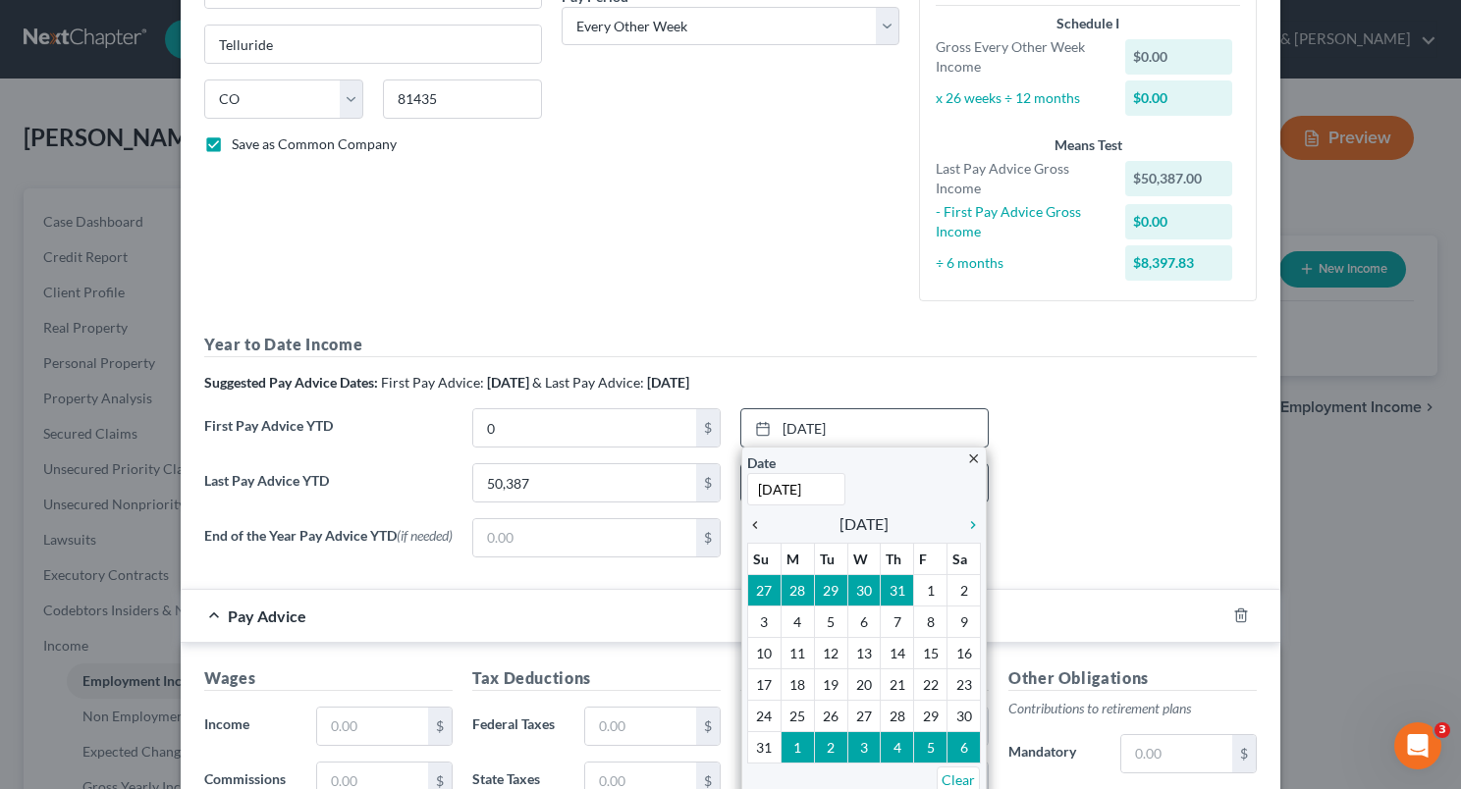
click at [747, 521] on icon "chevron_left" at bounding box center [760, 525] width 26 height 16
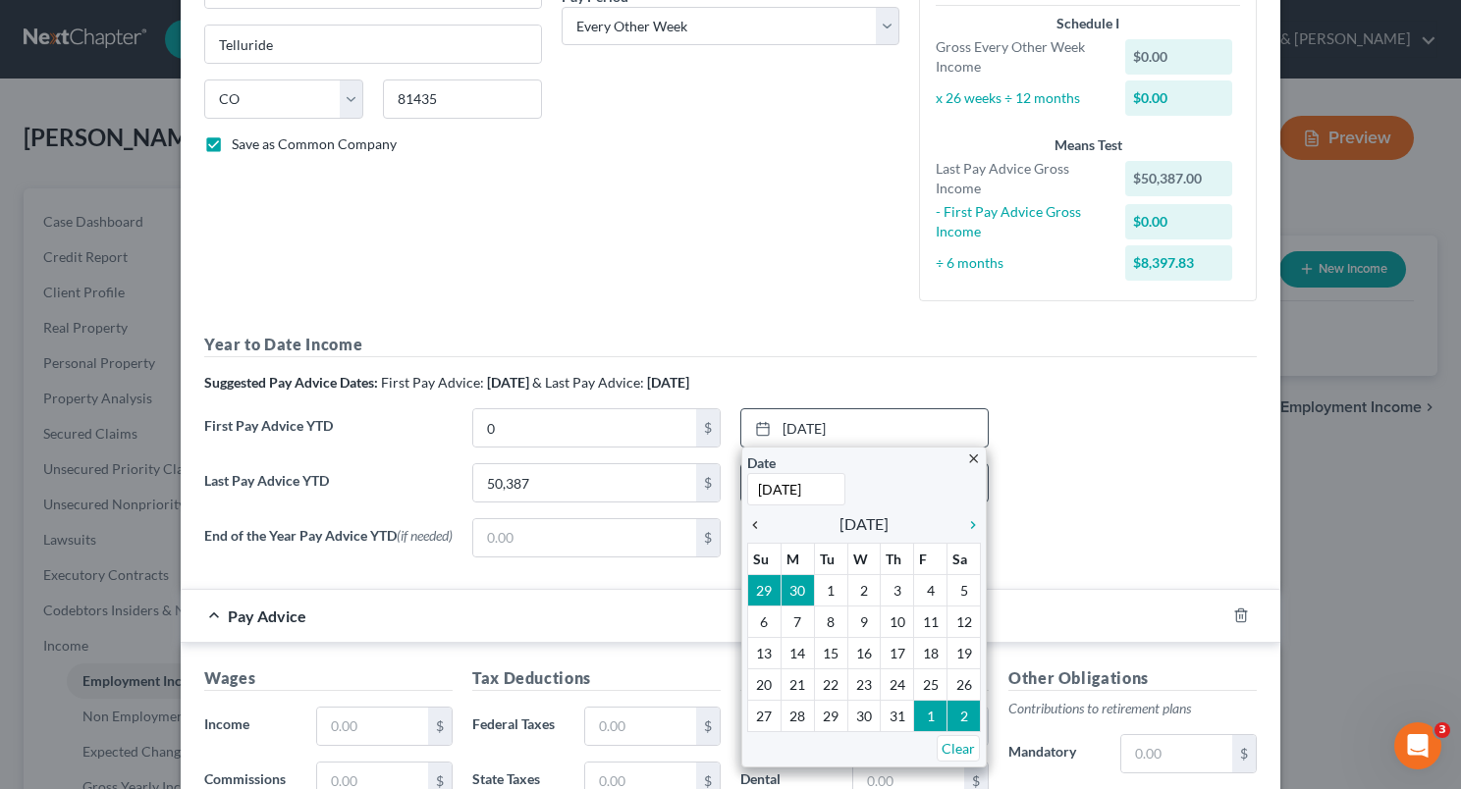
click at [747, 521] on icon "chevron_left" at bounding box center [760, 525] width 26 height 16
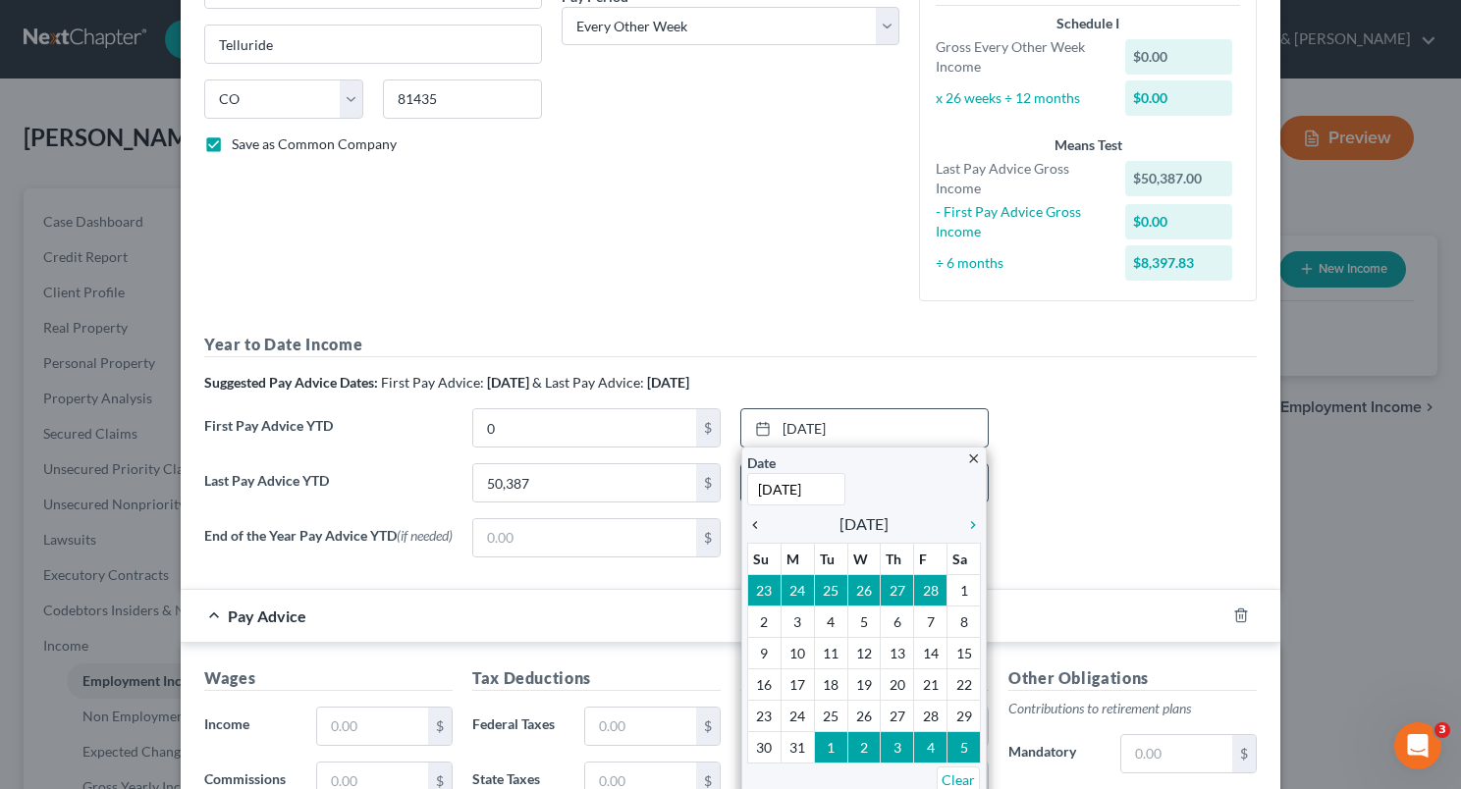
click at [747, 521] on icon "chevron_left" at bounding box center [760, 525] width 26 height 16
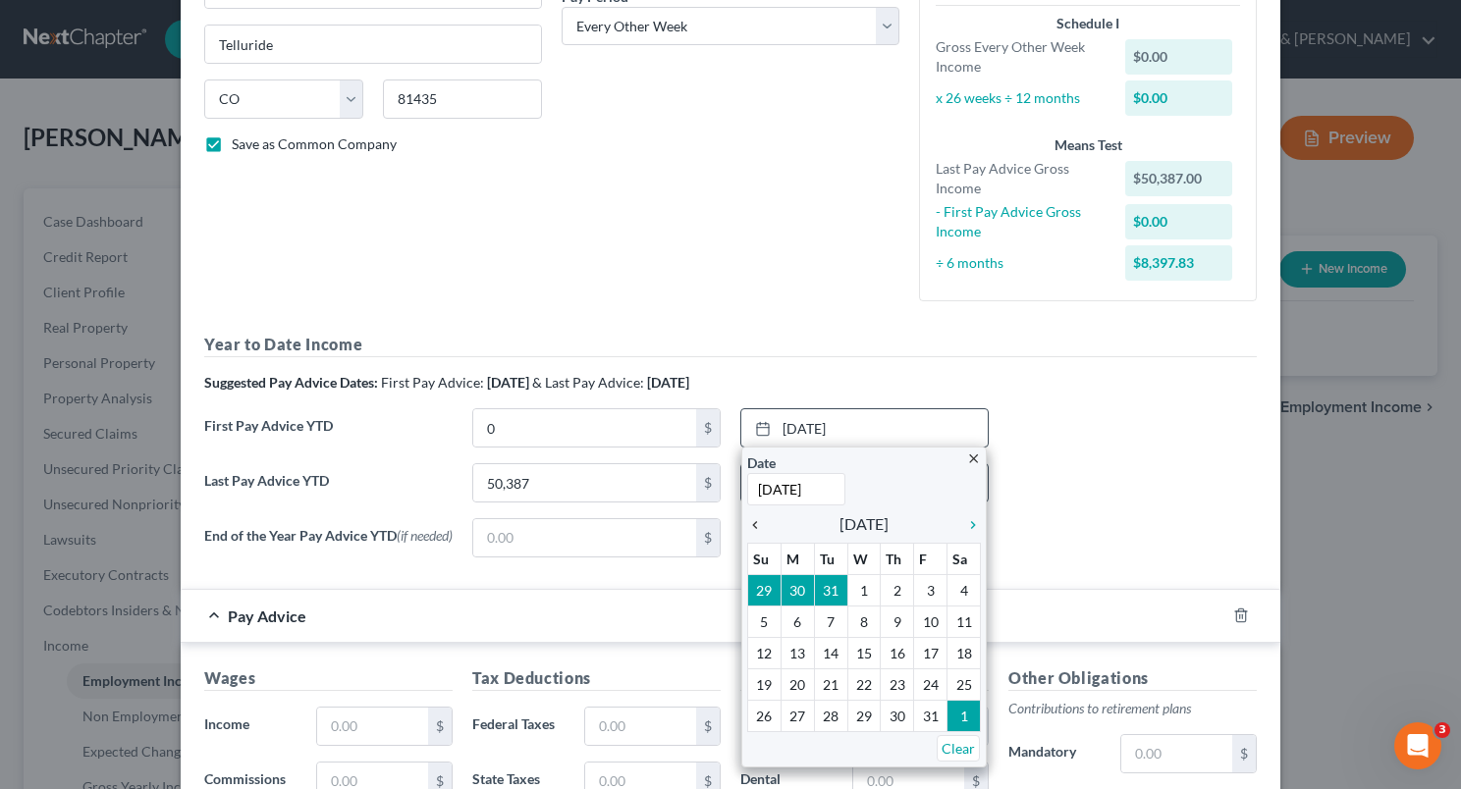
click at [753, 514] on div "chevron_left" at bounding box center [760, 523] width 26 height 19
click at [967, 523] on icon "chevron_right" at bounding box center [968, 525] width 26 height 16
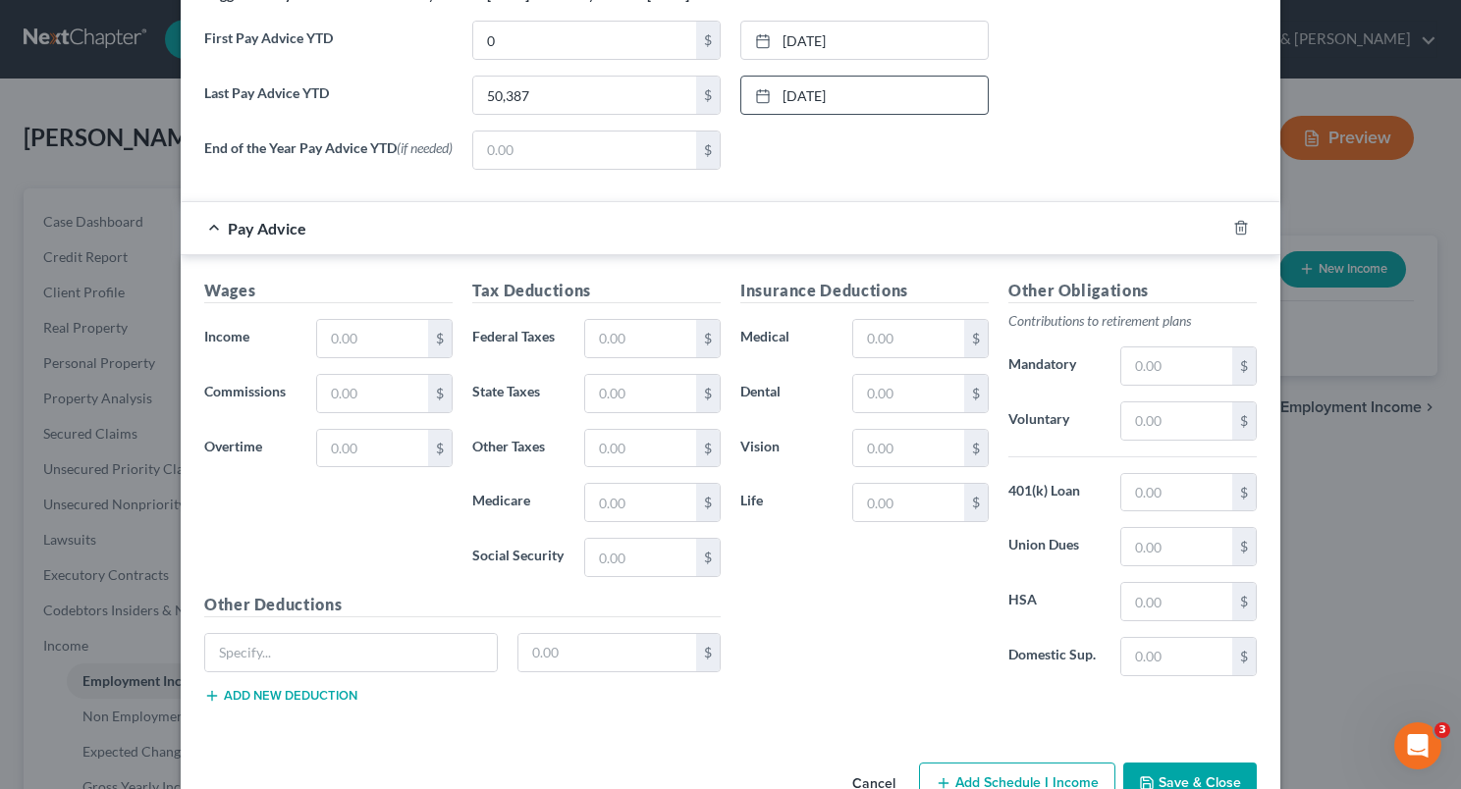
scroll to position [668, 0]
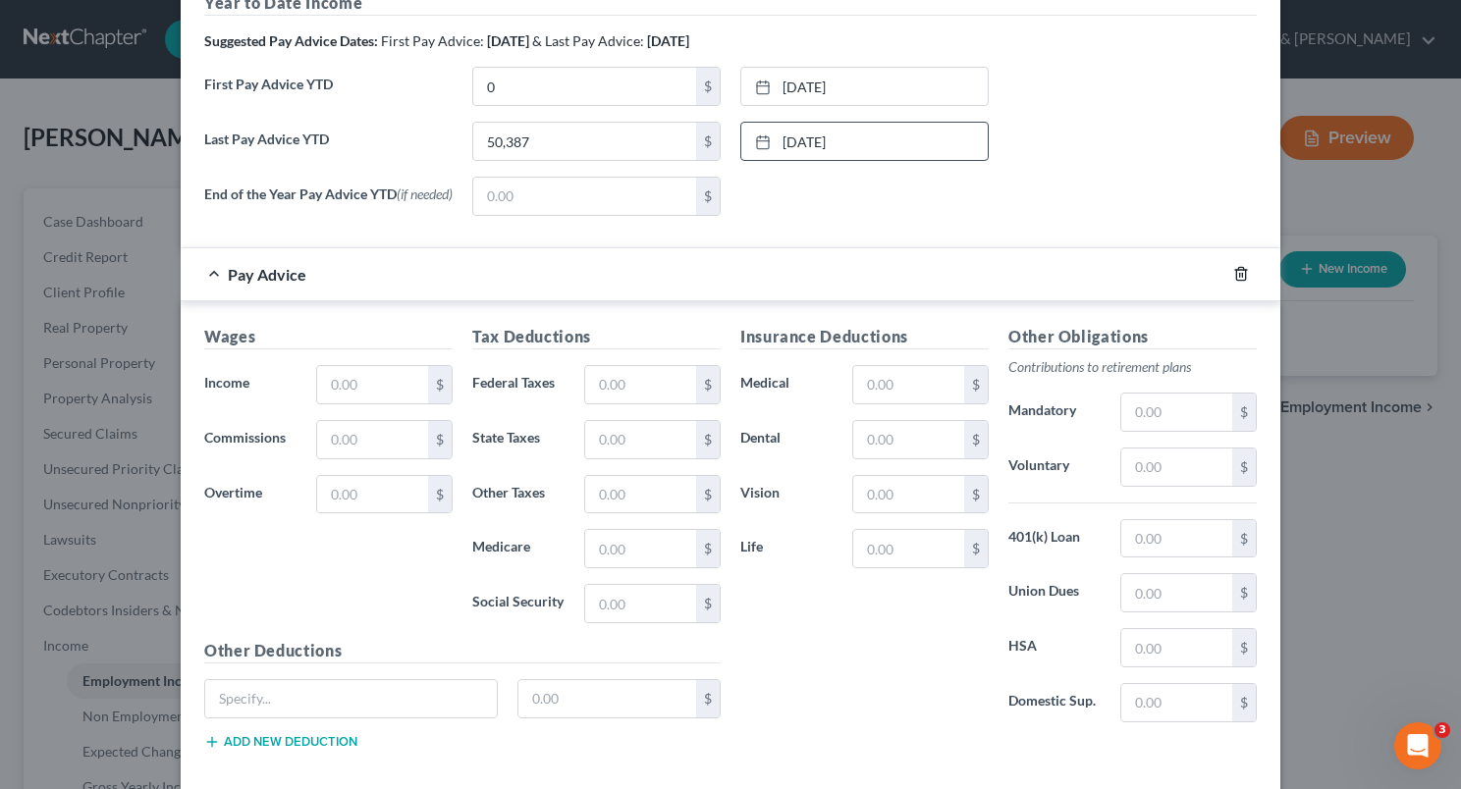
click at [1235, 270] on polyline "button" at bounding box center [1241, 270] width 12 height 0
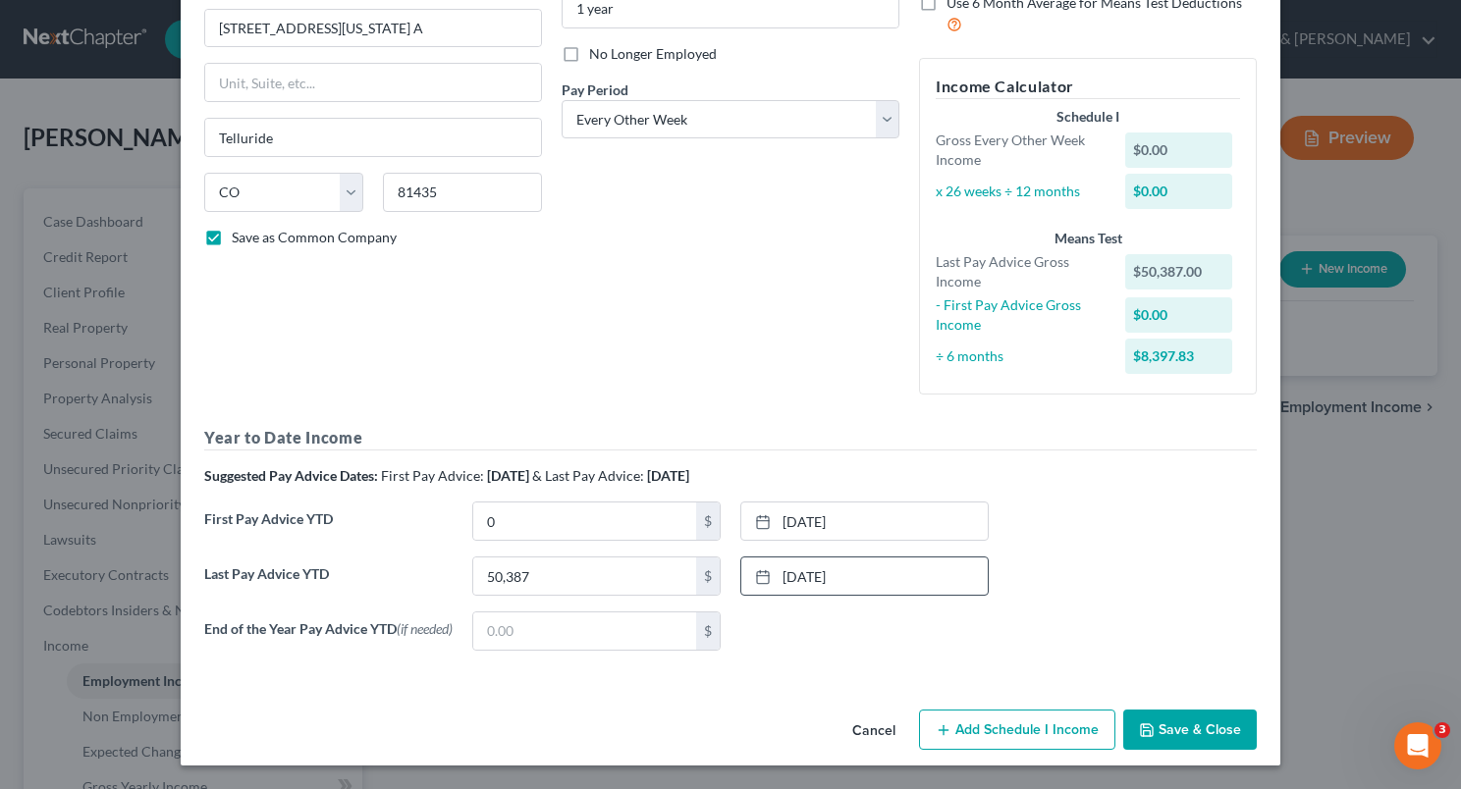
click at [1182, 726] on button "Save & Close" at bounding box center [1190, 730] width 134 height 41
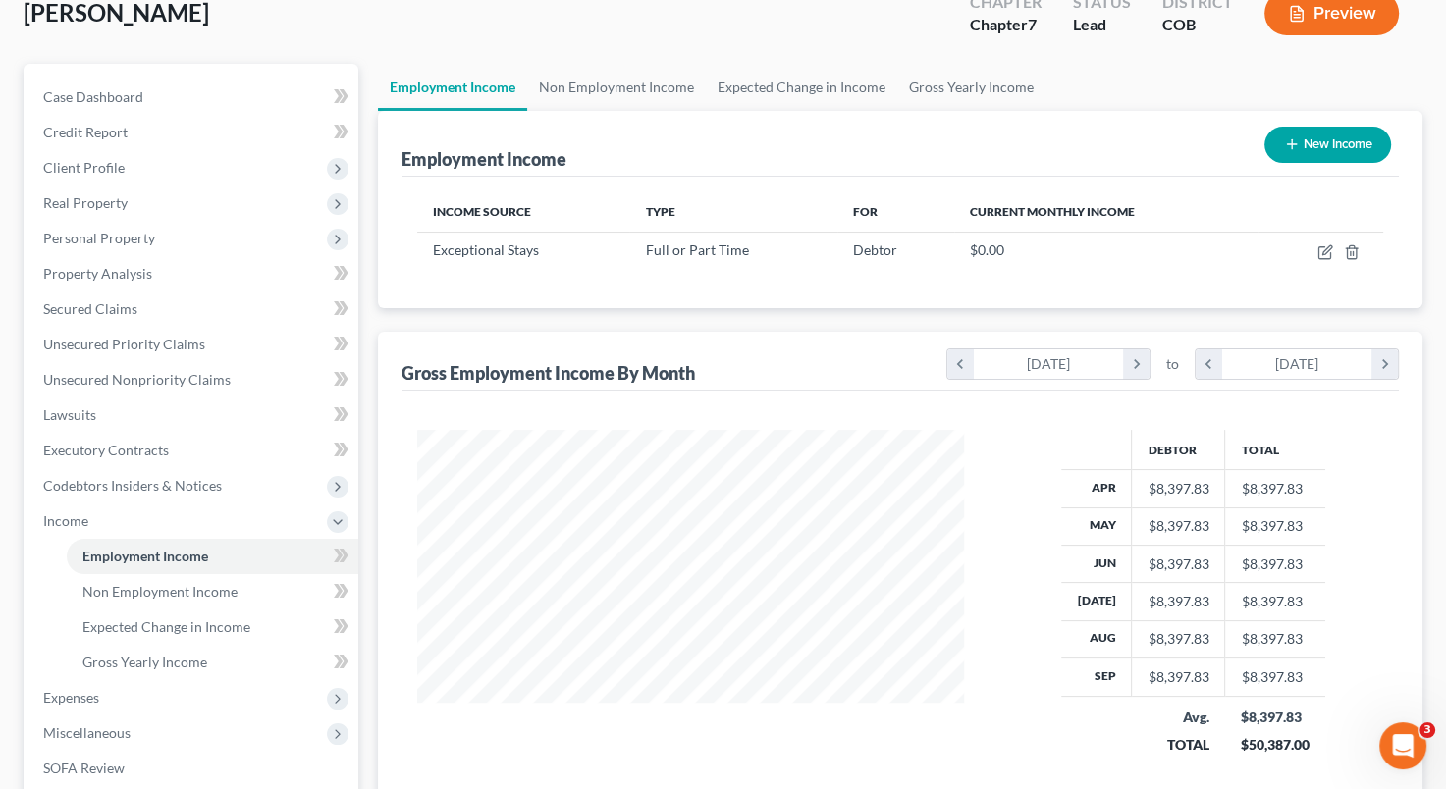
scroll to position [97, 0]
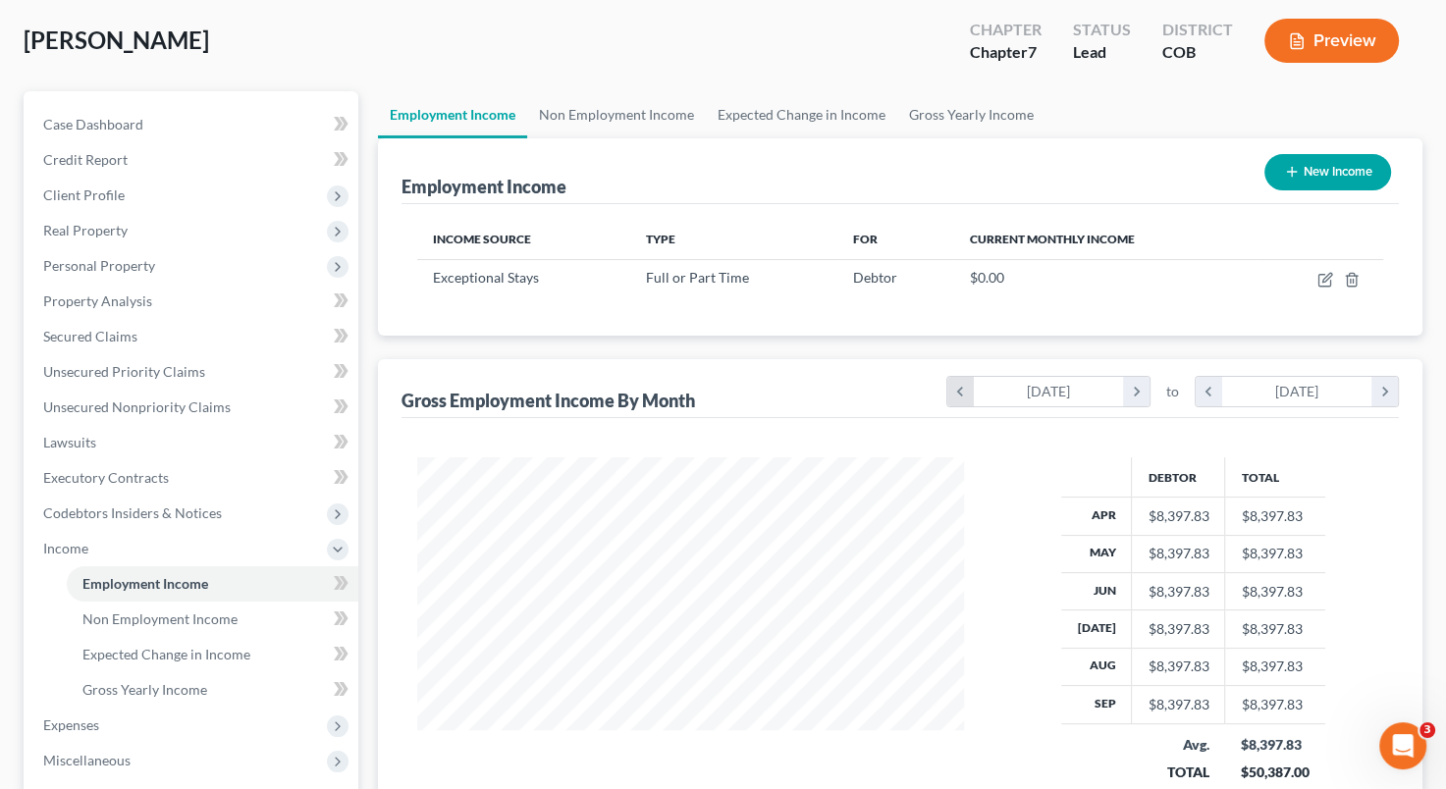
click at [958, 390] on icon "chevron_left" at bounding box center [960, 391] width 27 height 29
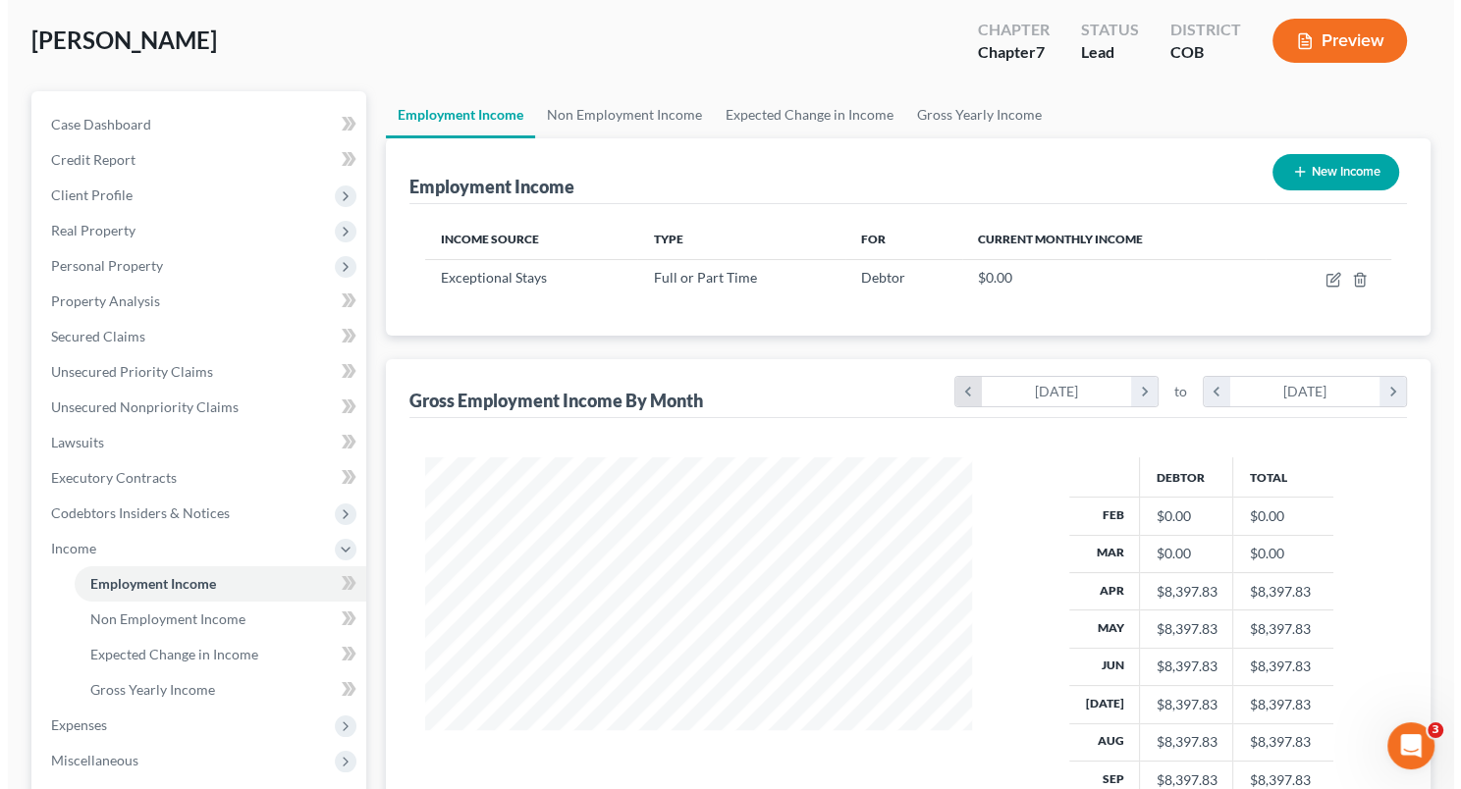
scroll to position [462, 586]
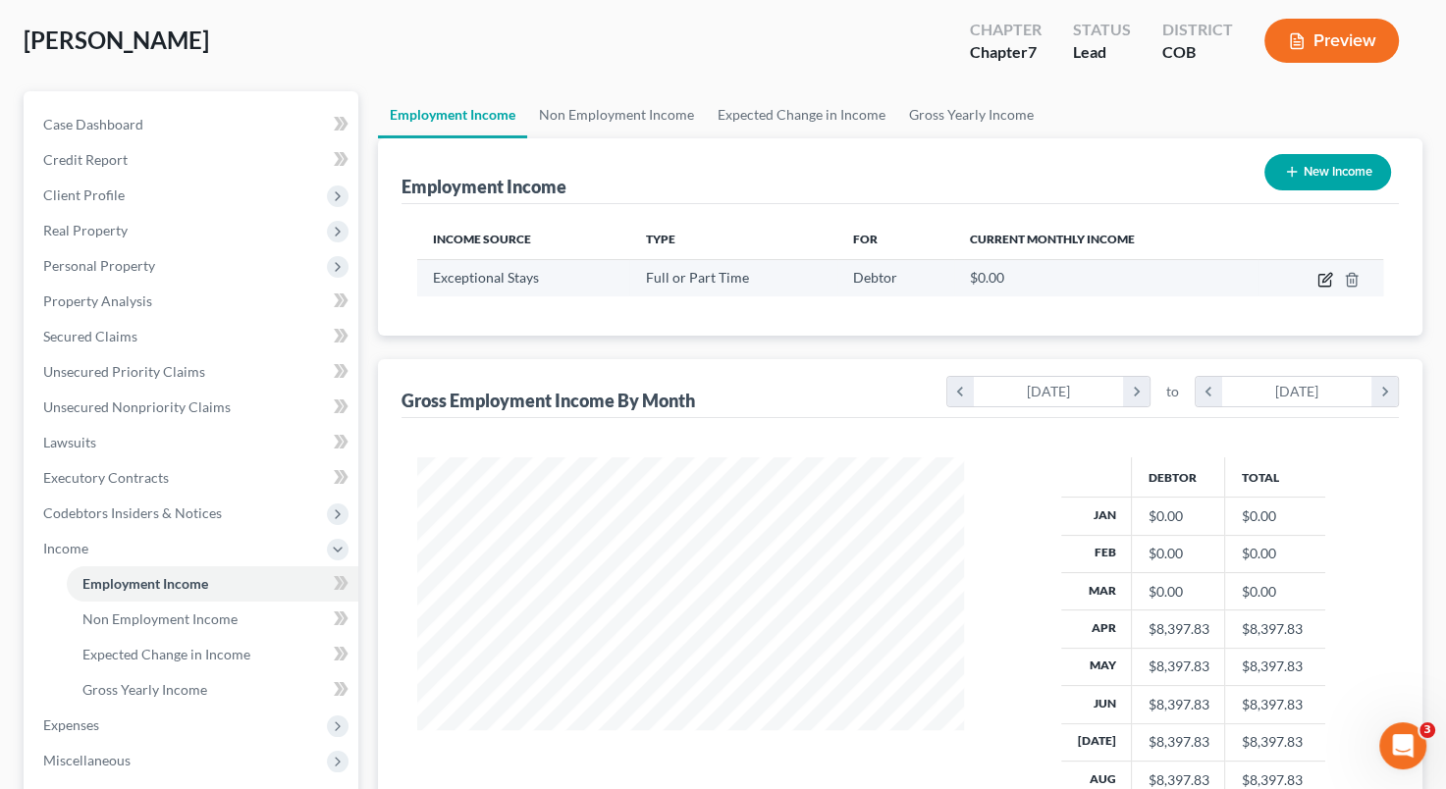
click at [1323, 280] on icon "button" at bounding box center [1327, 277] width 9 height 9
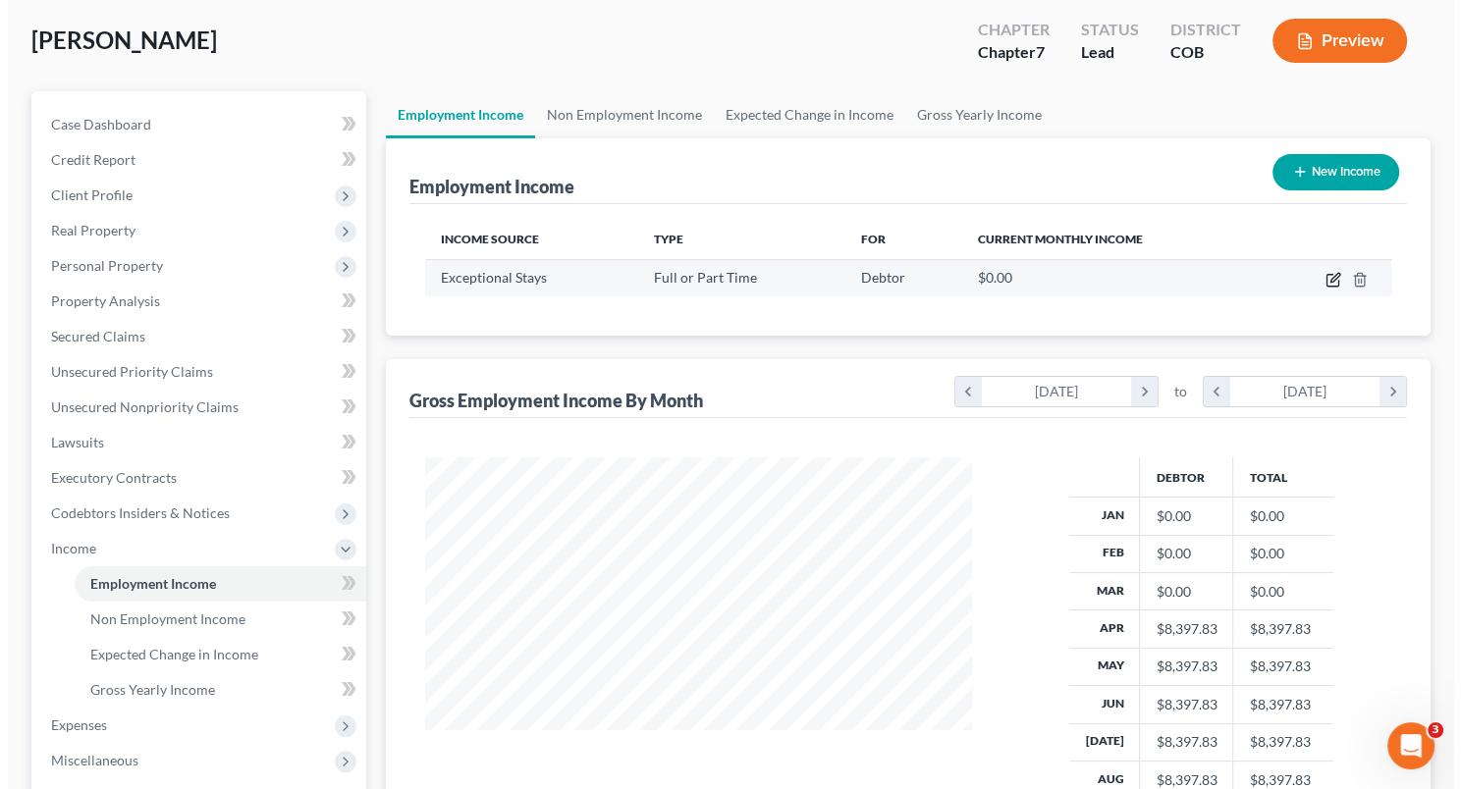
scroll to position [462, 592]
select select "0"
select select "5"
select select "2"
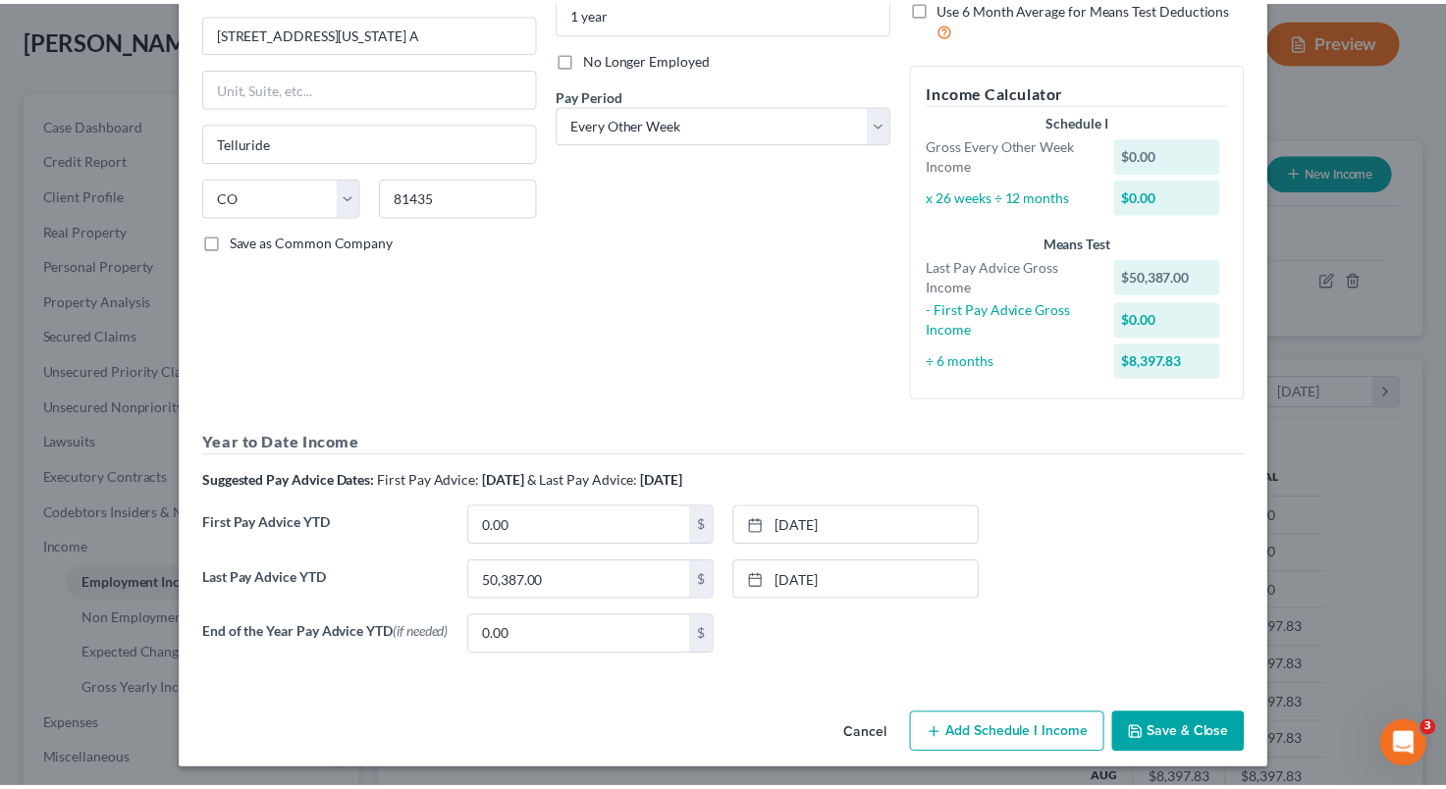
scroll to position [236, 0]
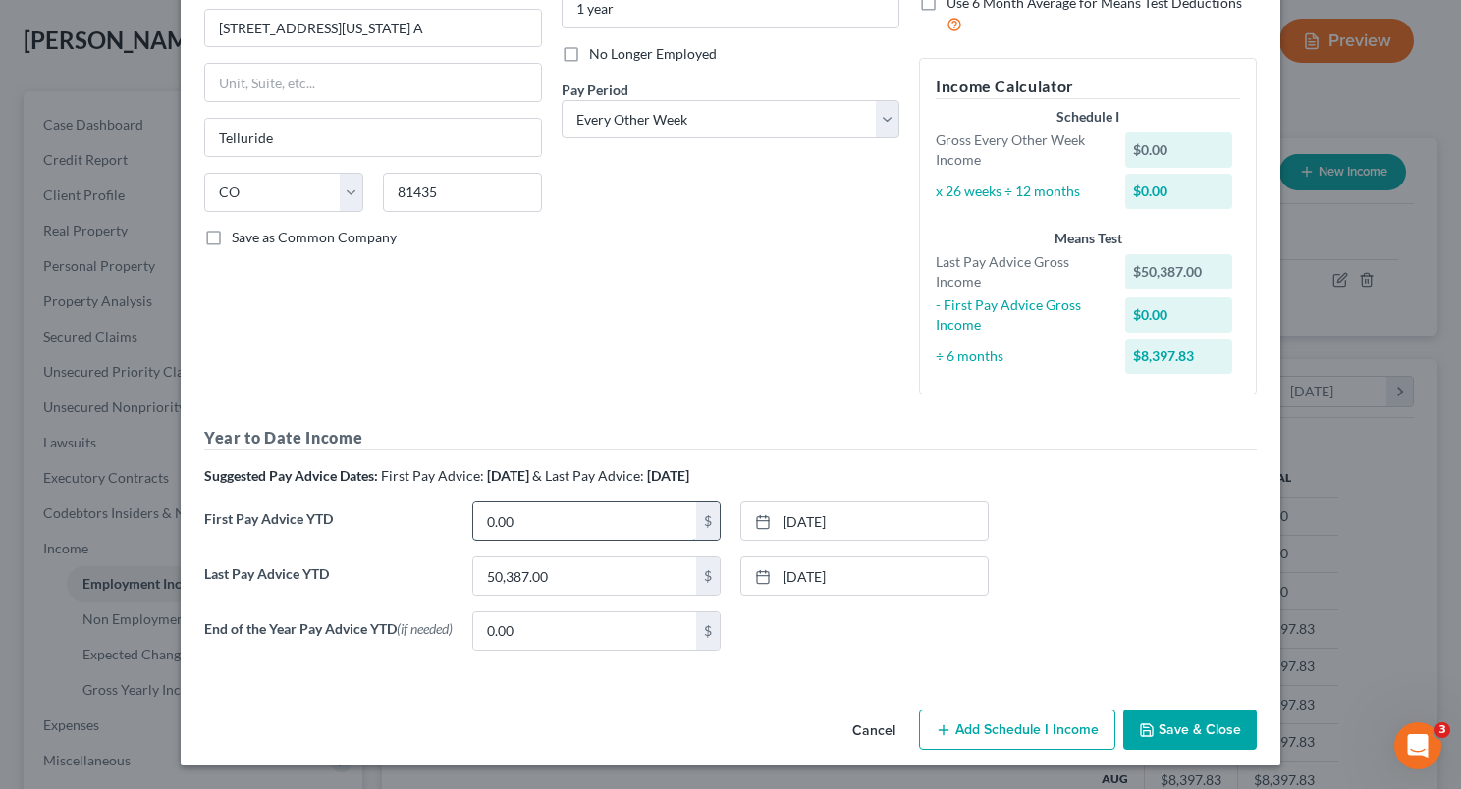
click at [605, 524] on input "0.00" at bounding box center [584, 521] width 223 height 37
type input "1,311"
drag, startPoint x: 1060, startPoint y: 630, endPoint x: 1155, endPoint y: 731, distance: 138.2
click at [1155, 731] on div "Edit Income Source × Employment Type * Select Full or [DEMOGRAPHIC_DATA] Employ…" at bounding box center [731, 278] width 1100 height 975
click at [1155, 731] on button "Save & Close" at bounding box center [1190, 730] width 134 height 41
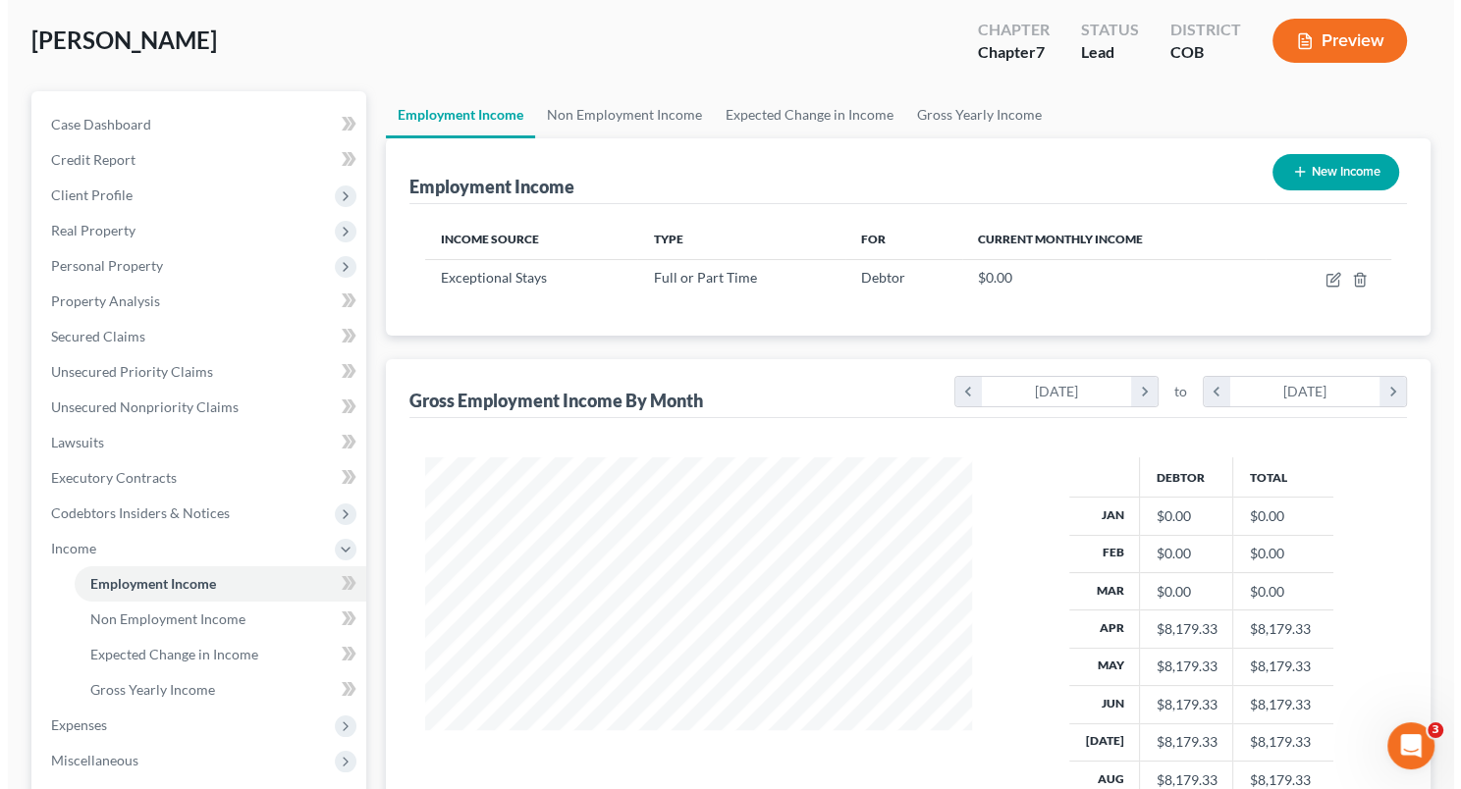
scroll to position [136, 0]
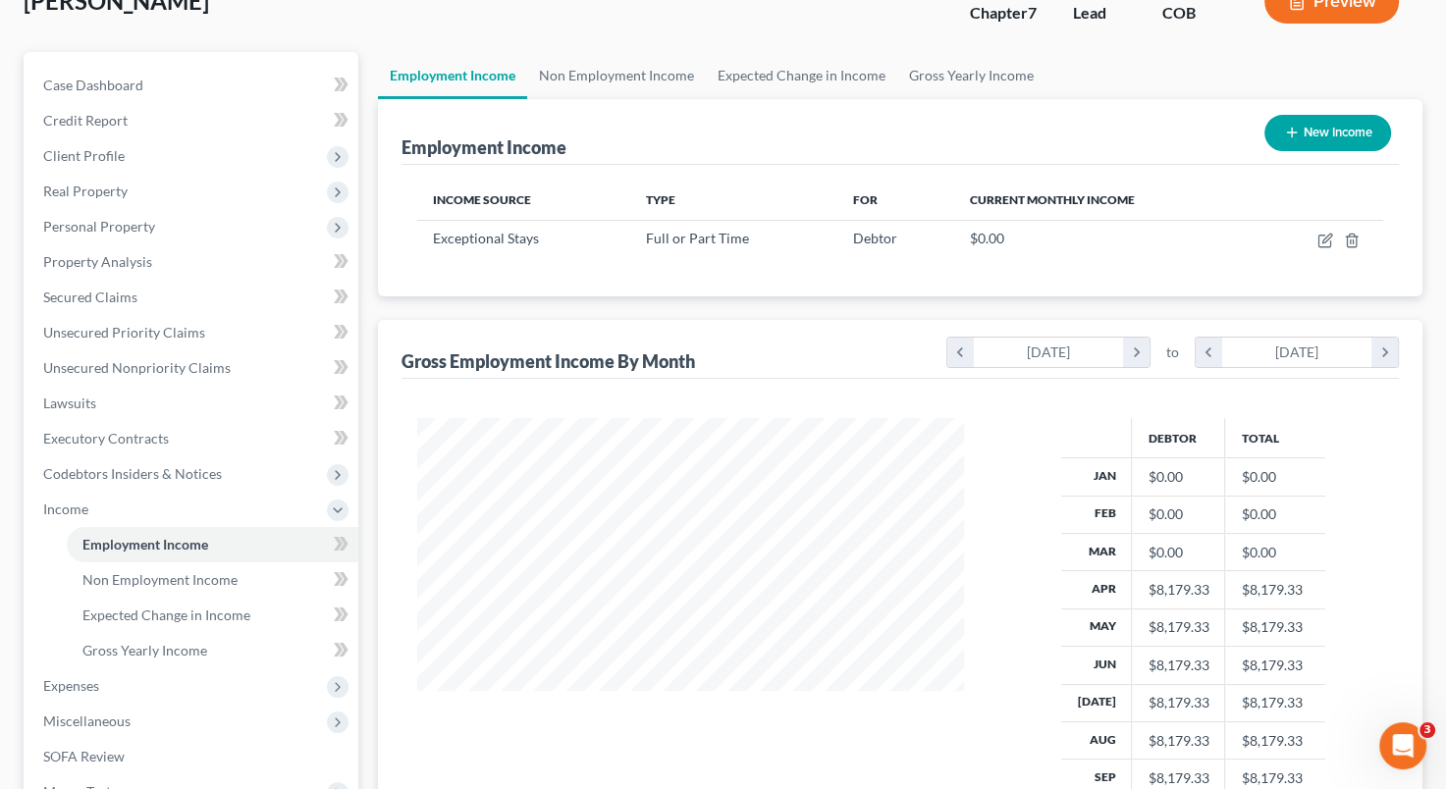
click at [1438, 349] on div "[PERSON_NAME] Upgraded Chapter Chapter 7 Status Lead District COB Preview Petit…" at bounding box center [723, 488] width 1446 height 1090
click at [1318, 243] on icon "button" at bounding box center [1326, 241] width 16 height 16
select select "0"
select select "5"
select select "2"
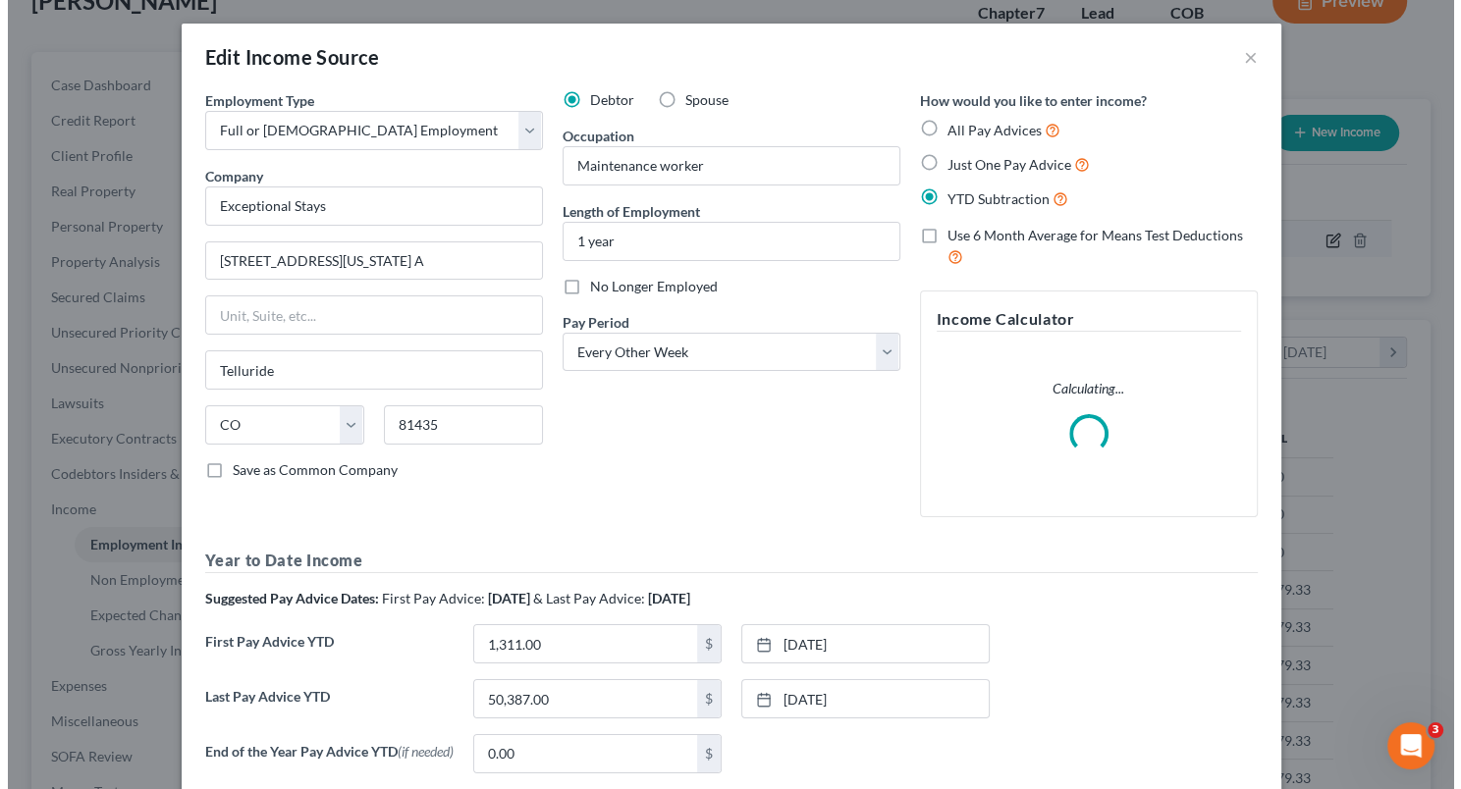
scroll to position [462, 592]
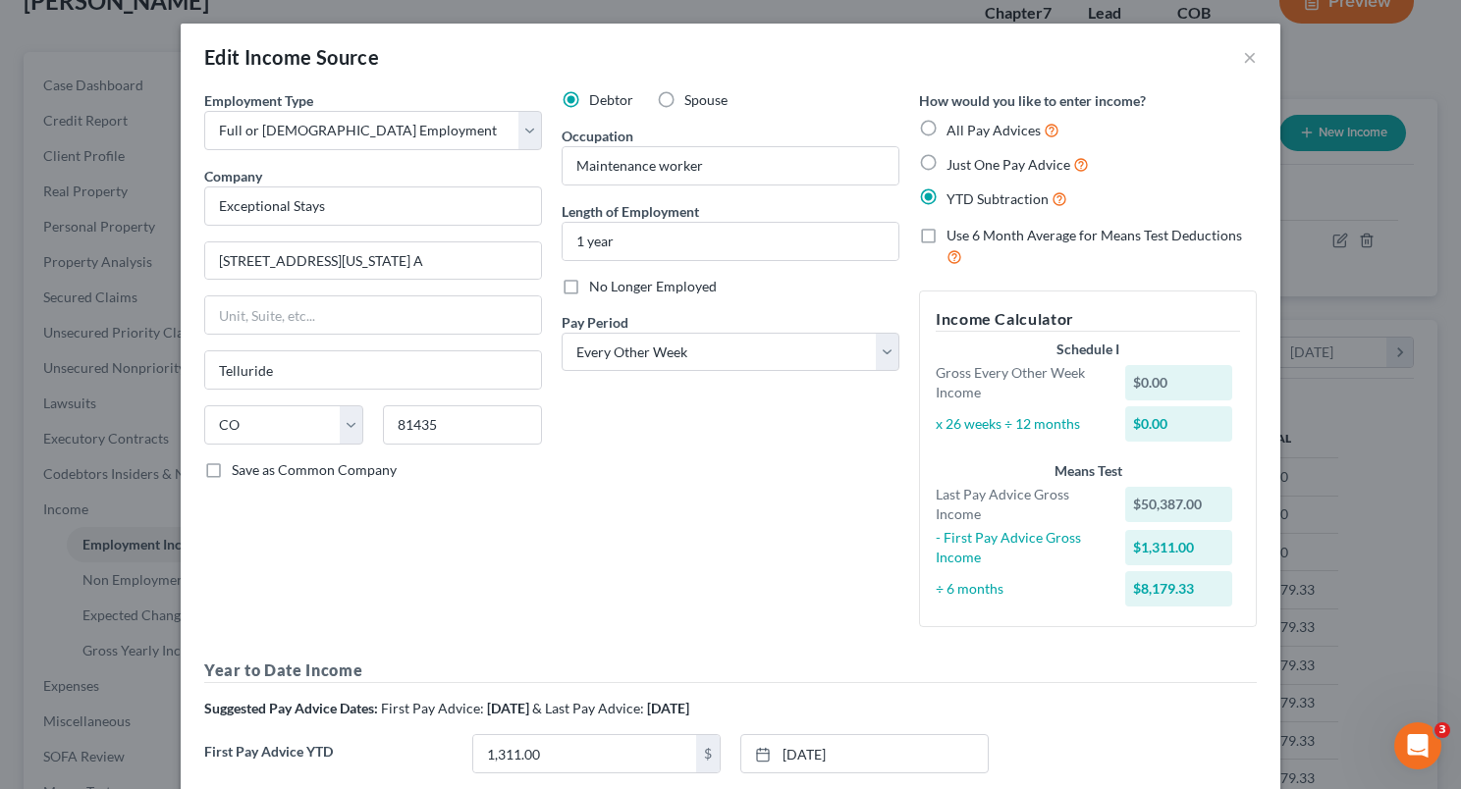
click at [947, 161] on label "Just One Pay Advice" at bounding box center [1018, 164] width 142 height 23
click at [954, 161] on input "Just One Pay Advice" at bounding box center [960, 159] width 13 height 13
radio input "true"
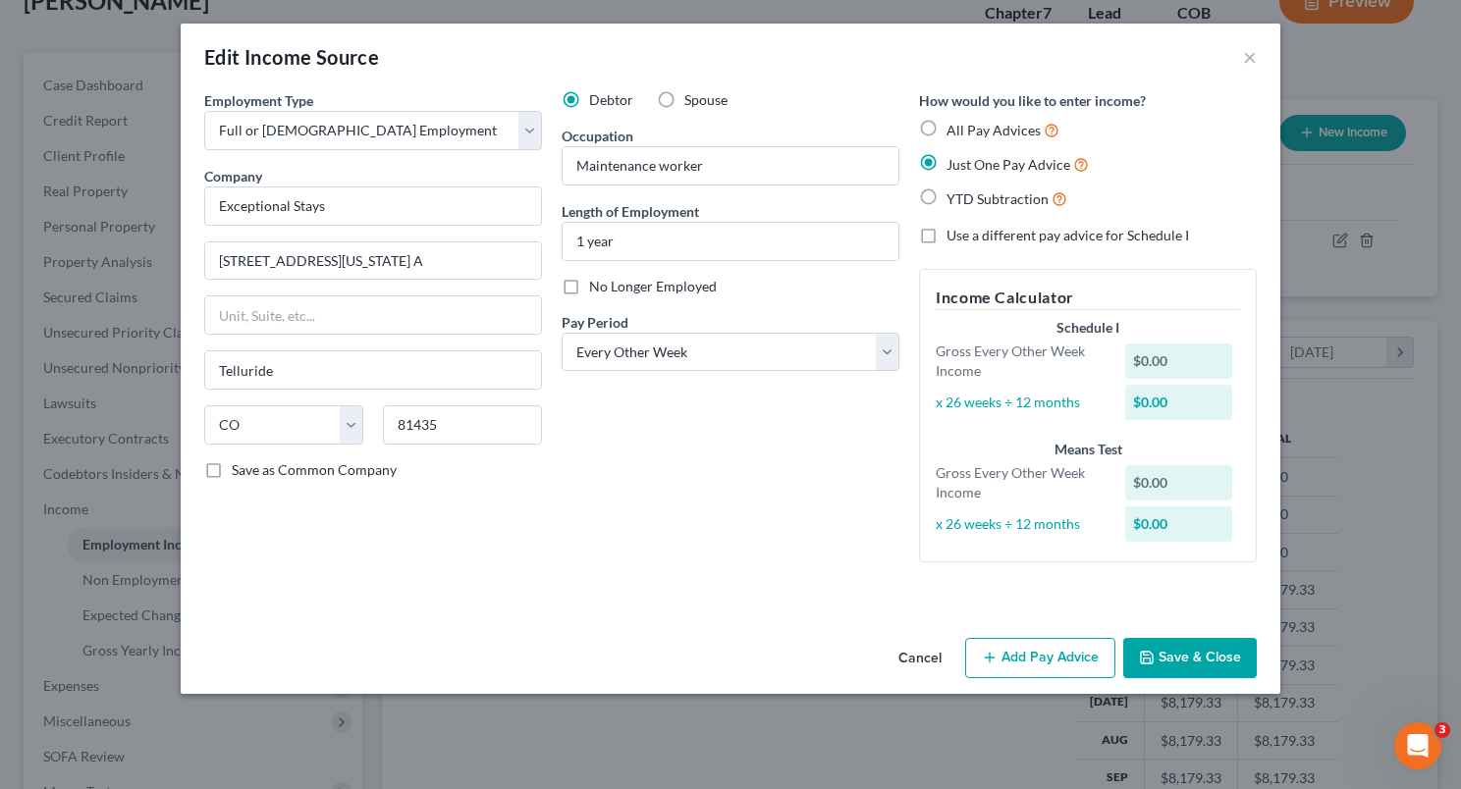
click at [1172, 357] on div "$0.00" at bounding box center [1179, 361] width 108 height 35
click at [1018, 649] on button "Add Pay Advice" at bounding box center [1040, 658] width 150 height 41
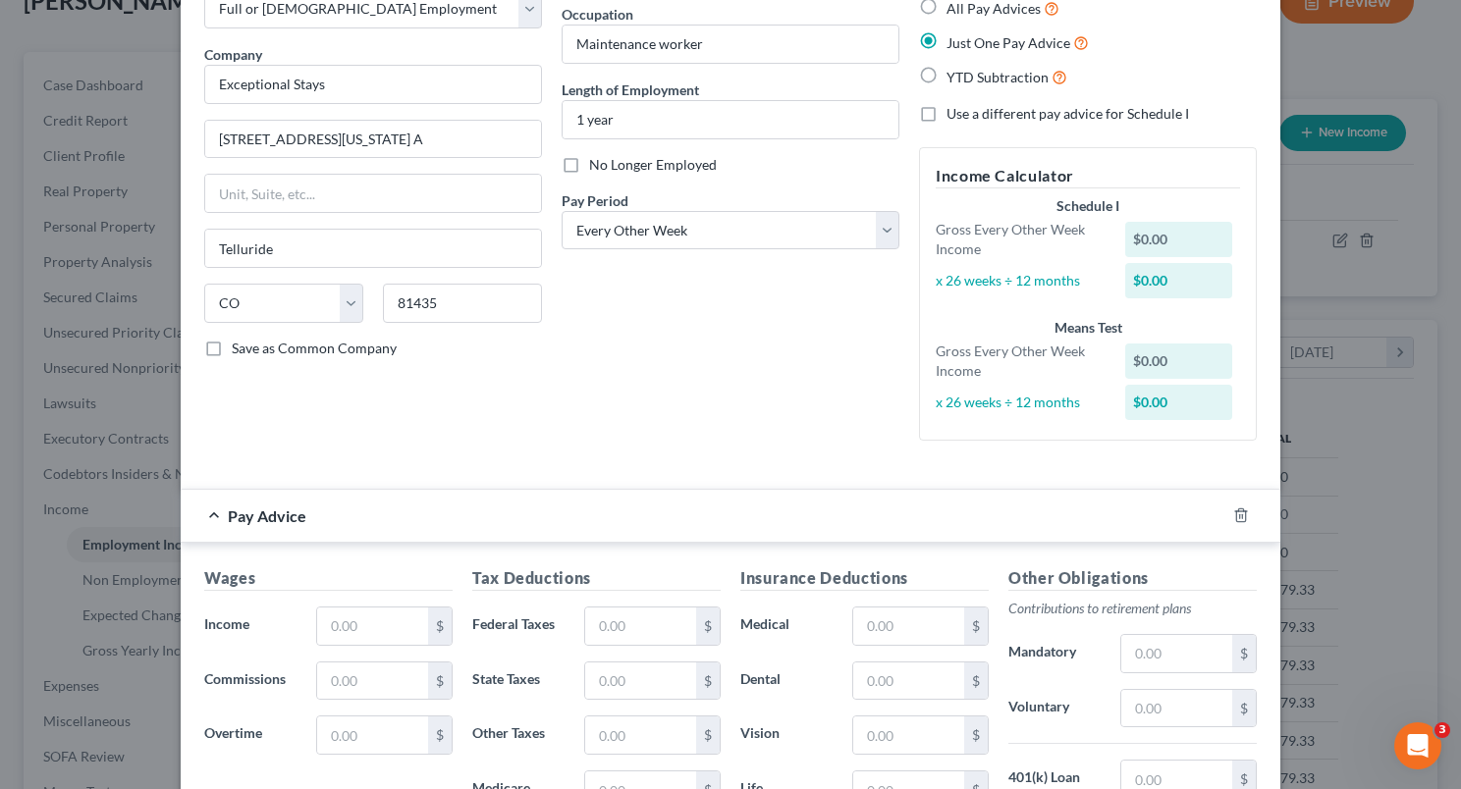
scroll to position [246, 0]
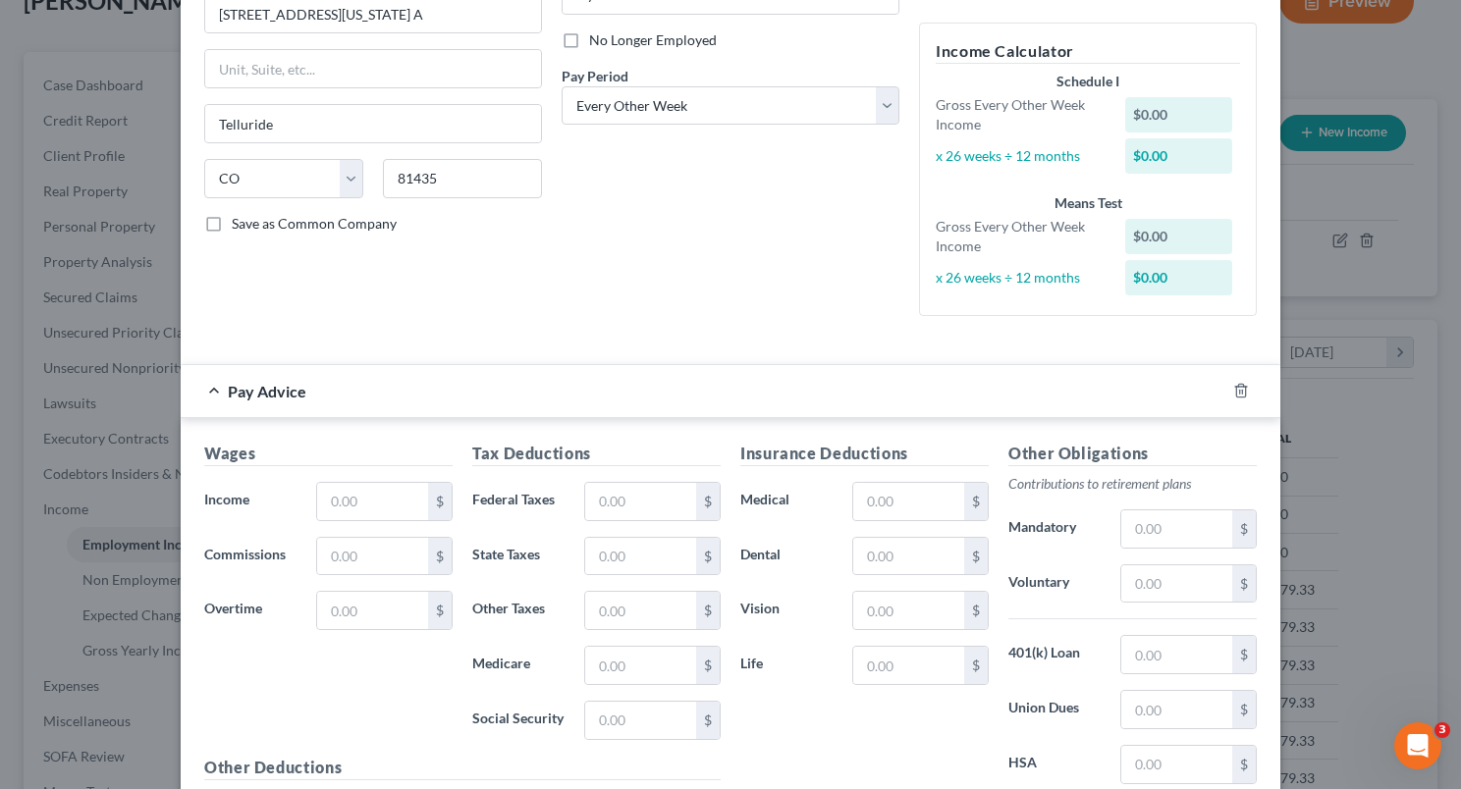
click at [1423, 545] on div "Edit Income Source × Employment Type * Select Full or [DEMOGRAPHIC_DATA] Employ…" at bounding box center [730, 394] width 1461 height 789
click at [350, 503] on input "text" at bounding box center [372, 501] width 111 height 37
type input "2"
click at [405, 501] on input "2" at bounding box center [372, 501] width 111 height 37
type input "1,508"
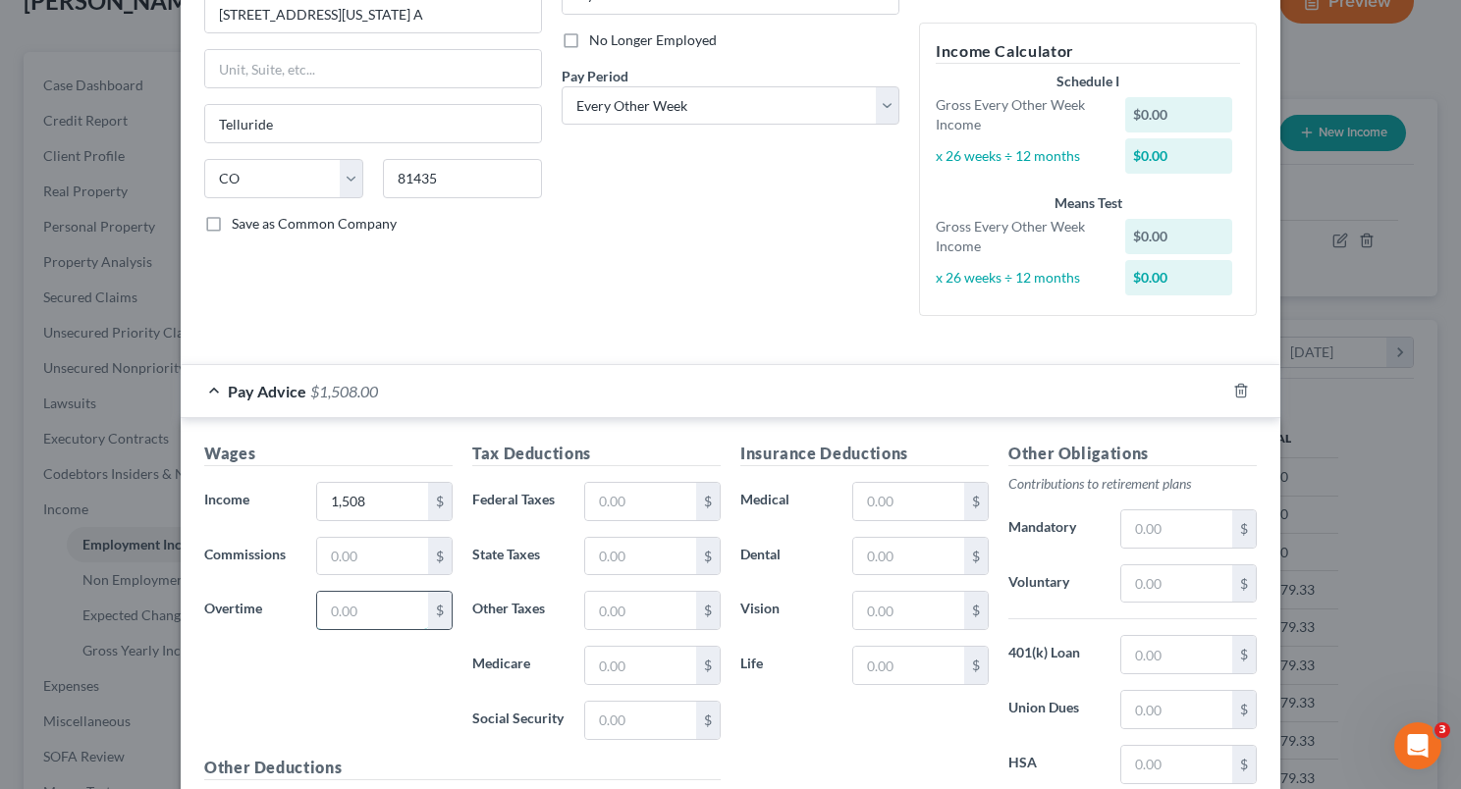
click at [369, 596] on input "text" at bounding box center [372, 610] width 111 height 37
type input "1,185"
click at [609, 487] on input "text" at bounding box center [640, 501] width 111 height 37
click at [610, 497] on input "text" at bounding box center [640, 501] width 111 height 37
type input "223"
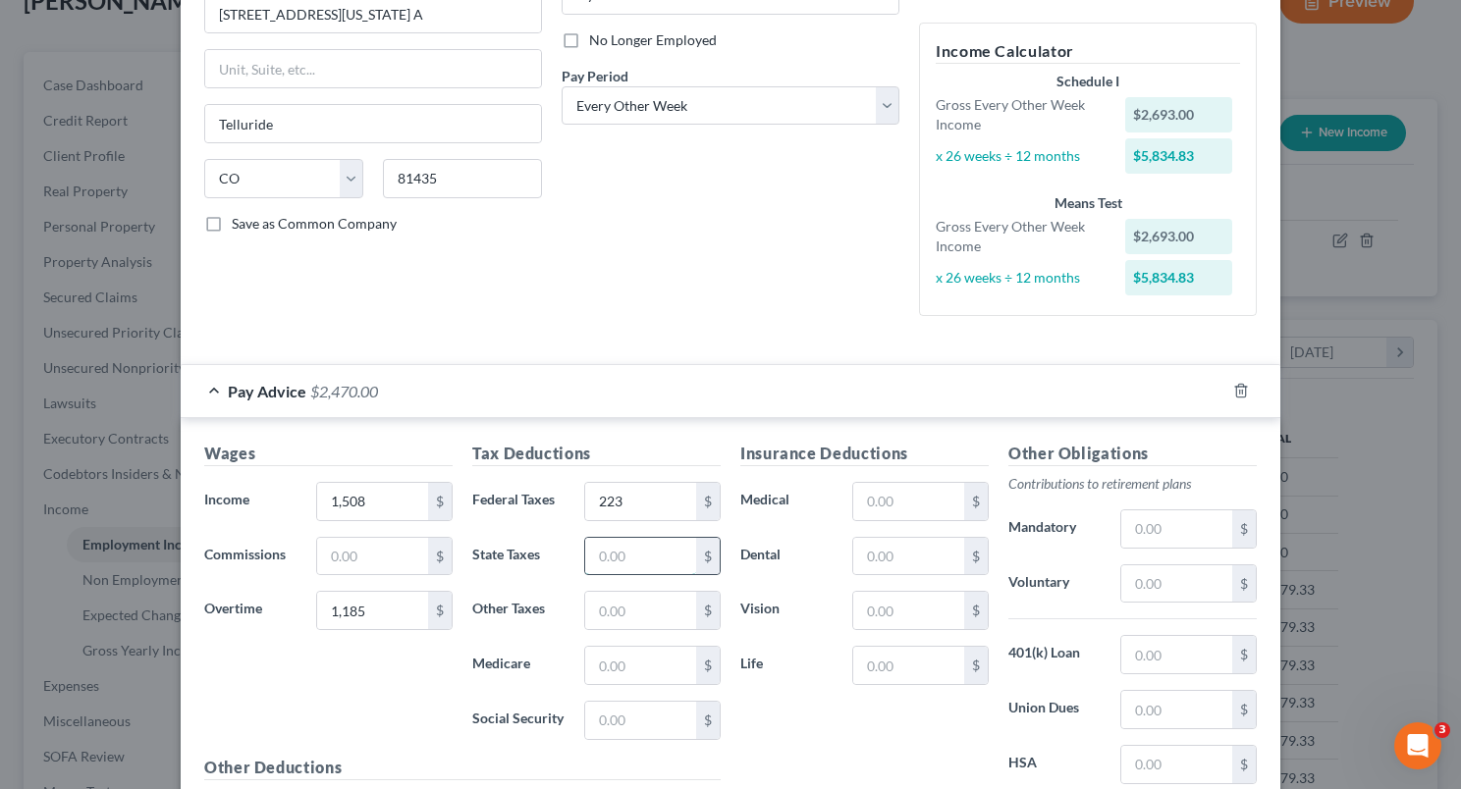
click at [603, 559] on input "text" at bounding box center [640, 556] width 111 height 37
type input "101"
click at [607, 603] on input "text" at bounding box center [640, 610] width 111 height 37
type input "13"
click at [600, 658] on input "text" at bounding box center [640, 665] width 111 height 37
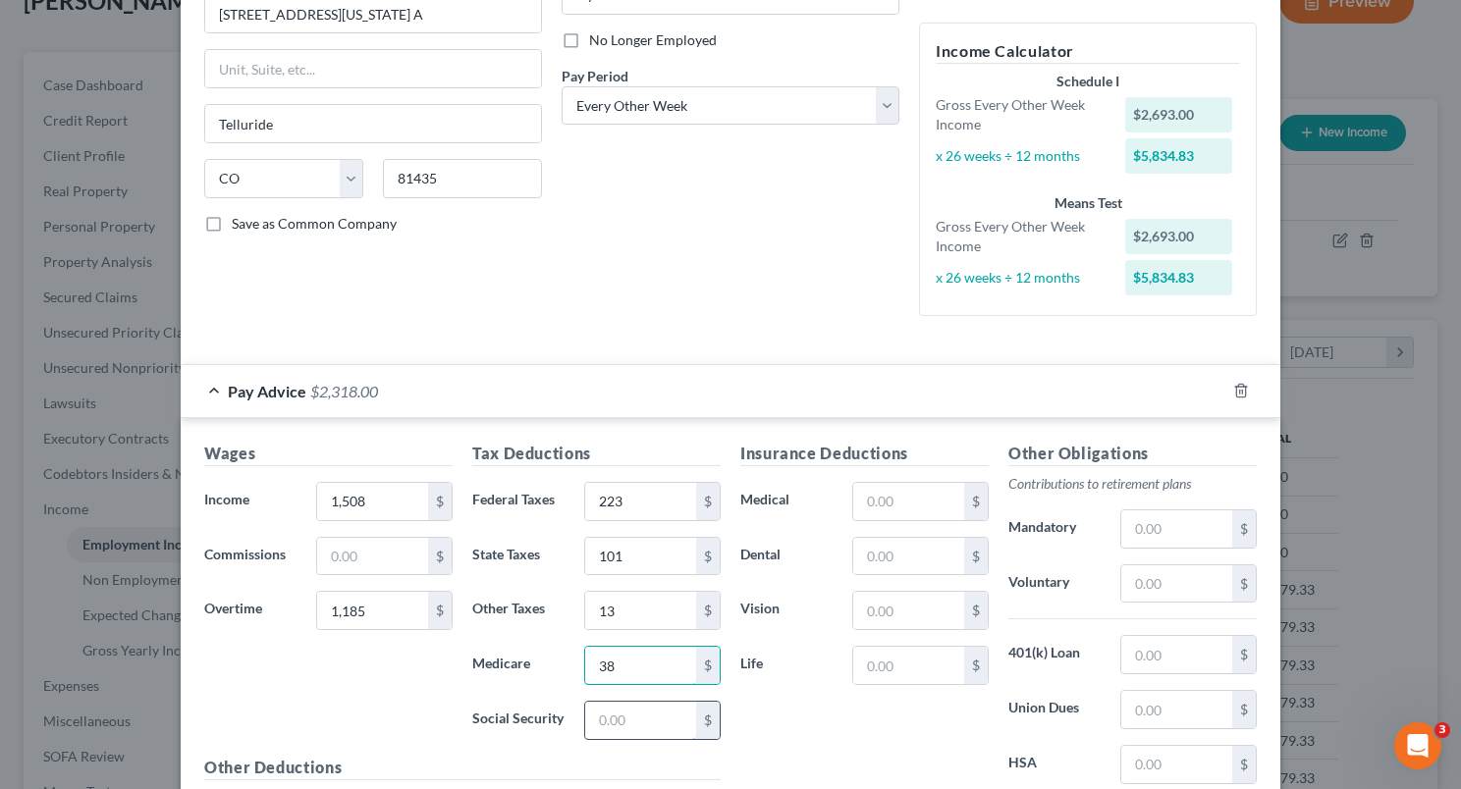
type input "38"
click at [604, 712] on input "text" at bounding box center [640, 720] width 111 height 37
type input "161"
click at [1135, 577] on input "text" at bounding box center [1176, 584] width 111 height 37
click at [911, 492] on input "text" at bounding box center [908, 501] width 111 height 37
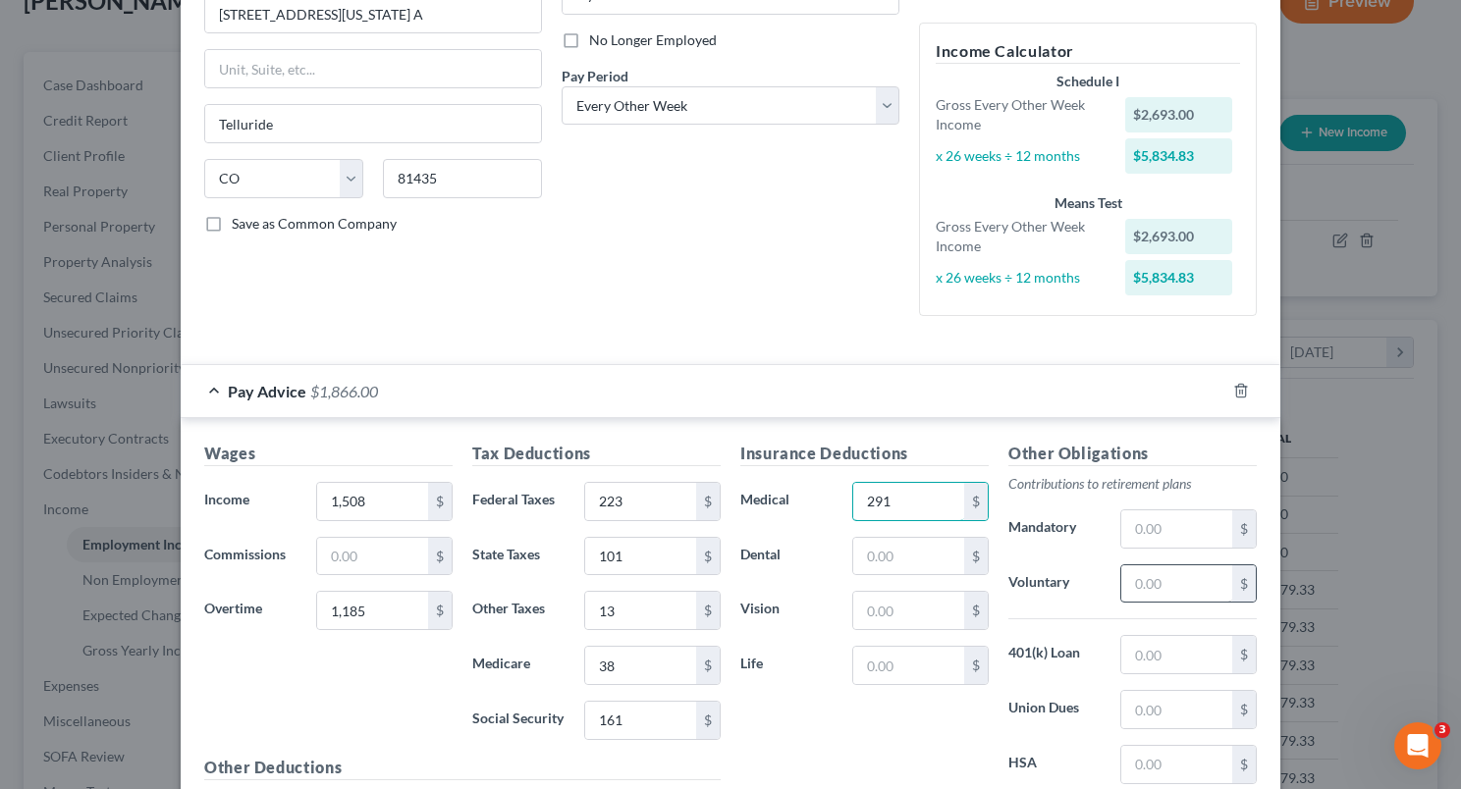
type input "291"
click at [1130, 577] on input "text" at bounding box center [1176, 584] width 111 height 37
type input "88"
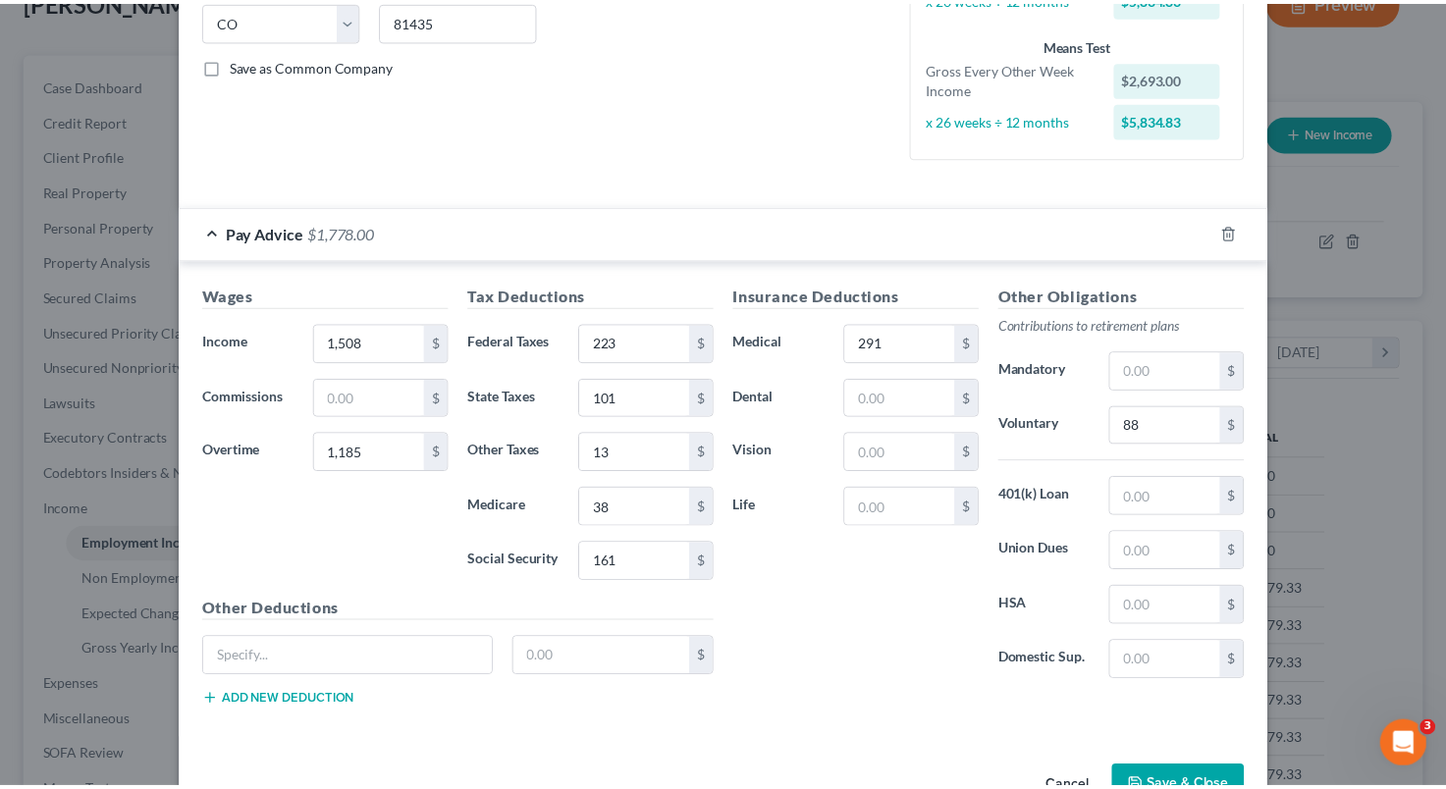
scroll to position [459, 0]
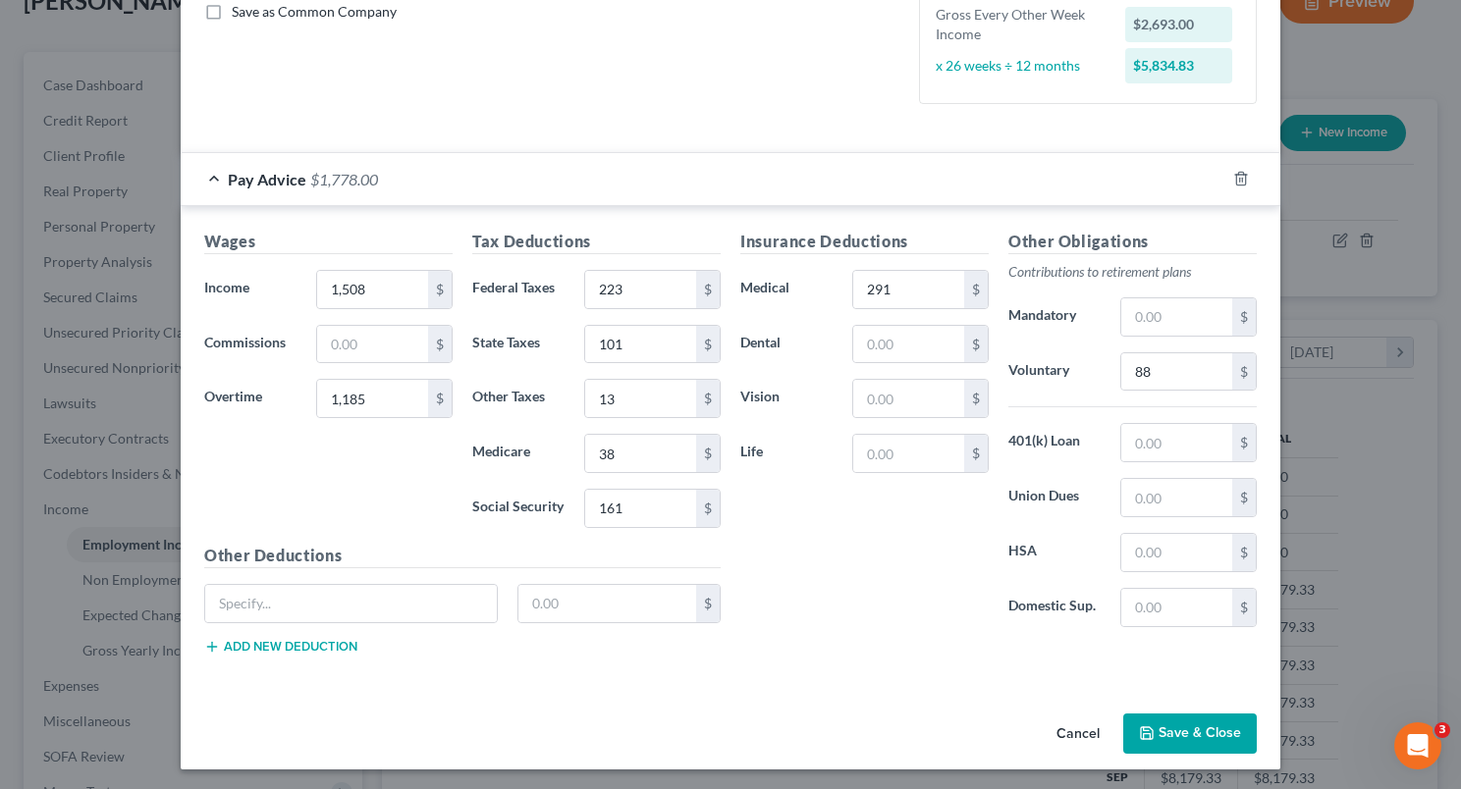
click at [1163, 742] on button "Save & Close" at bounding box center [1190, 734] width 134 height 41
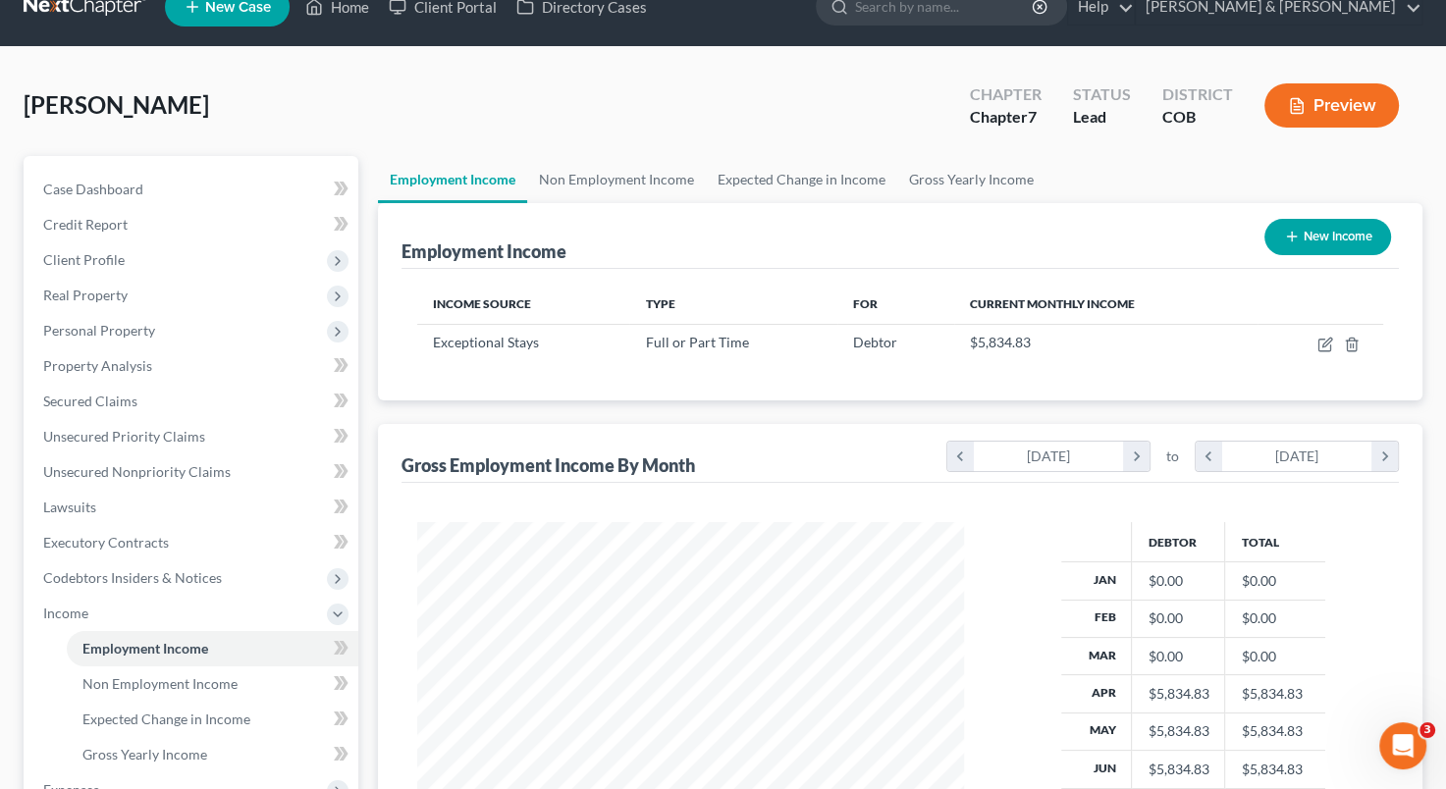
scroll to position [0, 0]
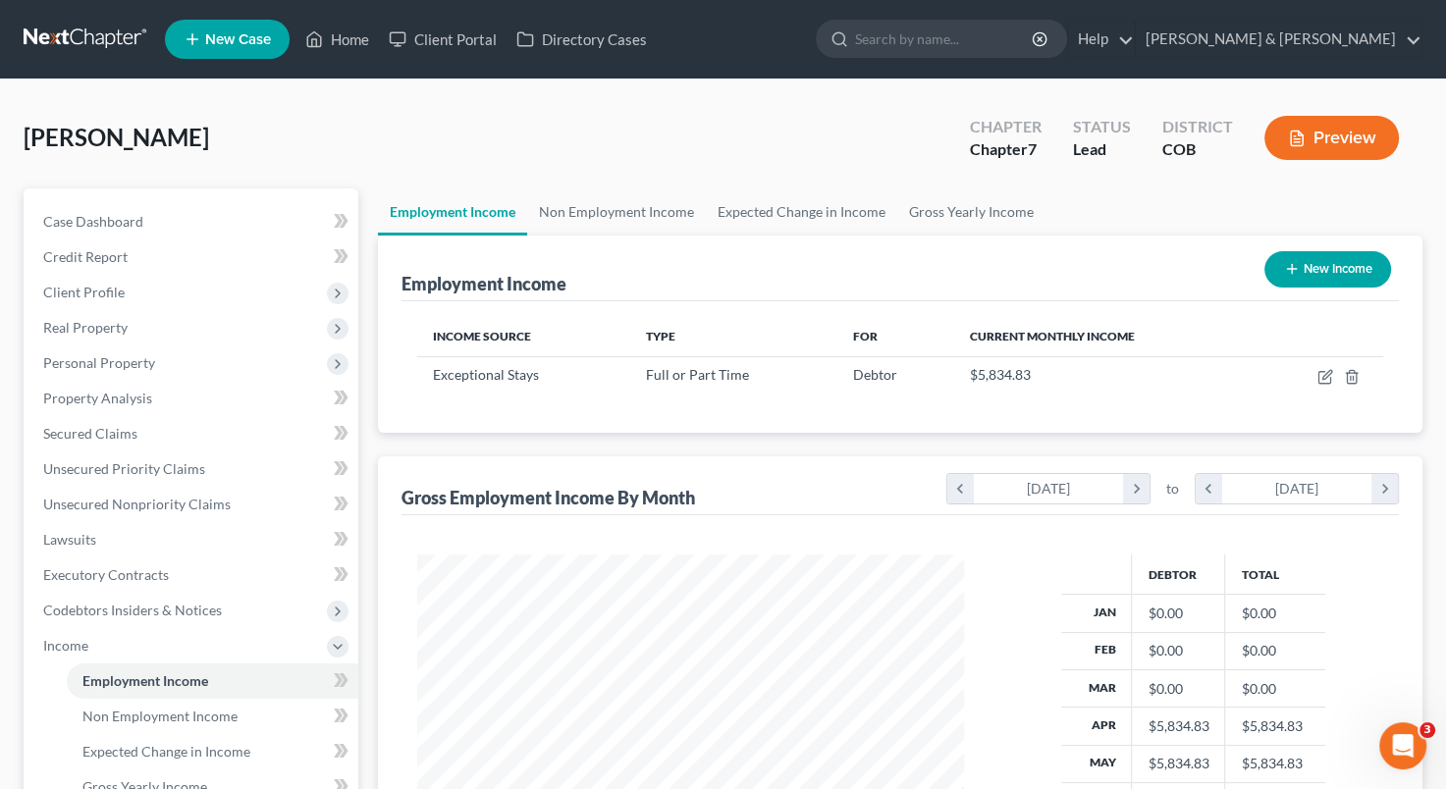
click at [1426, 404] on div "Employment Income Non Employment Income Expected Change in Income Gross Yearly …" at bounding box center [900, 660] width 1064 height 942
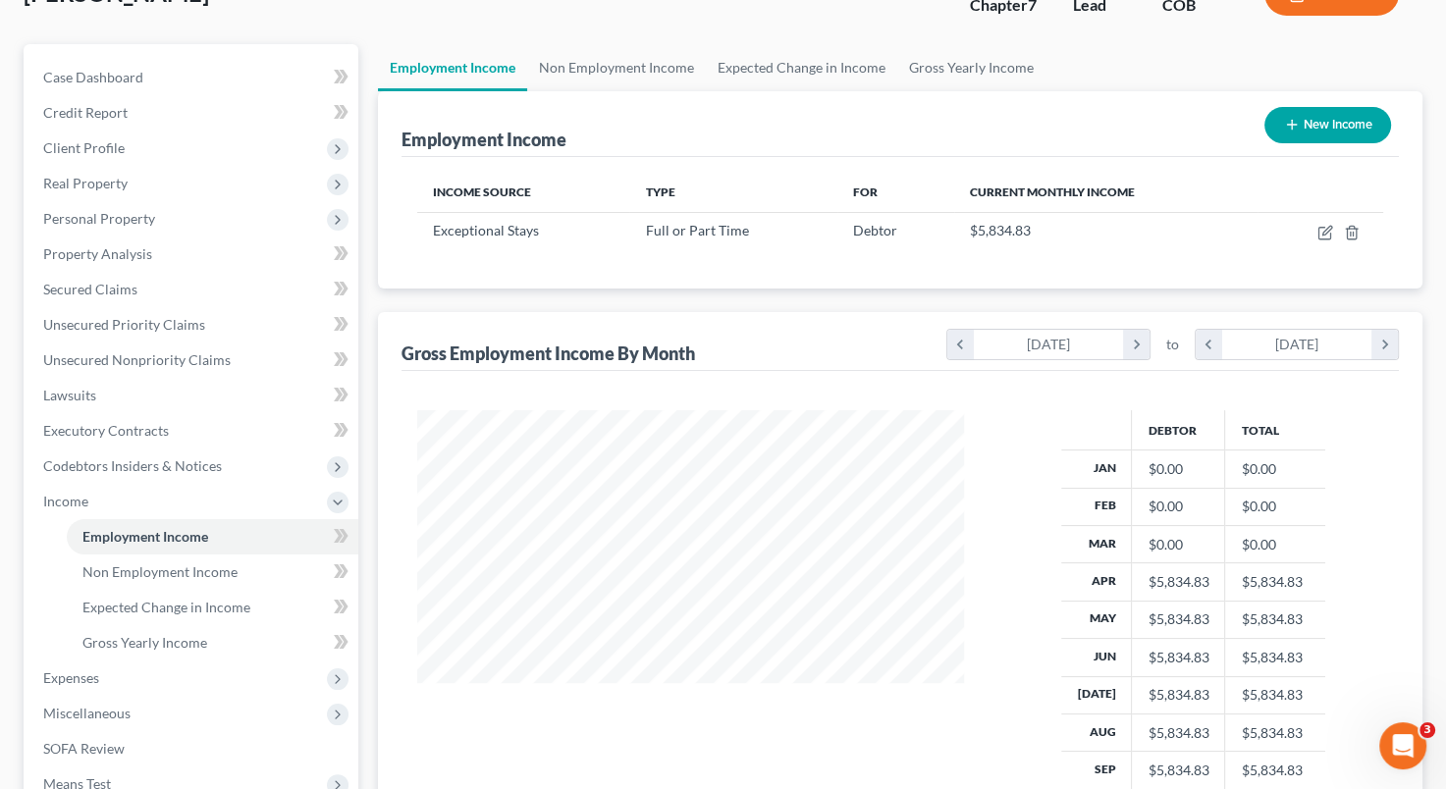
scroll to position [136, 0]
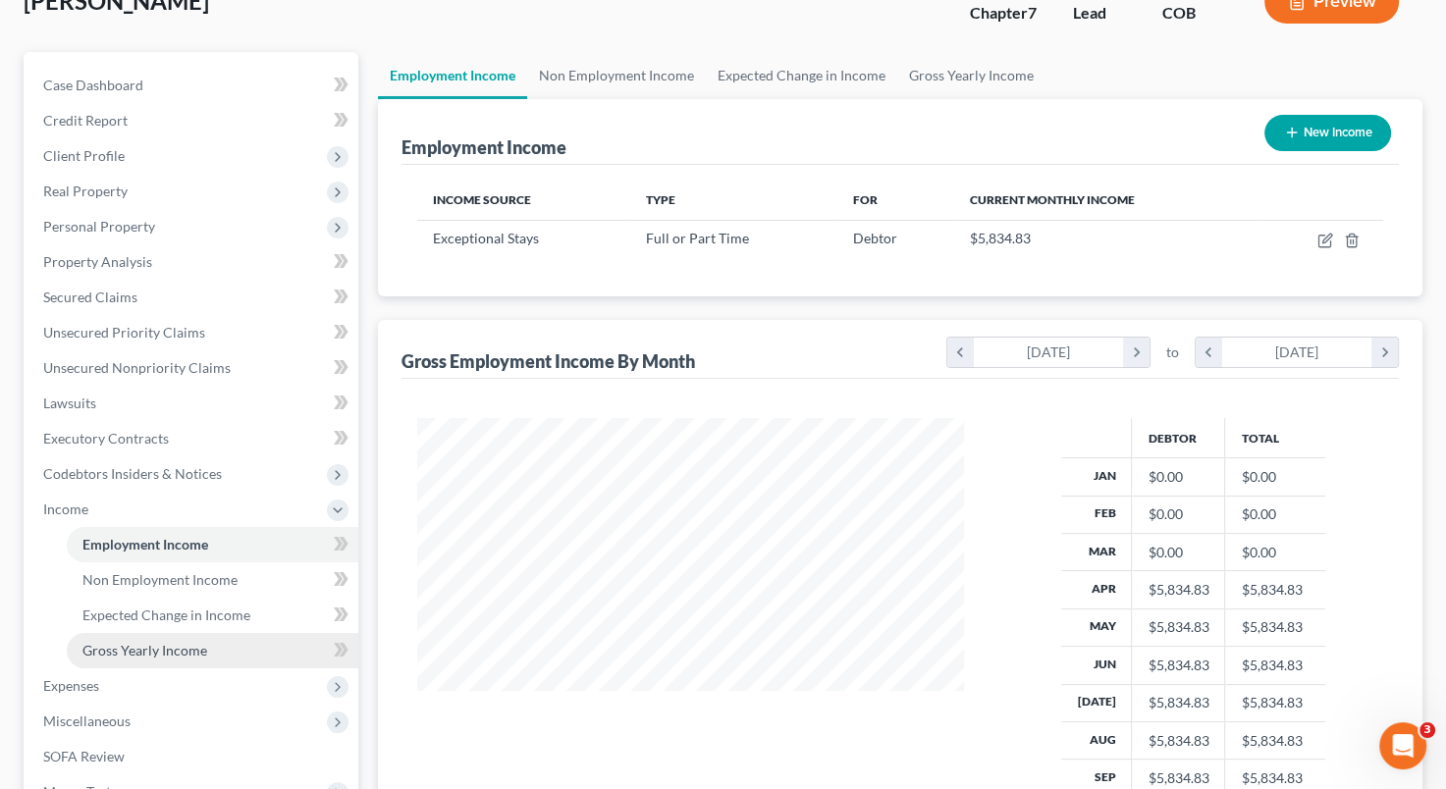
click at [240, 648] on link "Gross Yearly Income" at bounding box center [213, 650] width 292 height 35
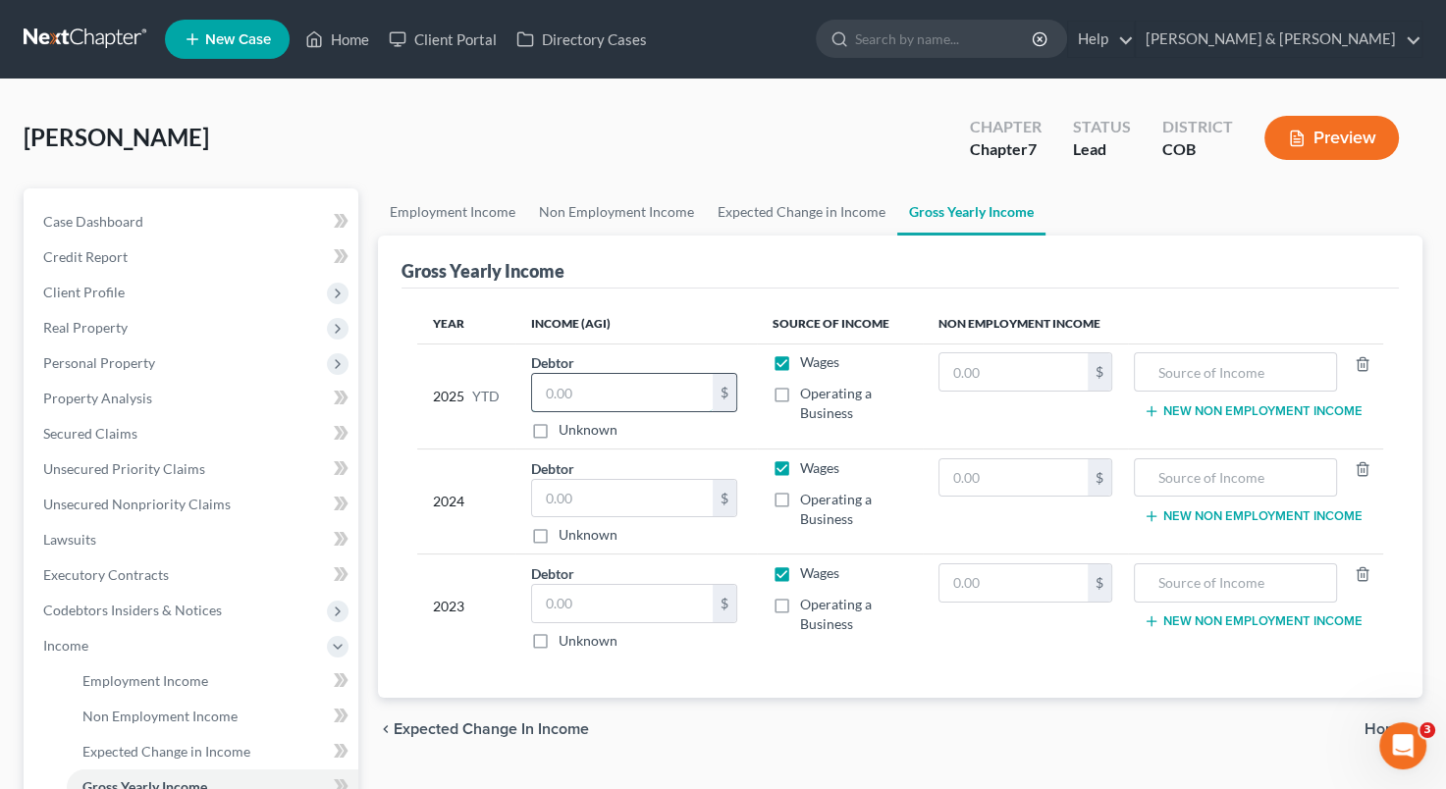
click at [562, 395] on input "text" at bounding box center [622, 392] width 181 height 37
type input "56,438"
